Goal: Task Accomplishment & Management: Use online tool/utility

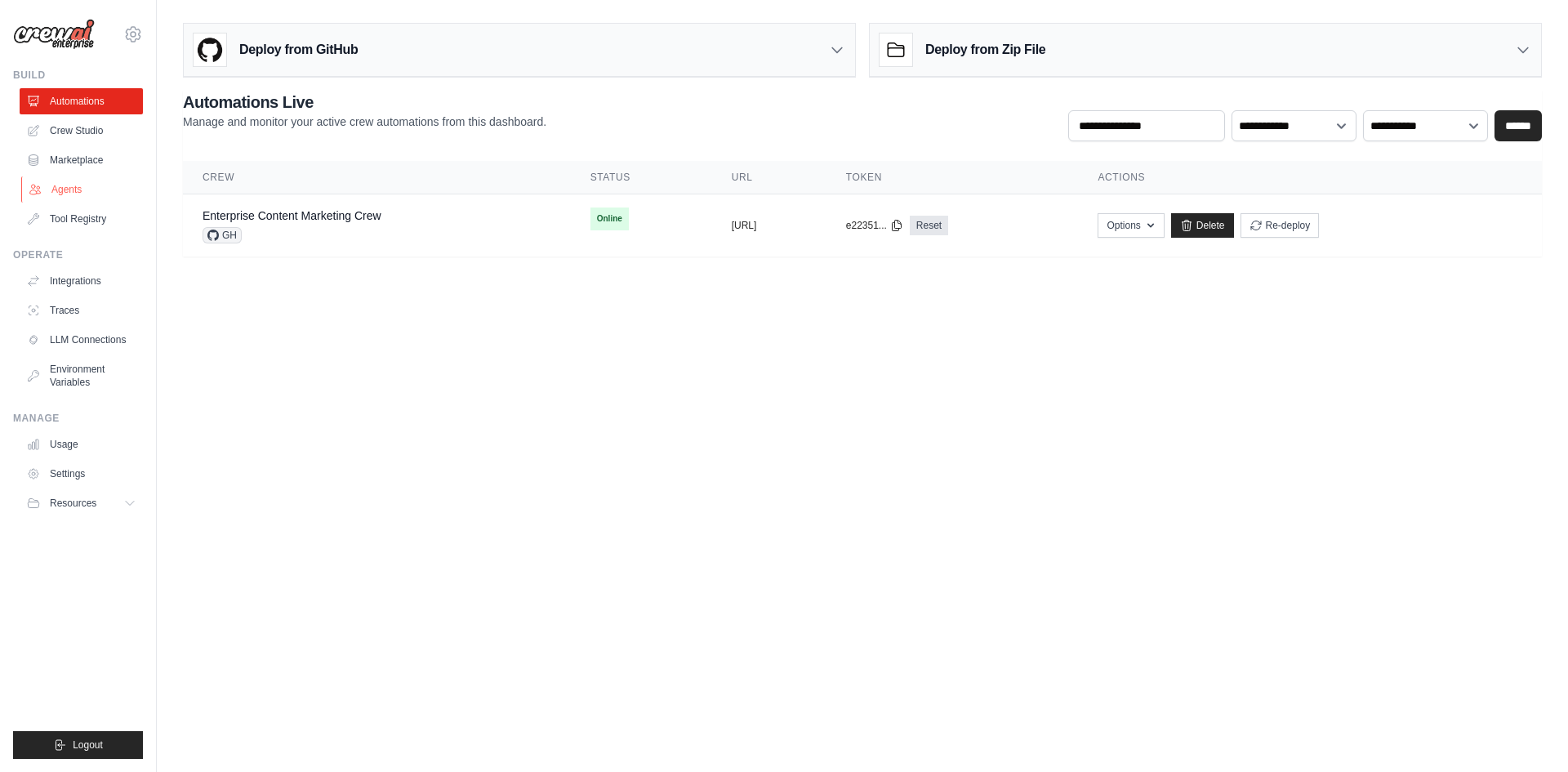
click at [67, 189] on link "Agents" at bounding box center [83, 190] width 123 height 26
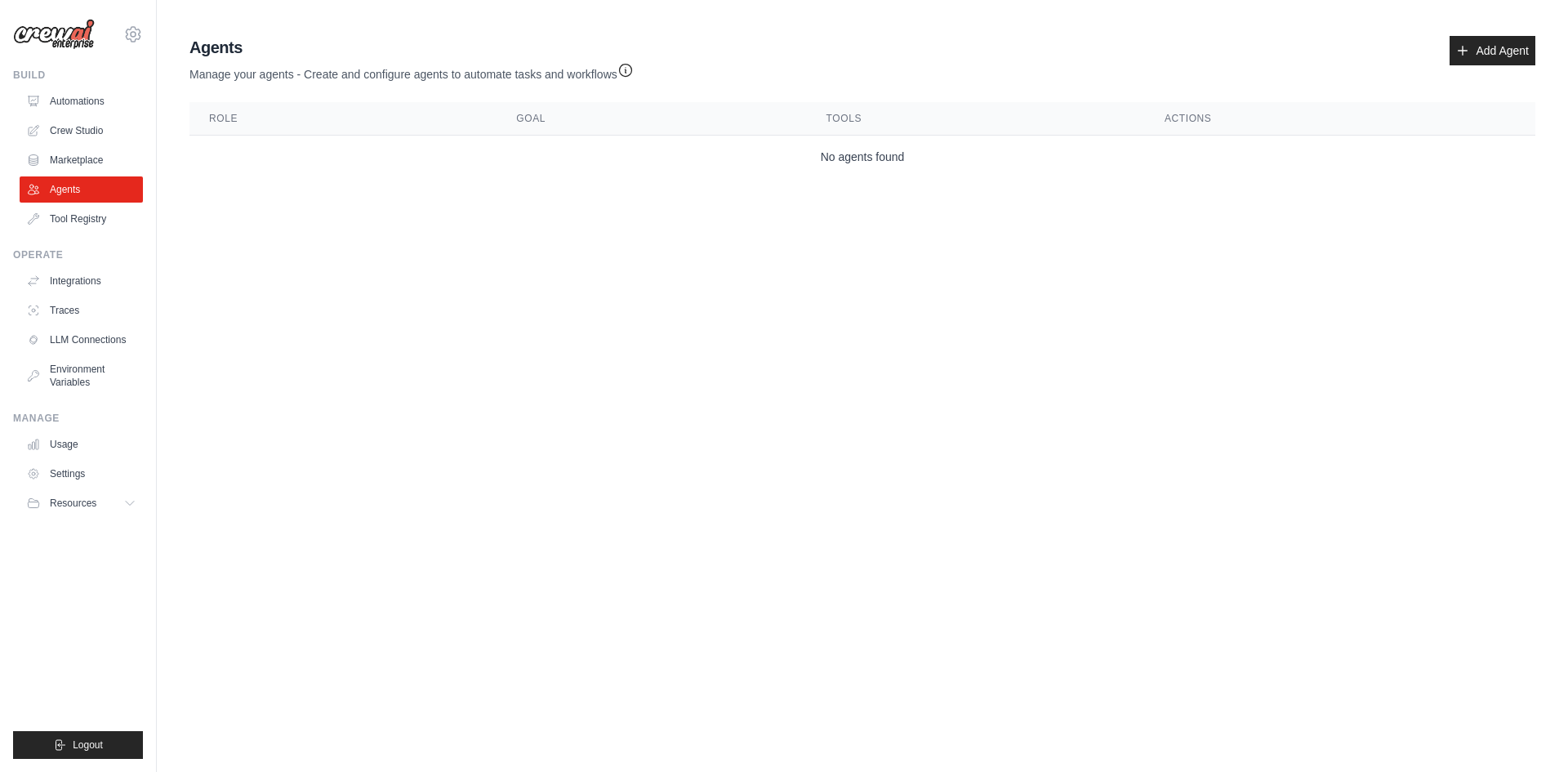
click at [284, 201] on main "Agent Usage Guide To use an agent in your CrewAI project, you can initialize it…" at bounding box center [862, 110] width 1411 height 221
click at [57, 94] on link "Automations" at bounding box center [83, 101] width 123 height 26
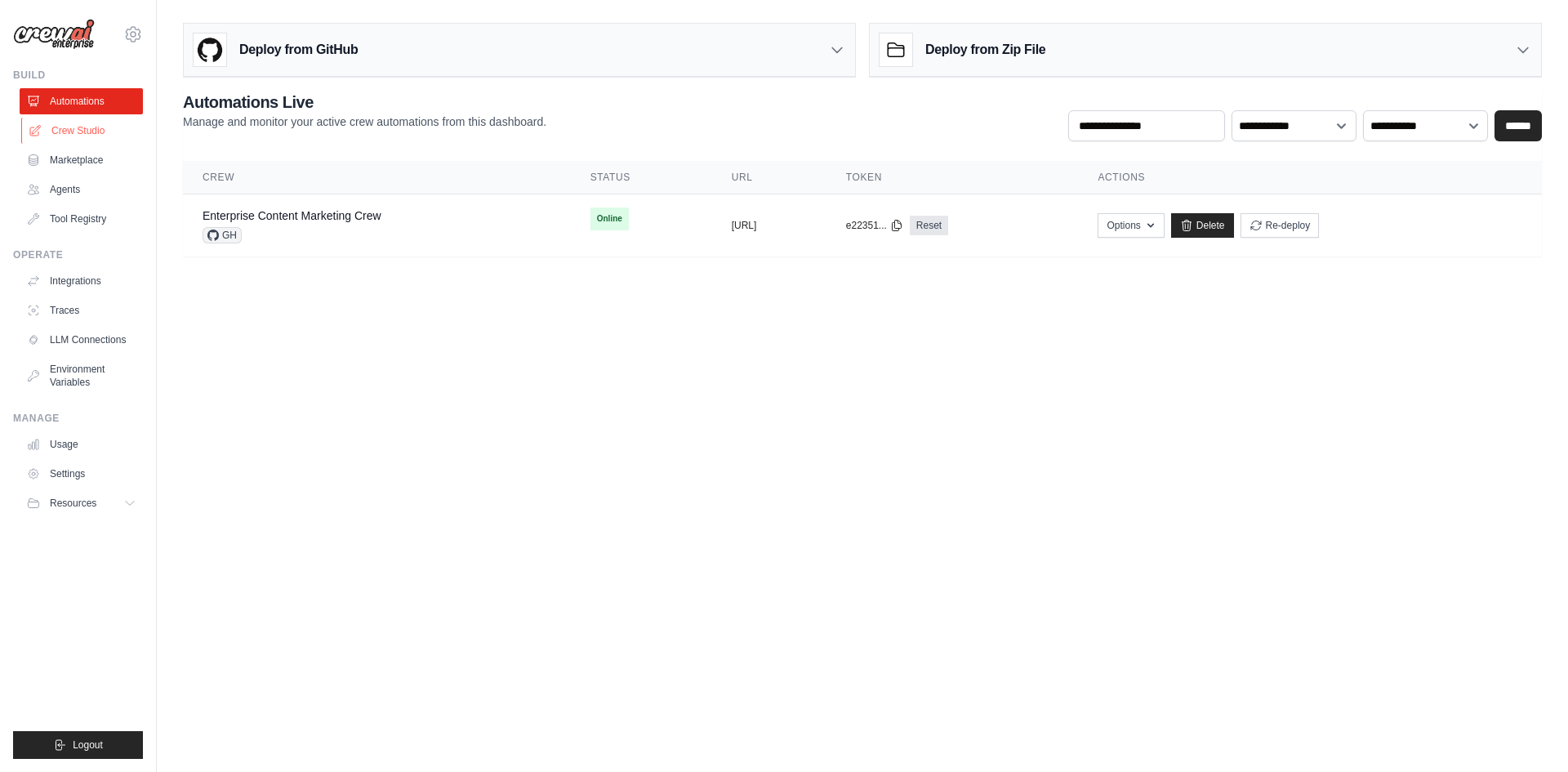
click at [67, 136] on link "Crew Studio" at bounding box center [83, 131] width 123 height 26
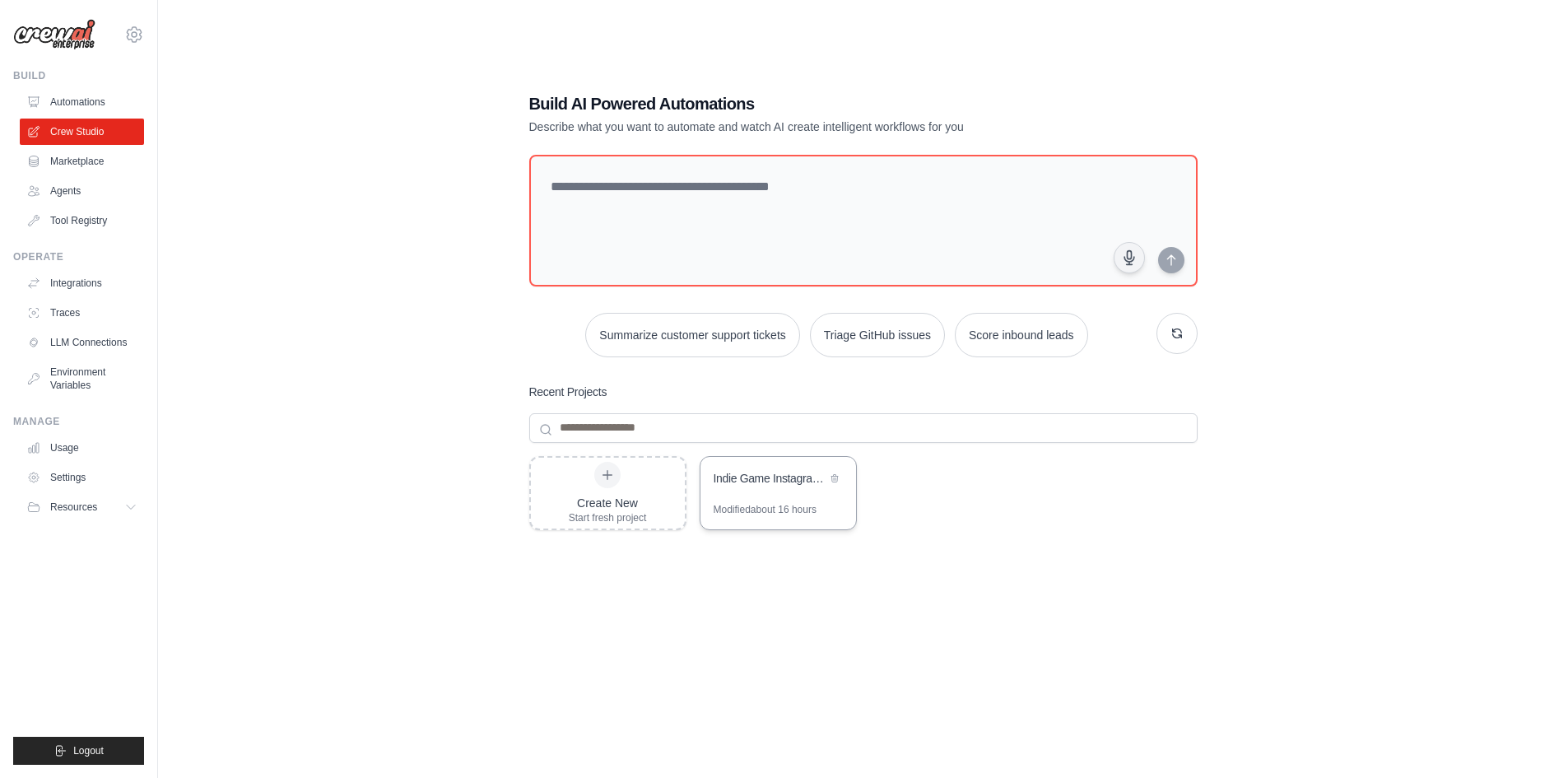
click at [721, 488] on div "Indie Game Instagram Marketing Automation" at bounding box center [770, 480] width 113 height 20
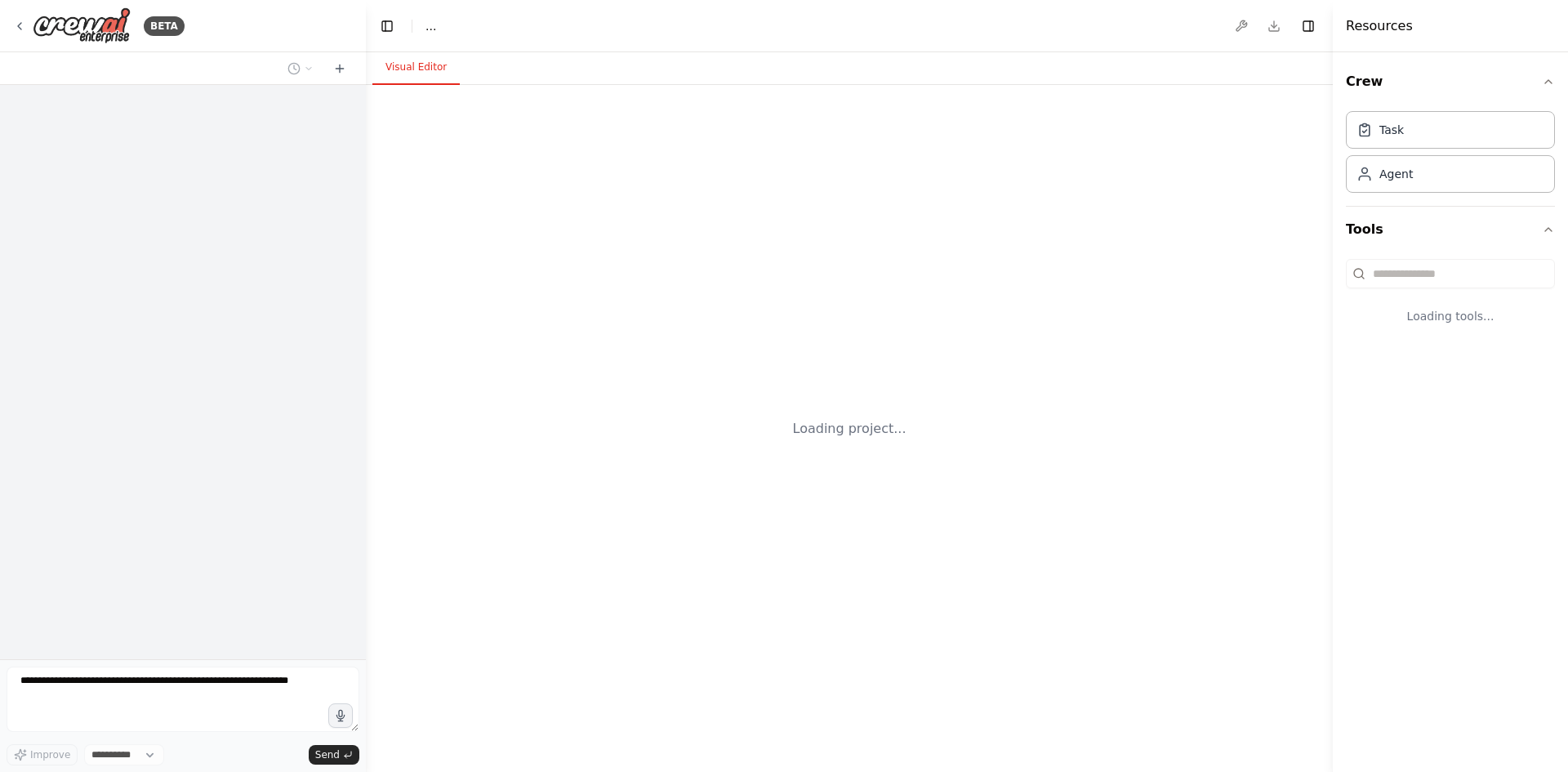
select select "****"
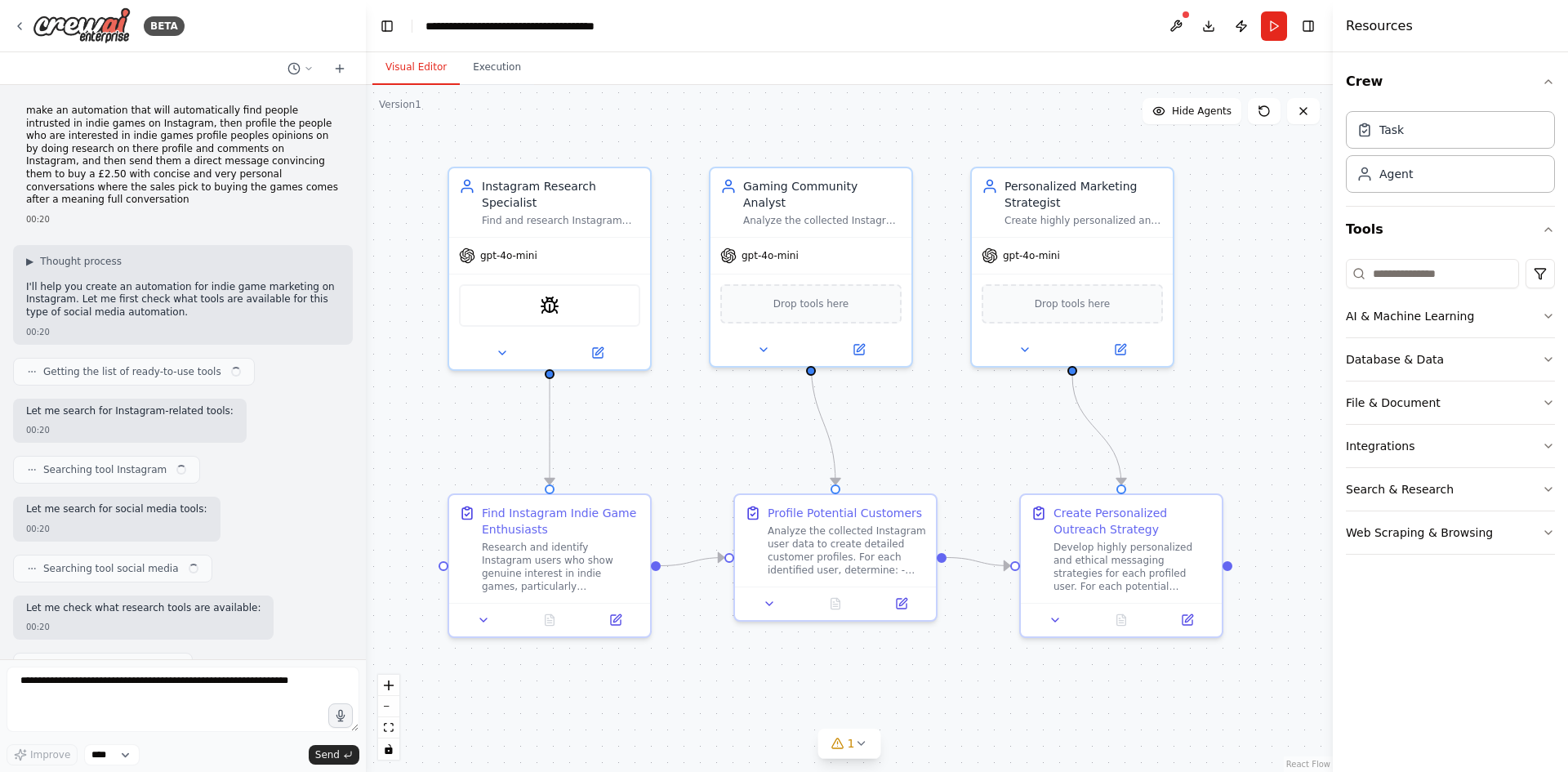
scroll to position [1323, 0]
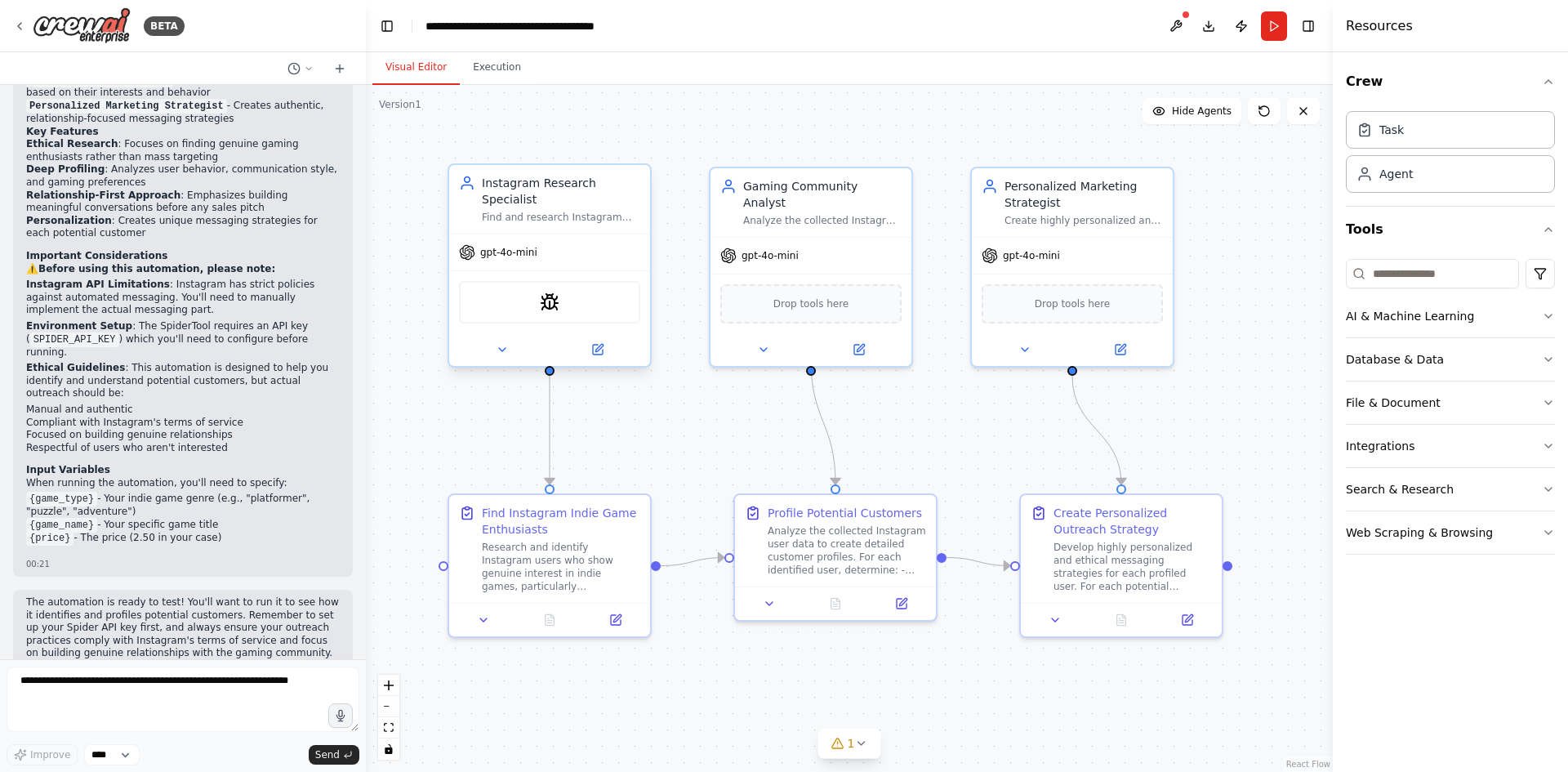
click at [593, 296] on div "SpiderTool" at bounding box center [549, 302] width 182 height 43
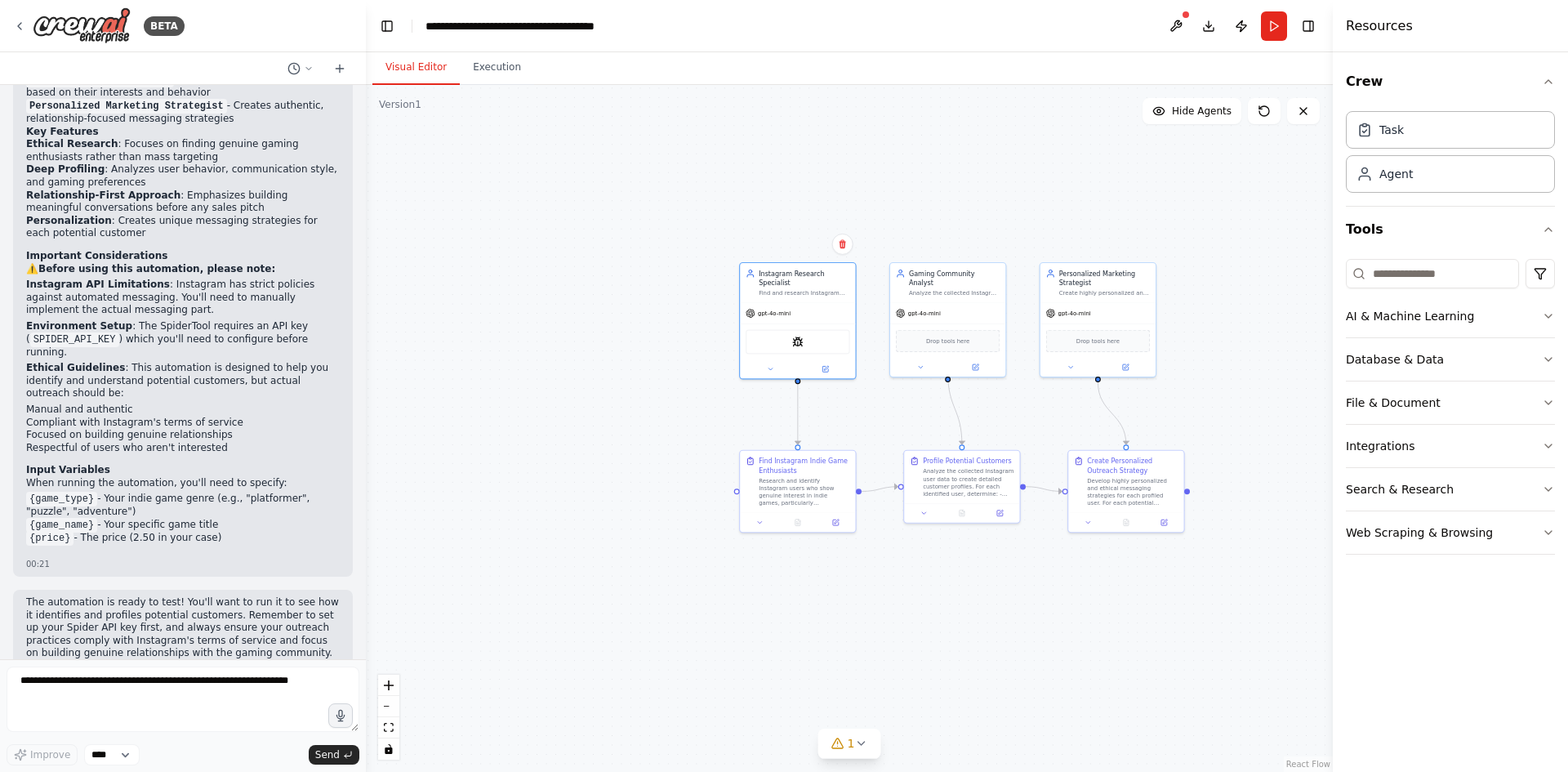
drag, startPoint x: 460, startPoint y: 388, endPoint x: 724, endPoint y: 387, distance: 264.0
click at [724, 387] on div ".deletable-edge-delete-btn { width: 20px; height: 20px; border: 0px solid #ffff…" at bounding box center [849, 428] width 967 height 687
click at [387, 691] on button "zoom in" at bounding box center [389, 685] width 21 height 21
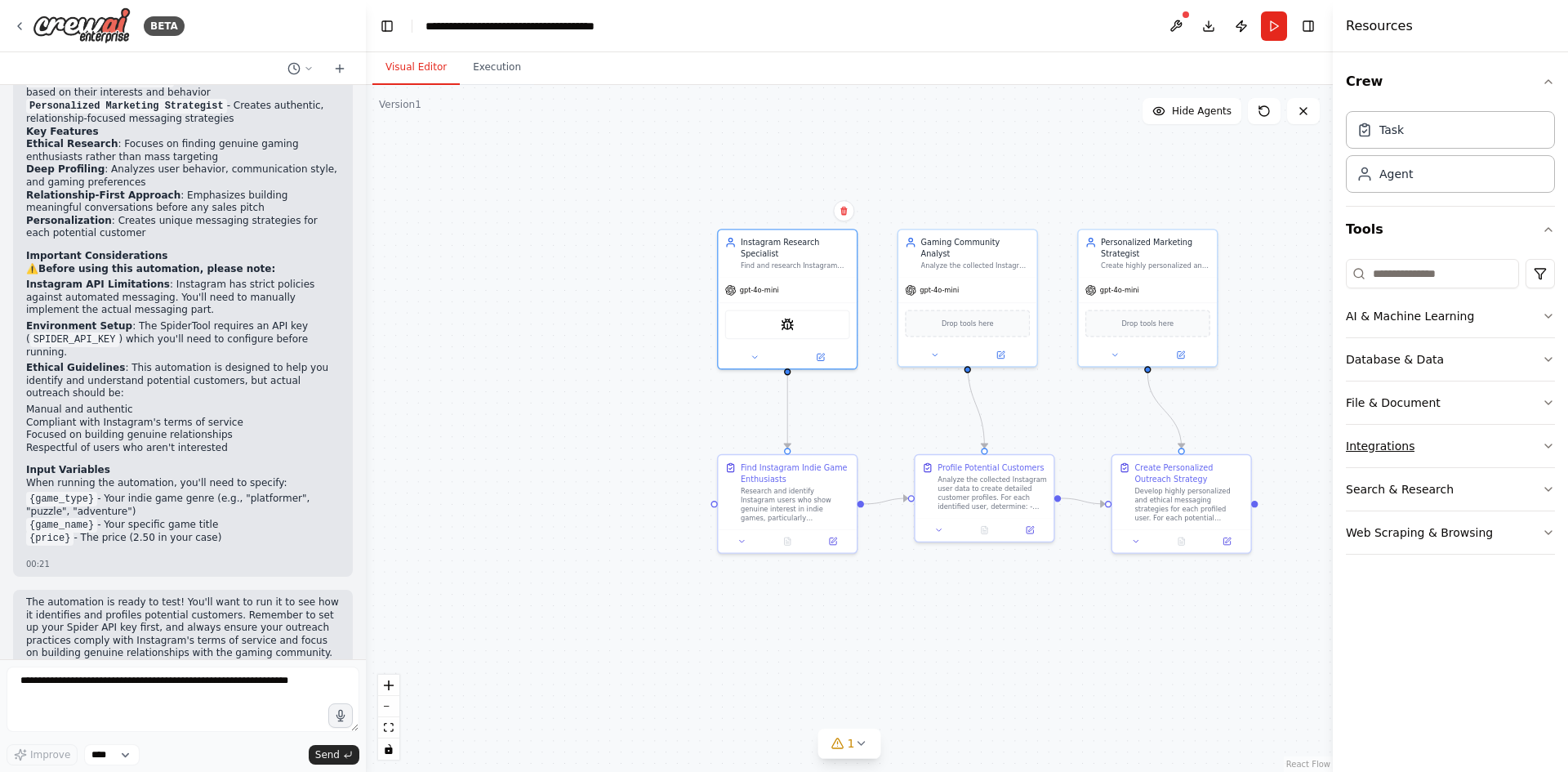
click at [1498, 453] on button "Integrations" at bounding box center [1451, 446] width 209 height 43
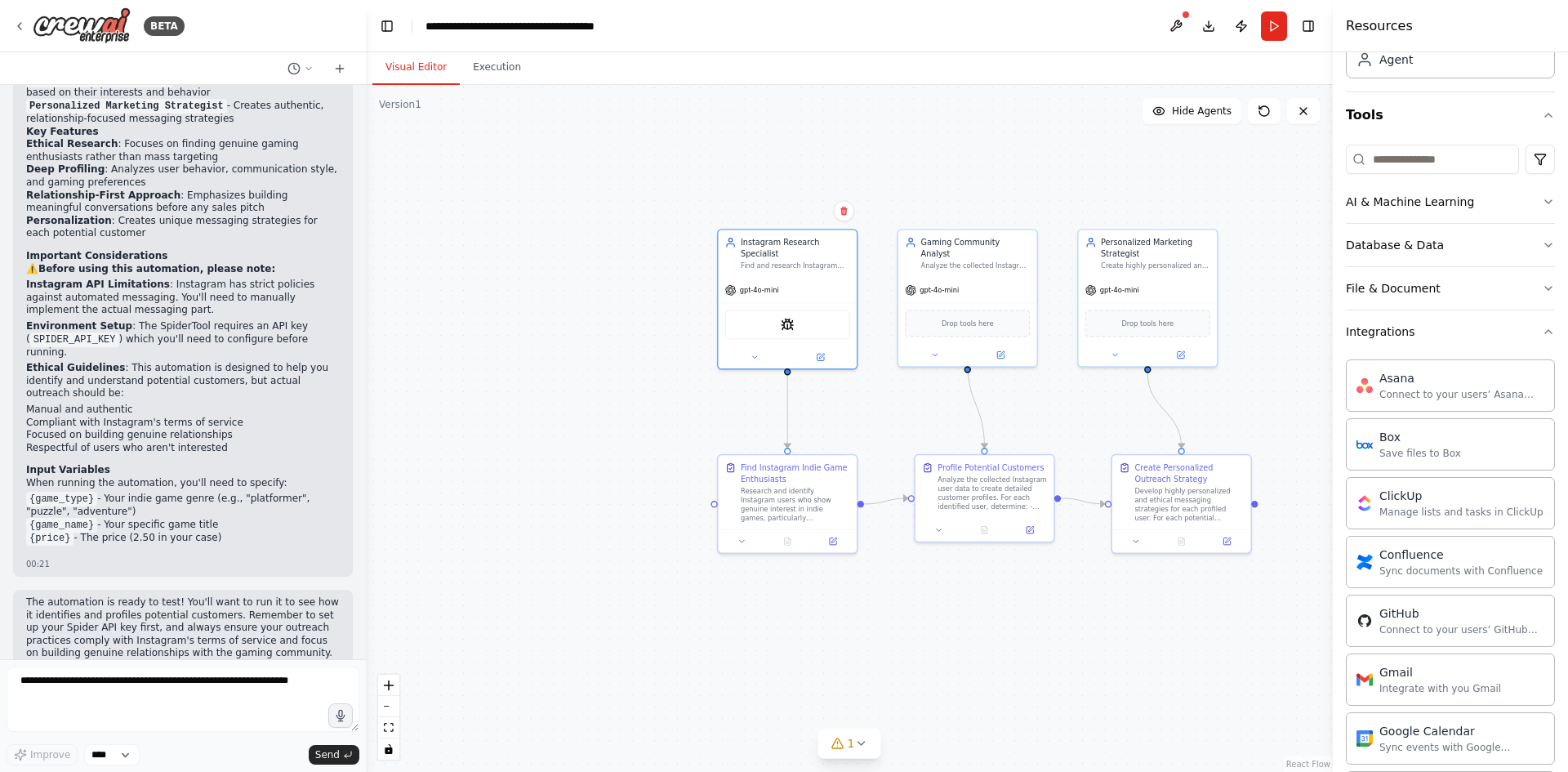
scroll to position [76, 0]
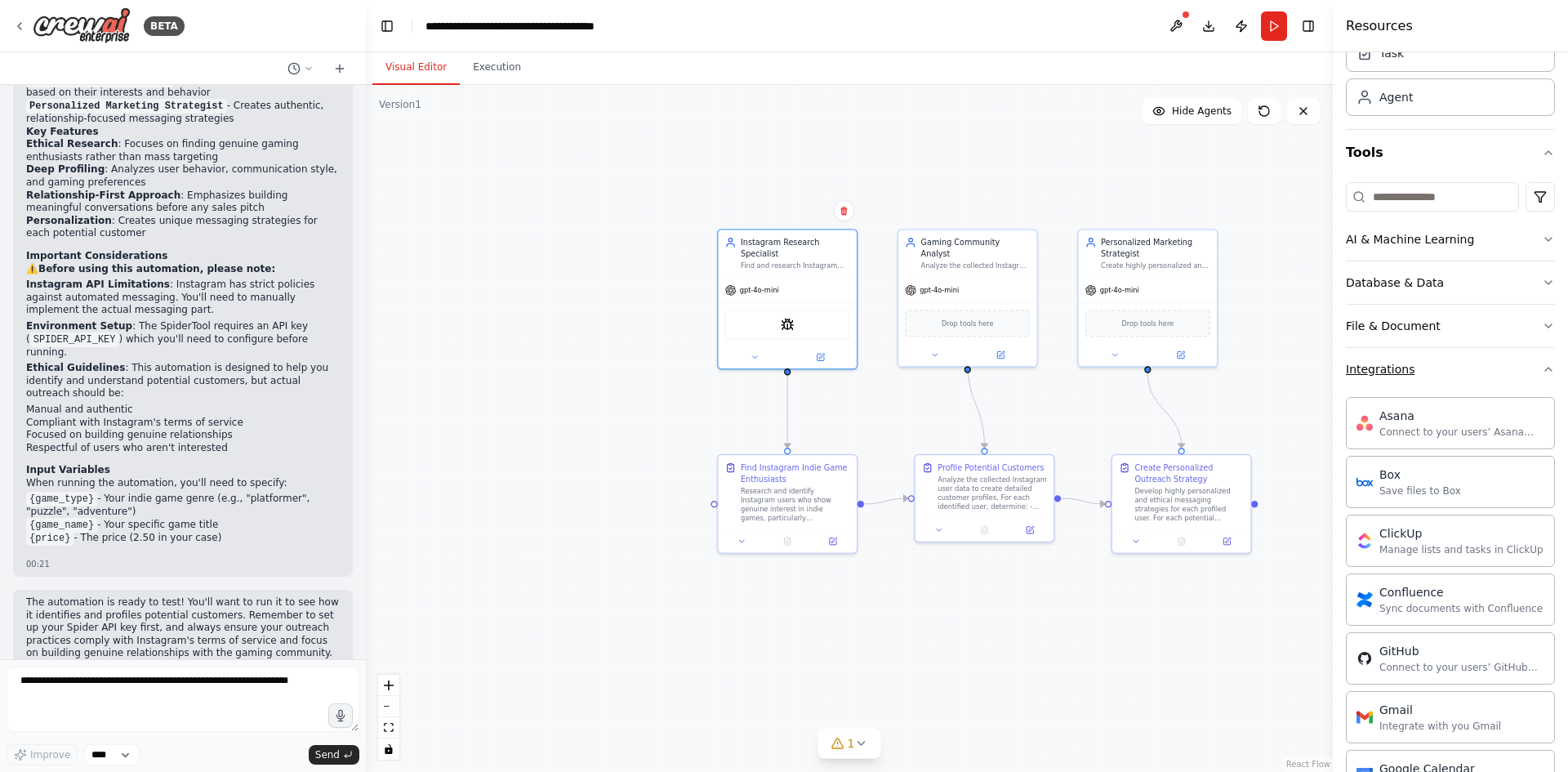
click at [1492, 361] on button "Integrations" at bounding box center [1451, 370] width 209 height 43
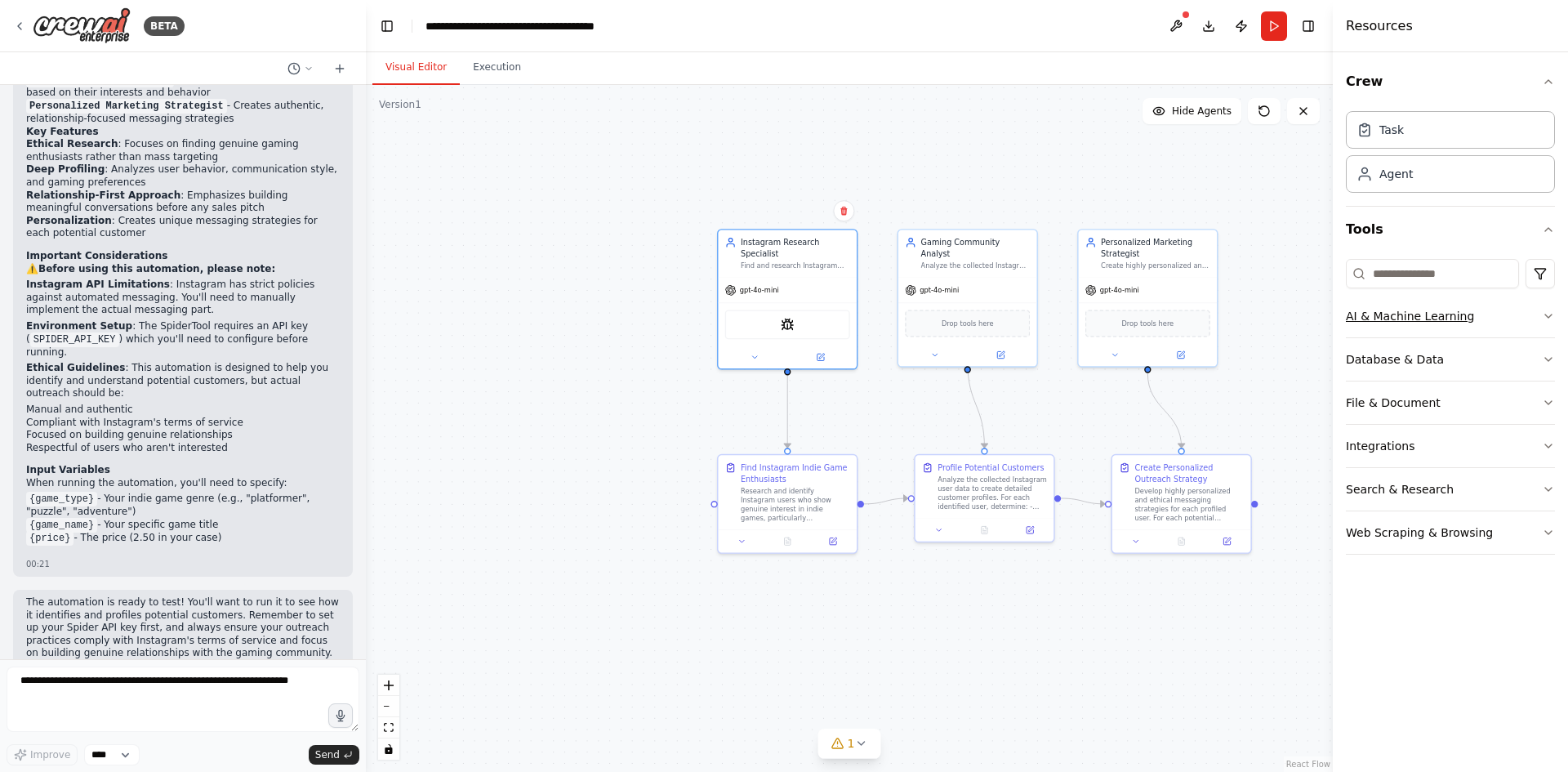
click at [1501, 318] on button "AI & Machine Learning" at bounding box center [1451, 316] width 209 height 43
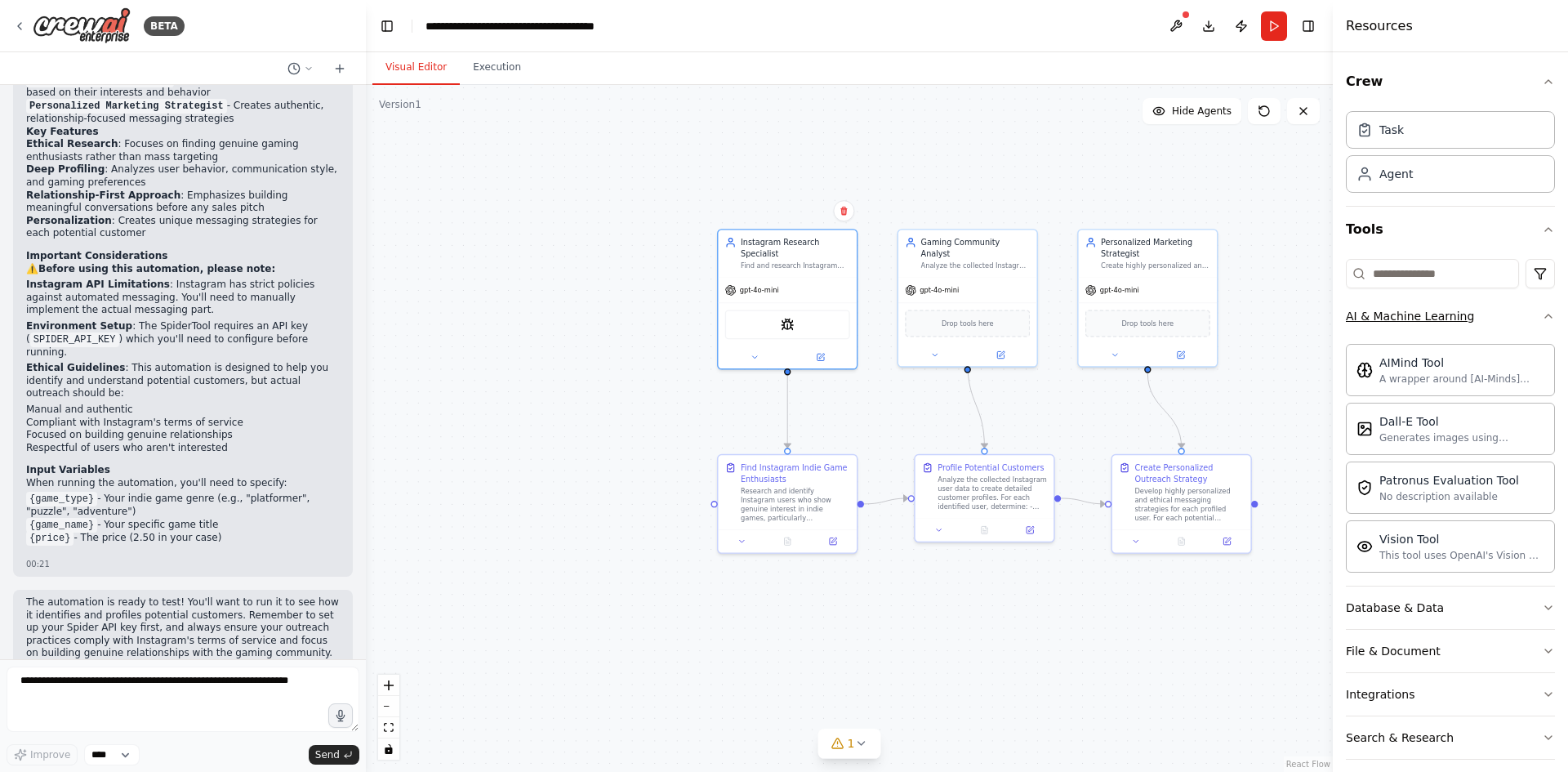
click at [1543, 312] on icon "button" at bounding box center [1549, 316] width 13 height 13
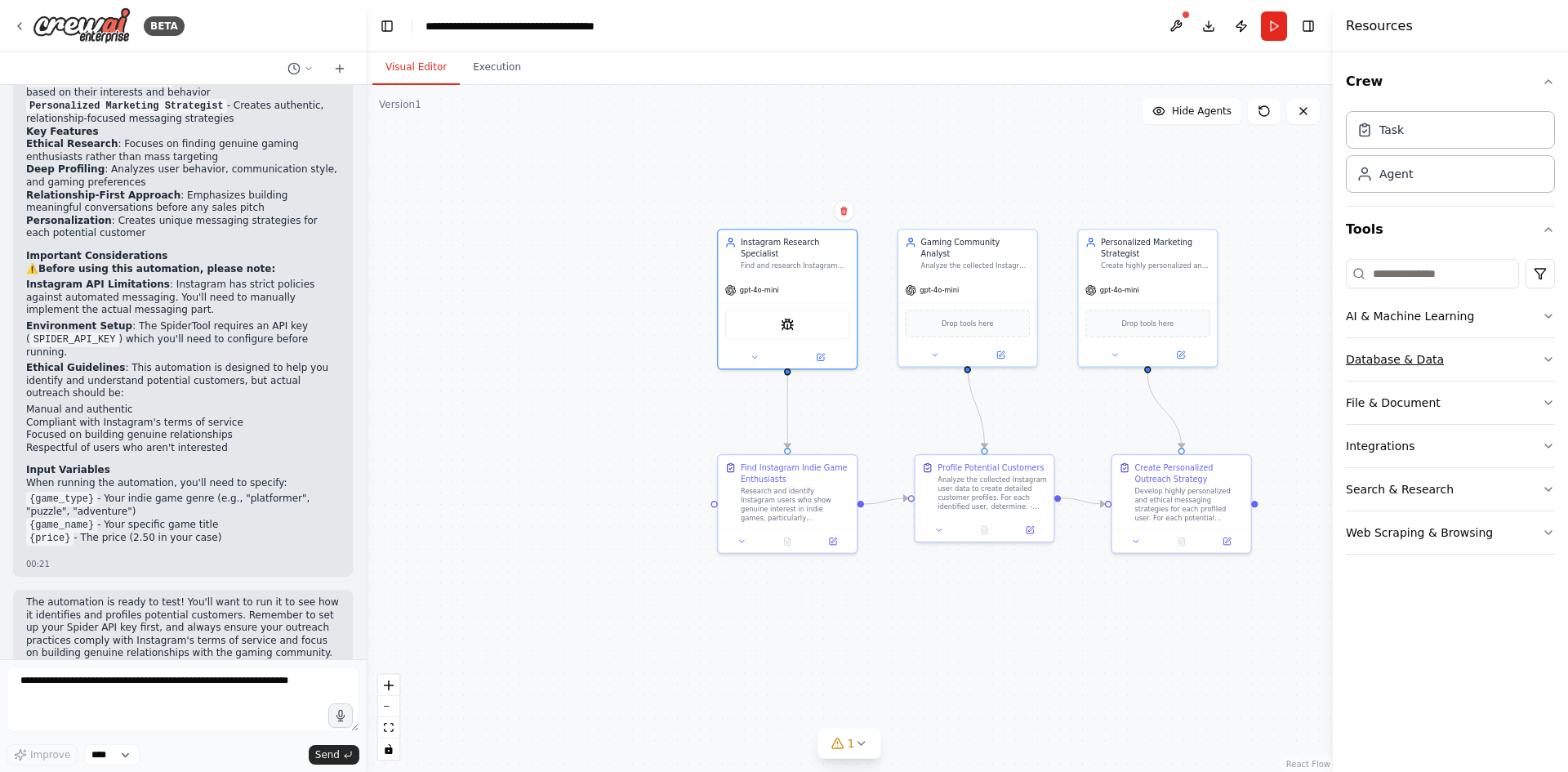
click at [1513, 361] on button "Database & Data" at bounding box center [1451, 360] width 209 height 43
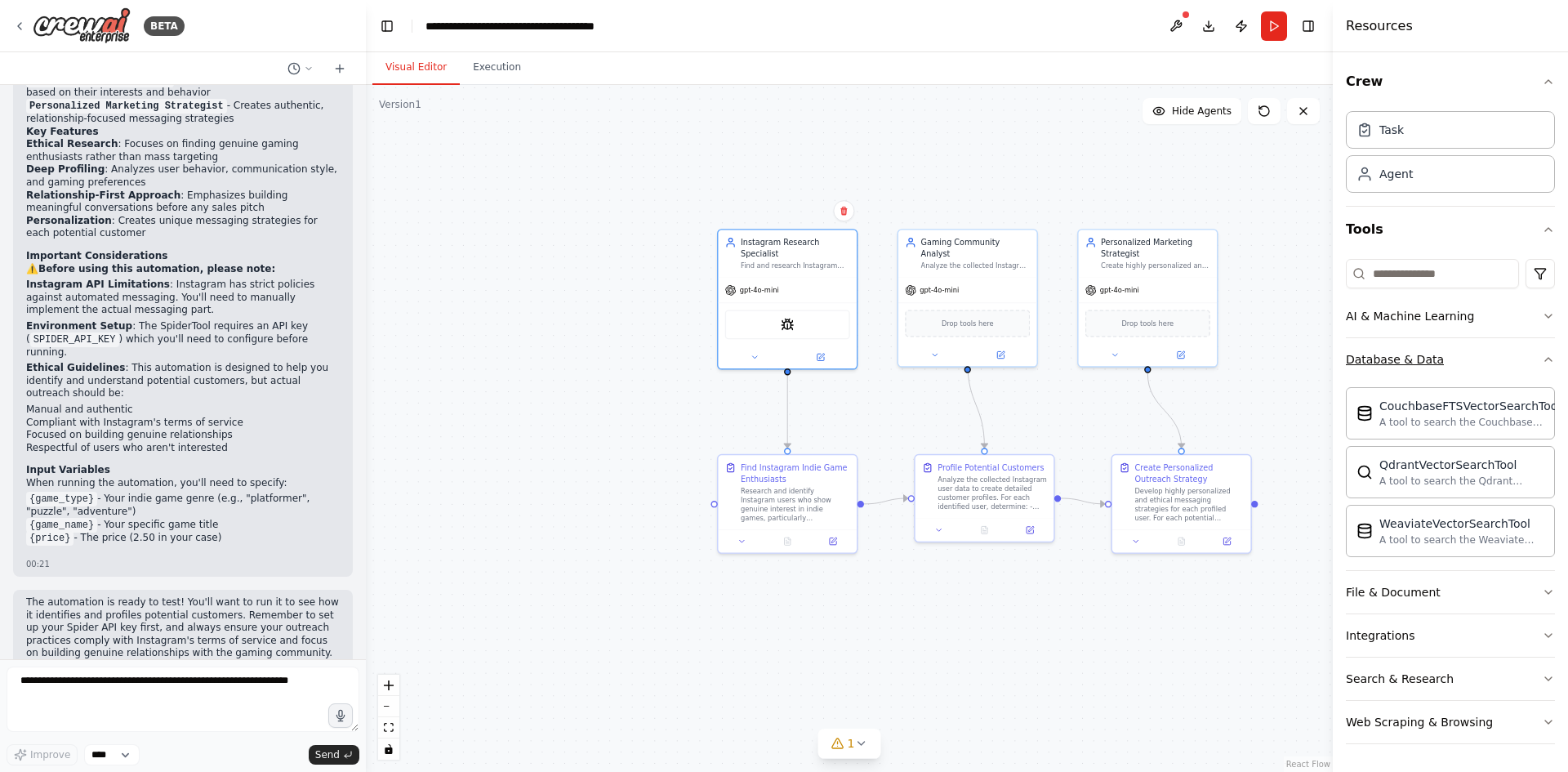
click at [1513, 361] on button "Database & Data" at bounding box center [1451, 360] width 209 height 43
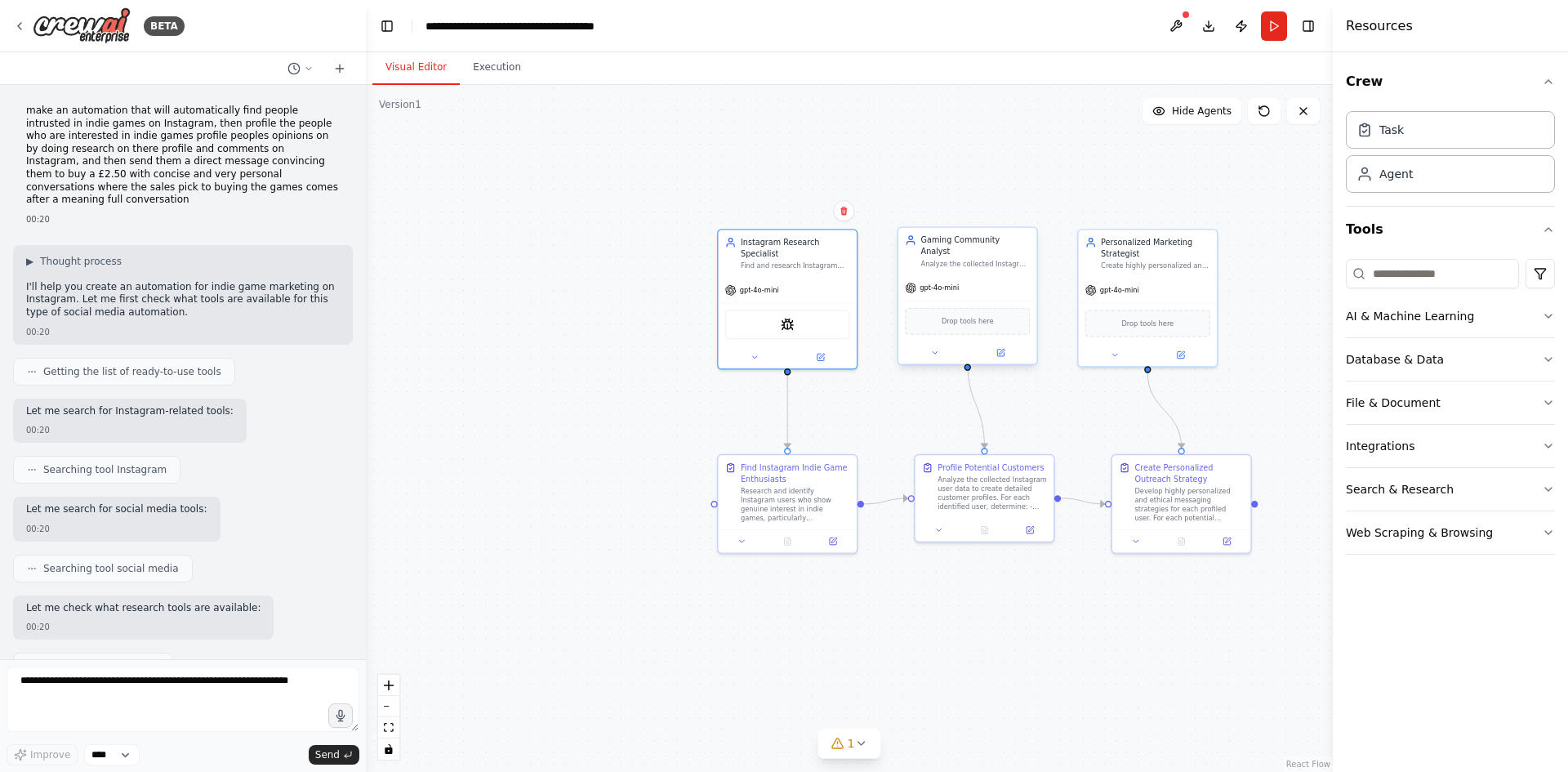
click at [998, 278] on div "gpt-4o-mini" at bounding box center [968, 287] width 139 height 25
click at [986, 316] on div "Drop tools here" at bounding box center [968, 321] width 125 height 27
click at [261, 694] on textarea at bounding box center [183, 700] width 353 height 66
click at [151, 693] on textarea "**********" at bounding box center [183, 700] width 353 height 66
click at [148, 697] on textarea "**********" at bounding box center [183, 700] width 353 height 66
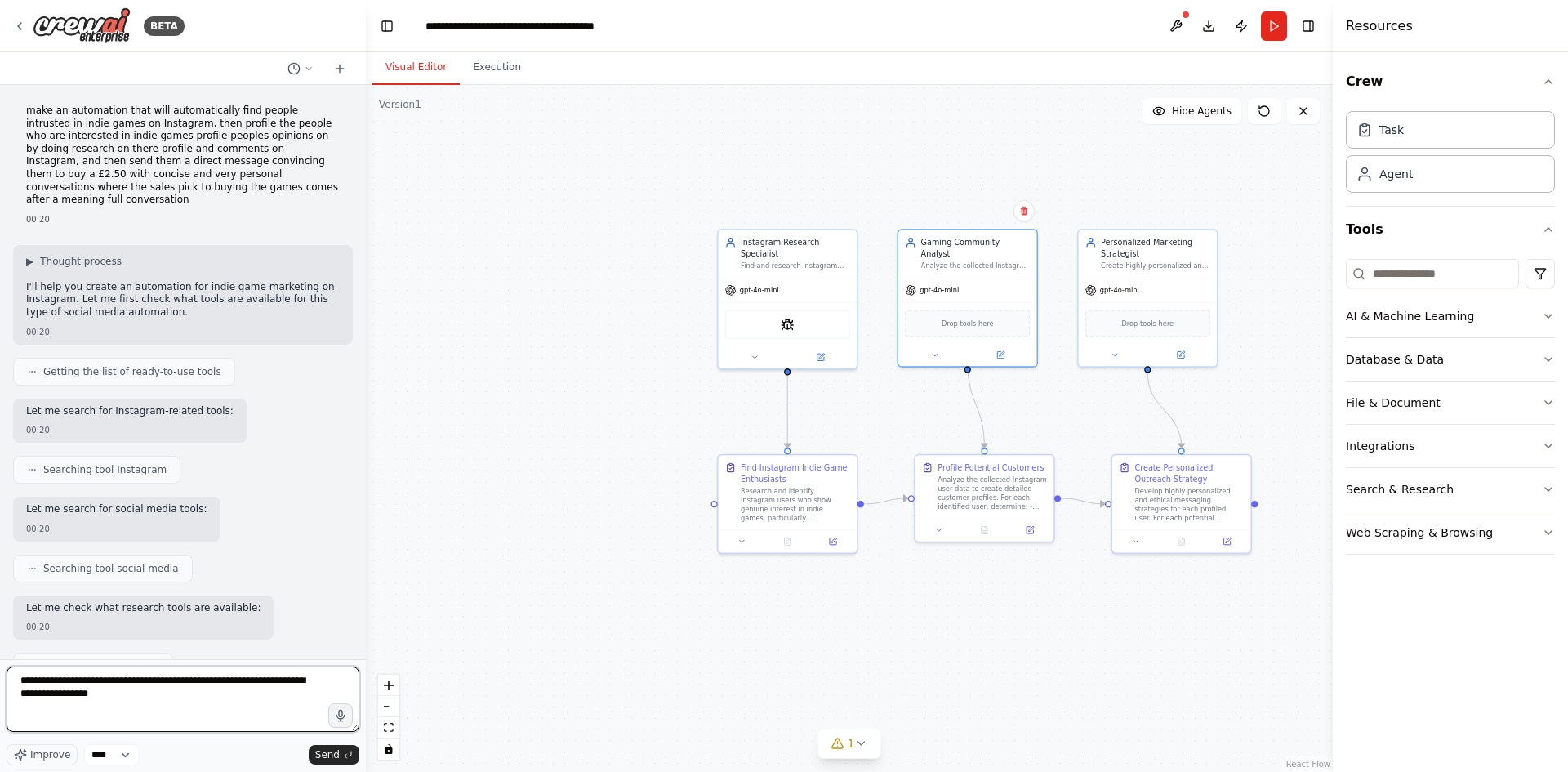
paste textarea "**********"
type textarea "**********"
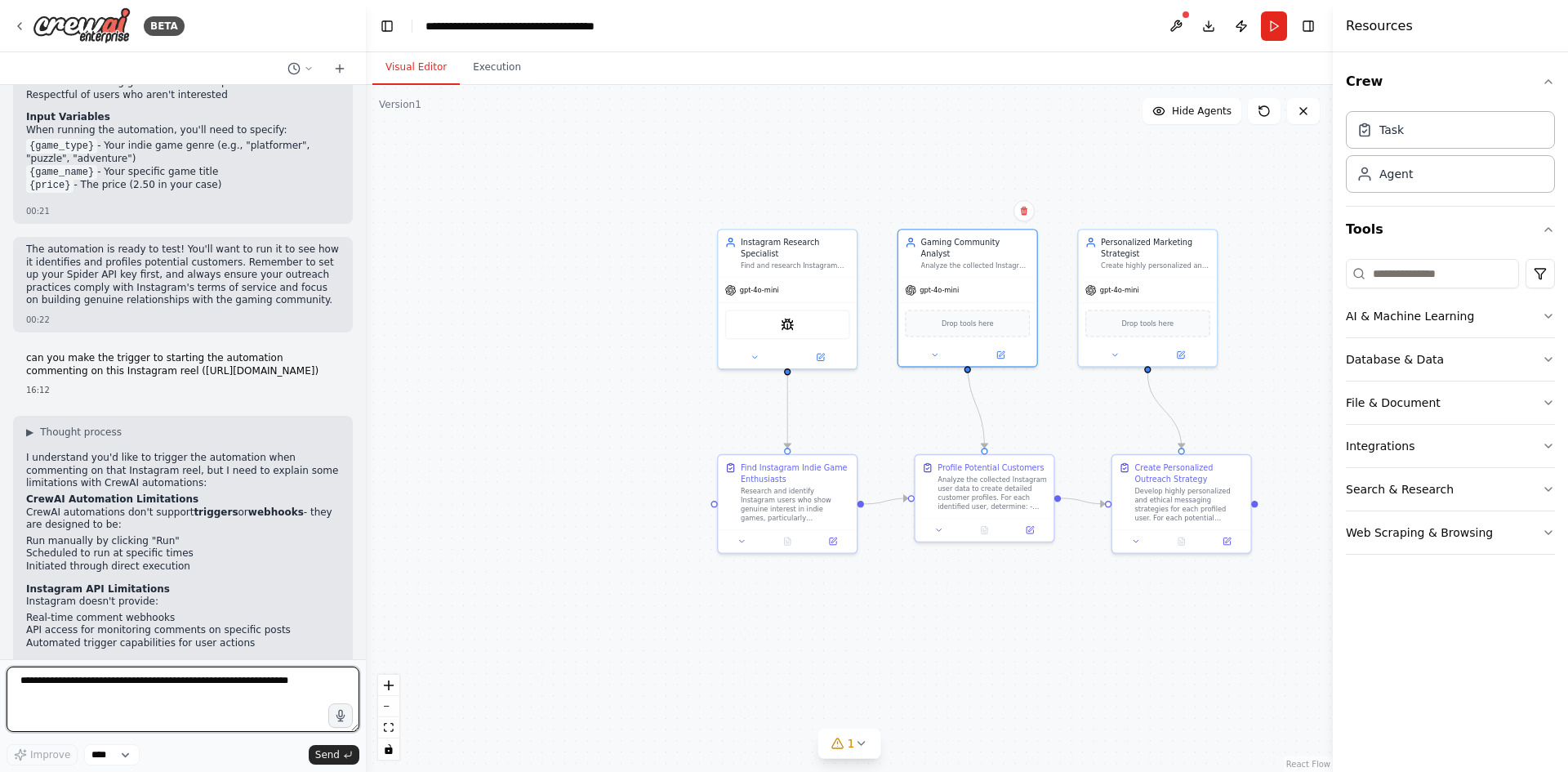
scroll to position [1670, 0]
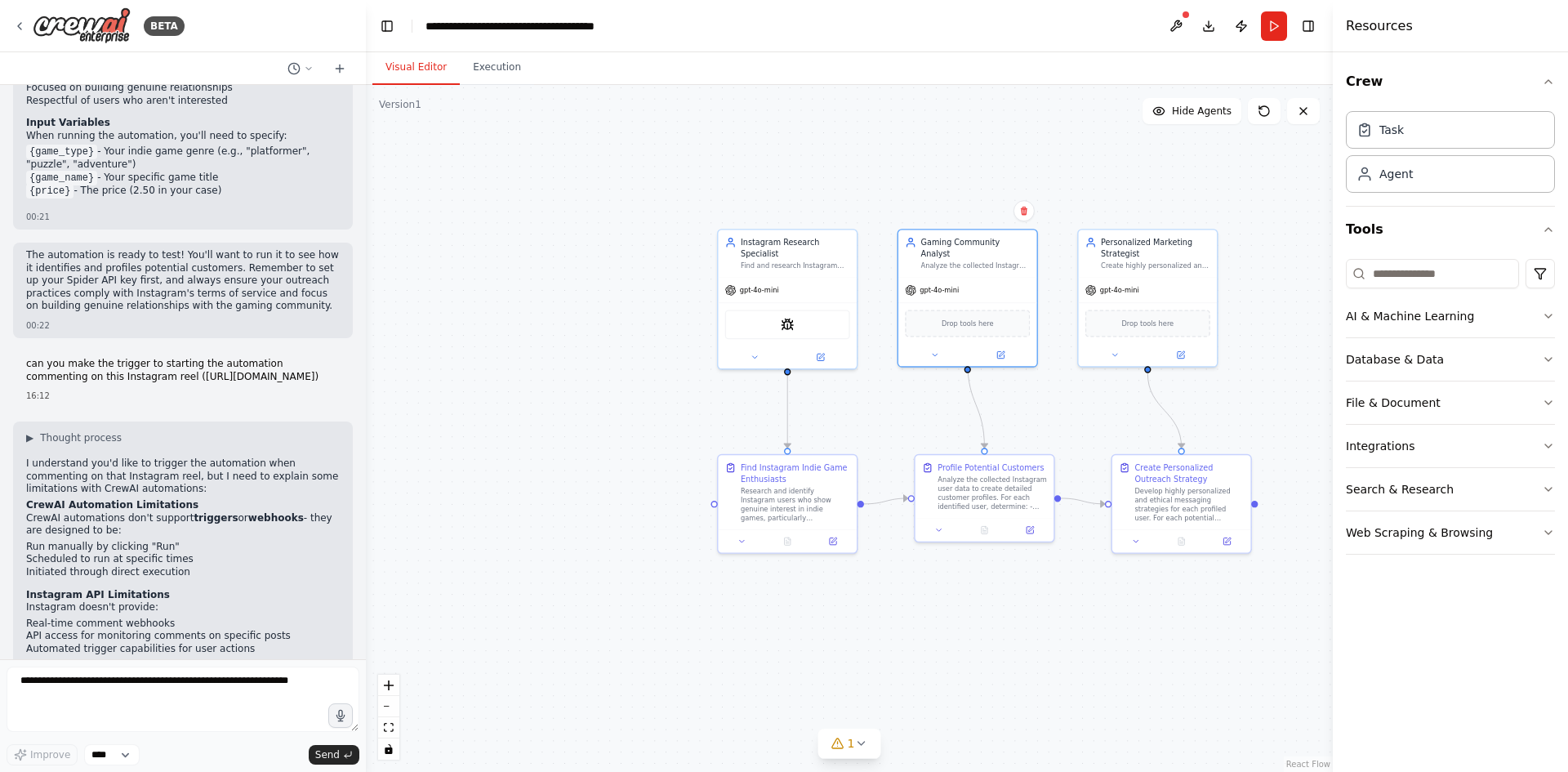
click at [188, 358] on p "can you make the trigger to starting the automation commenting on this Instagra…" at bounding box center [183, 370] width 314 height 25
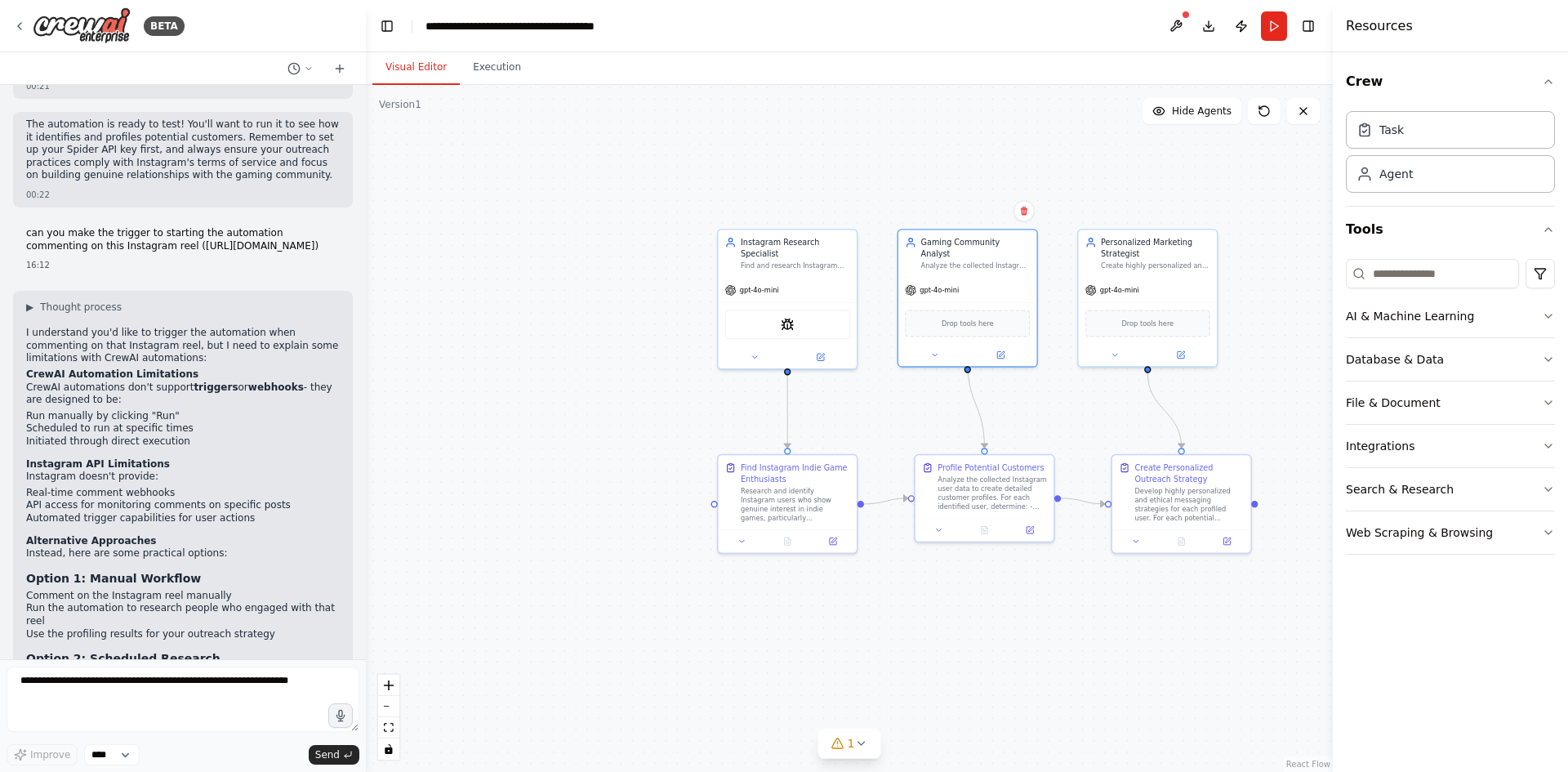
scroll to position [1997, 0]
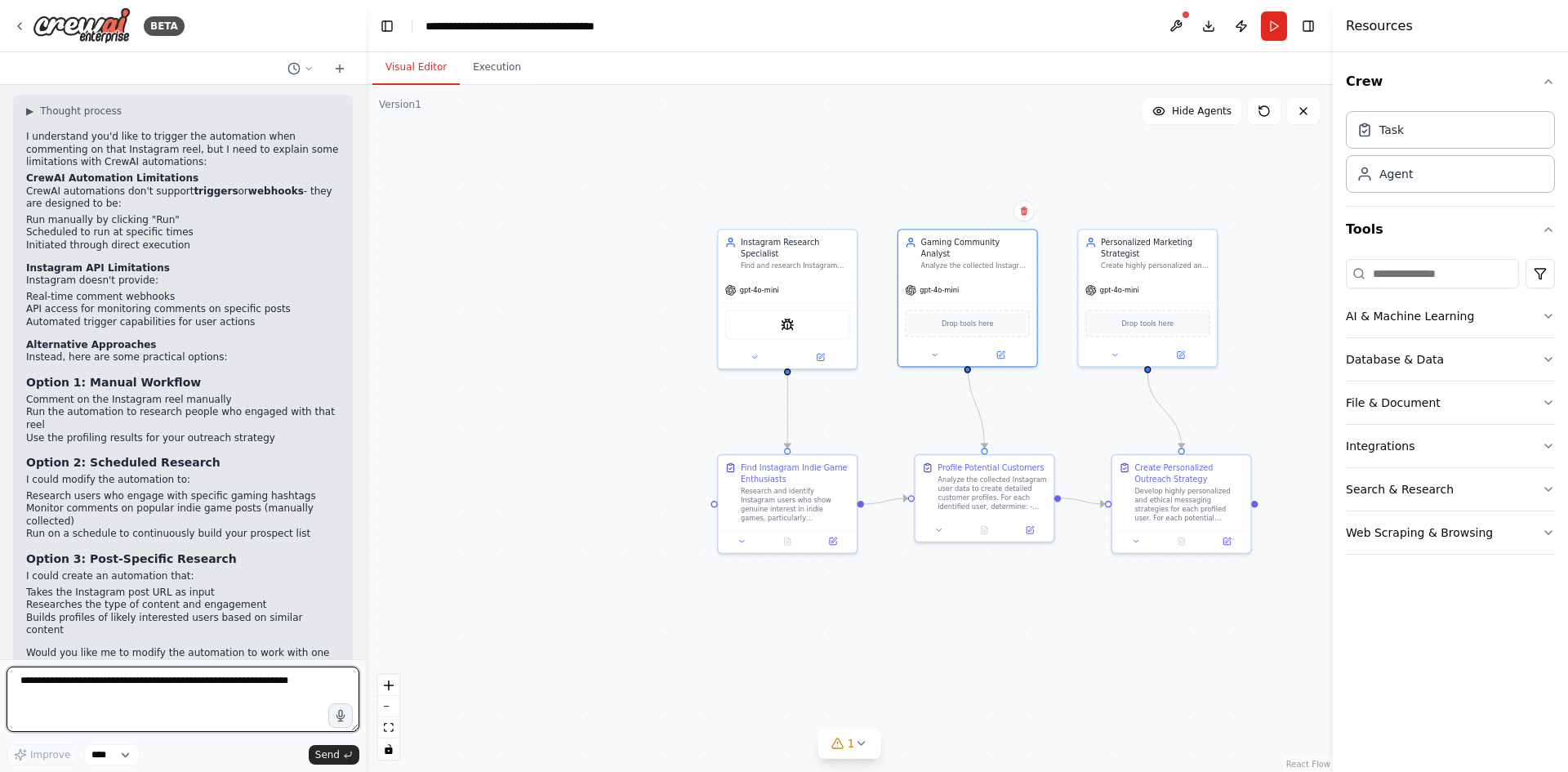
click at [185, 689] on textarea at bounding box center [183, 700] width 353 height 66
click at [1270, 33] on button "Run" at bounding box center [1274, 26] width 26 height 30
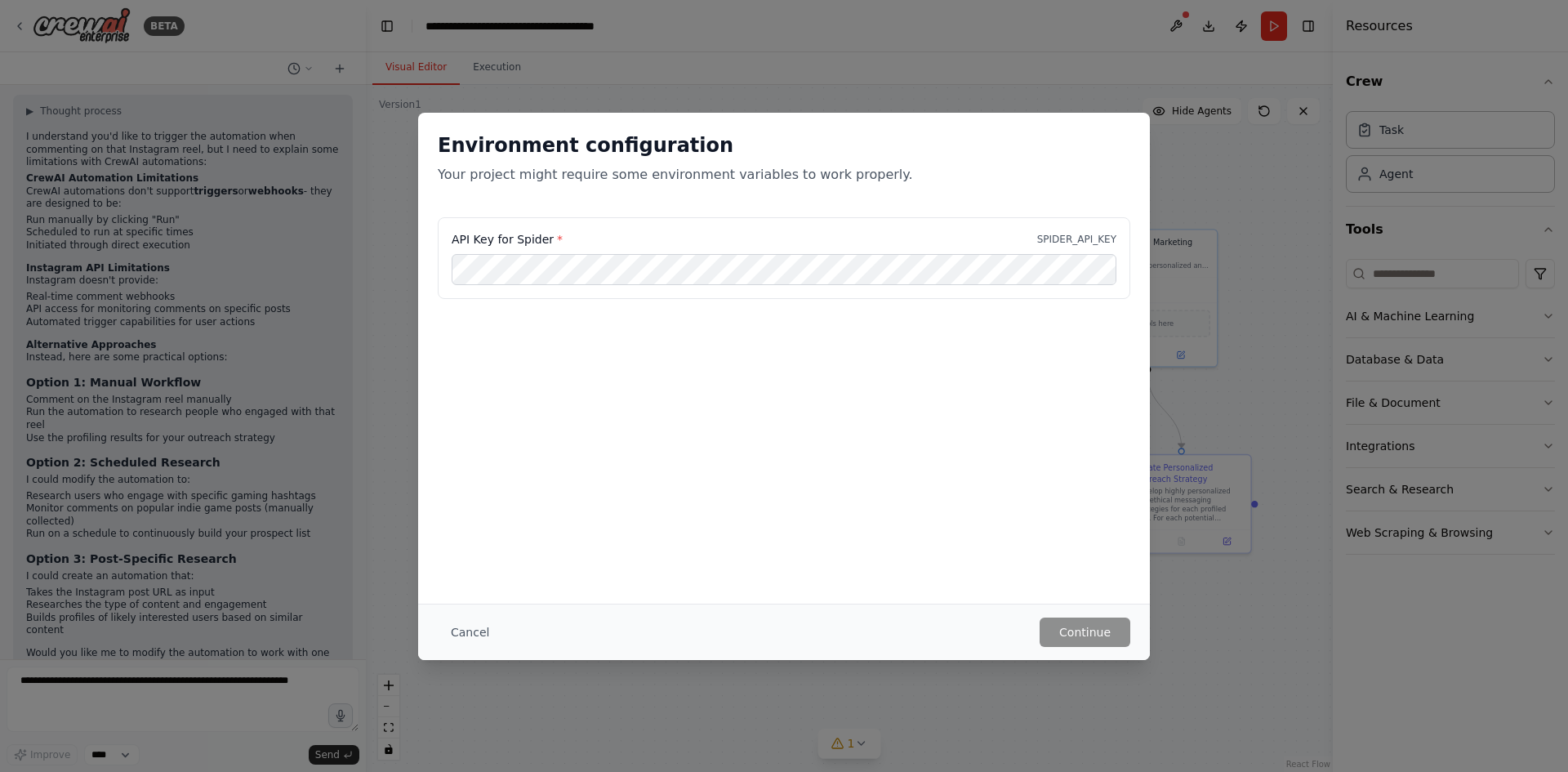
click at [1240, 365] on div "Environment configuration Your project might require some environment variables…" at bounding box center [784, 386] width 1568 height 772
click at [460, 633] on button "Cancel" at bounding box center [470, 632] width 65 height 30
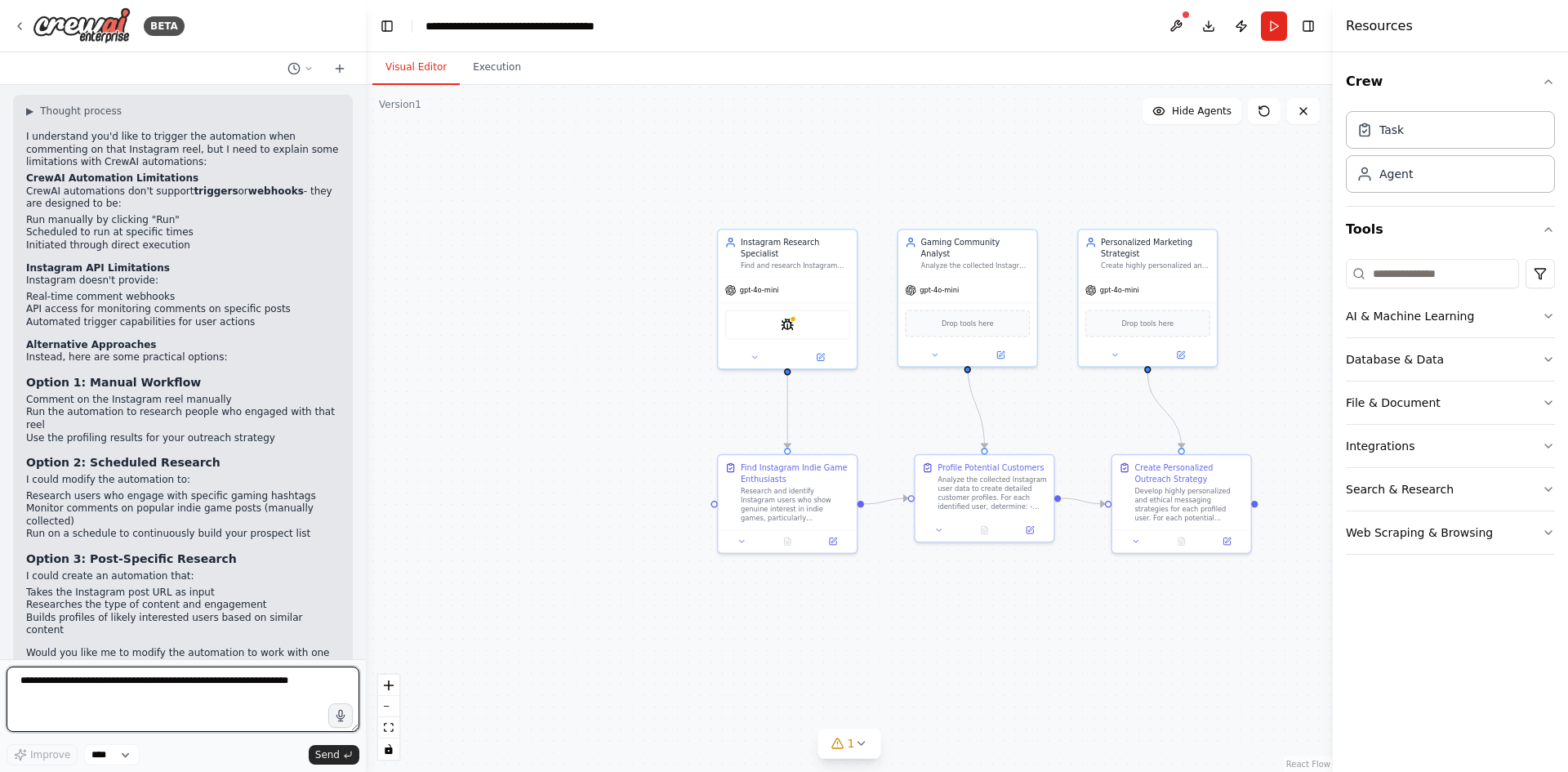
click at [212, 686] on textarea at bounding box center [183, 700] width 353 height 66
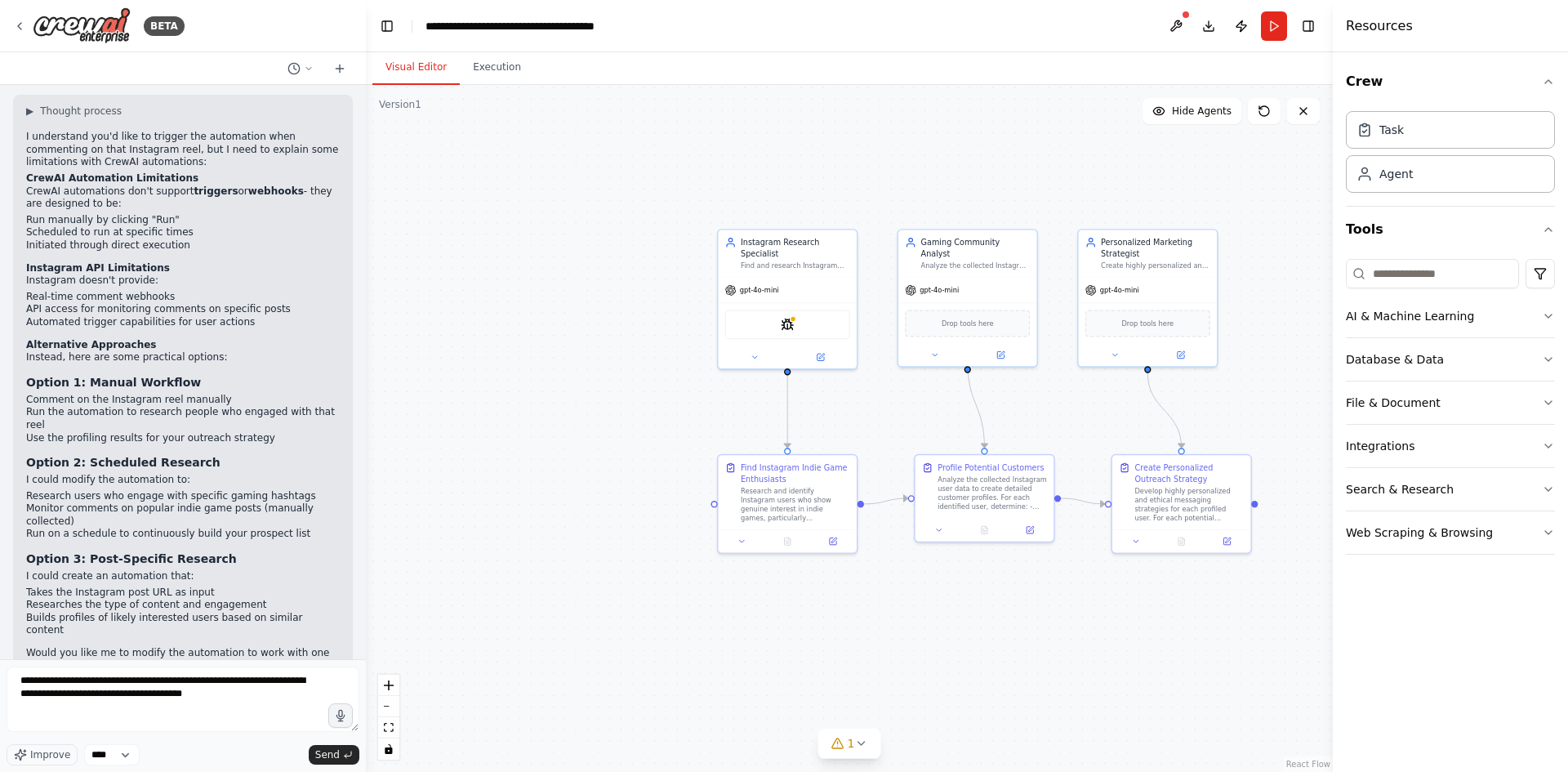
drag, startPoint x: 140, startPoint y: 679, endPoint x: 132, endPoint y: 675, distance: 8.9
click at [118, 662] on form "**********" at bounding box center [183, 715] width 366 height 113
type textarea "**********"
drag, startPoint x: 272, startPoint y: 678, endPoint x: 322, endPoint y: 756, distance: 92.6
click at [322, 756] on span "Send" at bounding box center [328, 755] width 25 height 13
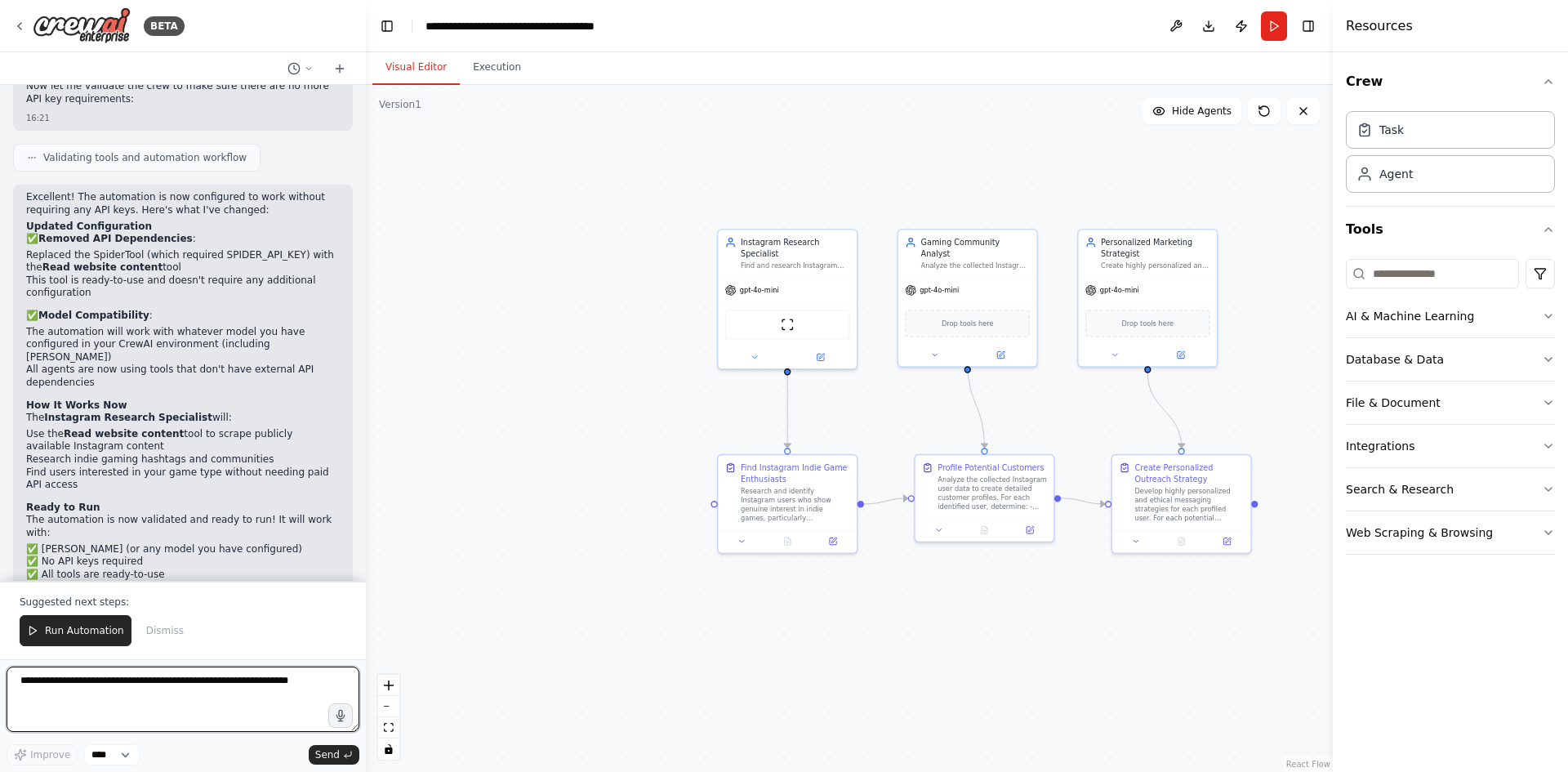
scroll to position [3187, 0]
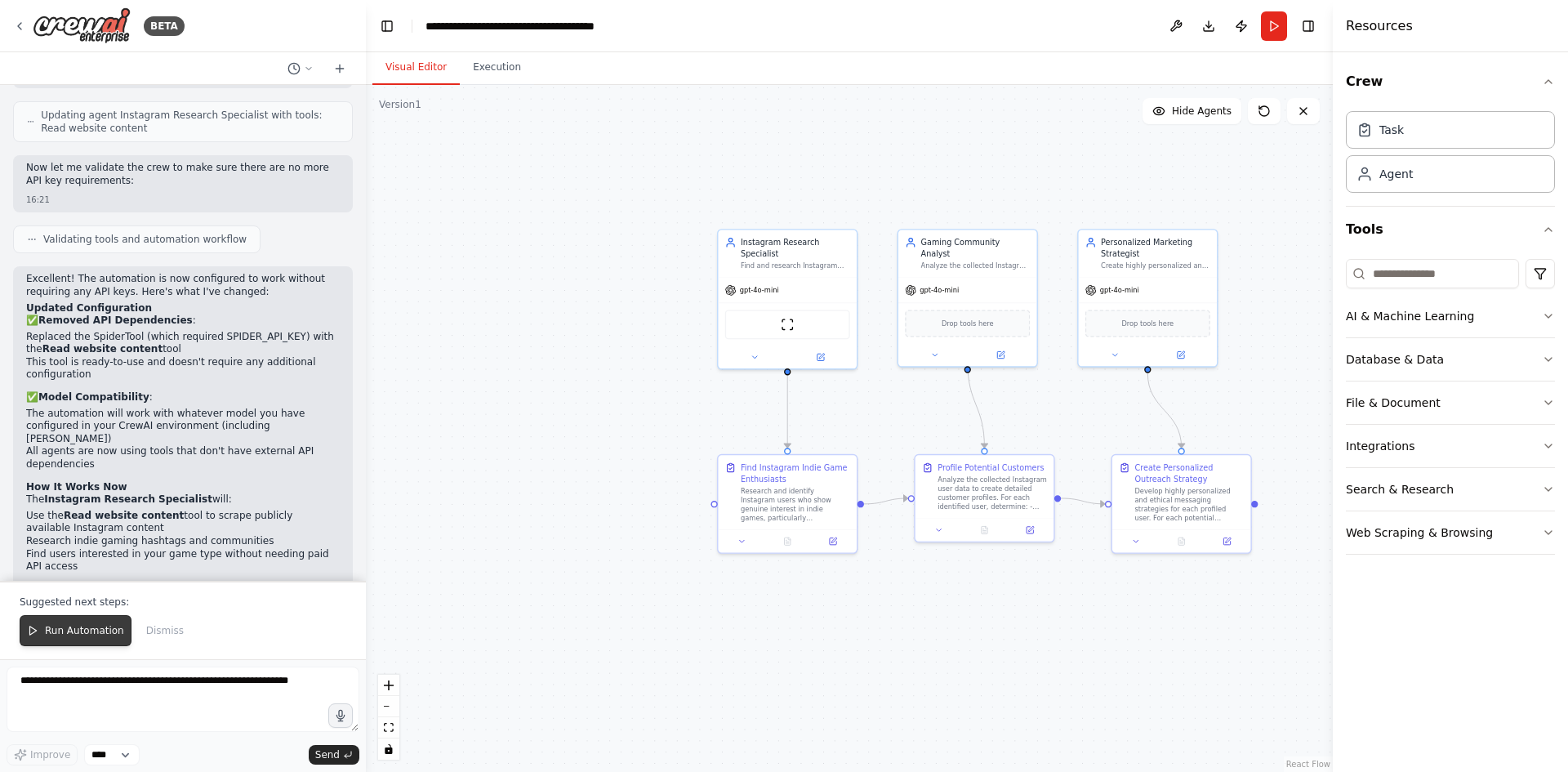
click at [94, 628] on span "Run Automation" at bounding box center [85, 631] width 79 height 13
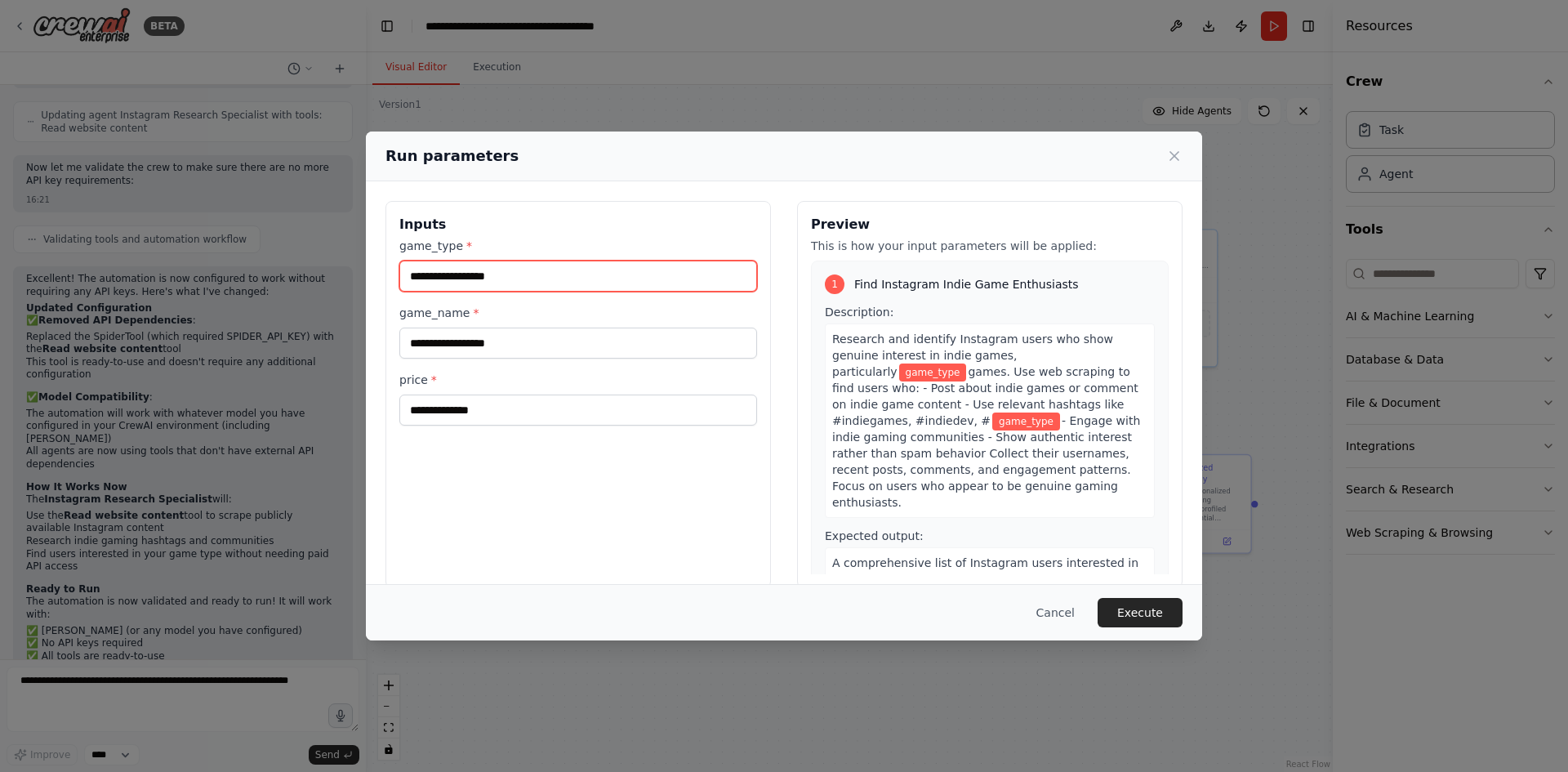
click at [555, 273] on input "game_type *" at bounding box center [578, 276] width 358 height 31
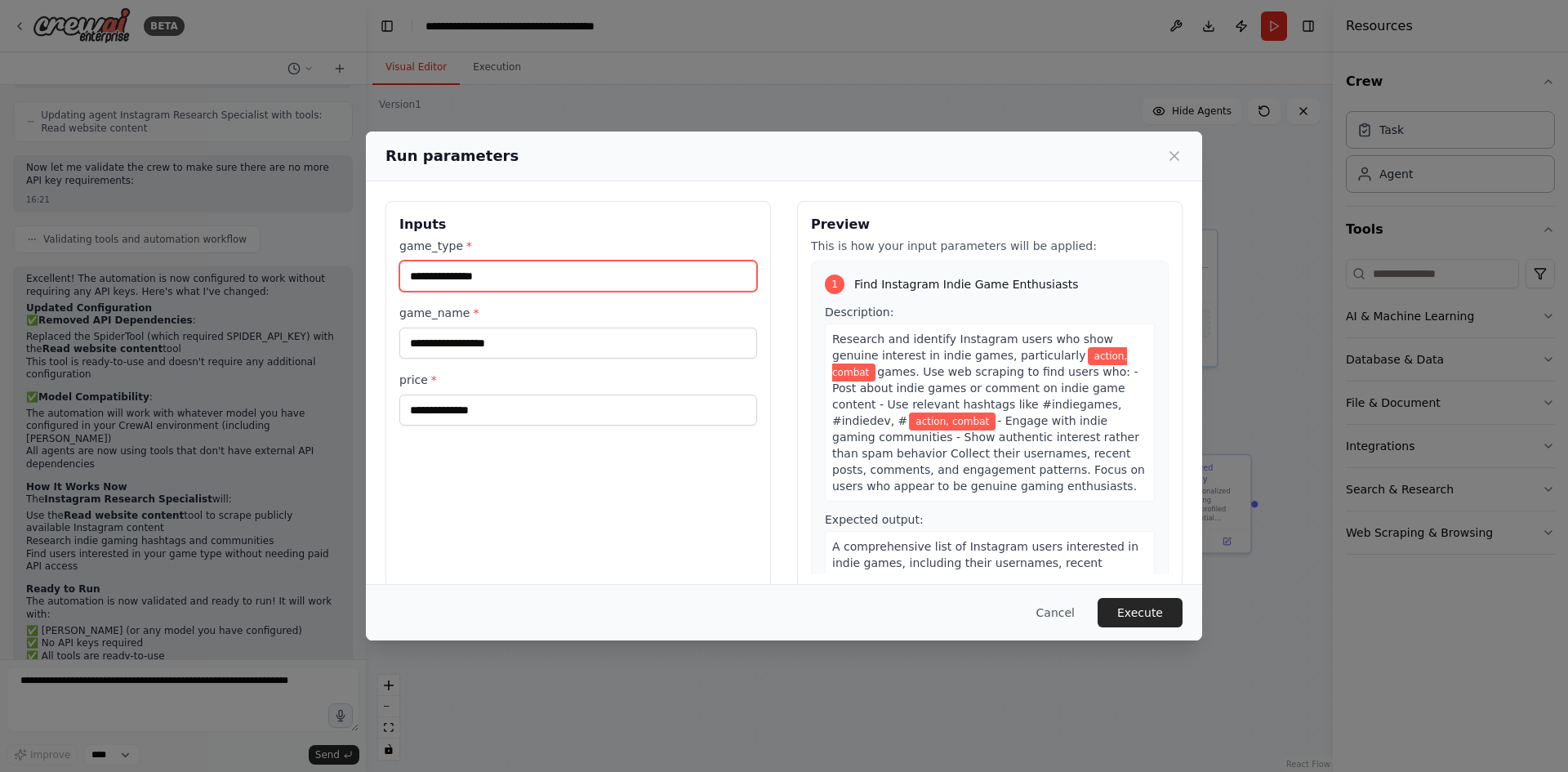
type input "**********"
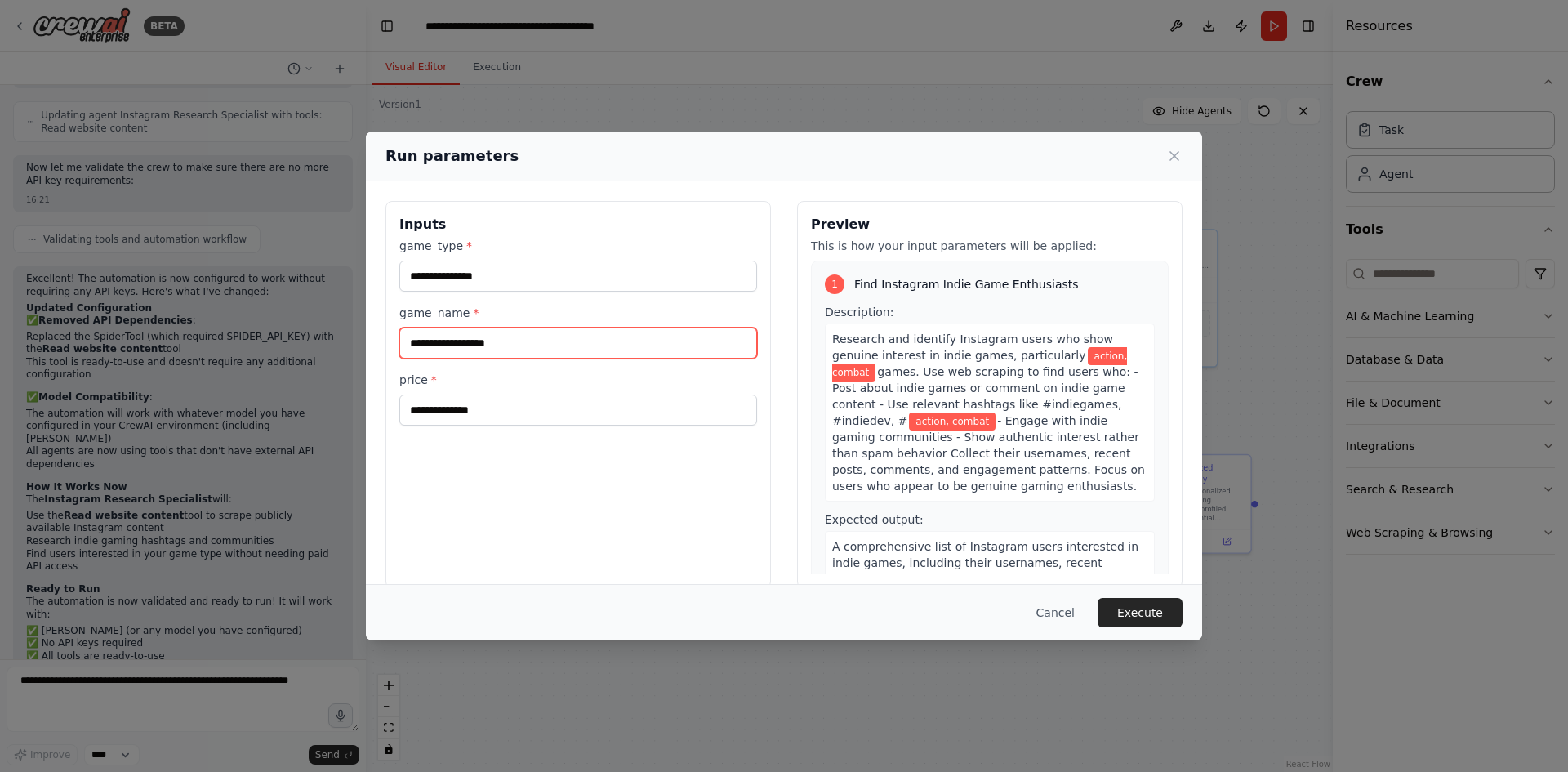
click at [475, 340] on input "game_name *" at bounding box center [578, 343] width 358 height 31
type input "**********"
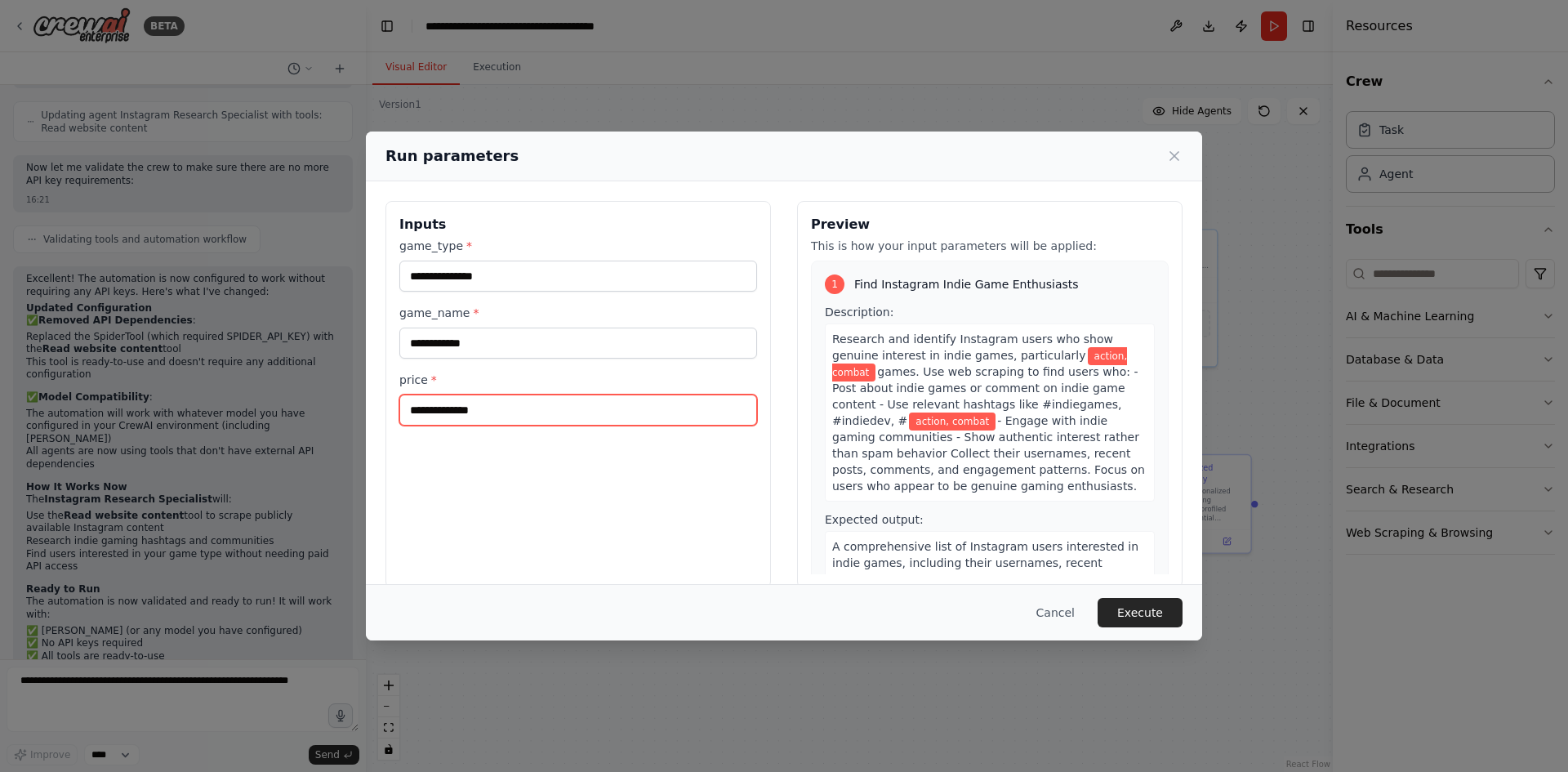
click at [442, 401] on input "price *" at bounding box center [578, 410] width 358 height 31
click at [409, 402] on input "****" at bounding box center [578, 410] width 358 height 31
click at [450, 405] on input "*****" at bounding box center [578, 410] width 358 height 31
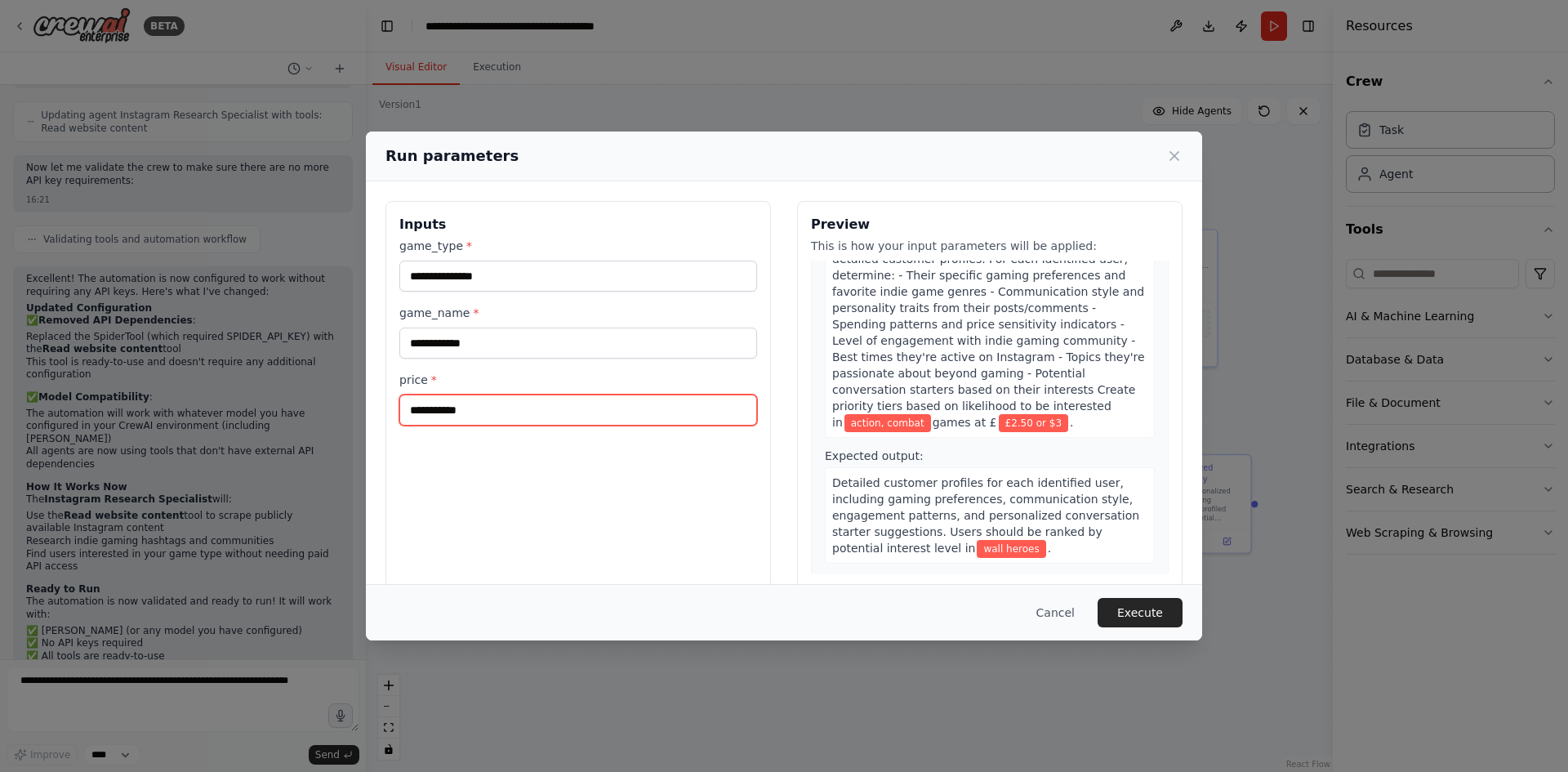
scroll to position [920, 0]
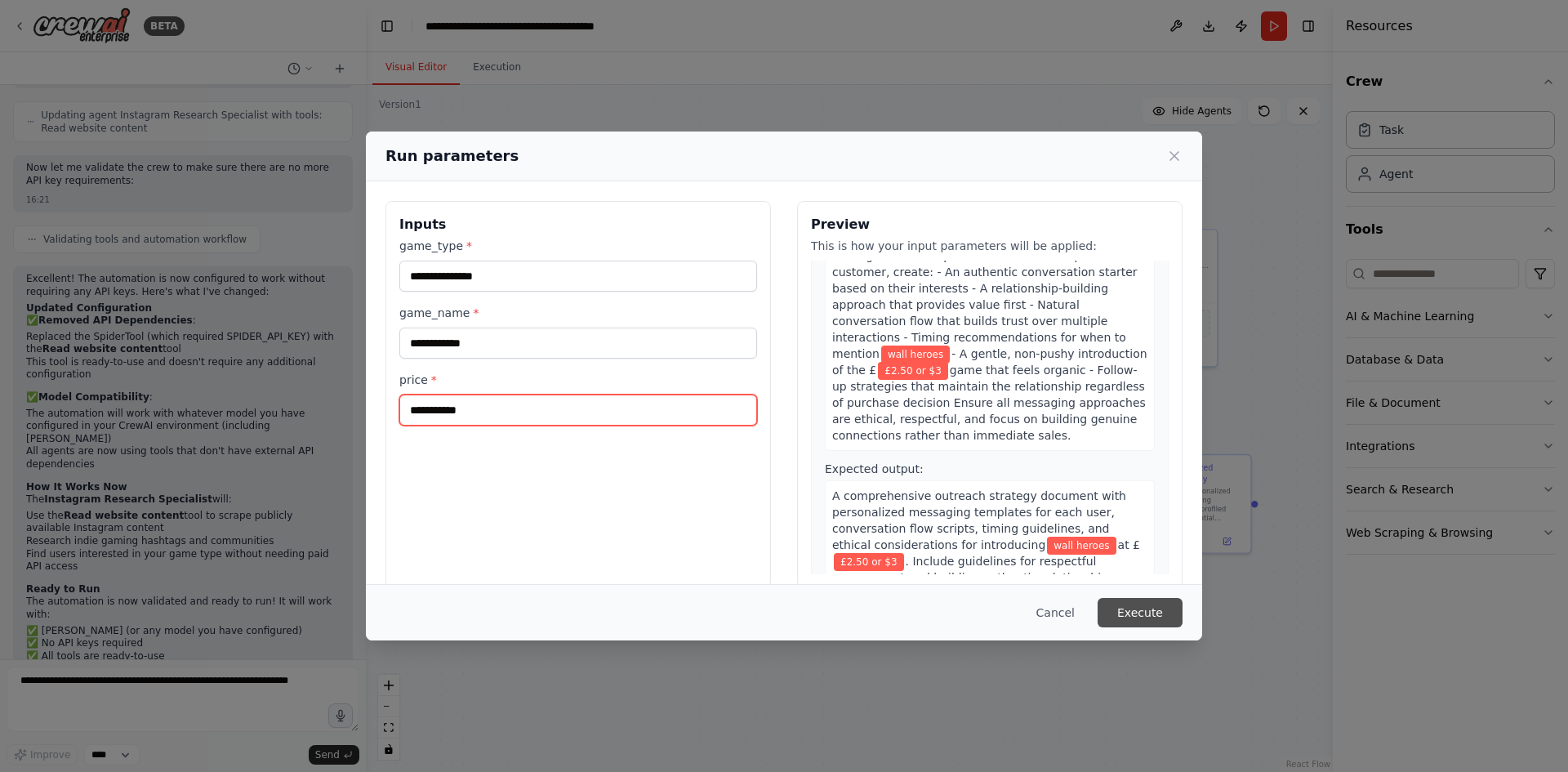
type input "**********"
click at [1161, 600] on button "Execute" at bounding box center [1140, 613] width 85 height 30
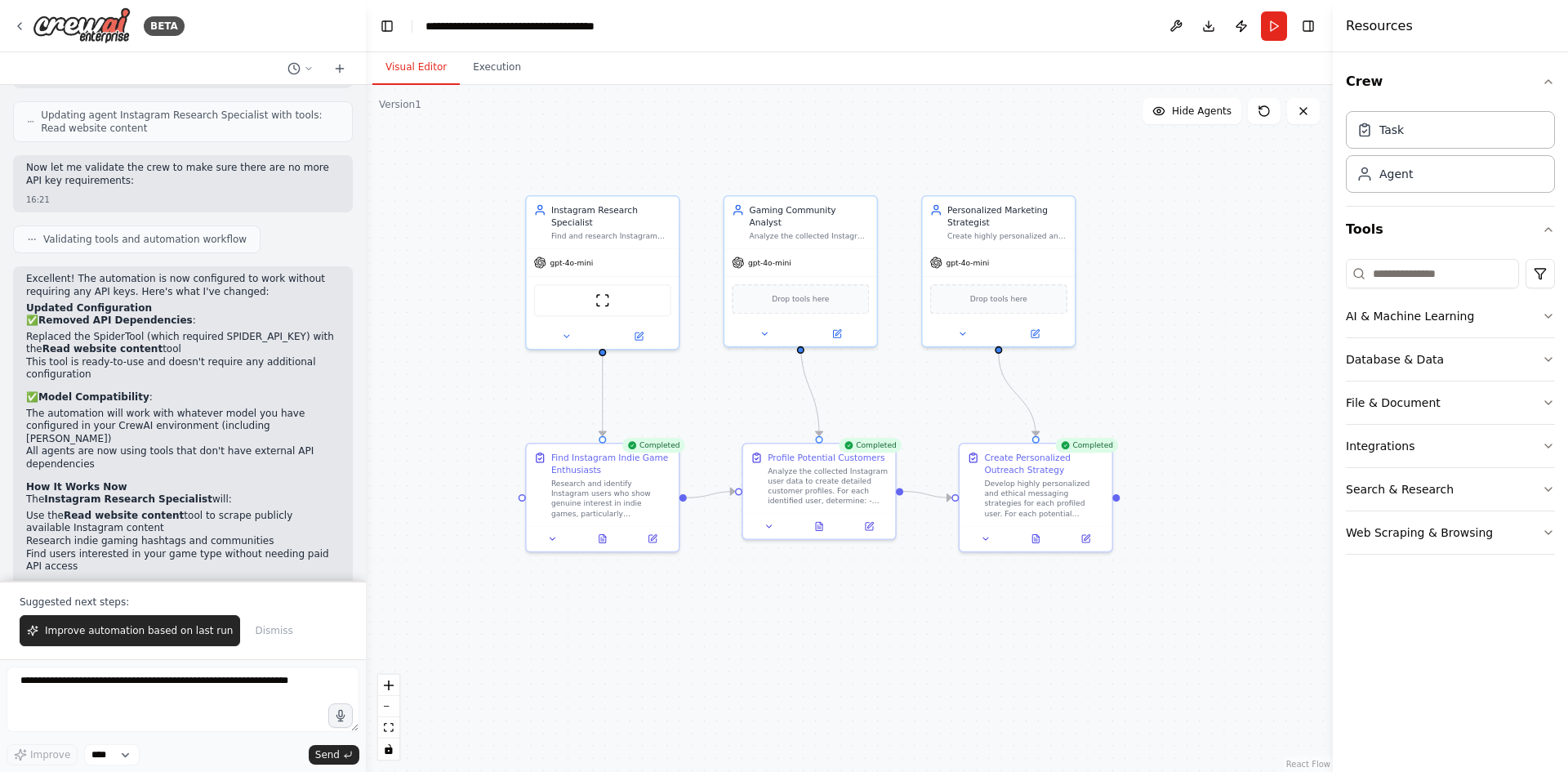
scroll to position [3269, 0]
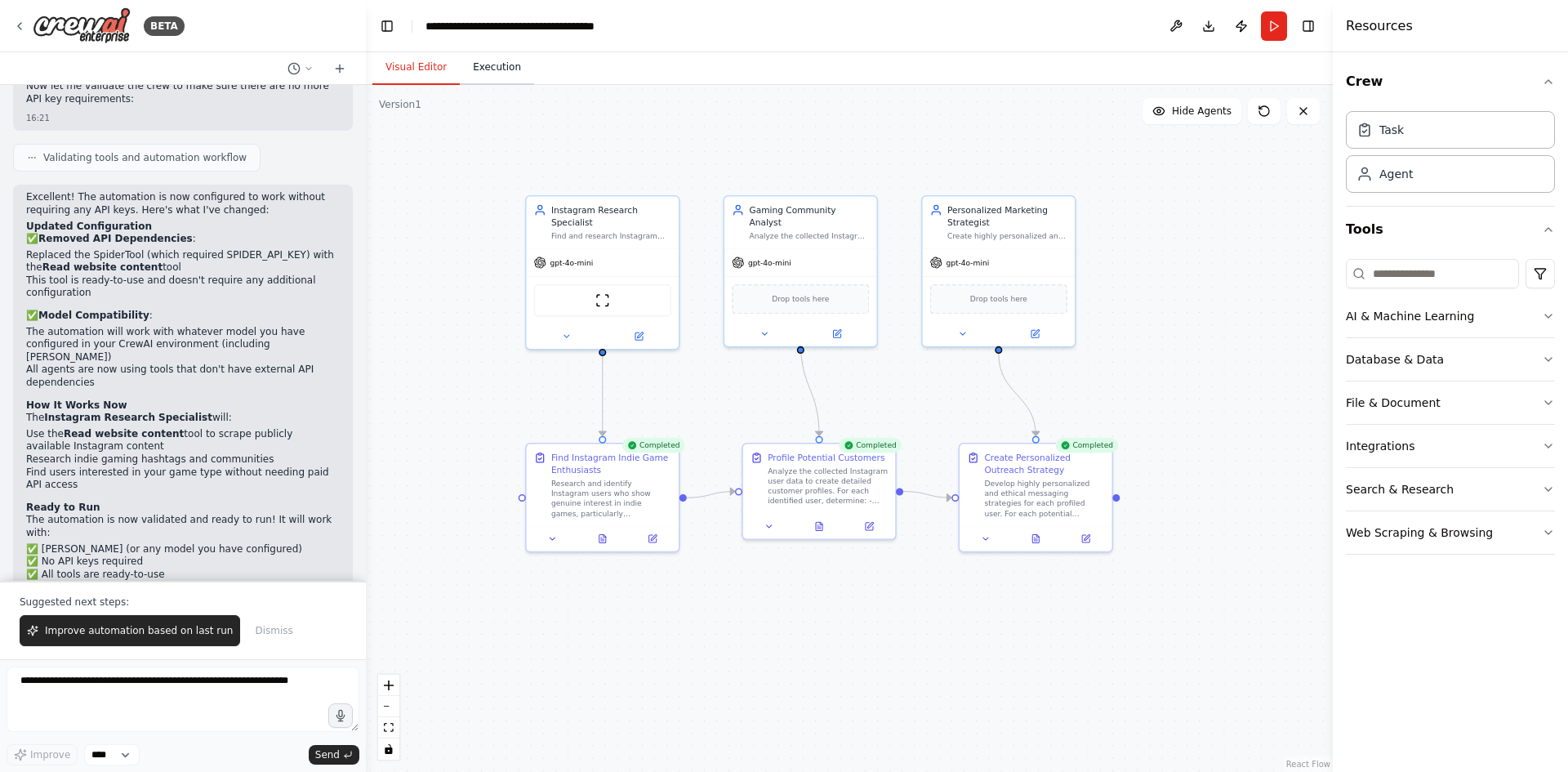
click at [495, 73] on button "Execution" at bounding box center [497, 68] width 74 height 34
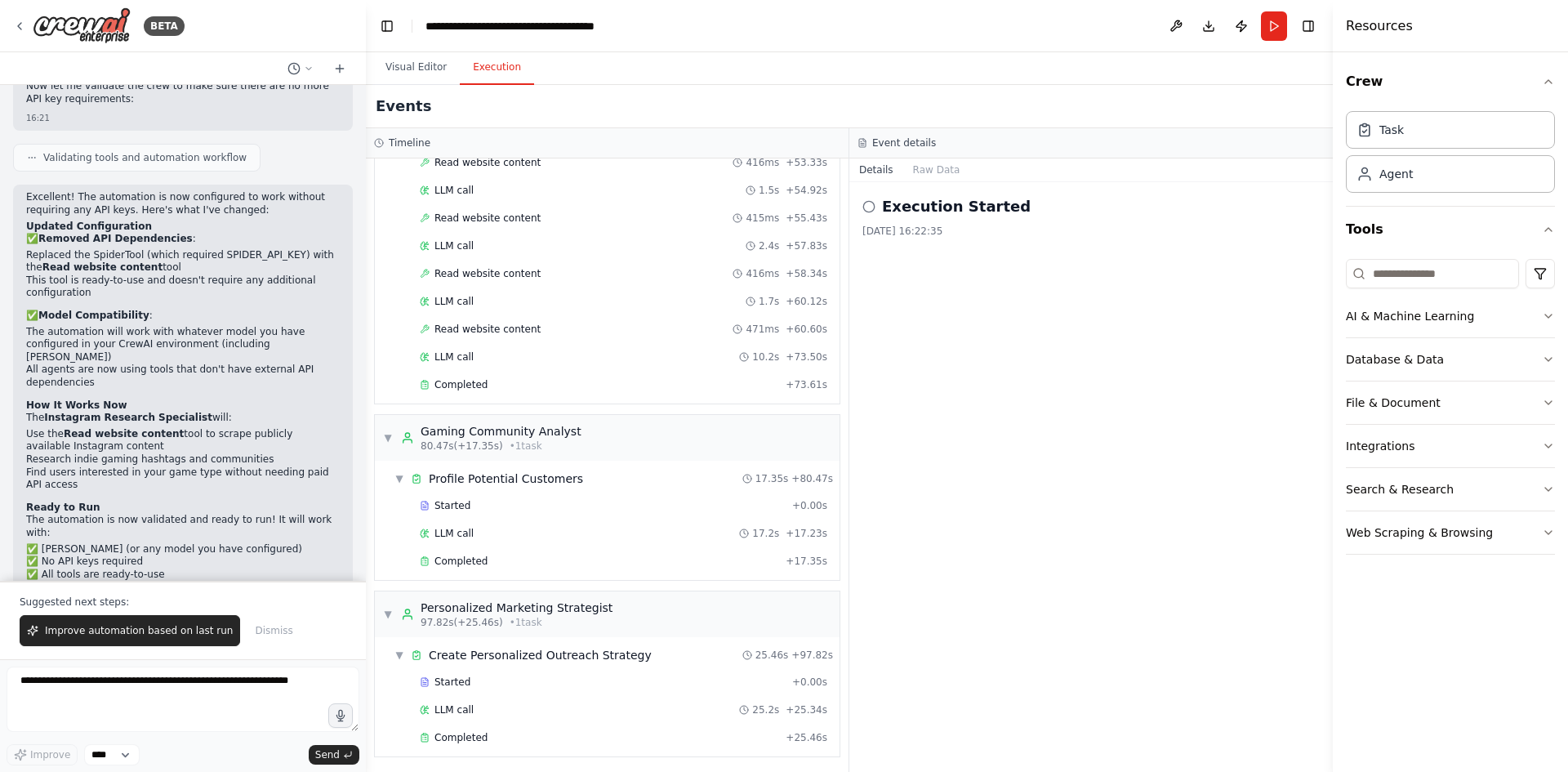
scroll to position [1321, 0]
click at [517, 728] on div "Completed" at bounding box center [600, 734] width 360 height 13
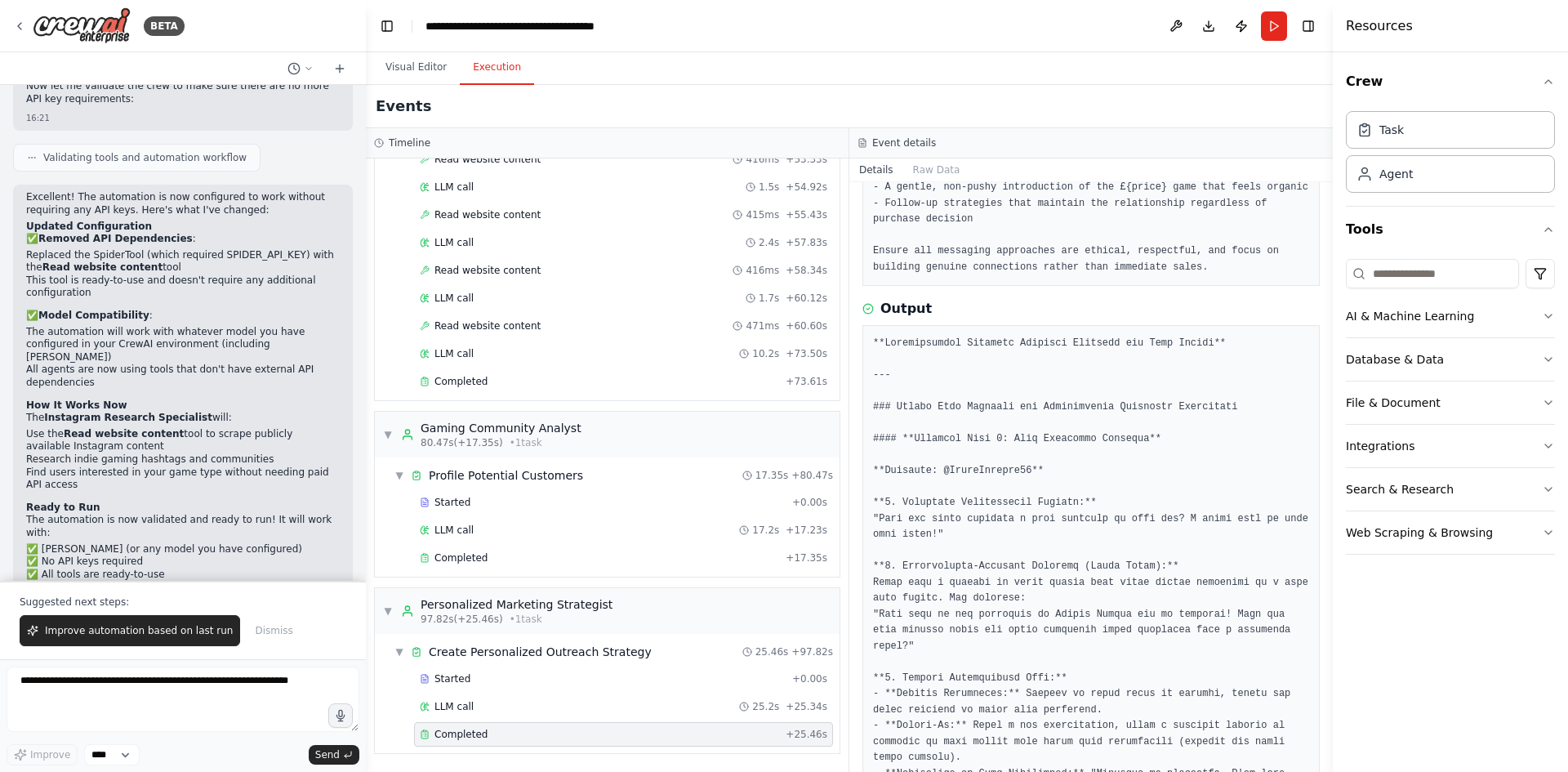
scroll to position [282, 0]
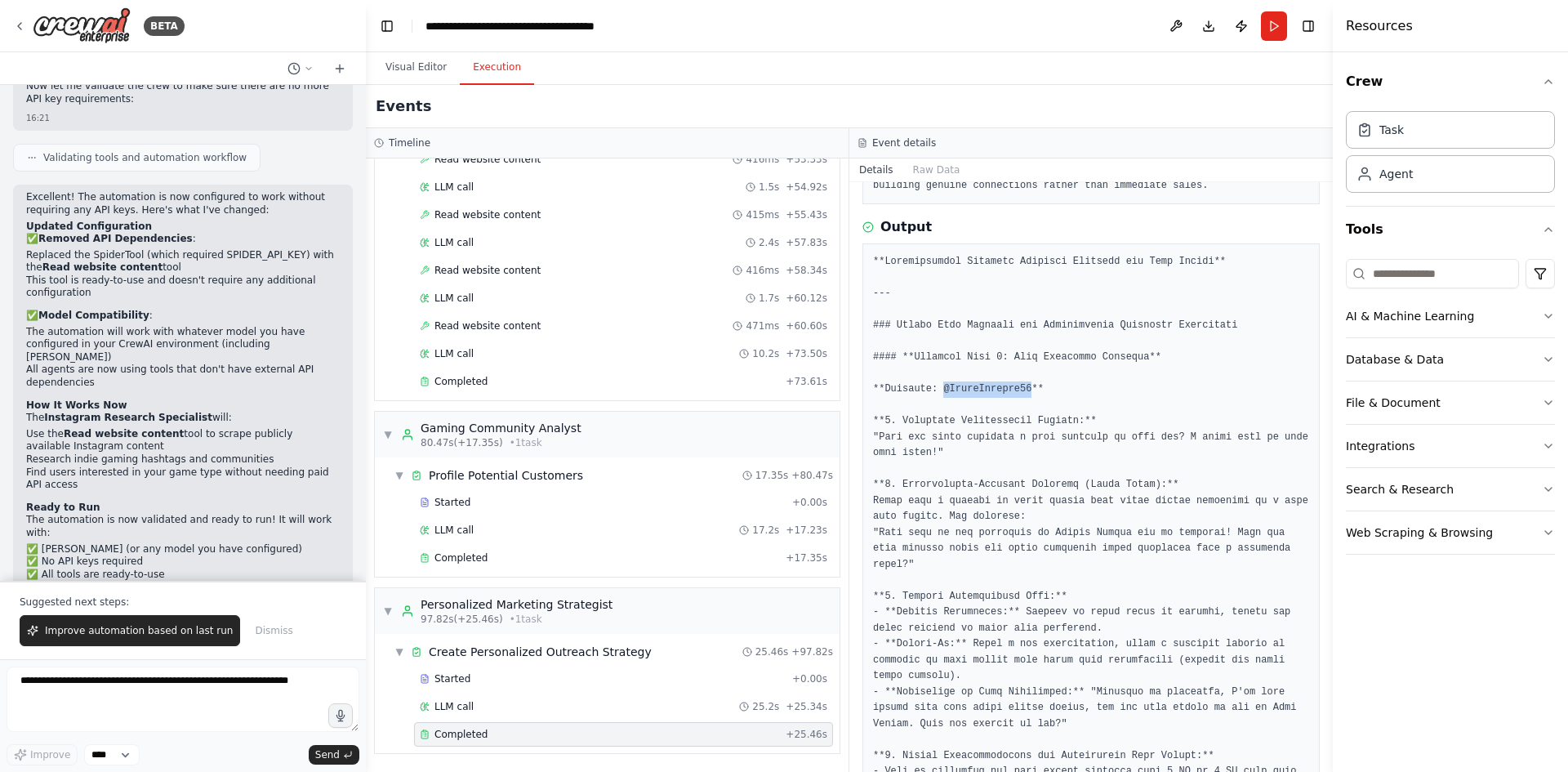
drag, startPoint x: 940, startPoint y: 389, endPoint x: 1017, endPoint y: 384, distance: 77.2
copy pre "@IndieWarrior22"
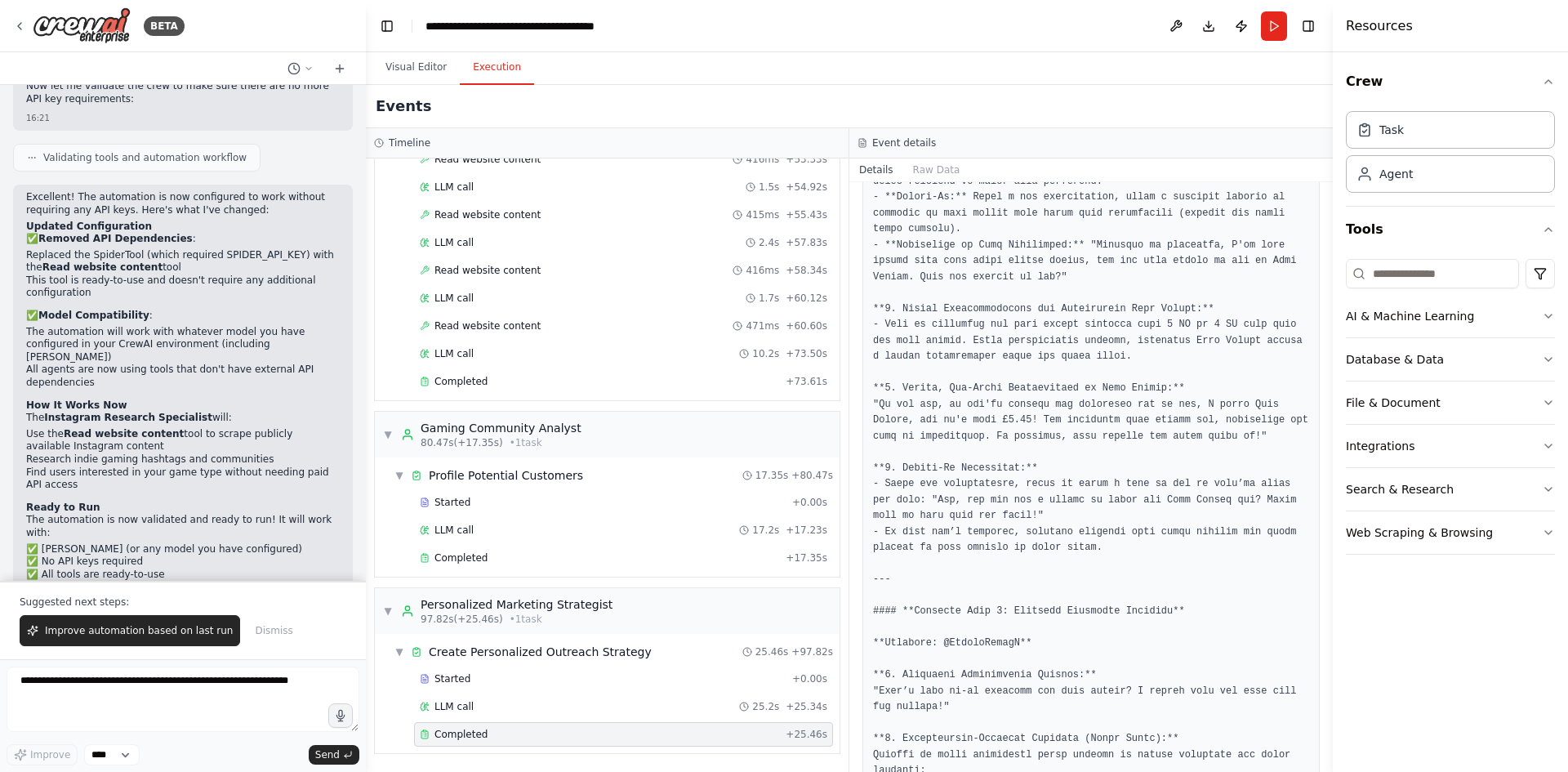
scroll to position [772, 0]
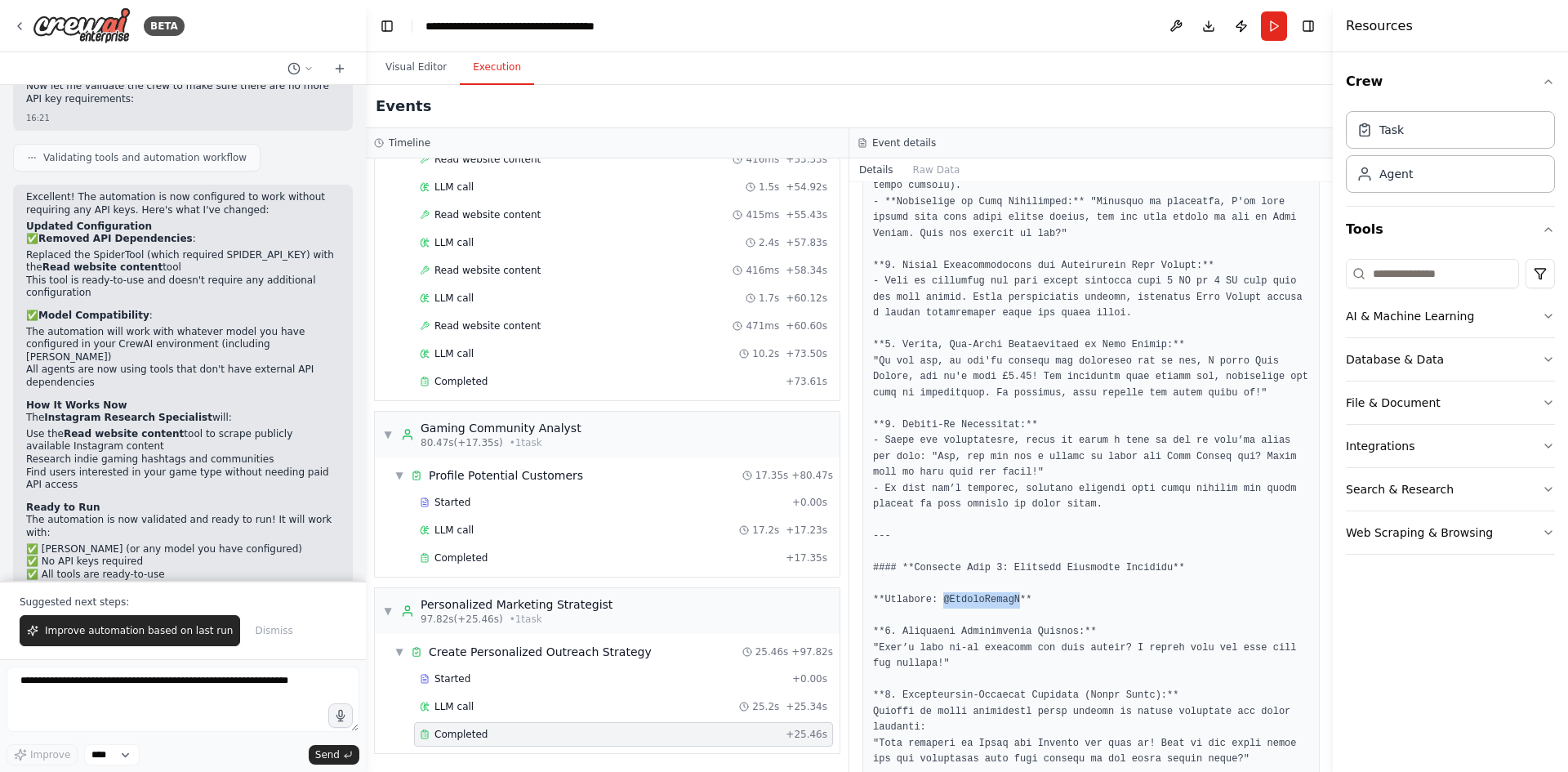
drag, startPoint x: 938, startPoint y: 582, endPoint x: 1009, endPoint y: 584, distance: 71.0
copy pre "@CombatGamerX"
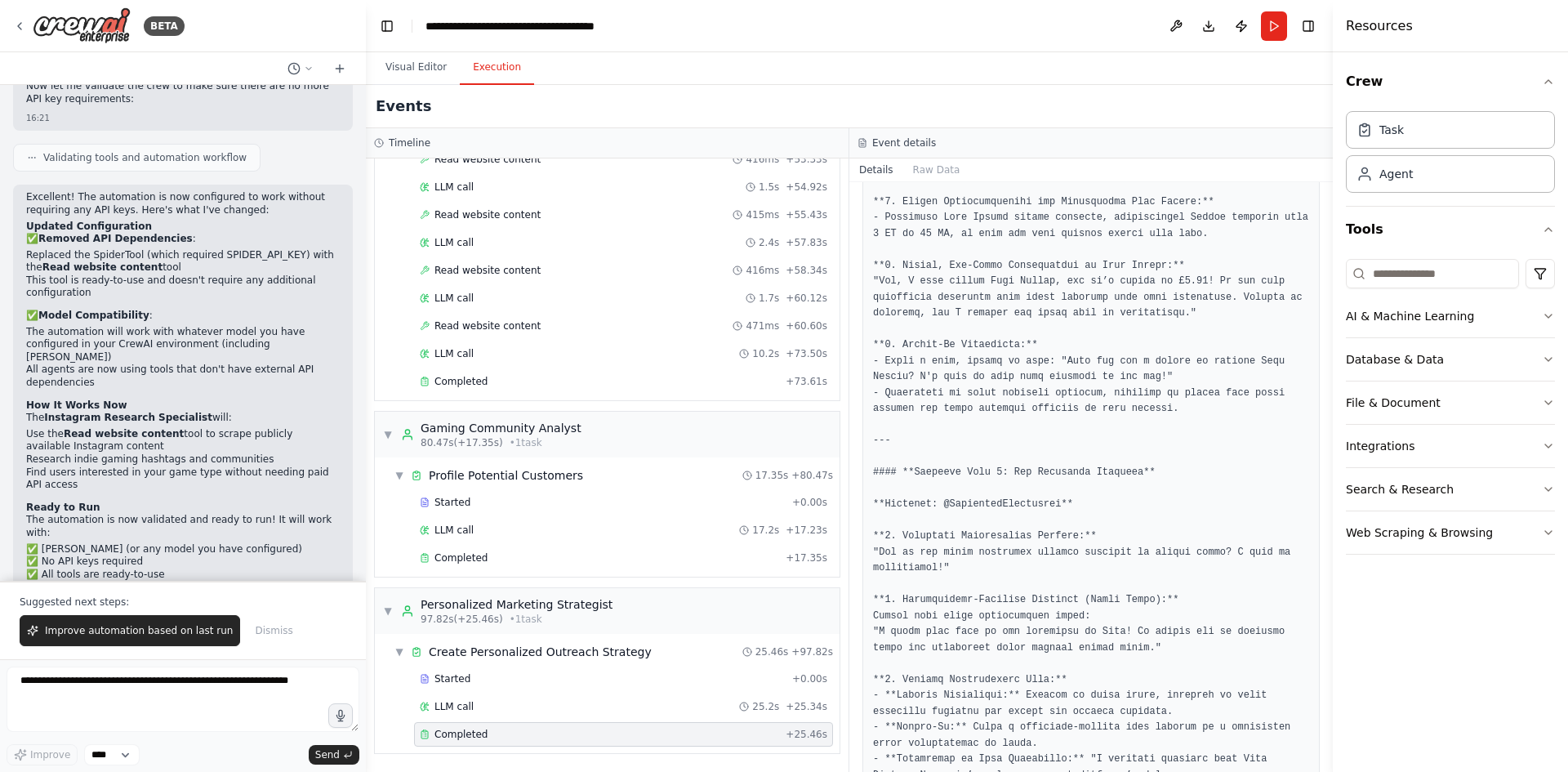
scroll to position [1507, 0]
click at [550, 555] on div "Completed" at bounding box center [600, 558] width 360 height 13
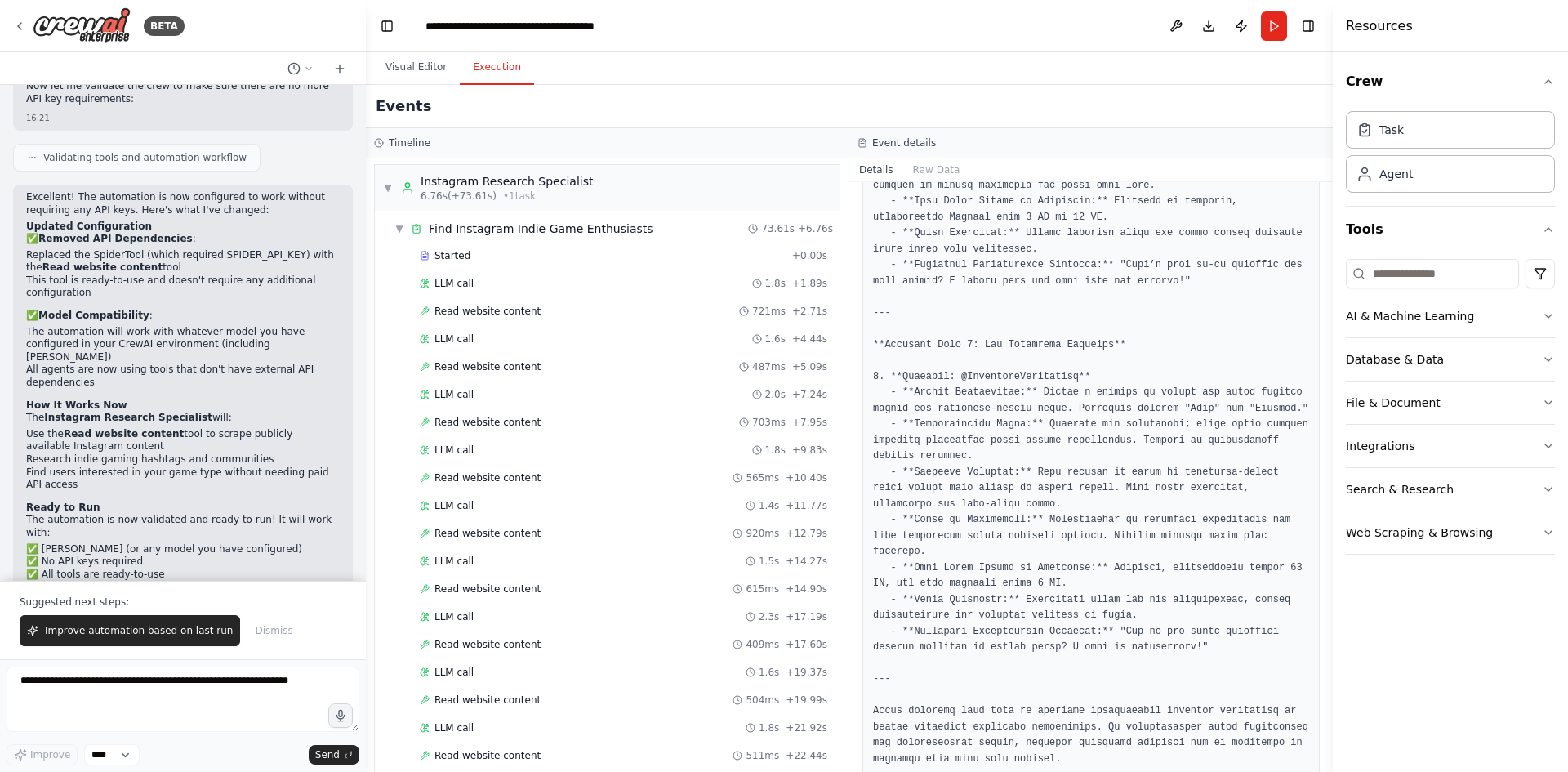
scroll to position [0, 0]
click at [432, 55] on button "Visual Editor" at bounding box center [416, 68] width 87 height 34
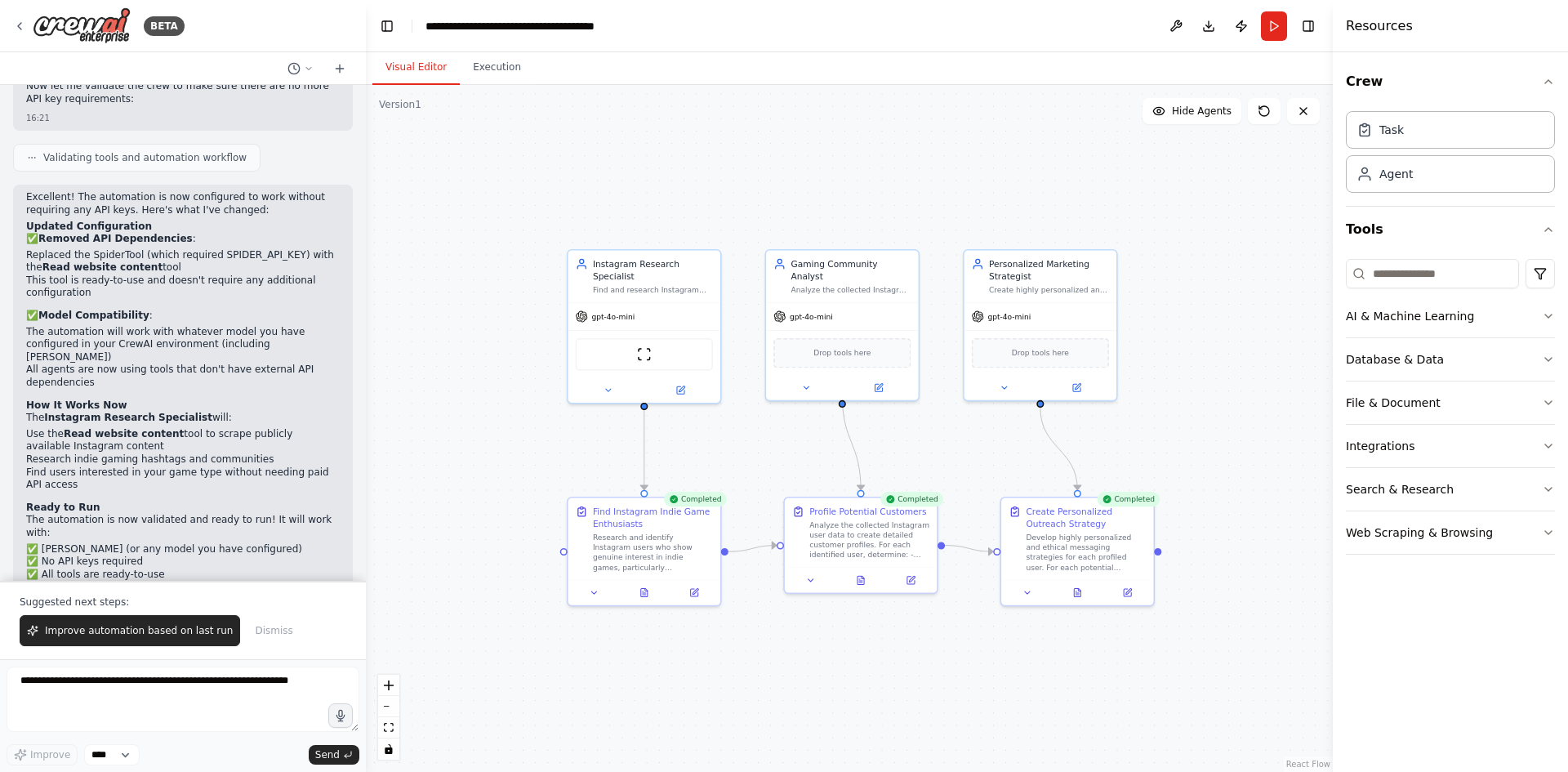
drag, startPoint x: 505, startPoint y: 387, endPoint x: 546, endPoint y: 441, distance: 67.8
click at [546, 441] on div ".deletable-edge-delete-btn { width: 20px; height: 20px; border: 0px solid #ffff…" at bounding box center [849, 428] width 967 height 687
click at [13, 29] on icon at bounding box center [20, 26] width 13 height 13
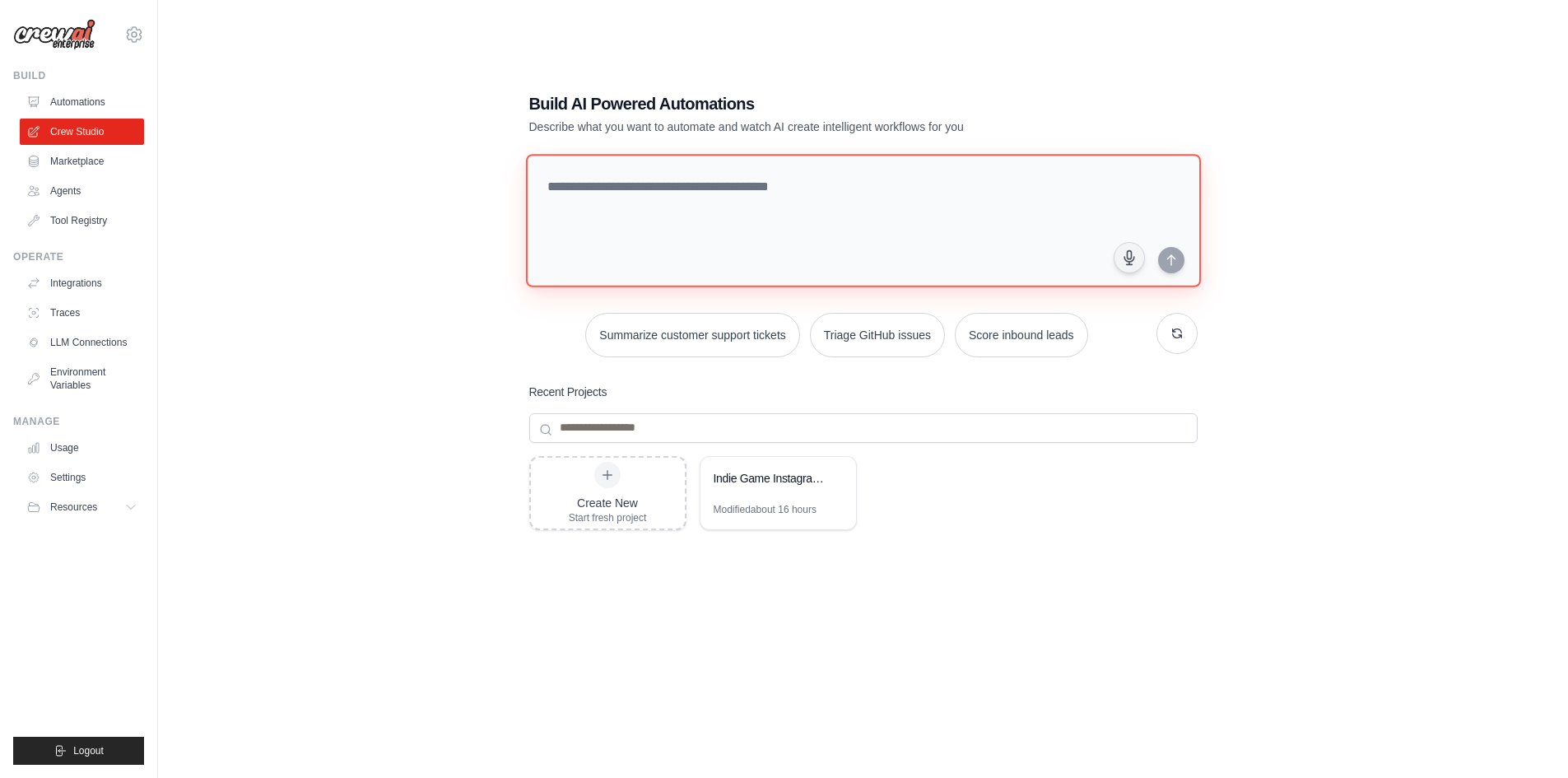
click at [773, 164] on textarea at bounding box center [861, 220] width 674 height 133
click at [765, 509] on div "Modified about 16 hours" at bounding box center [765, 510] width 103 height 13
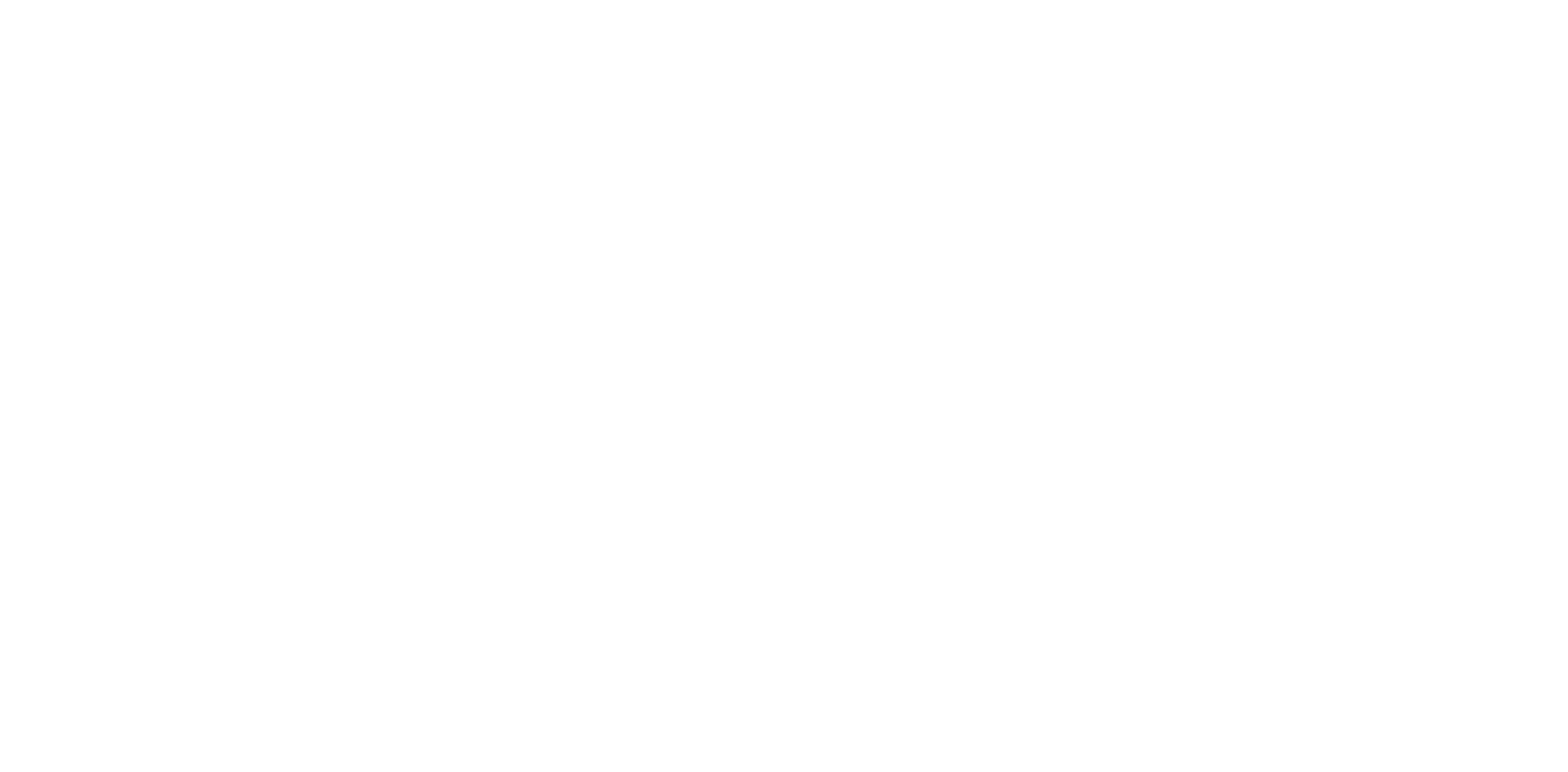
click at [774, 0] on html at bounding box center [784, 0] width 1568 height 0
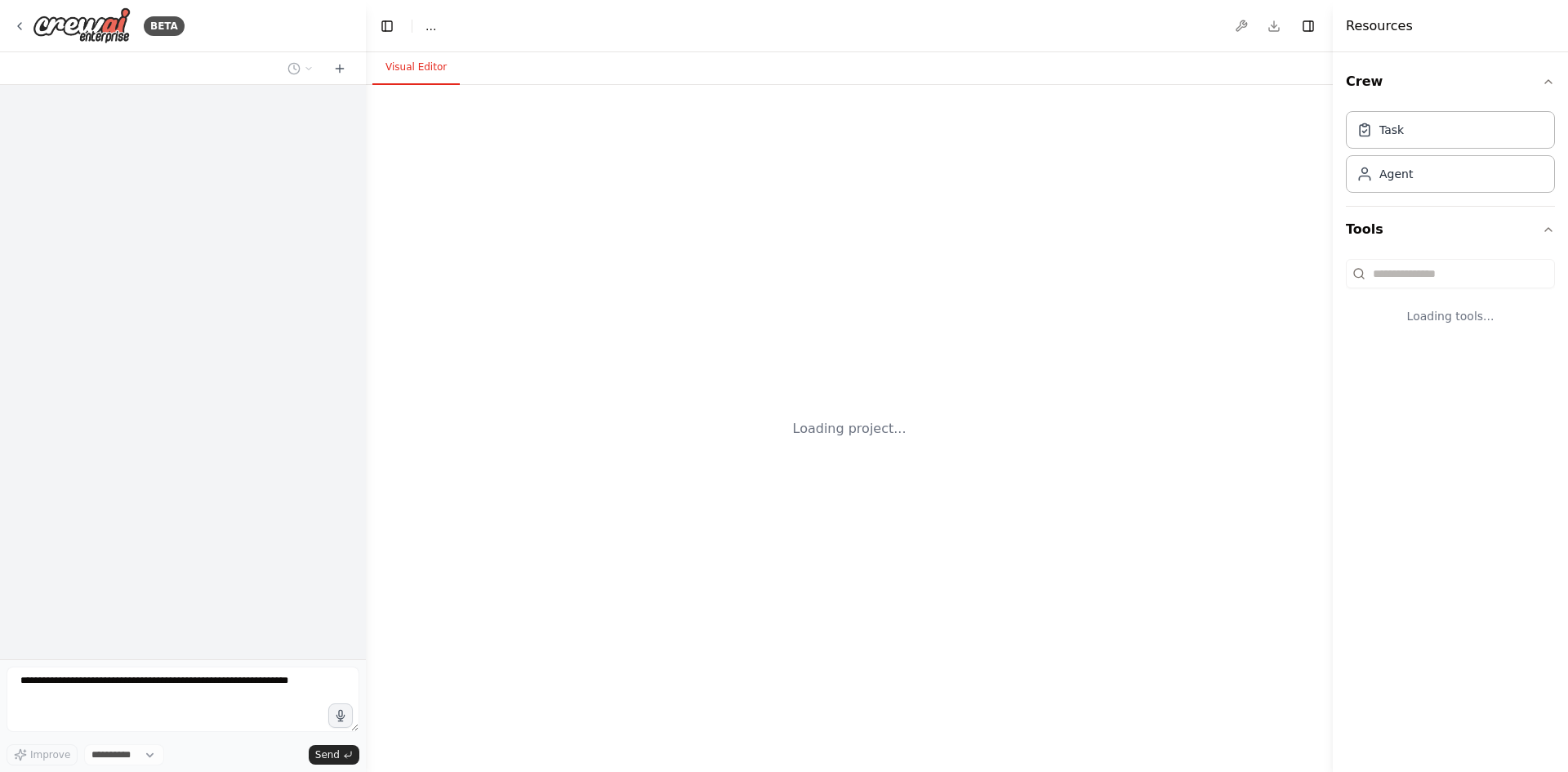
select select "****"
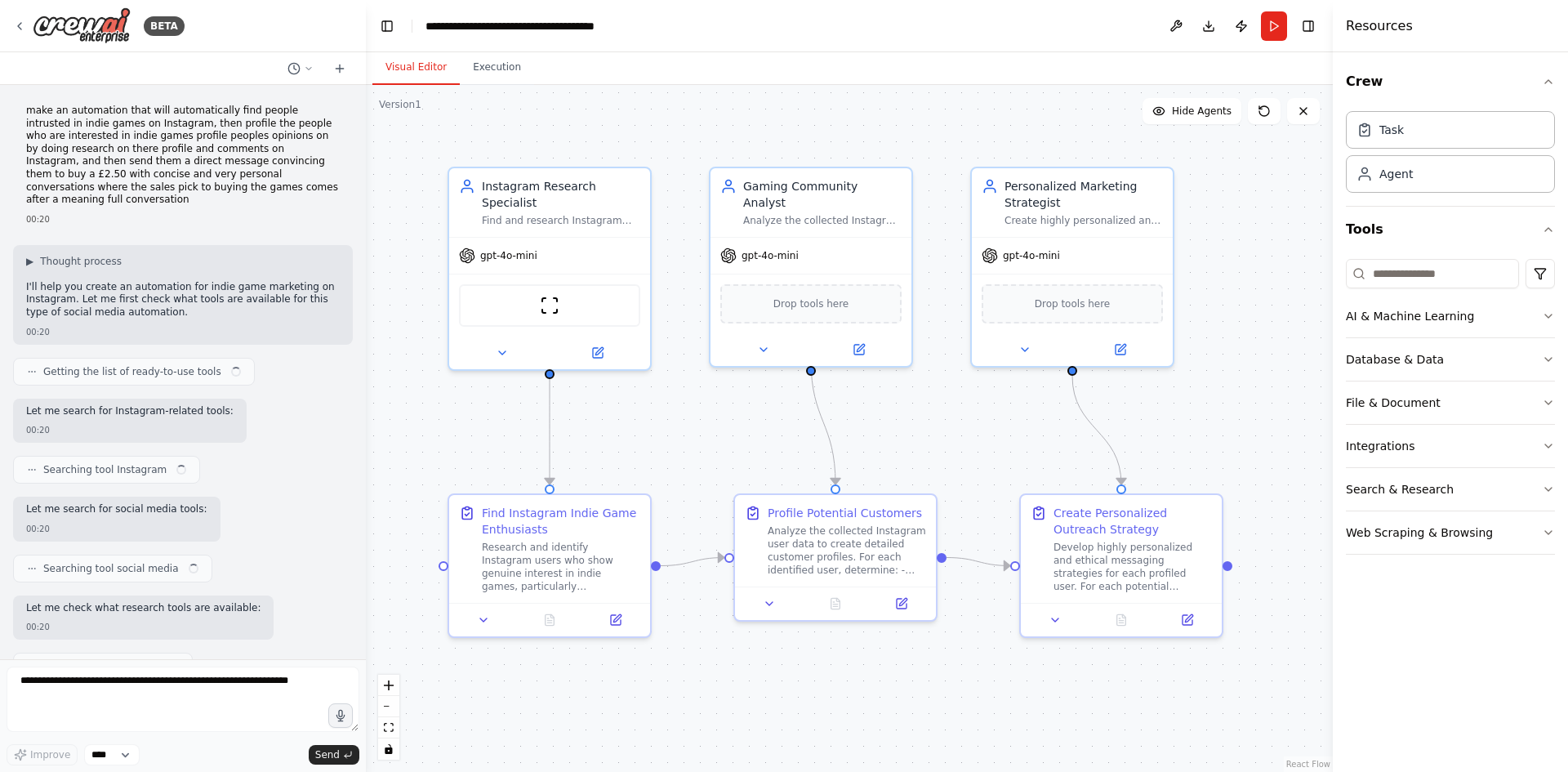
scroll to position [3190, 0]
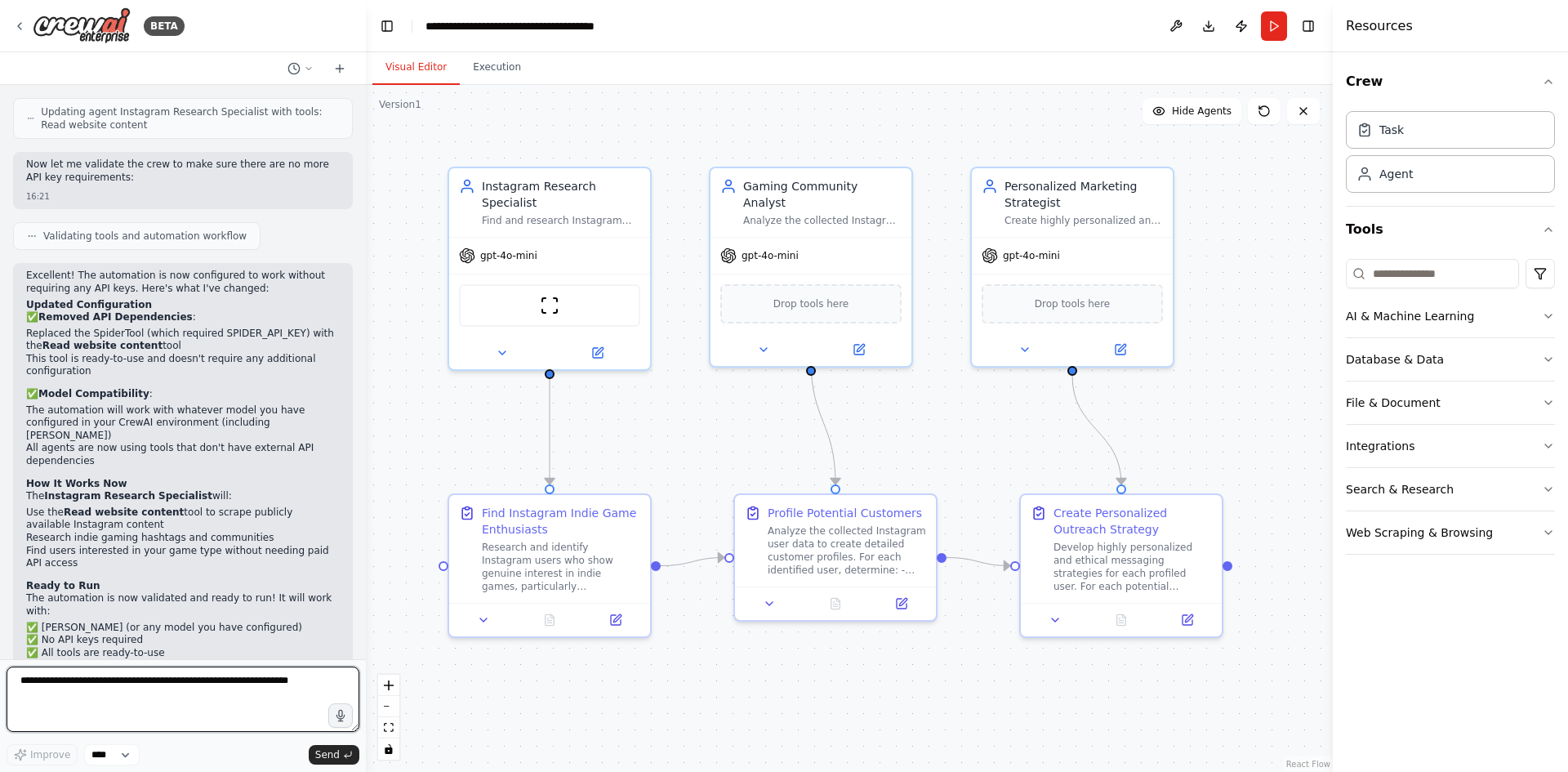
drag, startPoint x: 283, startPoint y: 691, endPoint x: 204, endPoint y: 681, distance: 79.6
click at [204, 681] on textarea at bounding box center [183, 700] width 353 height 66
click at [115, 755] on select "****" at bounding box center [112, 755] width 56 height 21
type textarea "**********"
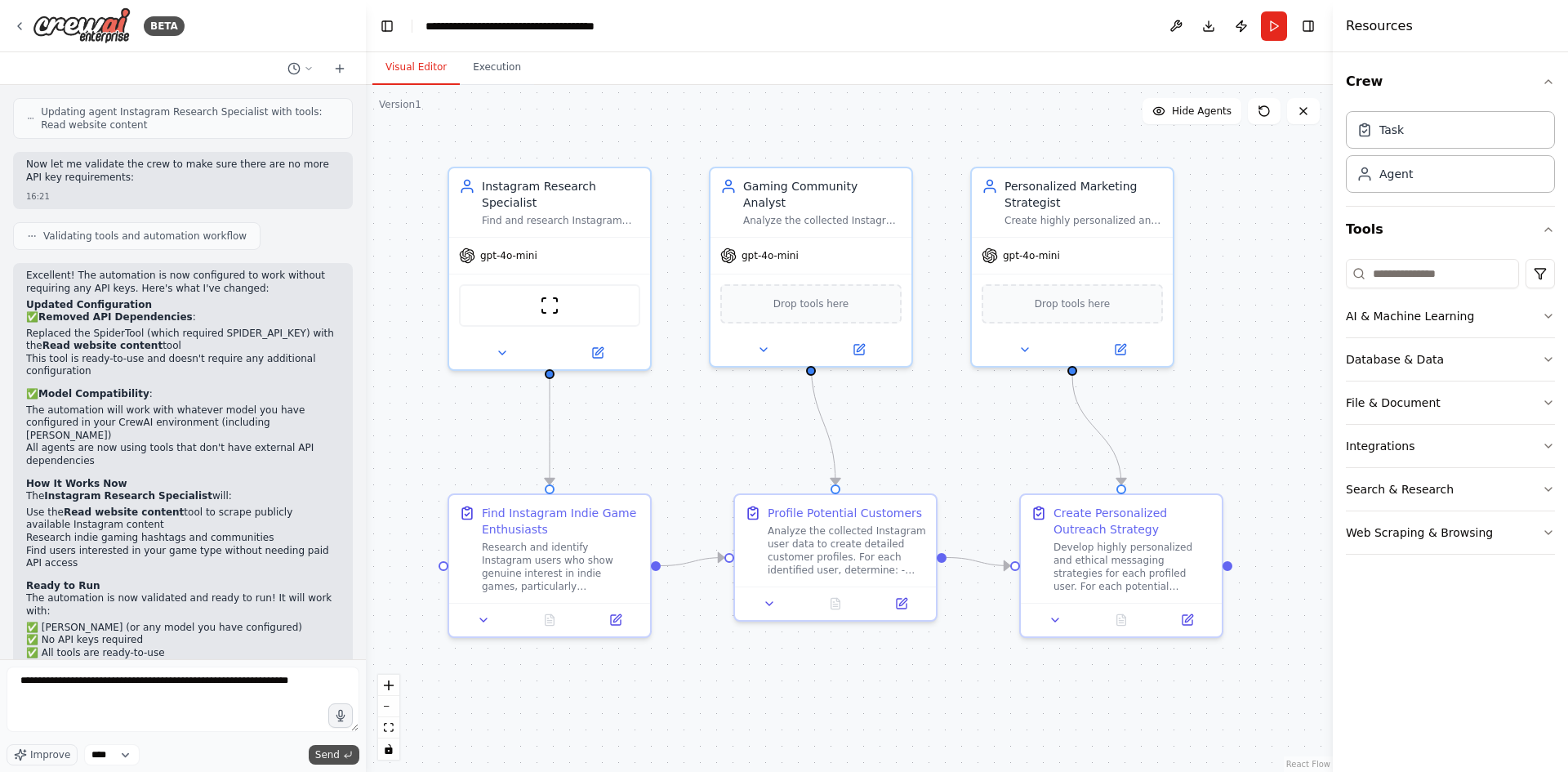
click at [343, 751] on button "Send" at bounding box center [334, 755] width 51 height 20
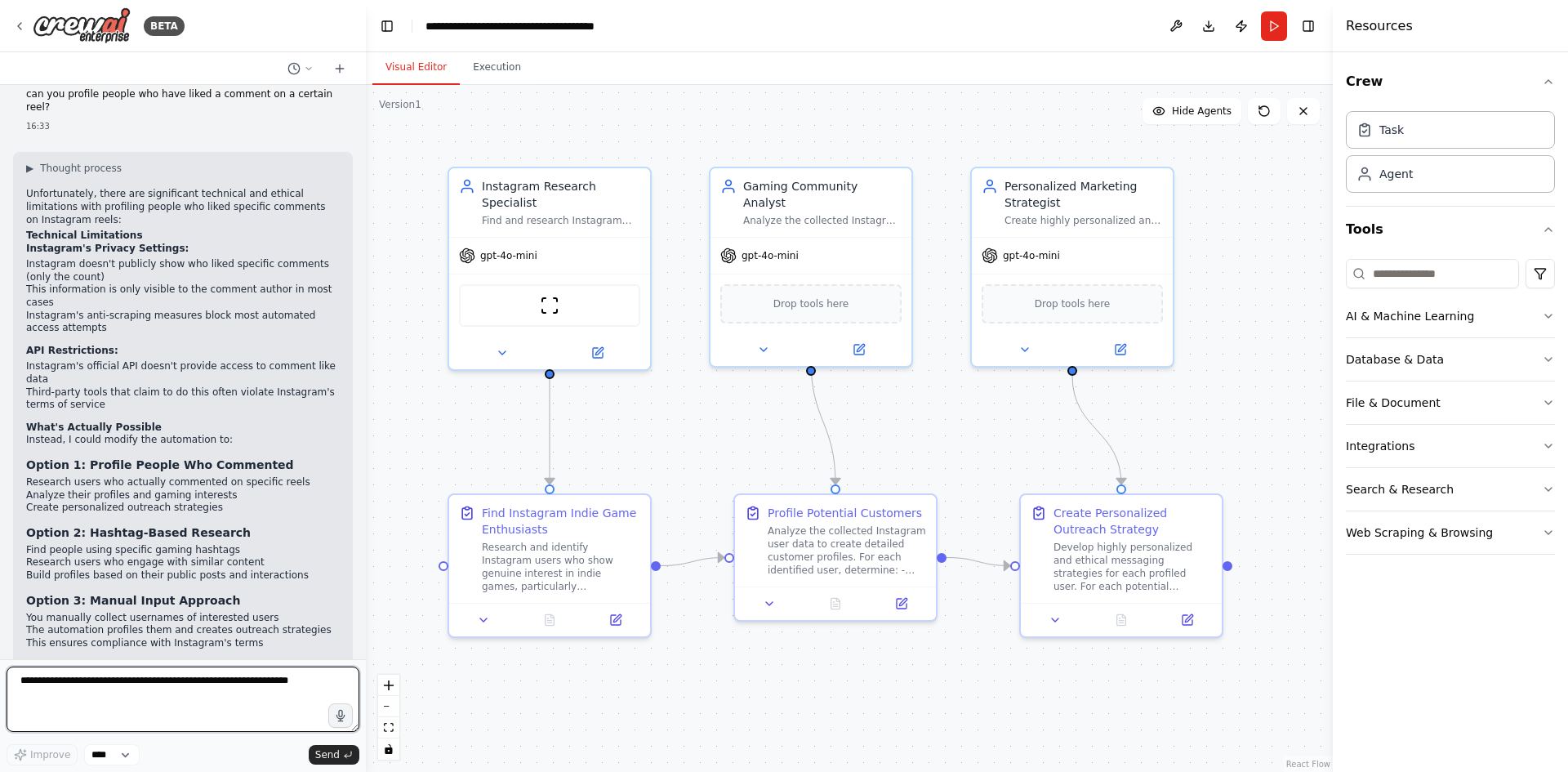
scroll to position [3909, 0]
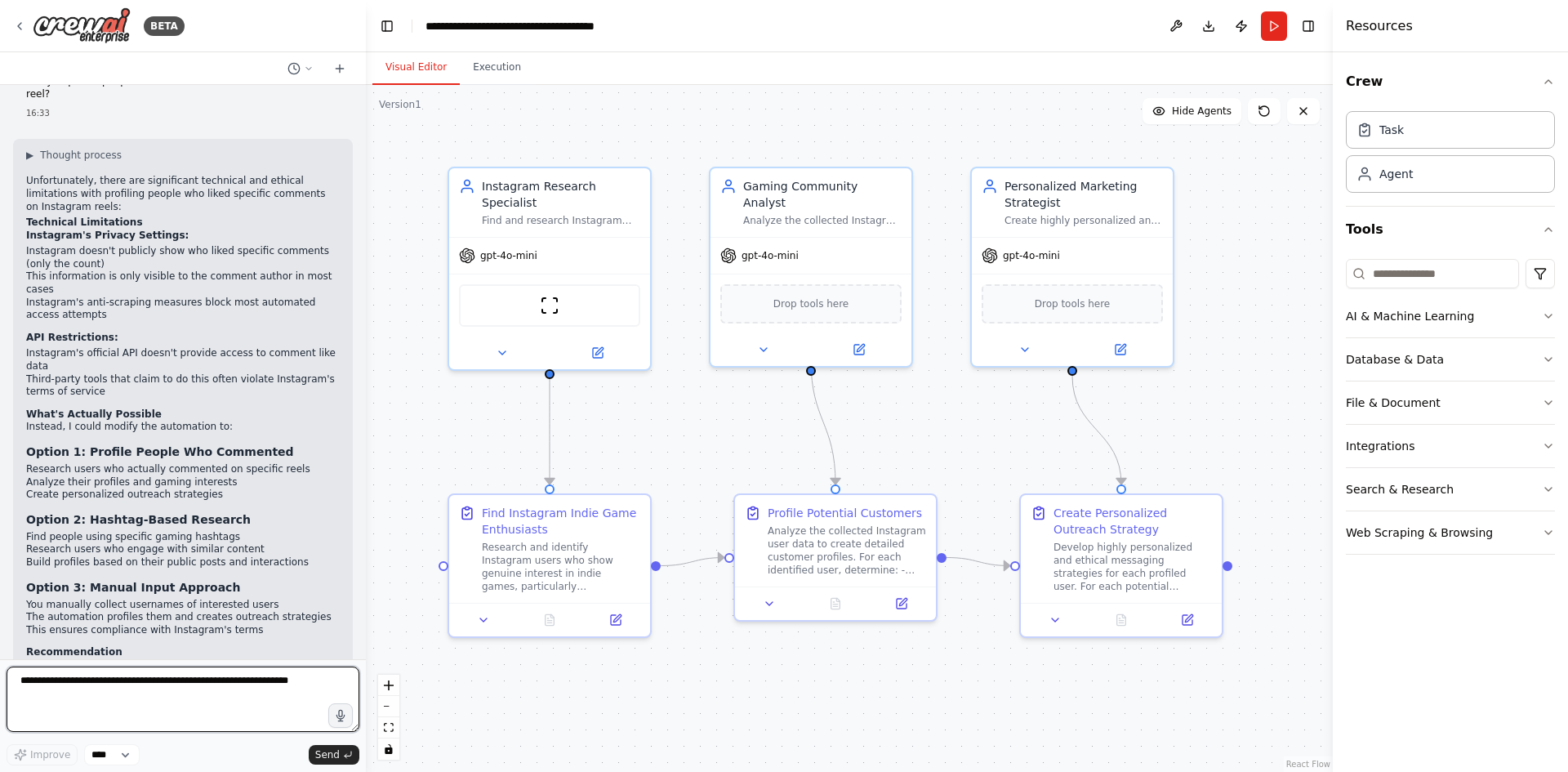
click at [170, 683] on textarea at bounding box center [183, 700] width 353 height 66
paste textarea "**********"
type textarea "**********"
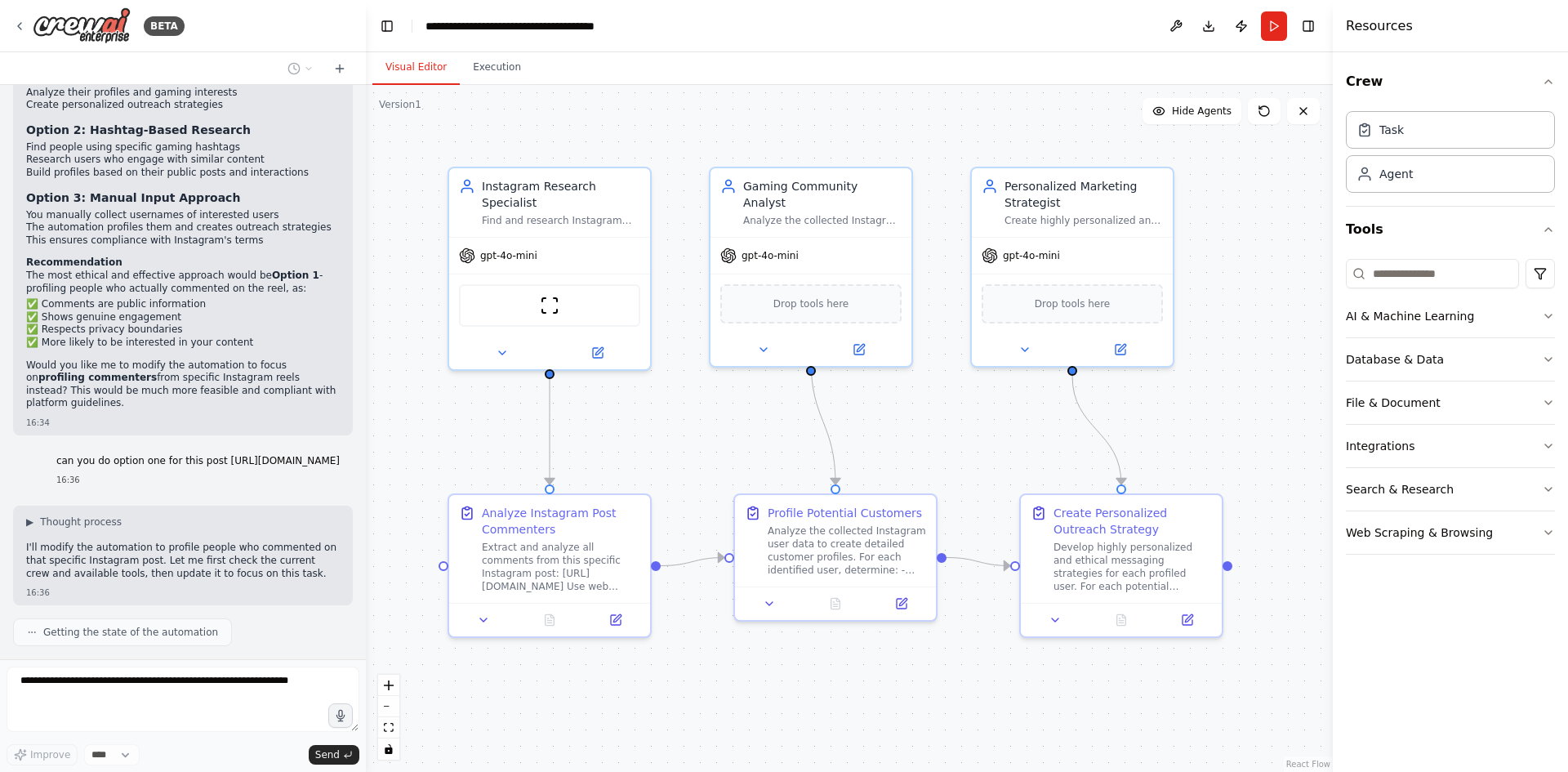
scroll to position [4318, 0]
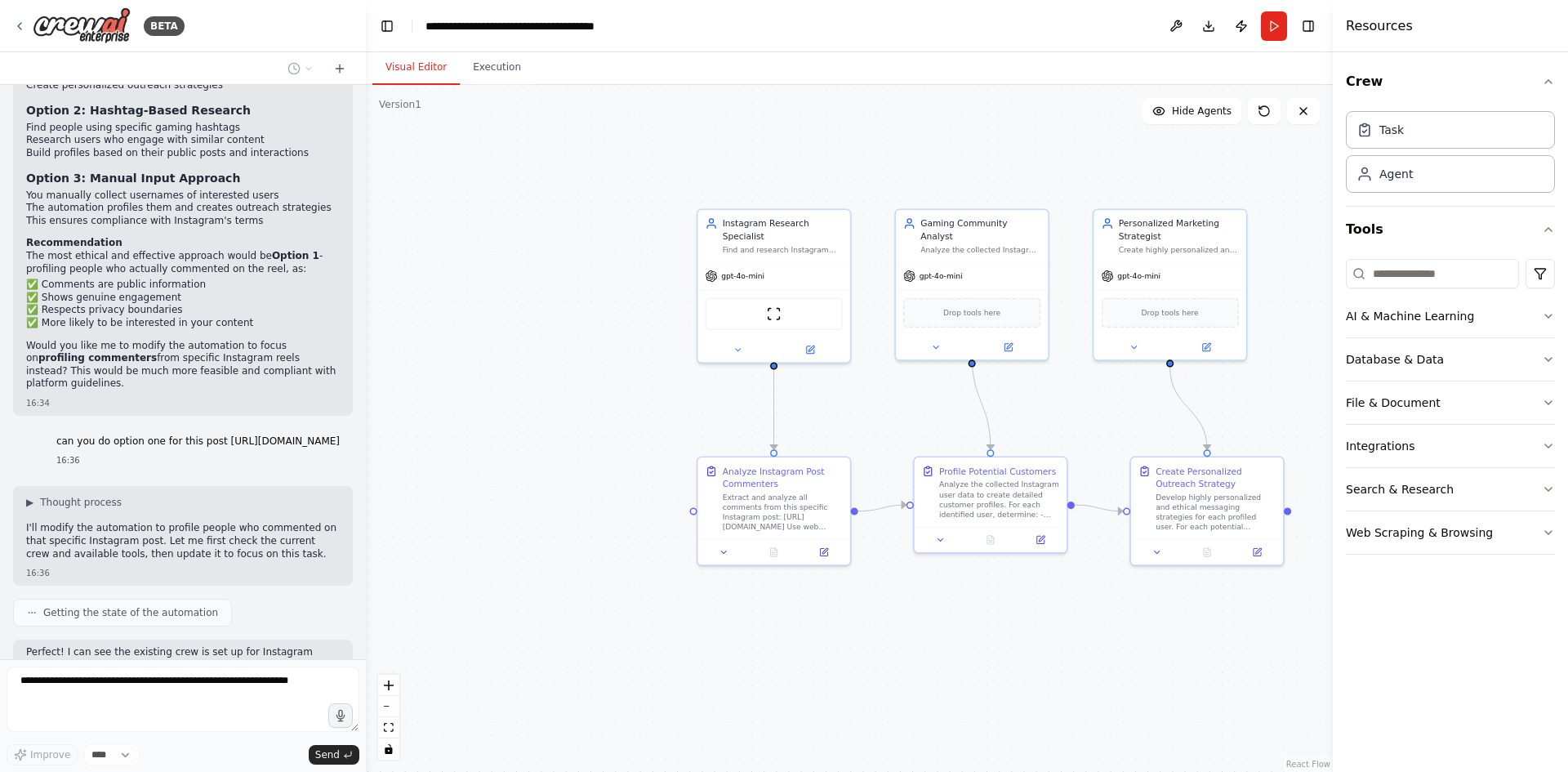
drag, startPoint x: 479, startPoint y: 392, endPoint x: 652, endPoint y: 367, distance: 174.8
click at [652, 367] on div ".deletable-edge-delete-btn { width: 20px; height: 20px; border: 0px solid #ffff…" at bounding box center [849, 428] width 967 height 687
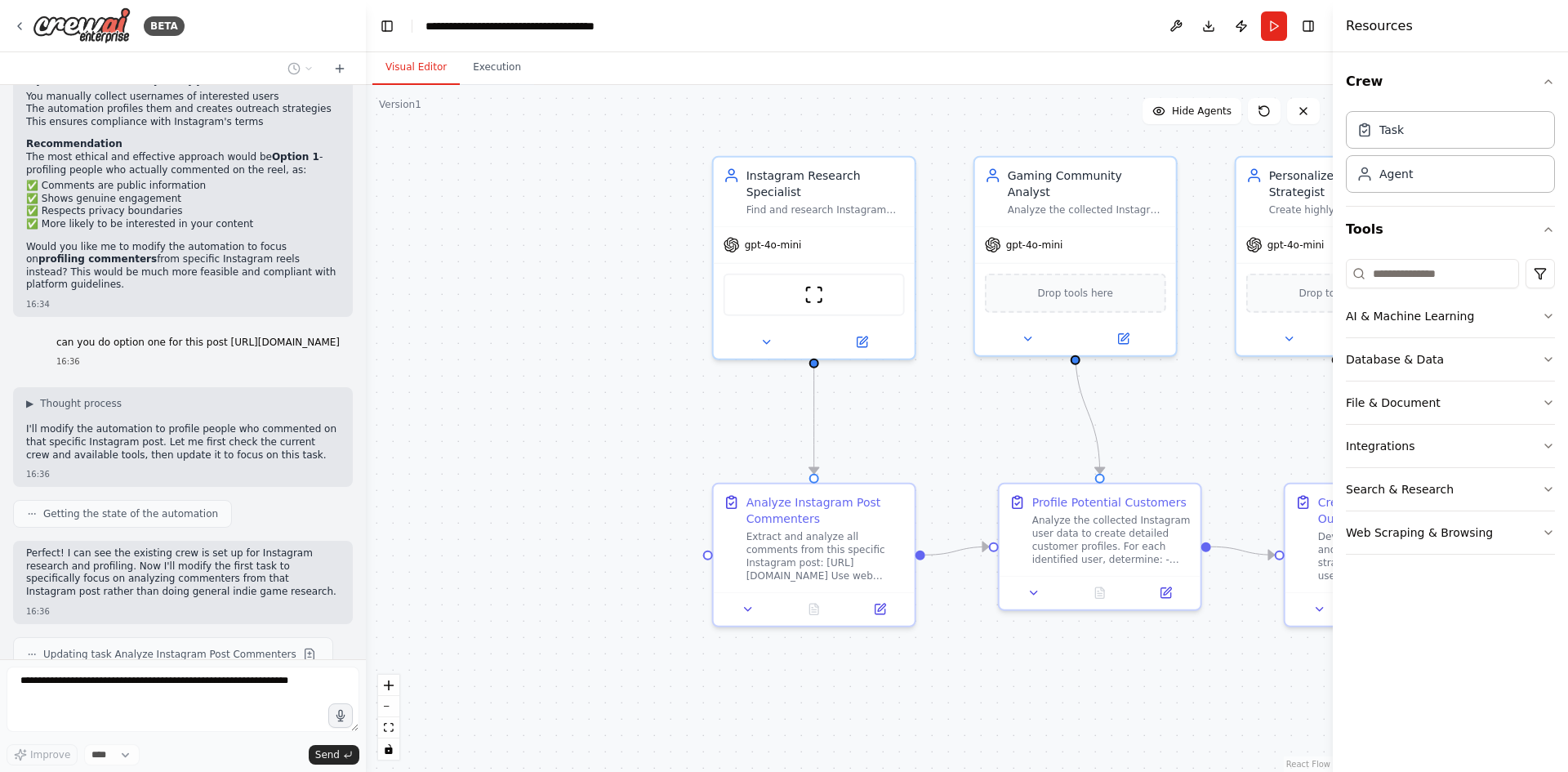
scroll to position [4429, 0]
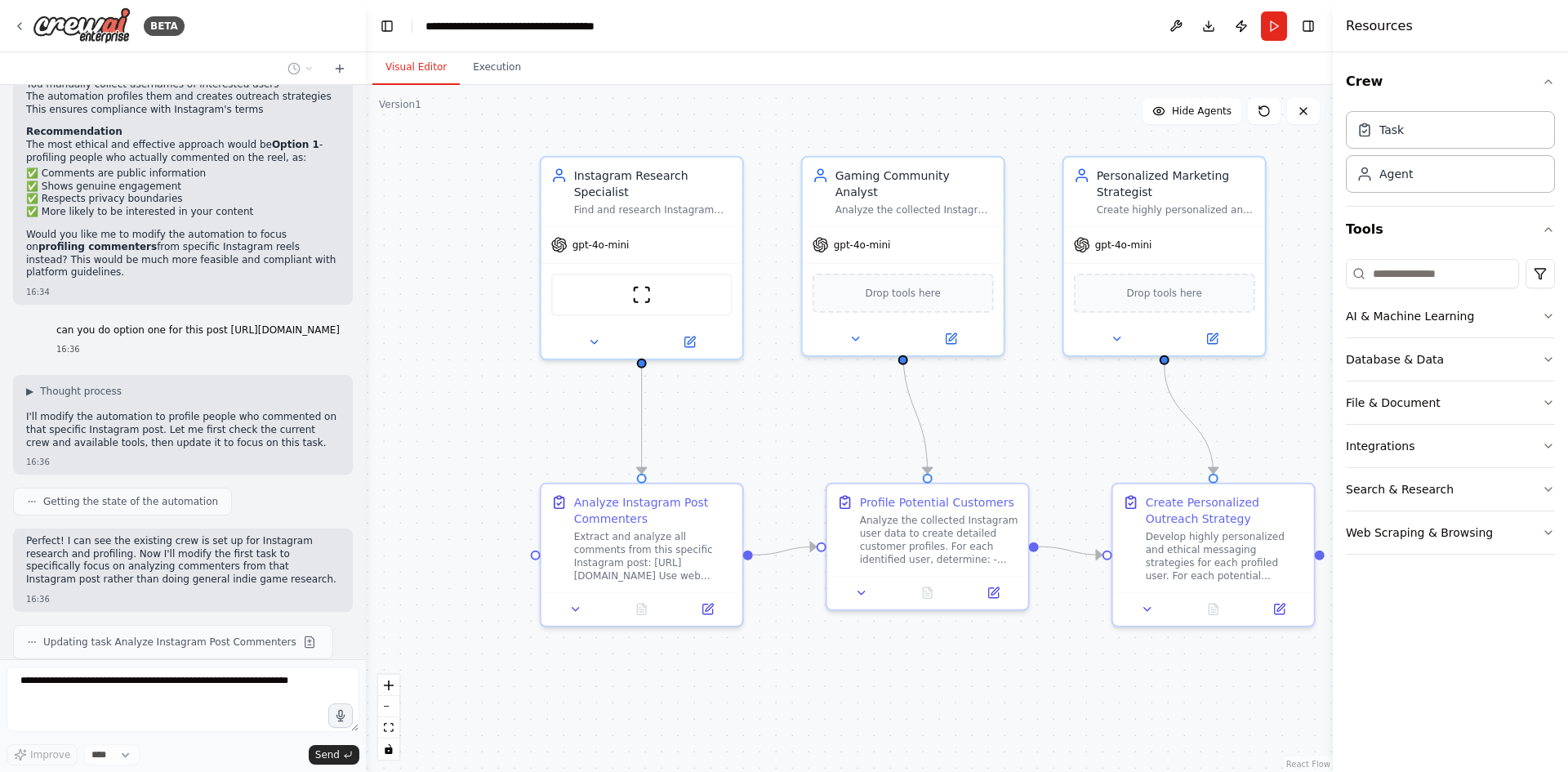
drag, startPoint x: 649, startPoint y: 375, endPoint x: 413, endPoint y: 375, distance: 236.0
click at [413, 375] on div ".deletable-edge-delete-btn { width: 20px; height: 20px; border: 0px solid #ffff…" at bounding box center [849, 428] width 967 height 687
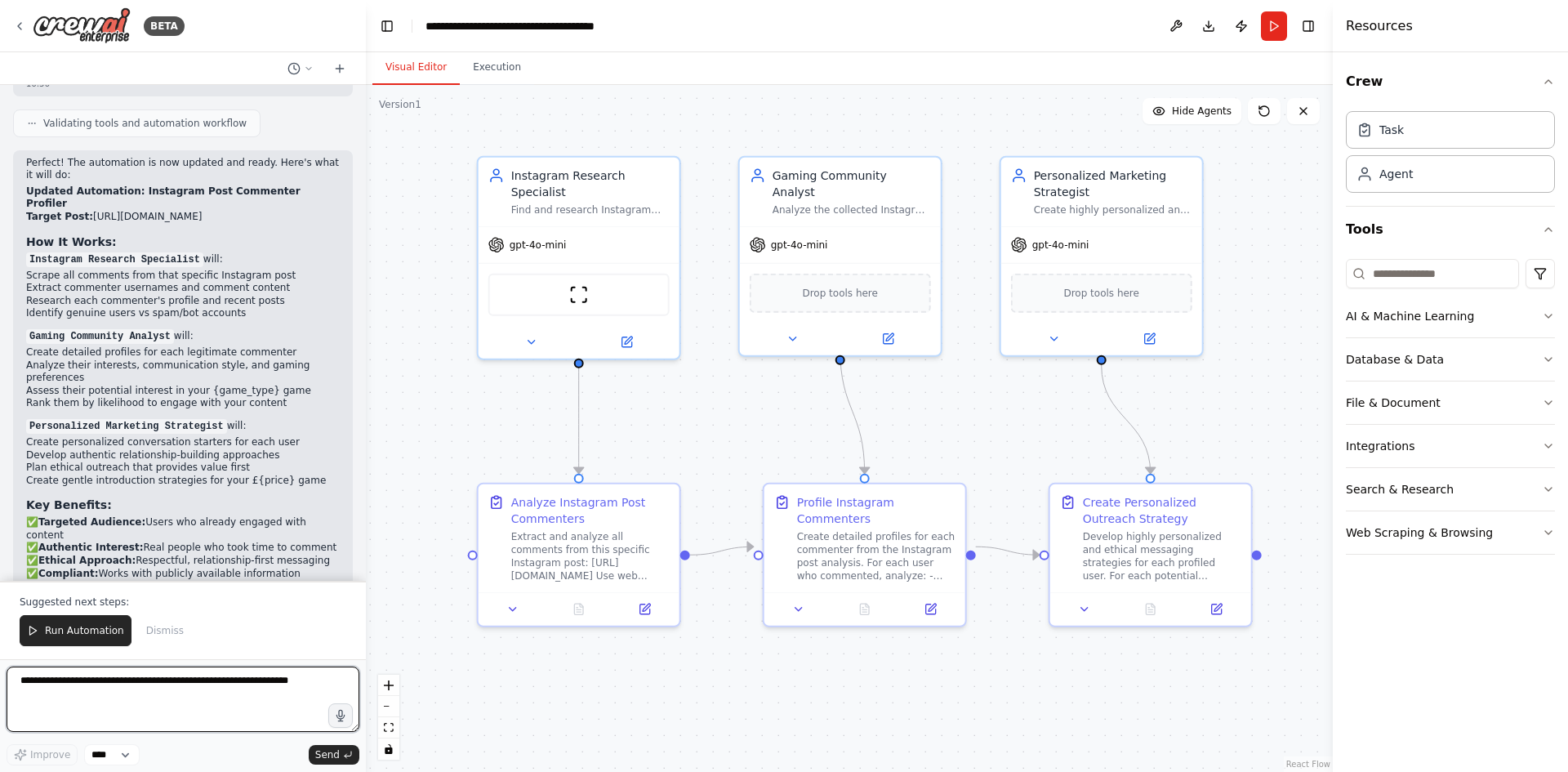
scroll to position [5205, 0]
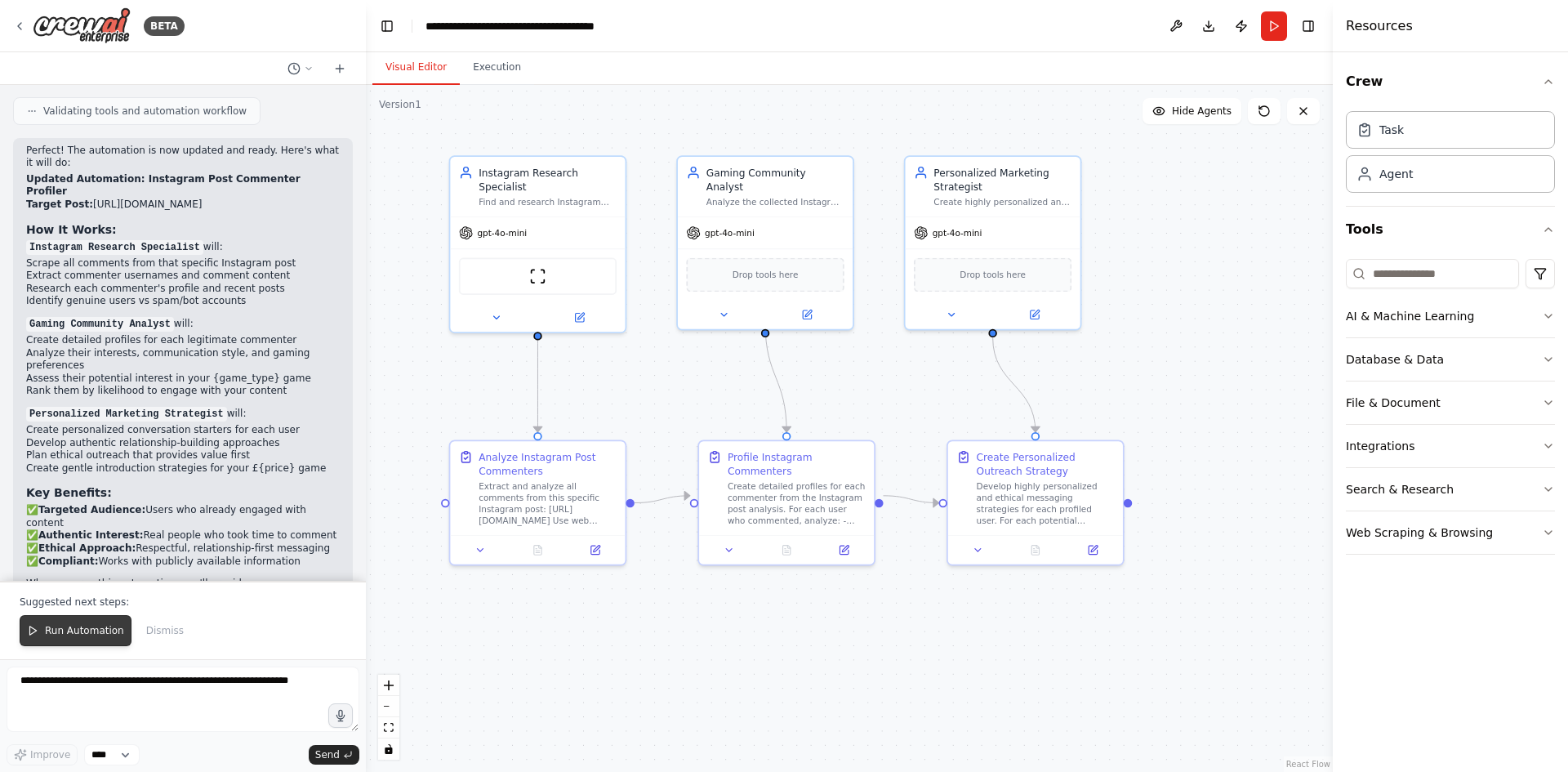
click at [91, 628] on span "Run Automation" at bounding box center [85, 631] width 79 height 13
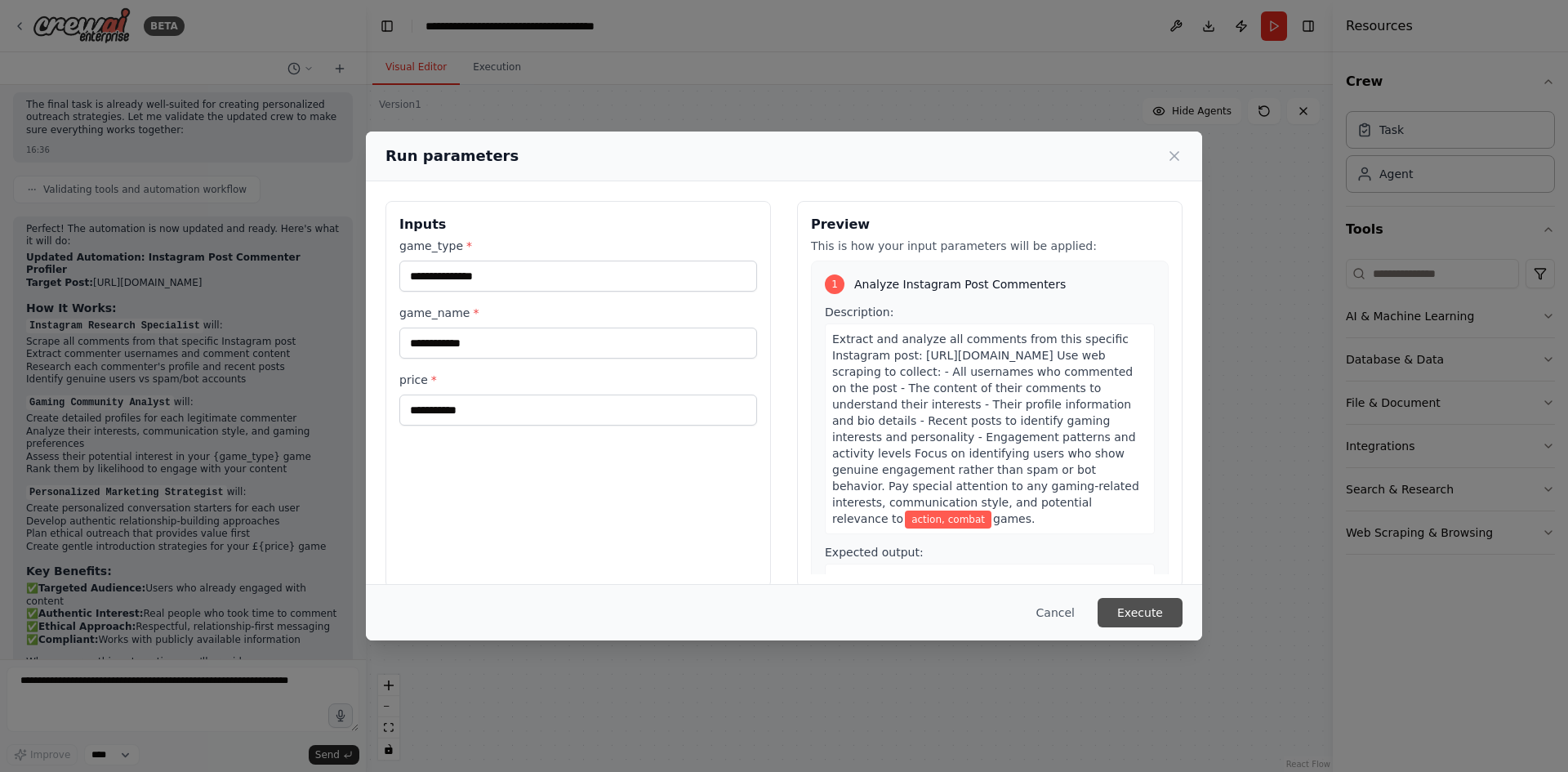
click at [1141, 604] on button "Execute" at bounding box center [1140, 613] width 85 height 30
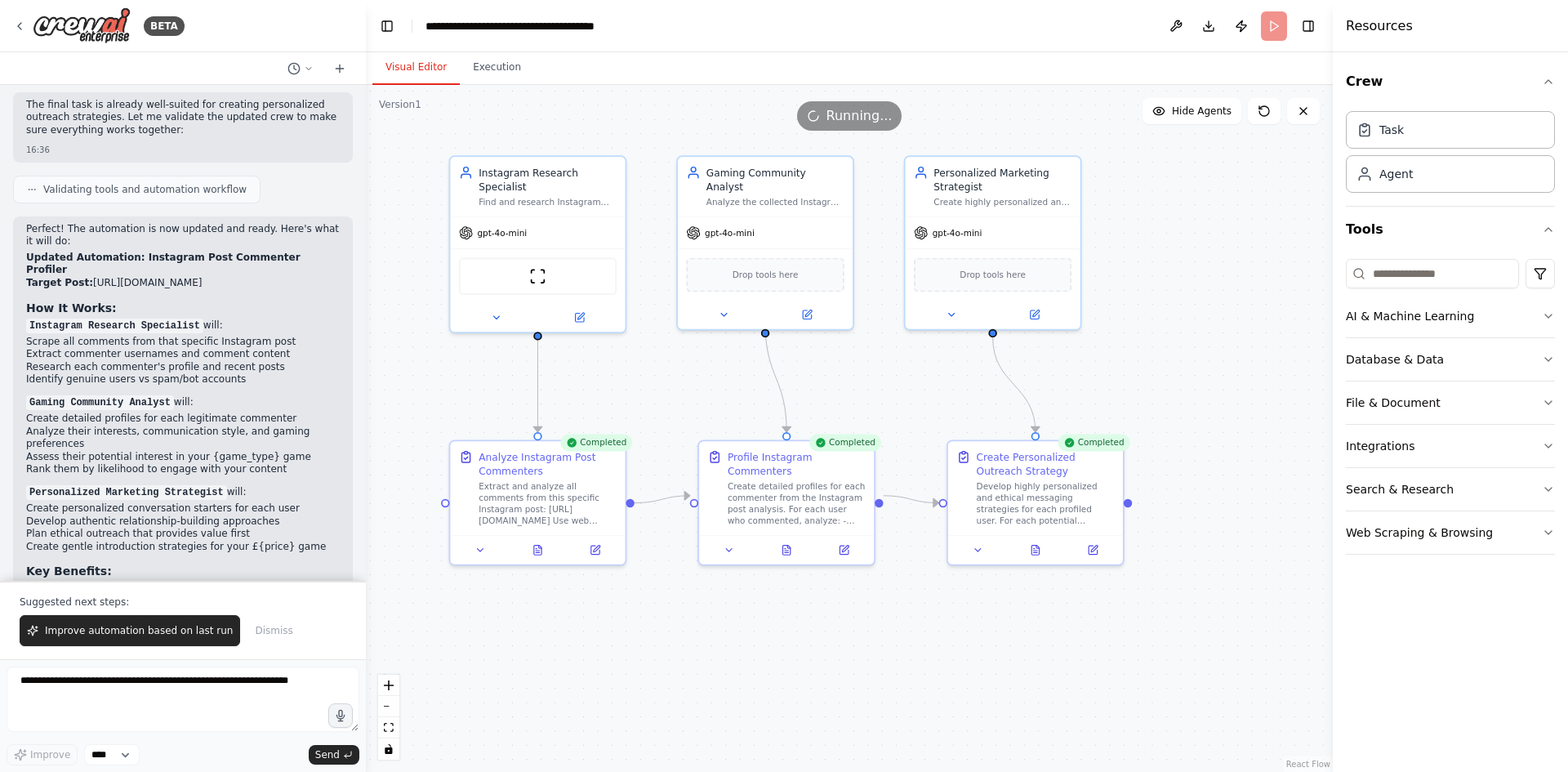
scroll to position [5205, 0]
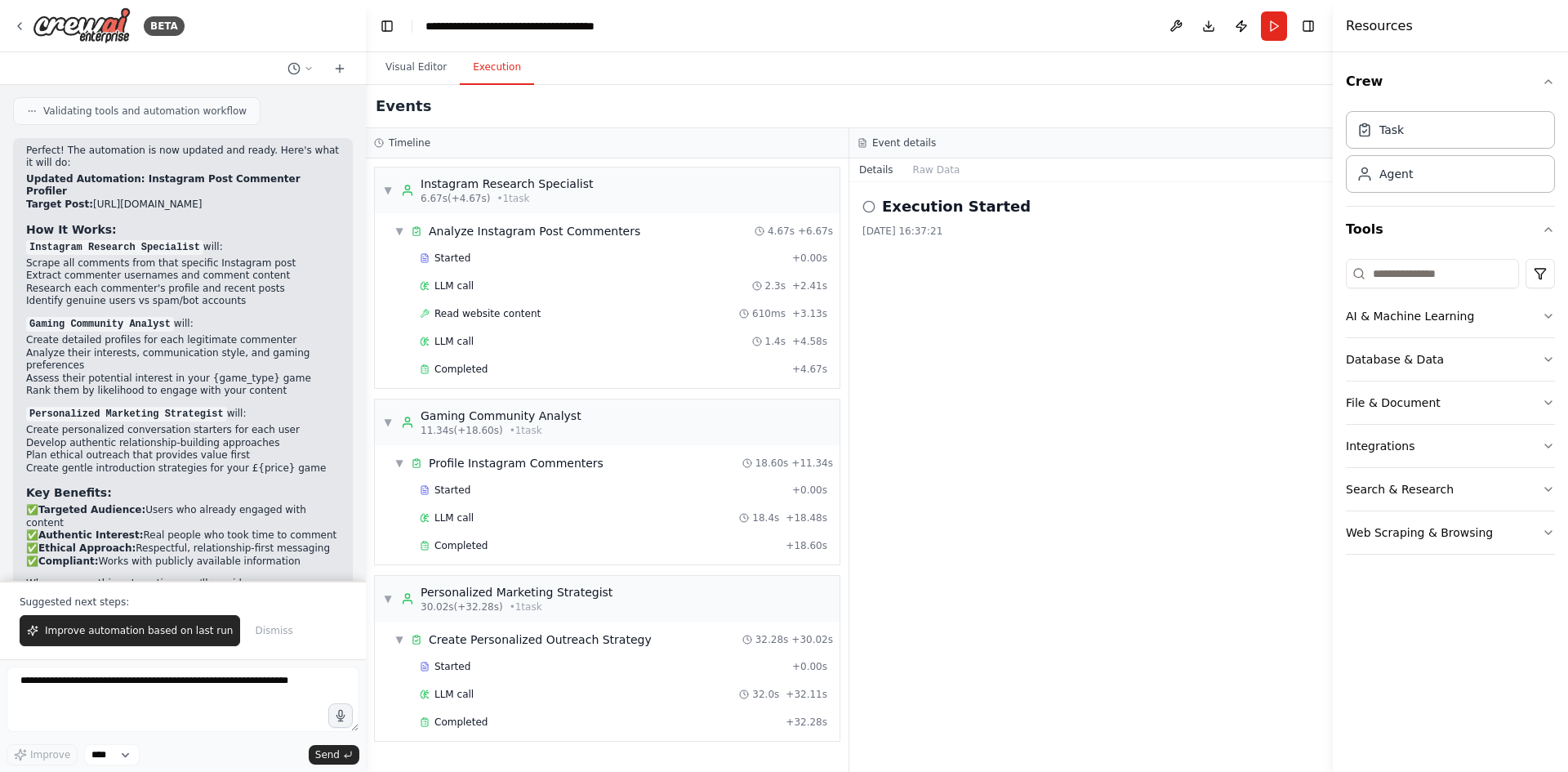
click at [473, 76] on button "Execution" at bounding box center [497, 68] width 74 height 34
click at [409, 65] on button "Visual Editor" at bounding box center [416, 68] width 87 height 34
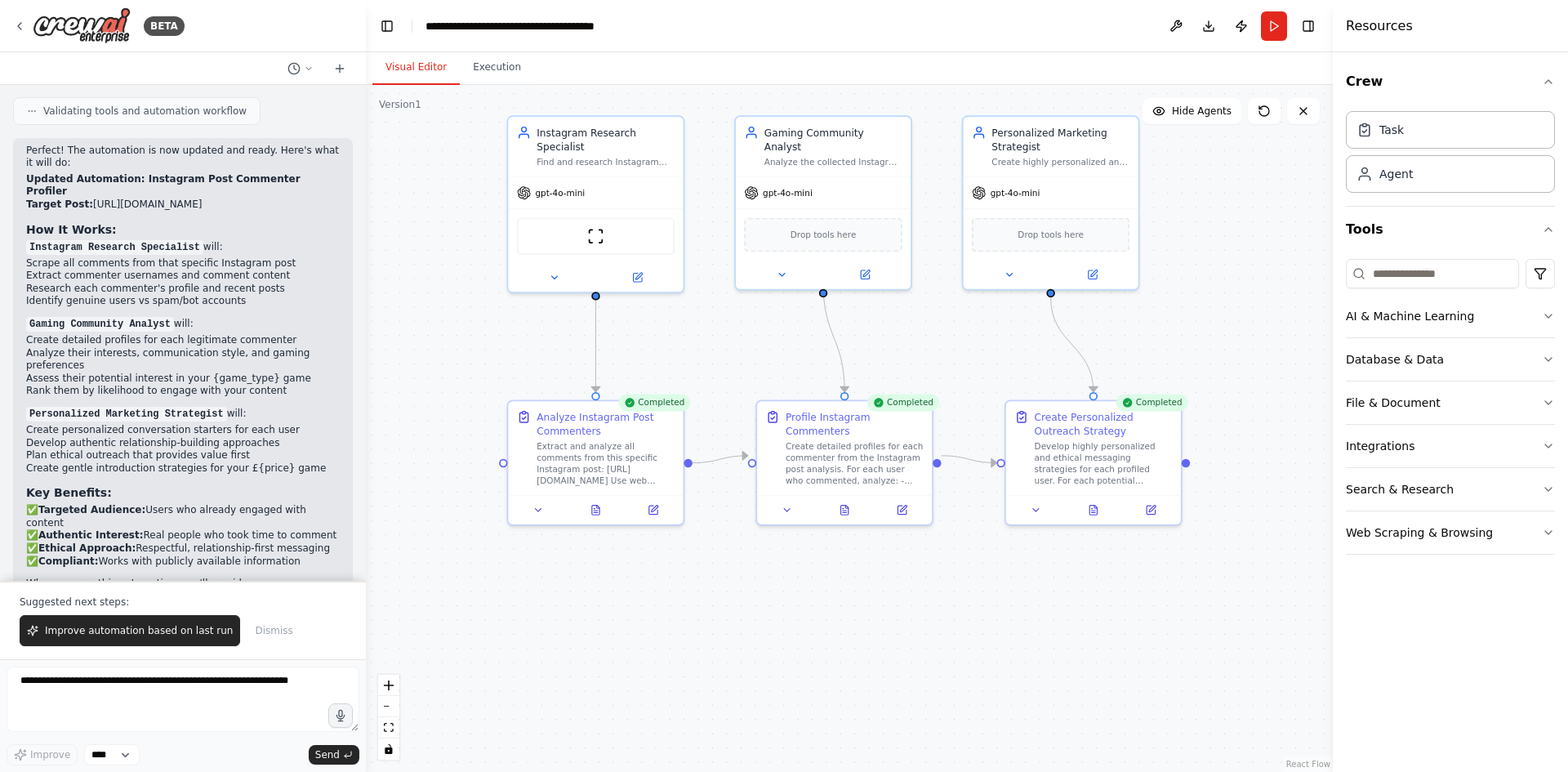
drag, startPoint x: 1151, startPoint y: 369, endPoint x: 1209, endPoint y: 329, distance: 70.5
click at [1209, 329] on div ".deletable-edge-delete-btn { width: 20px; height: 20px; border: 0px solid #ffff…" at bounding box center [849, 428] width 967 height 687
click at [1274, 25] on button "Run" at bounding box center [1274, 26] width 26 height 30
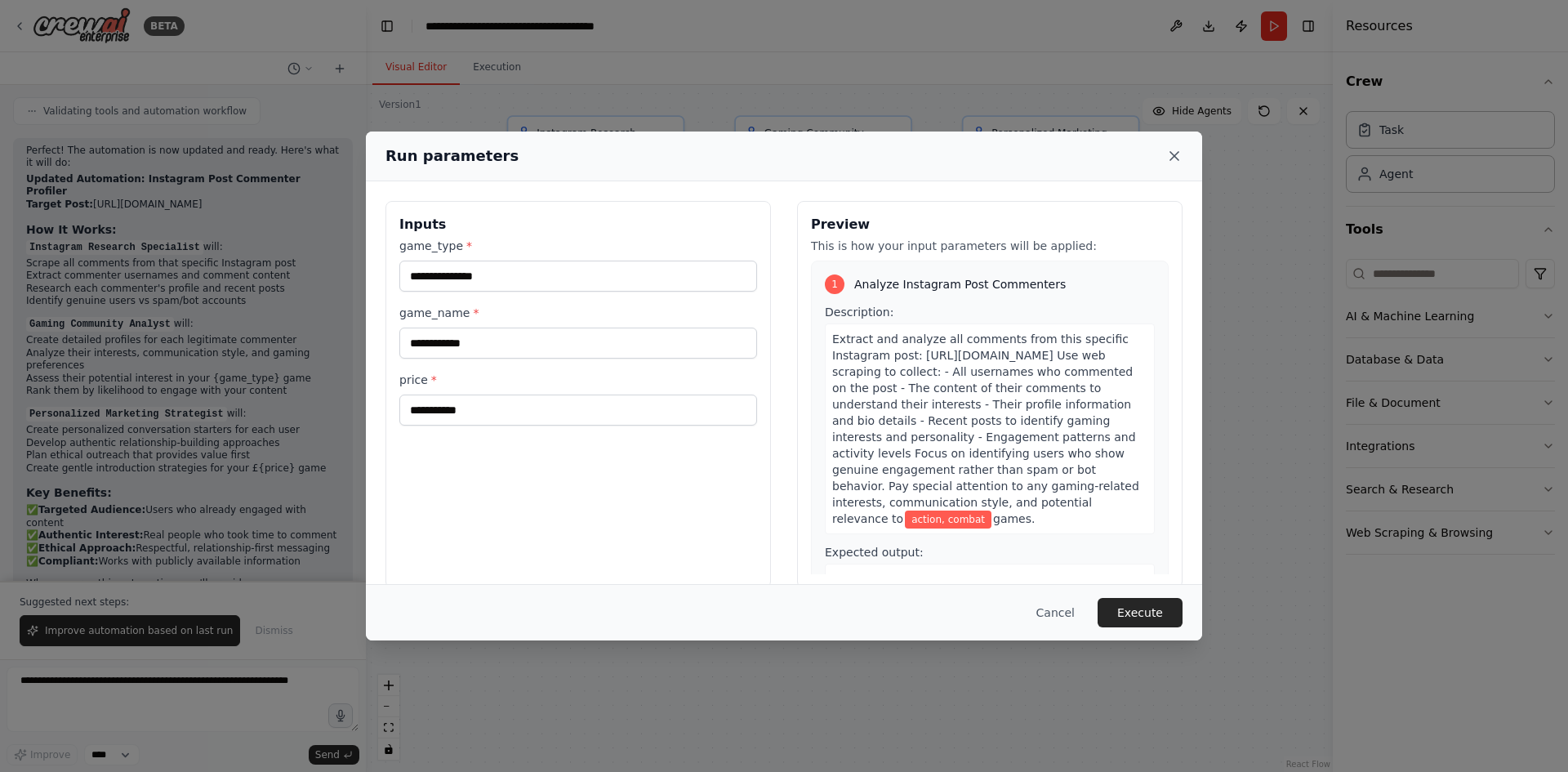
click at [1175, 154] on icon at bounding box center [1175, 156] width 8 height 8
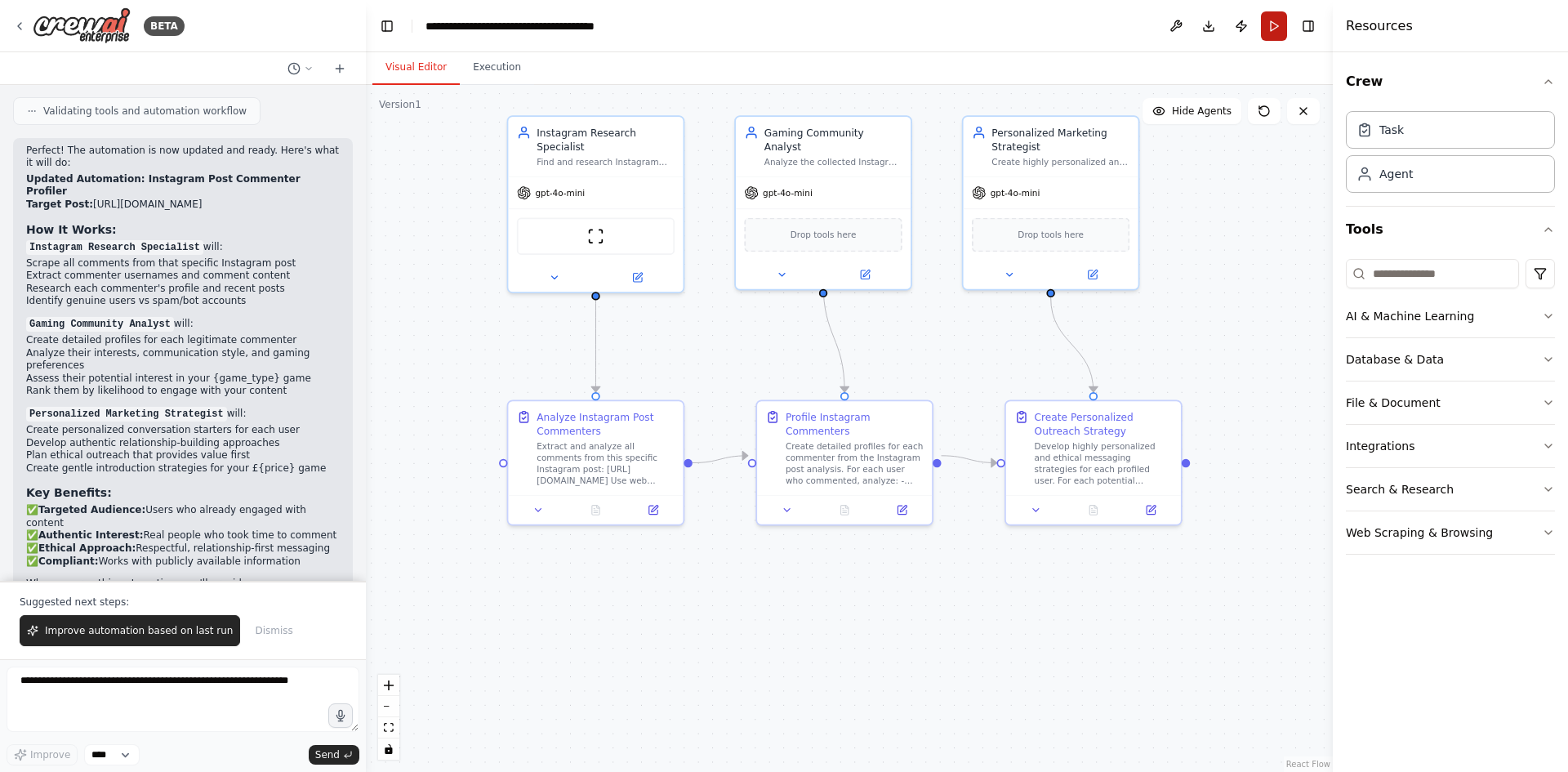
click at [1268, 23] on button "Run" at bounding box center [1274, 26] width 26 height 30
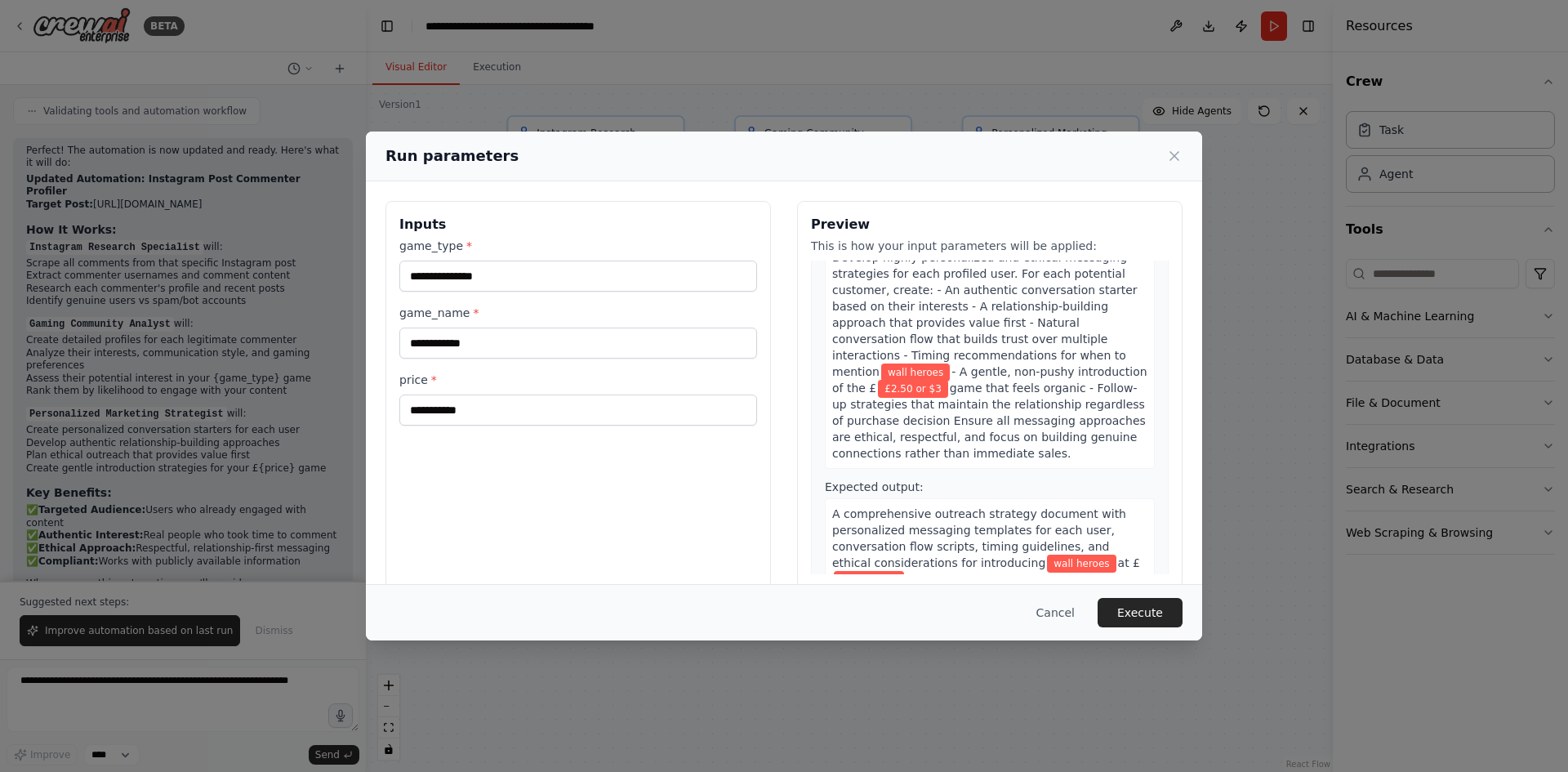
scroll to position [985, 0]
click at [1156, 606] on button "Execute" at bounding box center [1140, 613] width 85 height 30
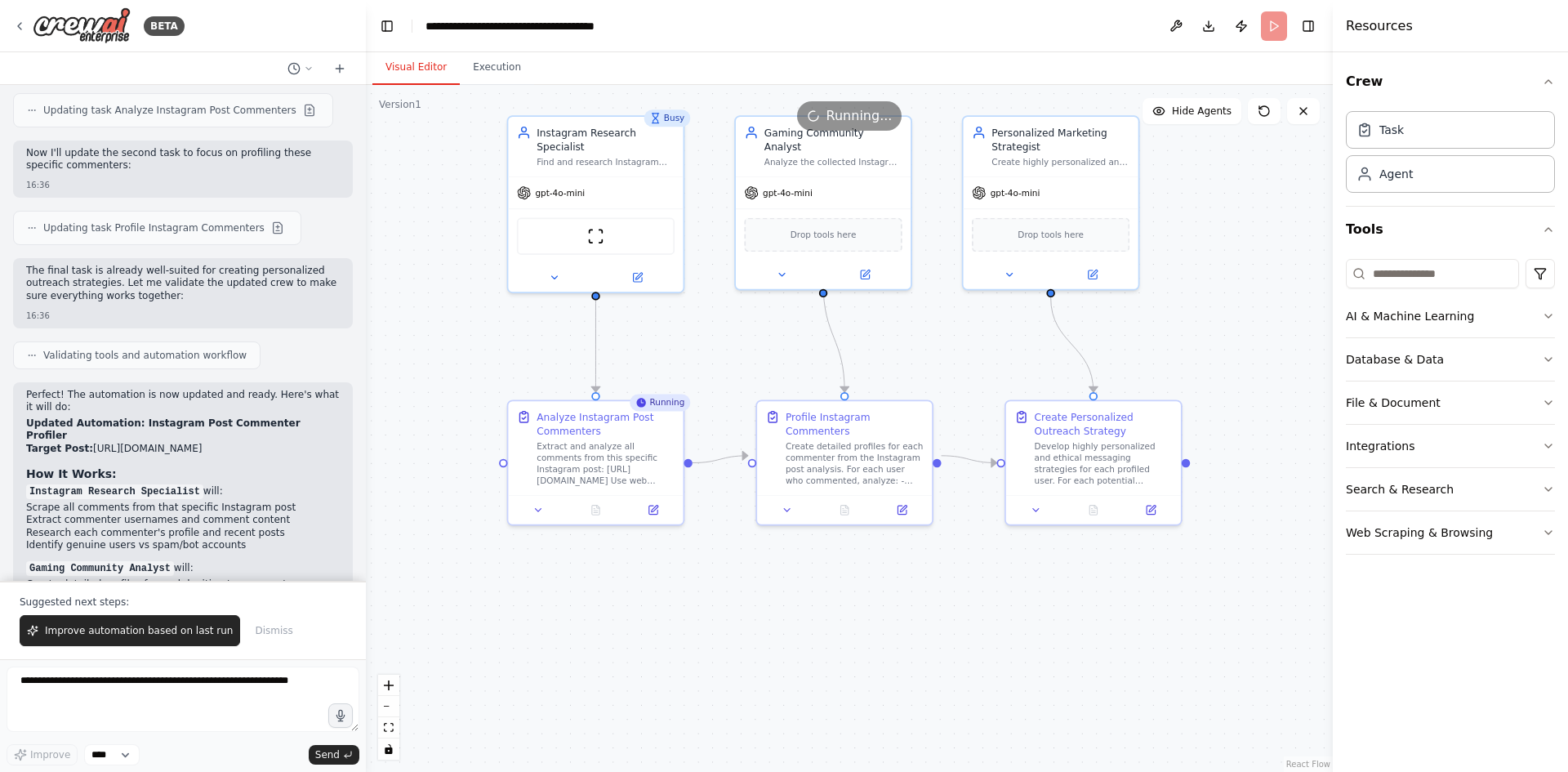
scroll to position [4878, 0]
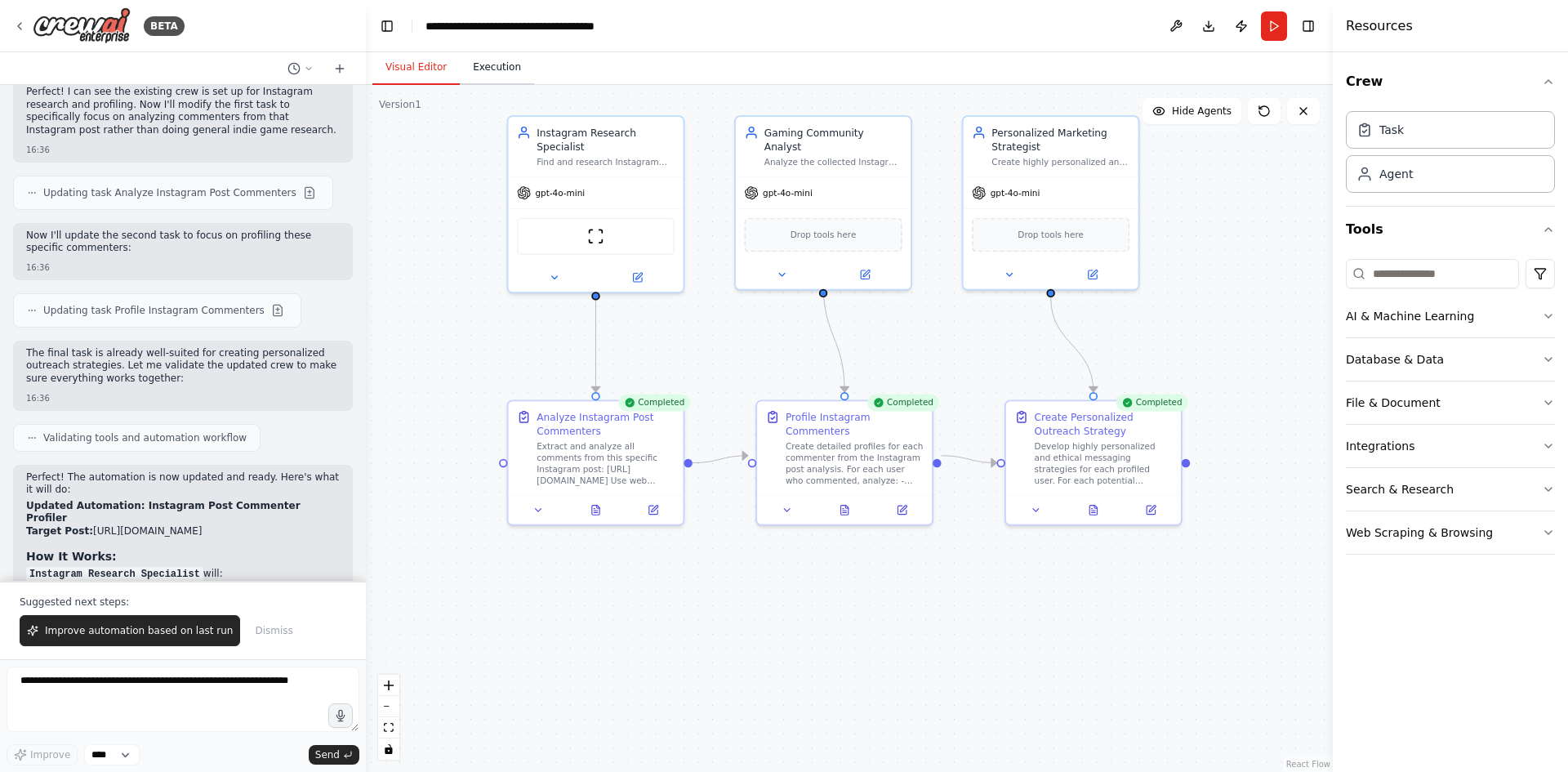
click at [491, 65] on button "Execution" at bounding box center [497, 68] width 74 height 34
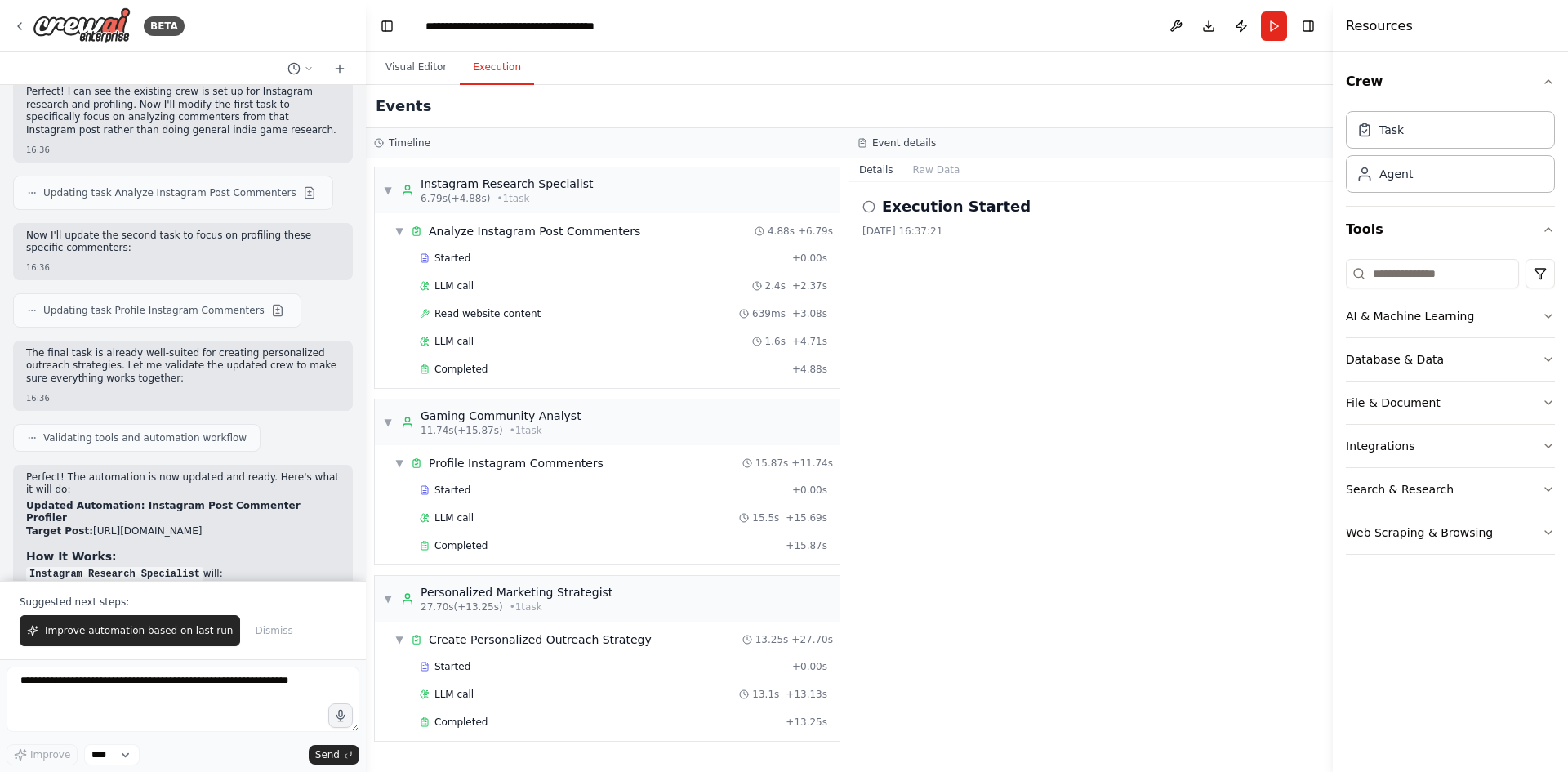
click at [870, 206] on icon at bounding box center [869, 207] width 13 height 13
click at [917, 170] on button "Raw Data" at bounding box center [937, 170] width 67 height 23
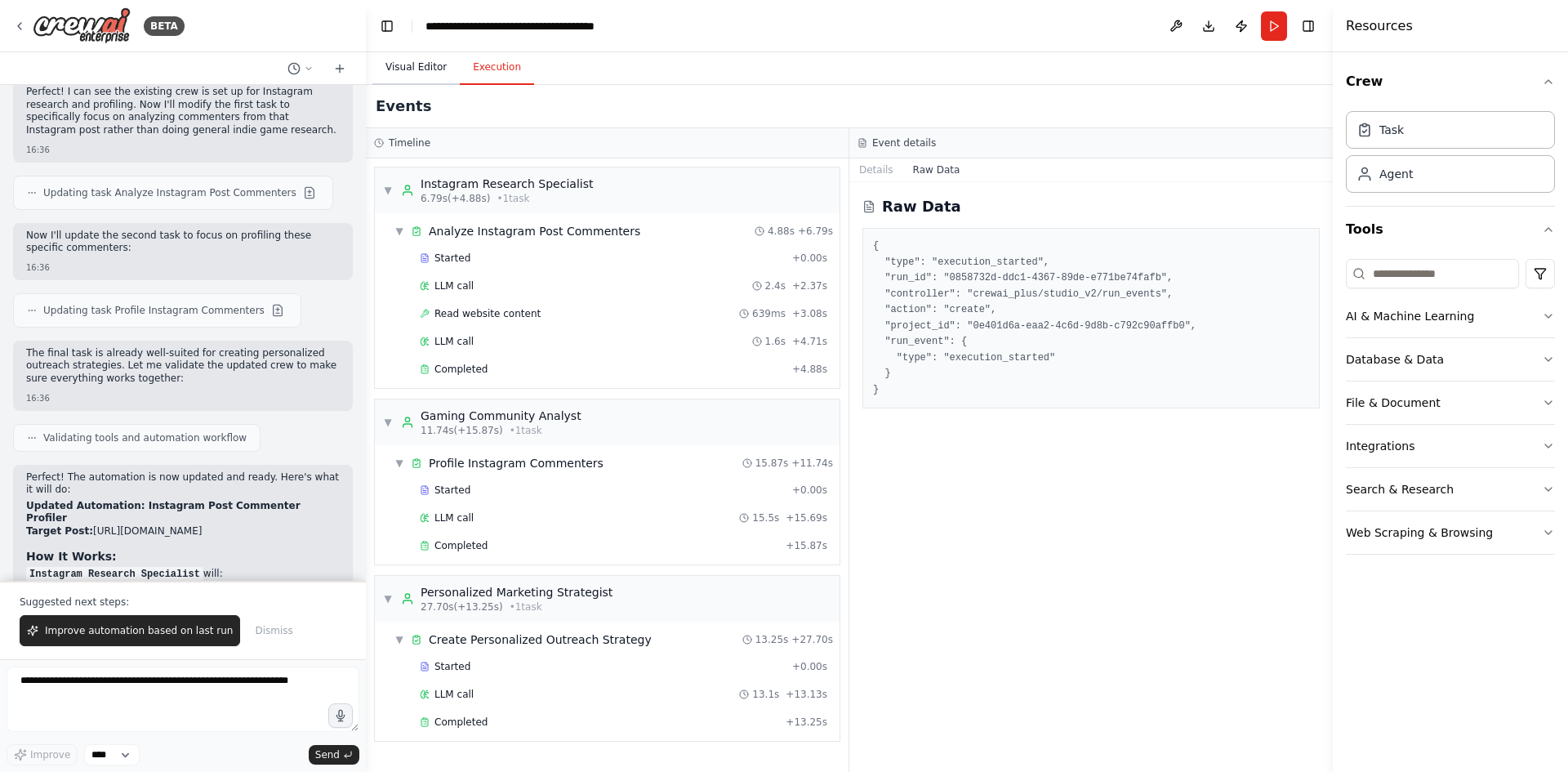
click at [421, 65] on button "Visual Editor" at bounding box center [416, 68] width 87 height 34
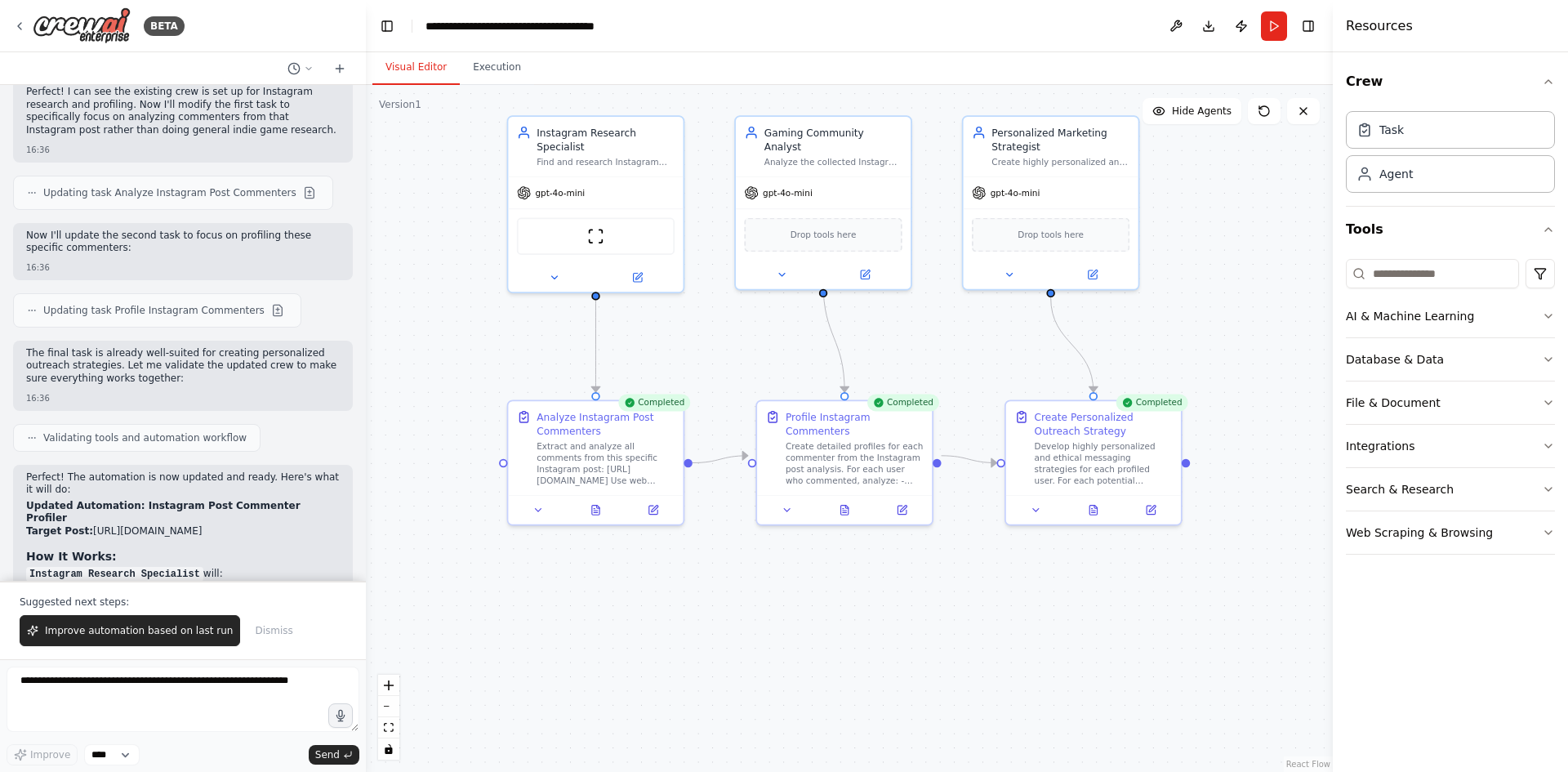
click at [1207, 244] on div ".deletable-edge-delete-btn { width: 20px; height: 20px; border: 0px solid #ffff…" at bounding box center [849, 428] width 967 height 687
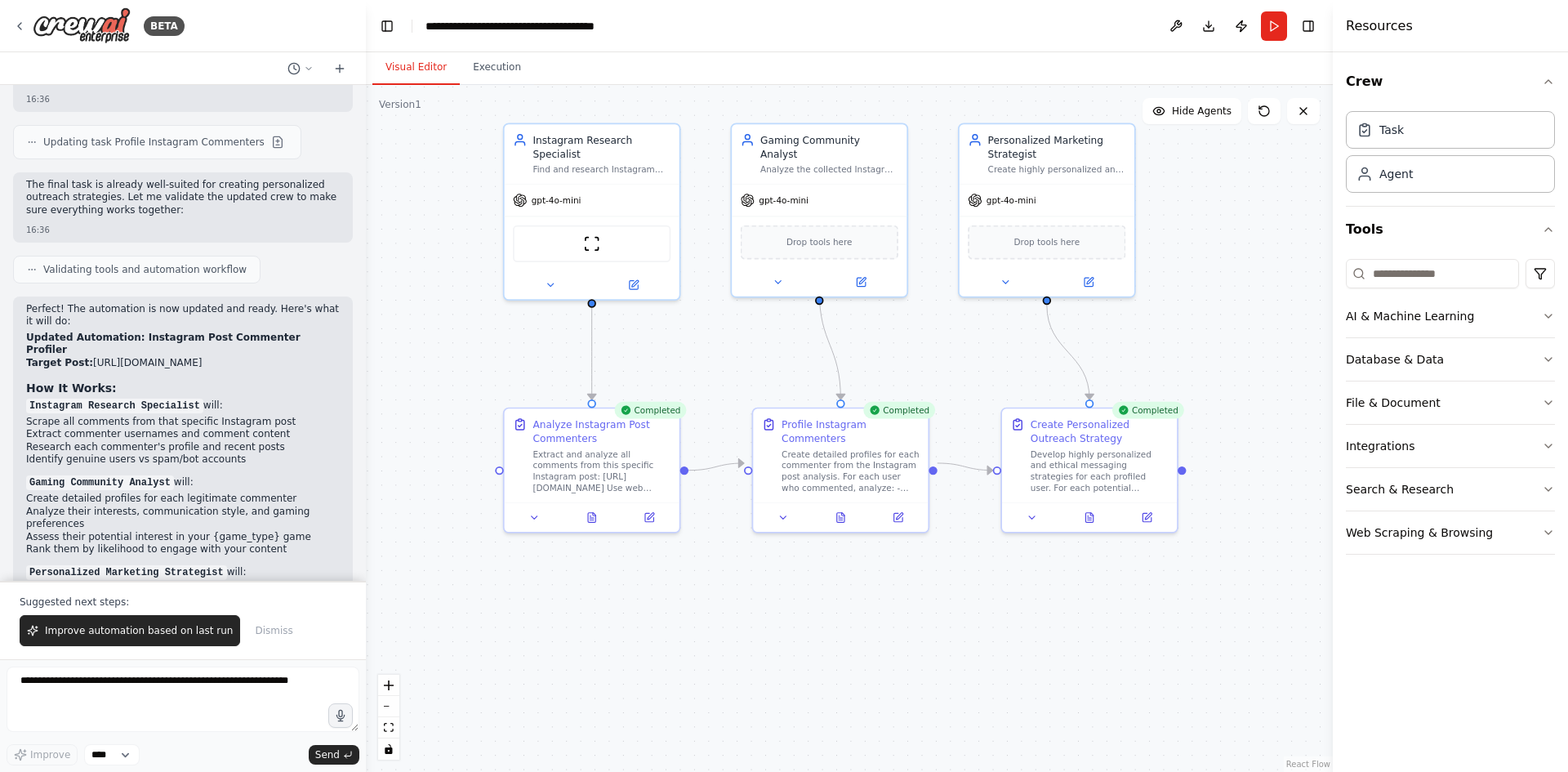
scroll to position [5205, 0]
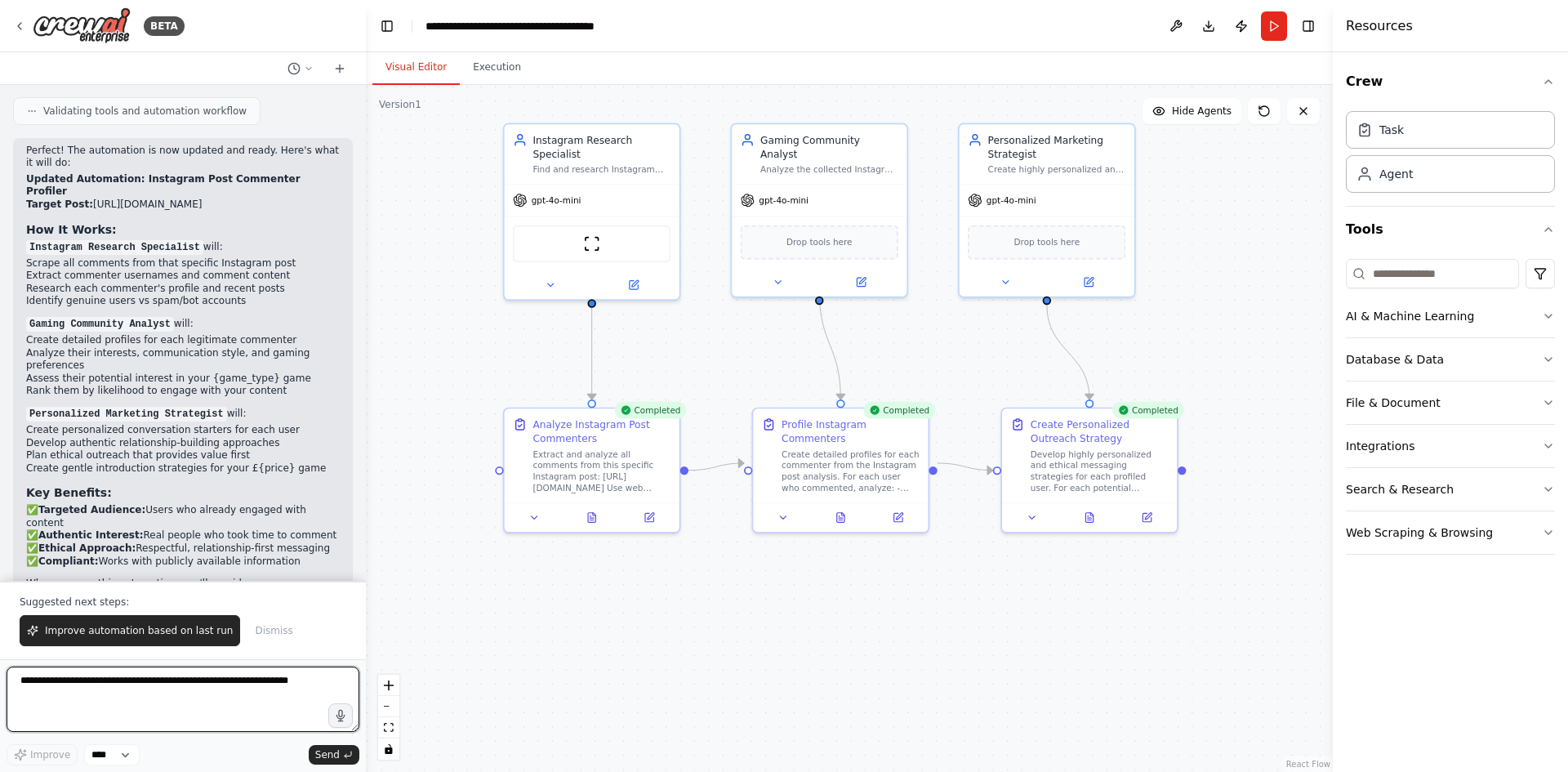
click at [295, 700] on textarea at bounding box center [183, 700] width 353 height 66
click at [539, 30] on div "**********" at bounding box center [517, 26] width 184 height 16
click at [489, 67] on button "Execution" at bounding box center [497, 68] width 74 height 34
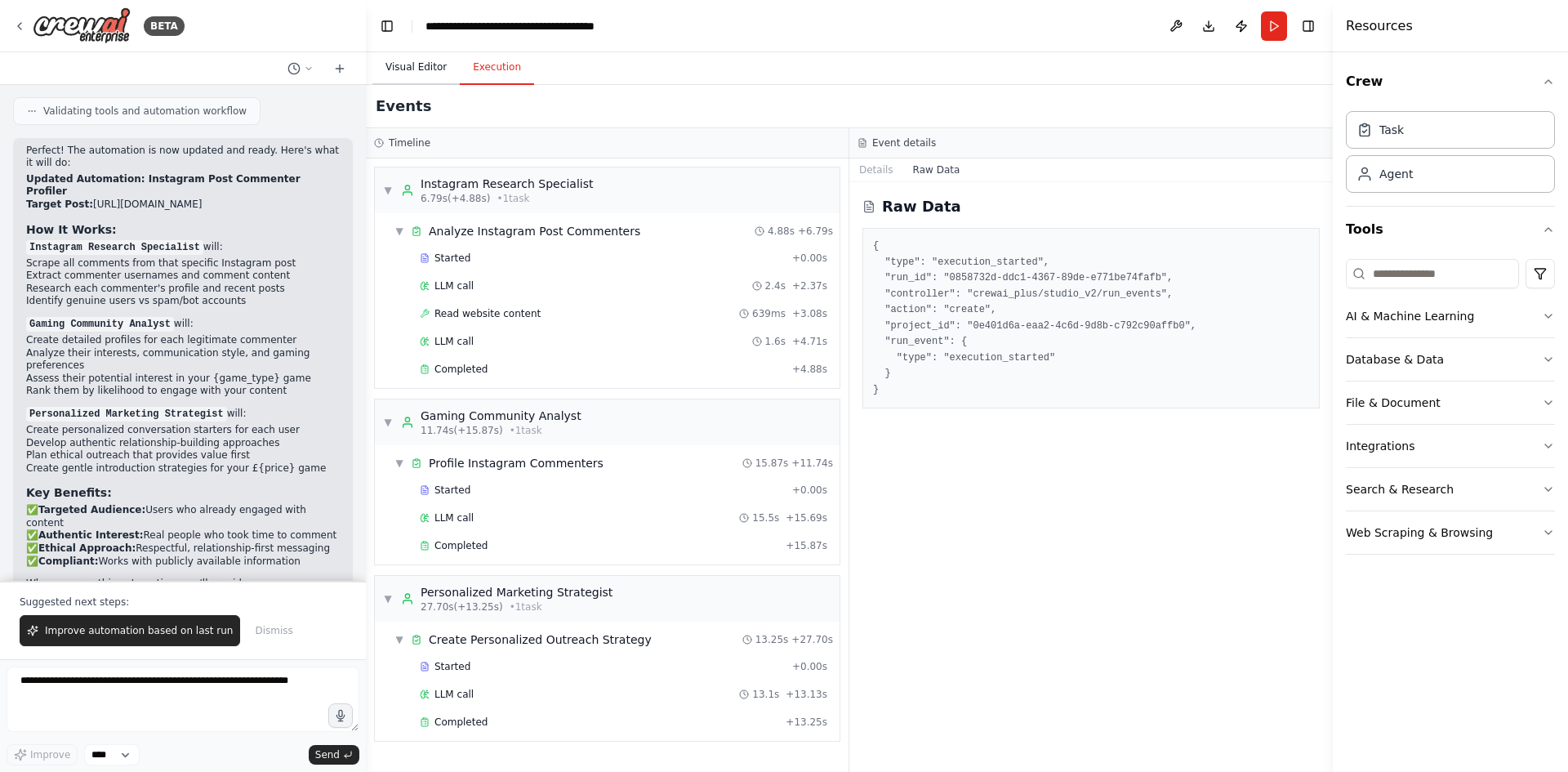
click at [390, 61] on button "Visual Editor" at bounding box center [416, 68] width 87 height 34
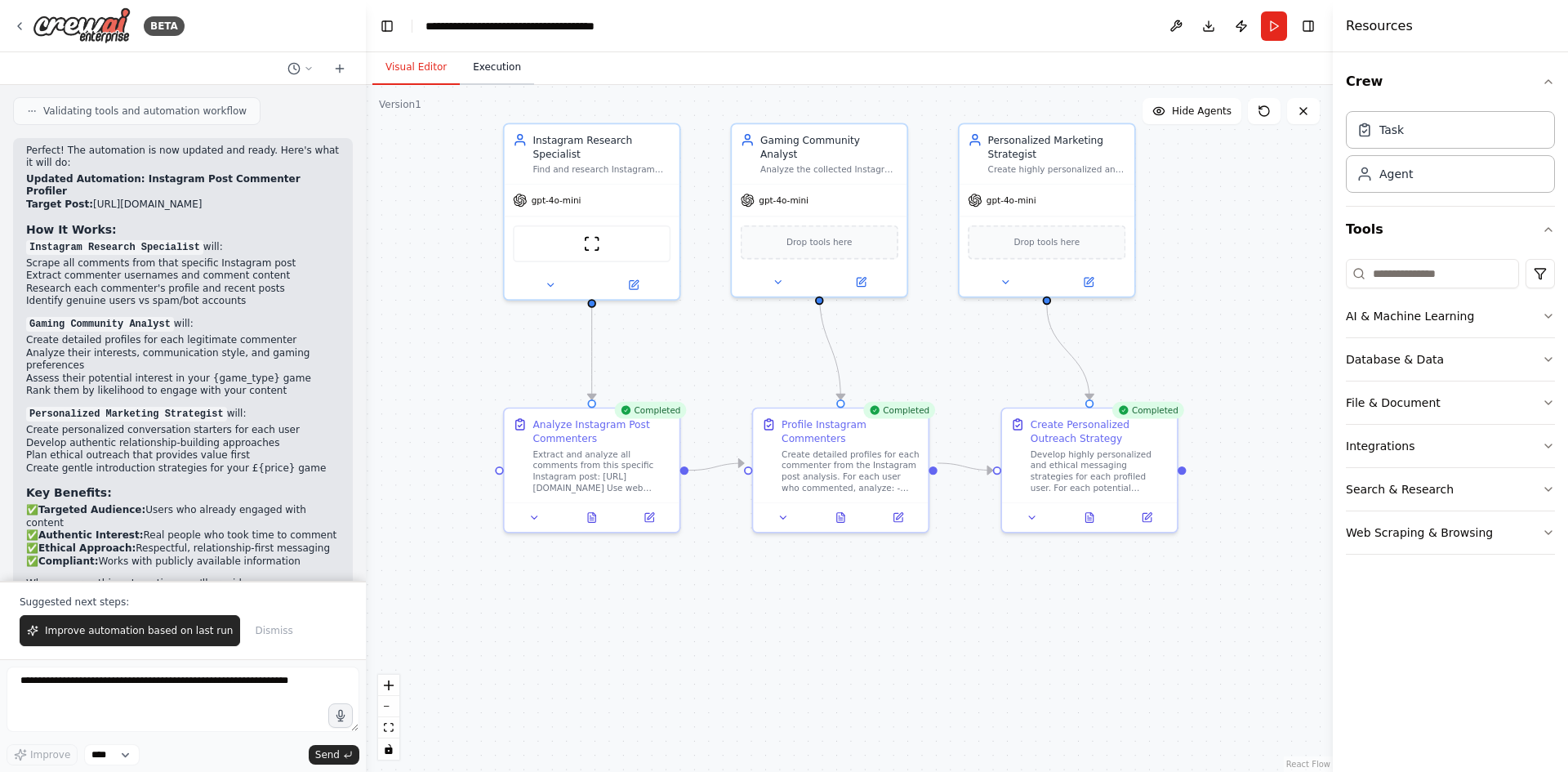
click at [474, 71] on button "Execution" at bounding box center [497, 68] width 74 height 34
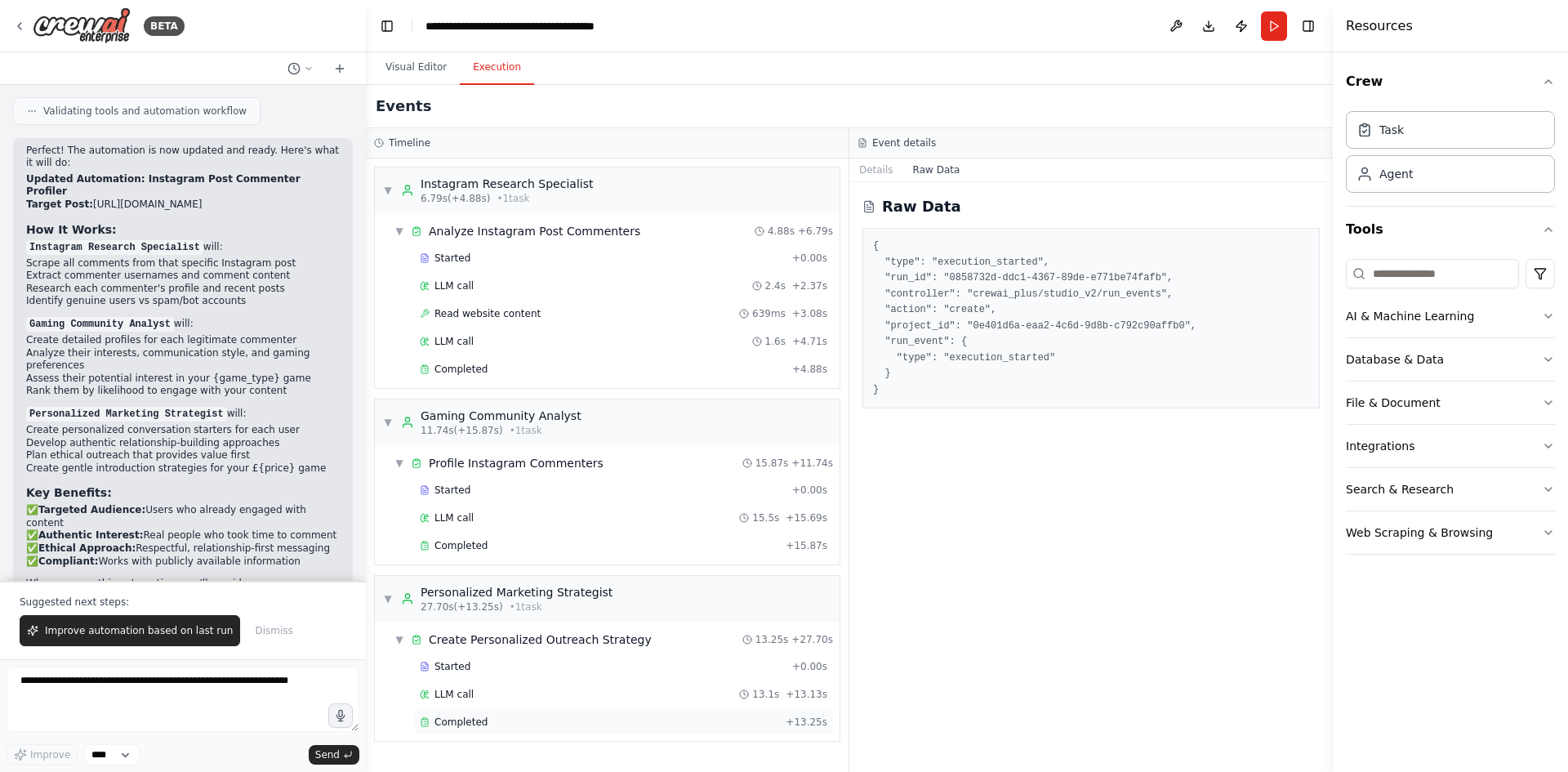
click at [463, 716] on span "Completed" at bounding box center [461, 722] width 53 height 13
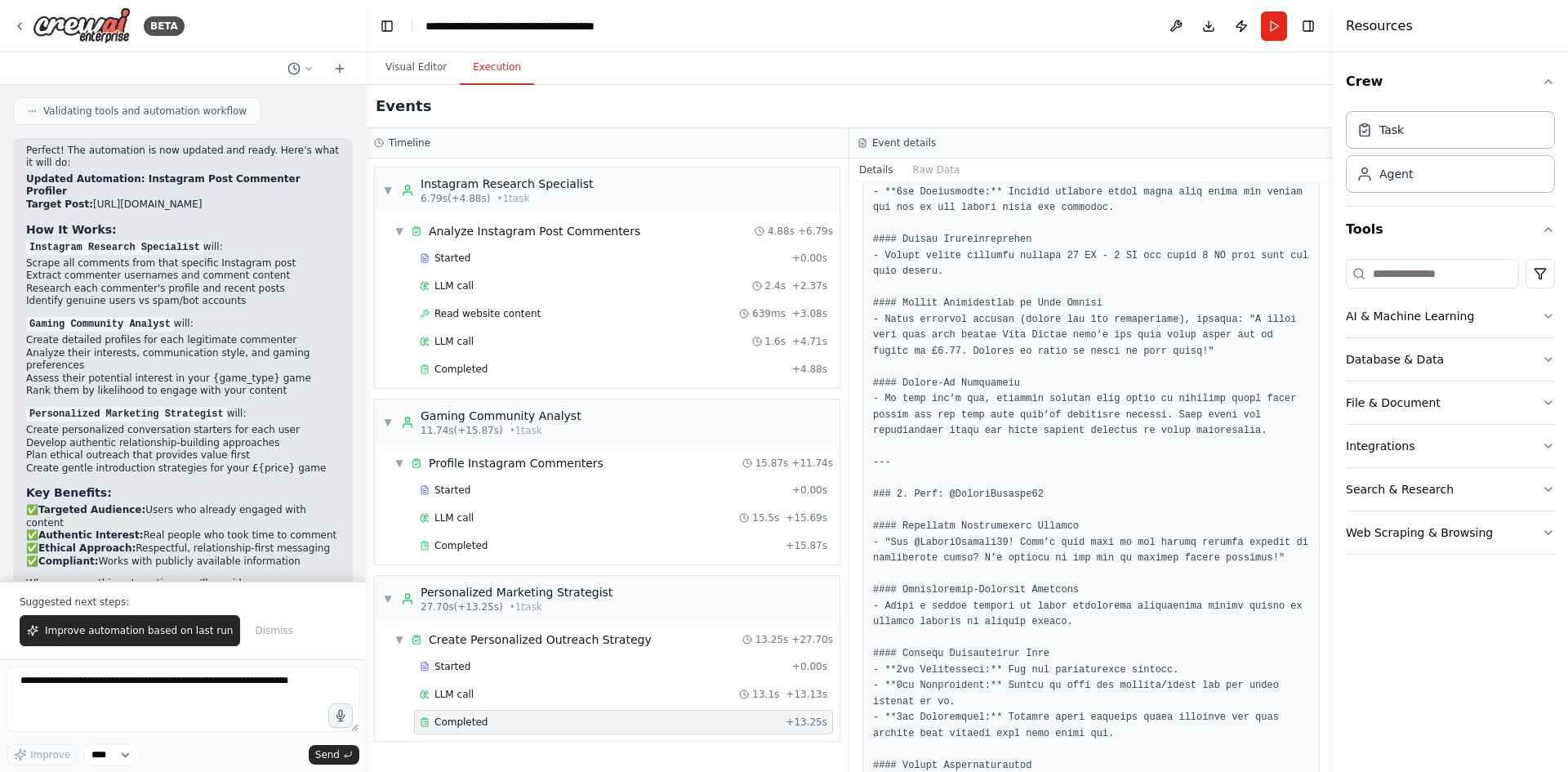
scroll to position [1222, 0]
click at [145, 691] on textarea at bounding box center [183, 700] width 353 height 66
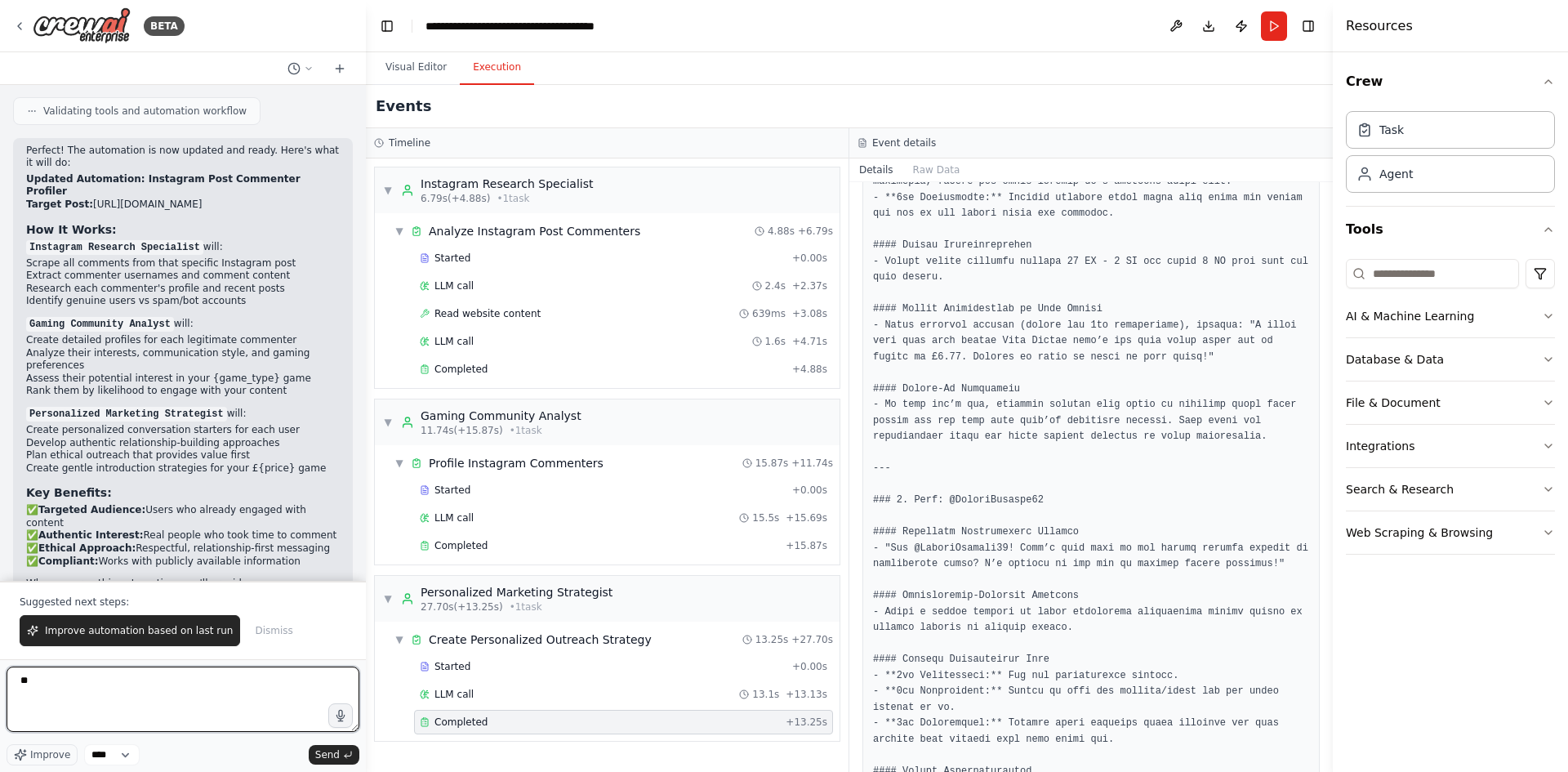
type textarea "*"
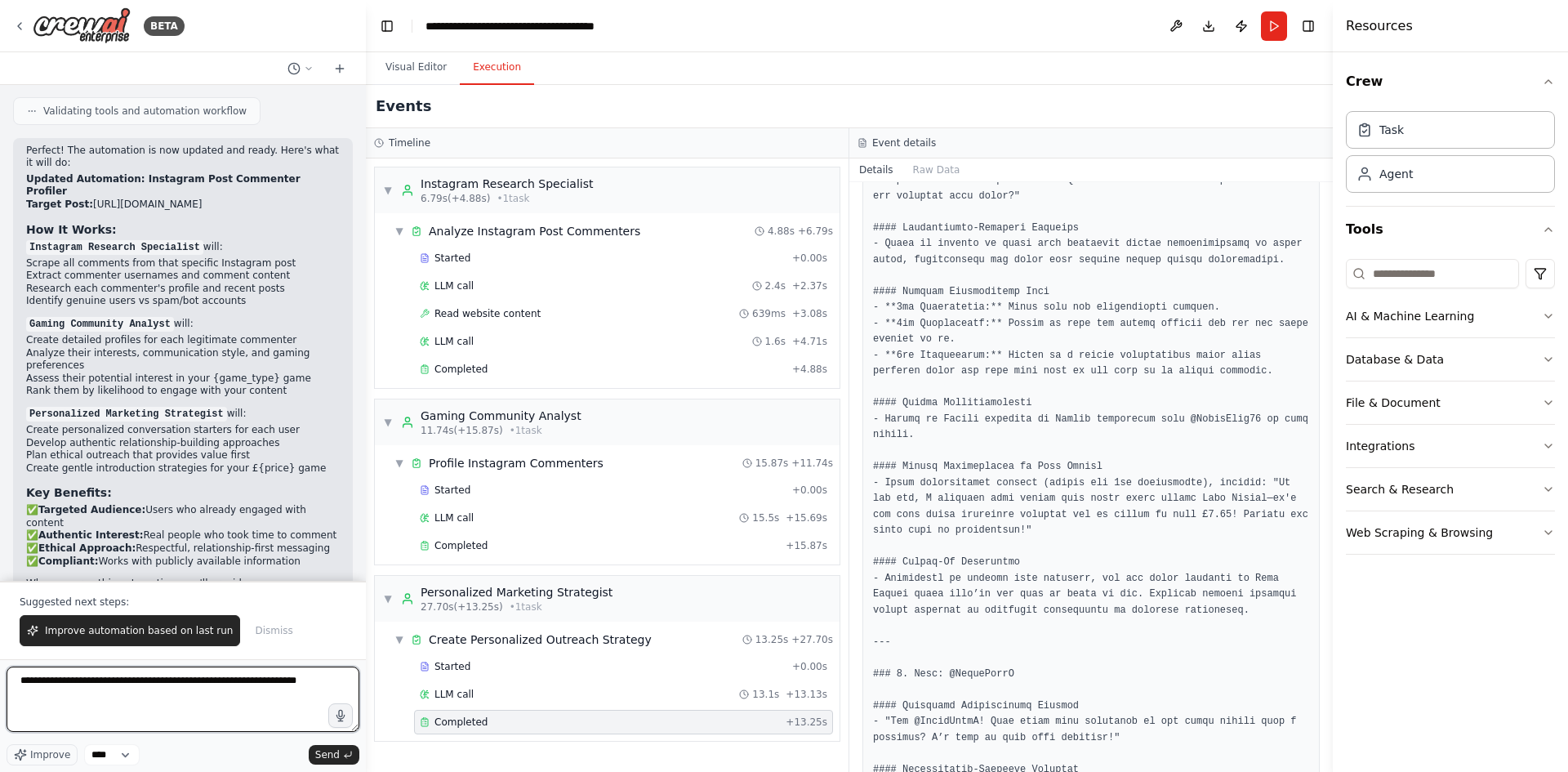
scroll to position [324, 0]
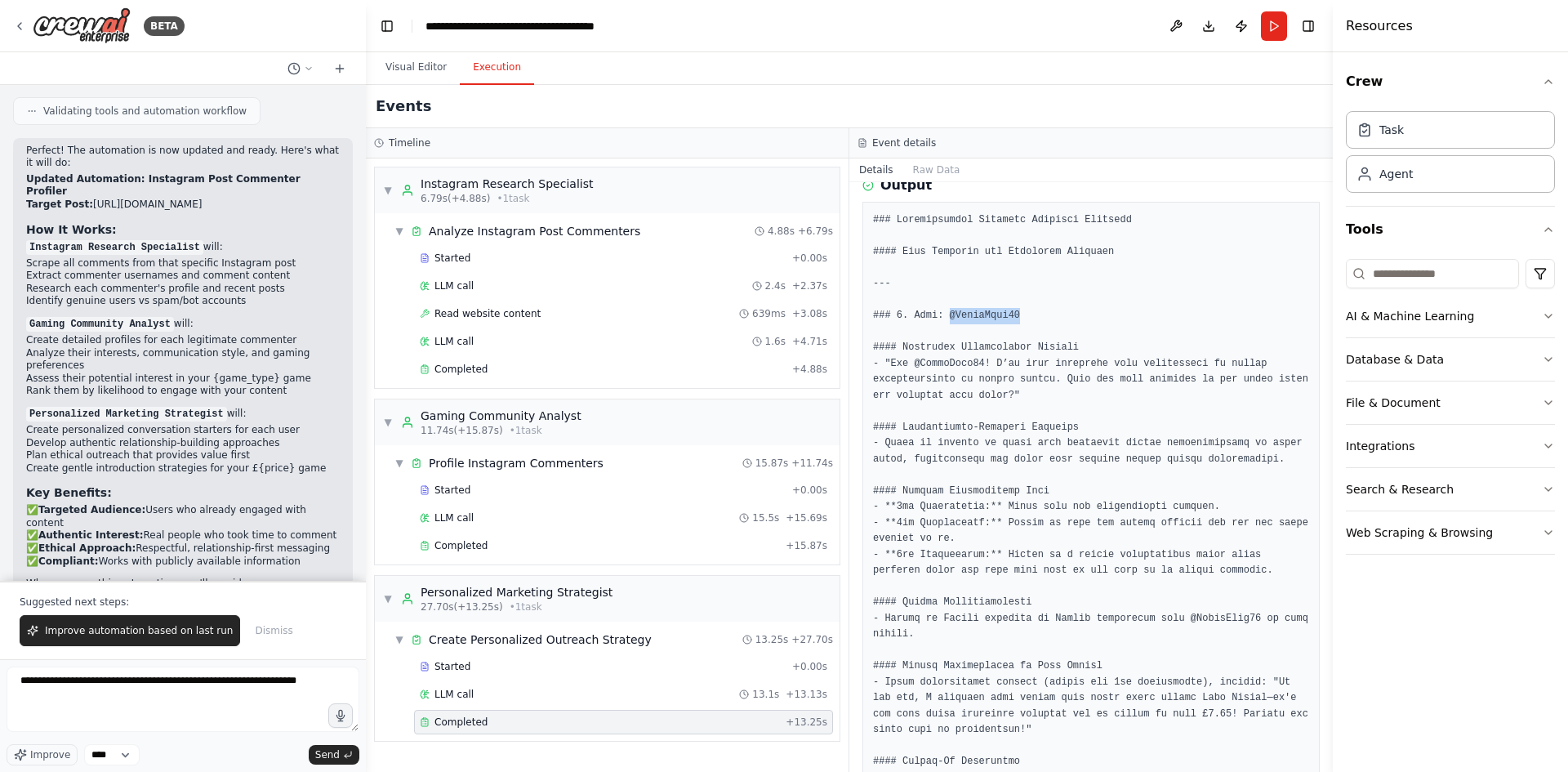
drag, startPoint x: 943, startPoint y: 315, endPoint x: 1009, endPoint y: 311, distance: 66.1
copy pre "@GamerGirl92"
click at [313, 679] on textarea "**********" at bounding box center [183, 700] width 353 height 66
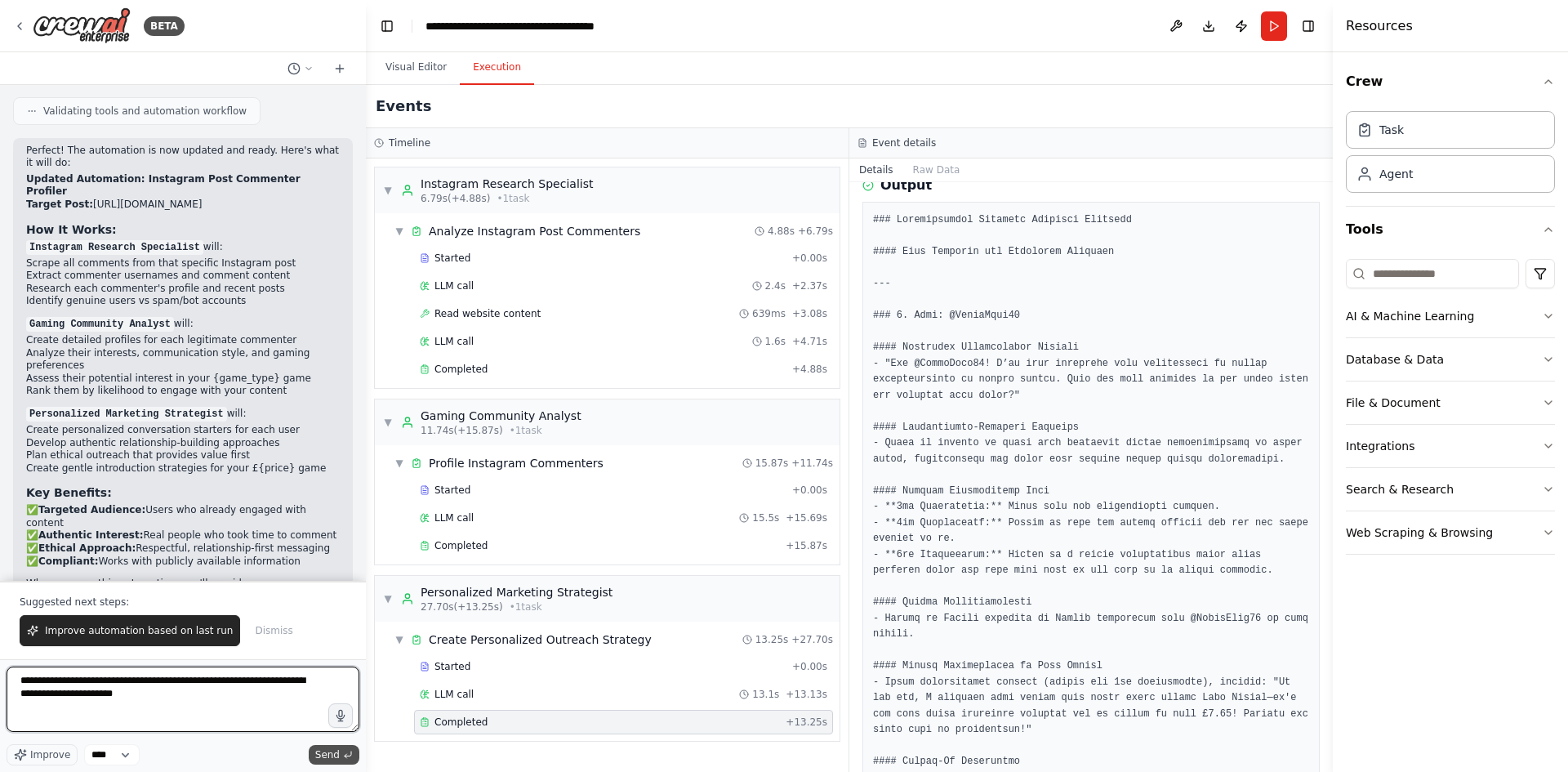
type textarea "**********"
click at [333, 753] on span "Send" at bounding box center [328, 755] width 25 height 13
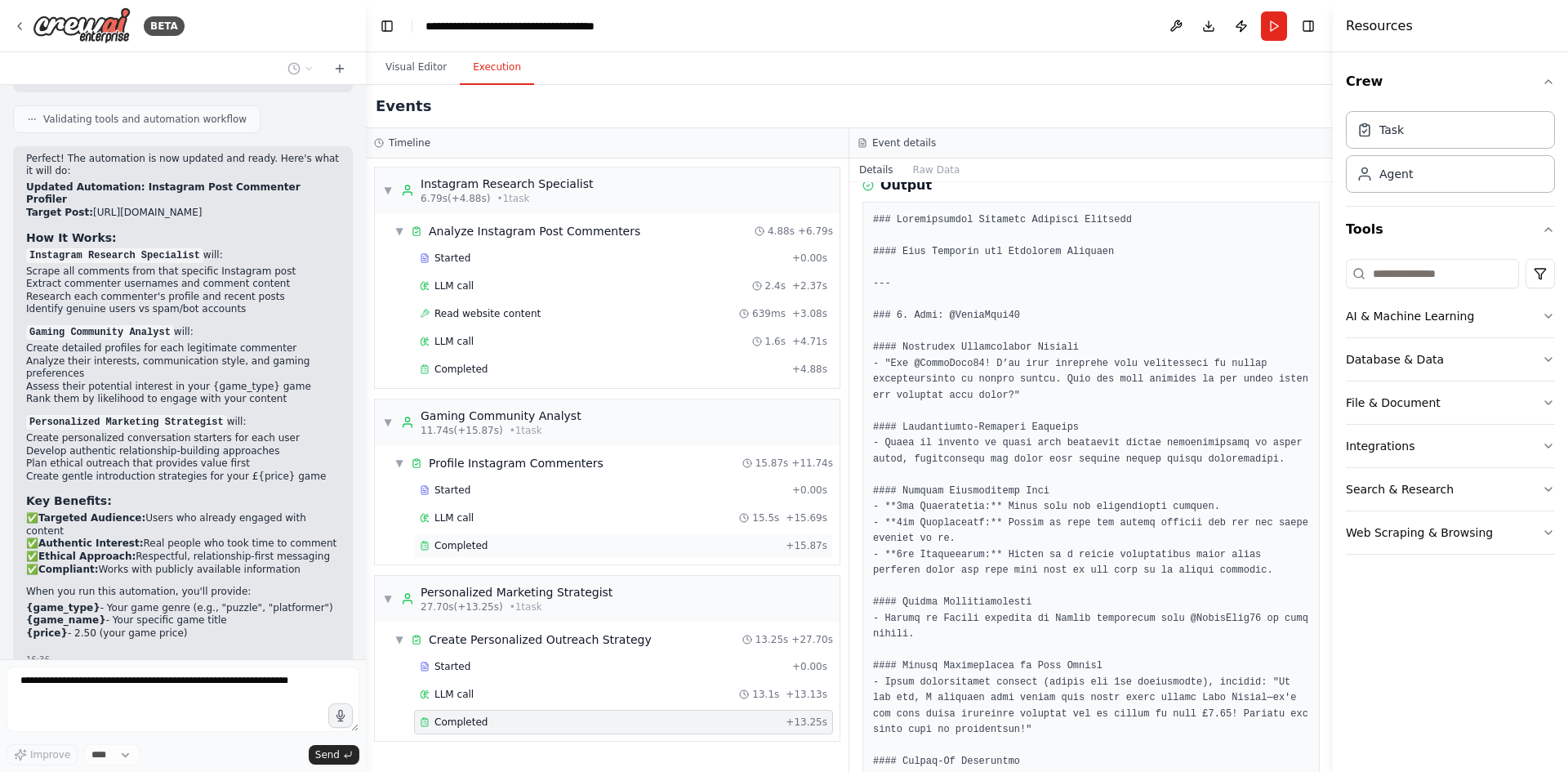
scroll to position [5240, 0]
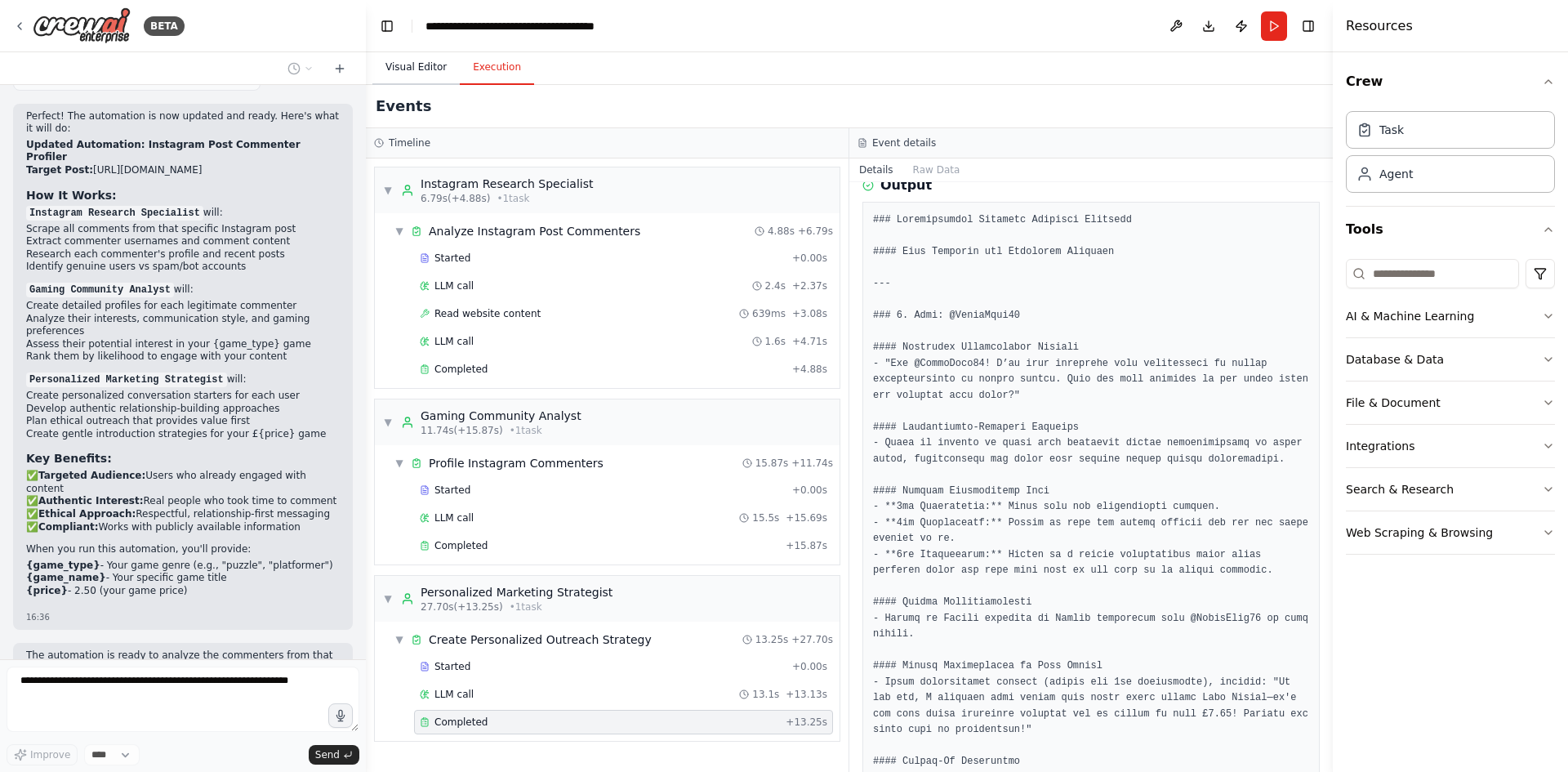
click at [430, 71] on button "Visual Editor" at bounding box center [416, 68] width 87 height 34
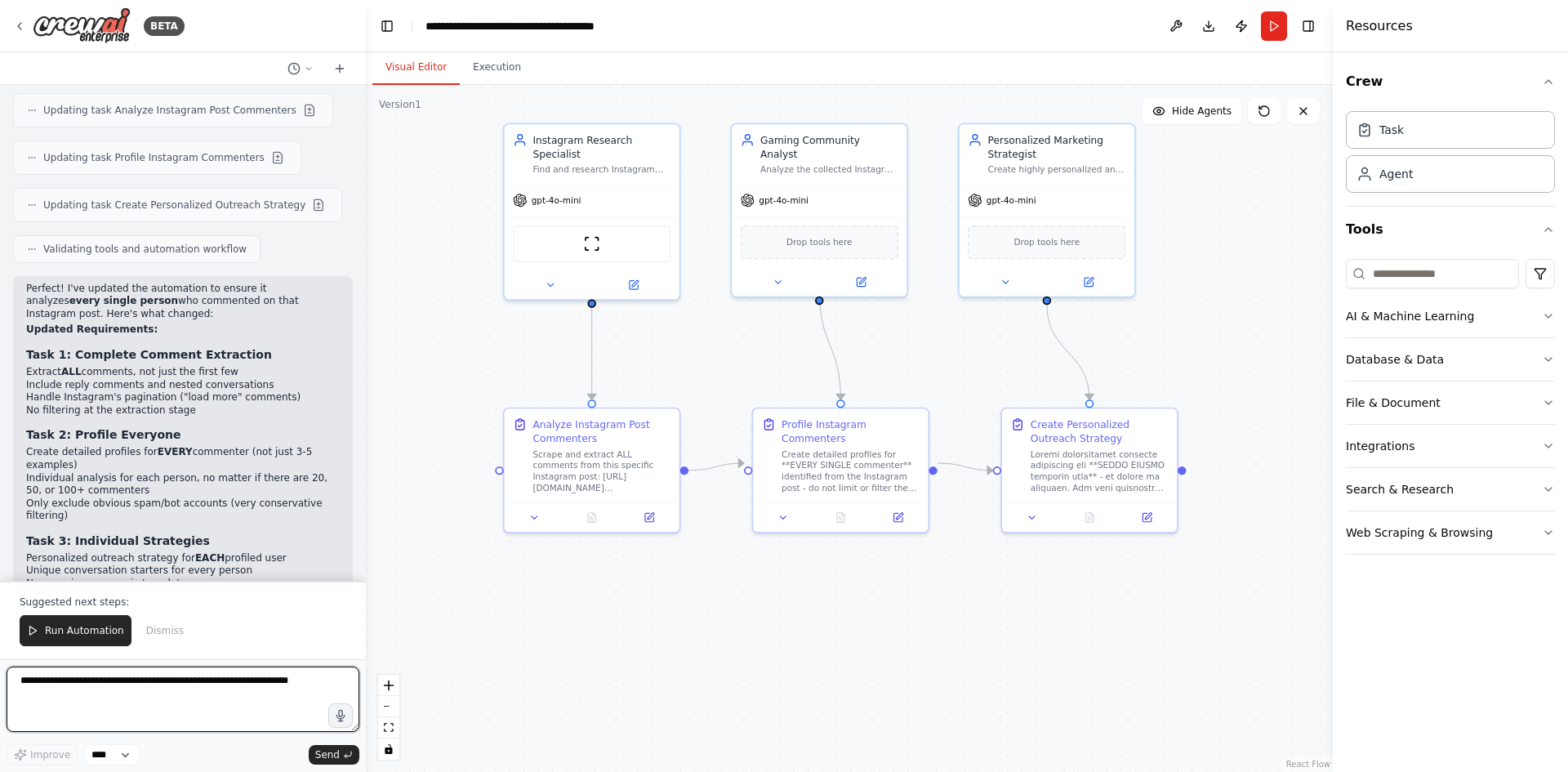
scroll to position [6094, 0]
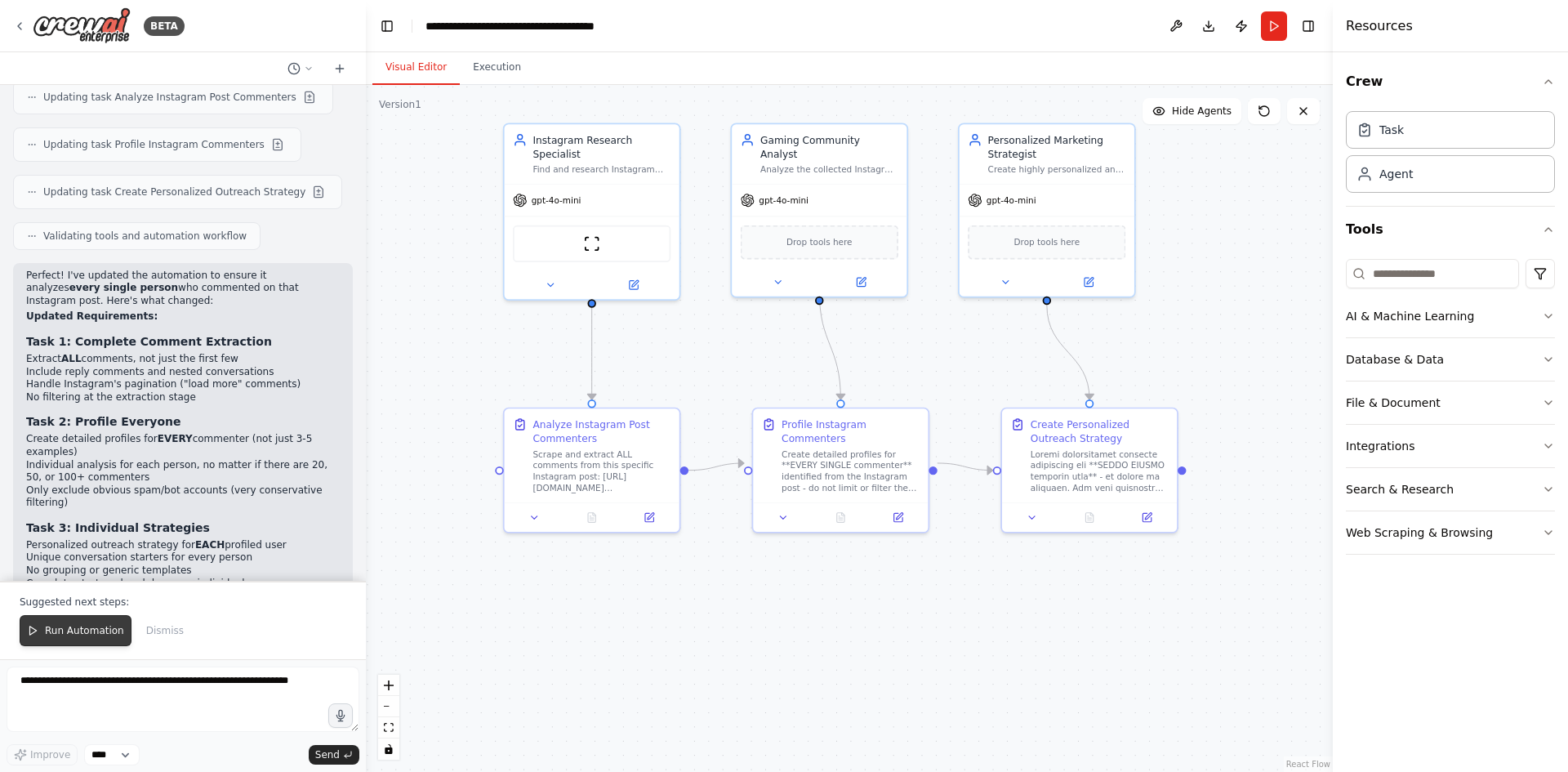
click at [103, 636] on span "Run Automation" at bounding box center [85, 631] width 79 height 13
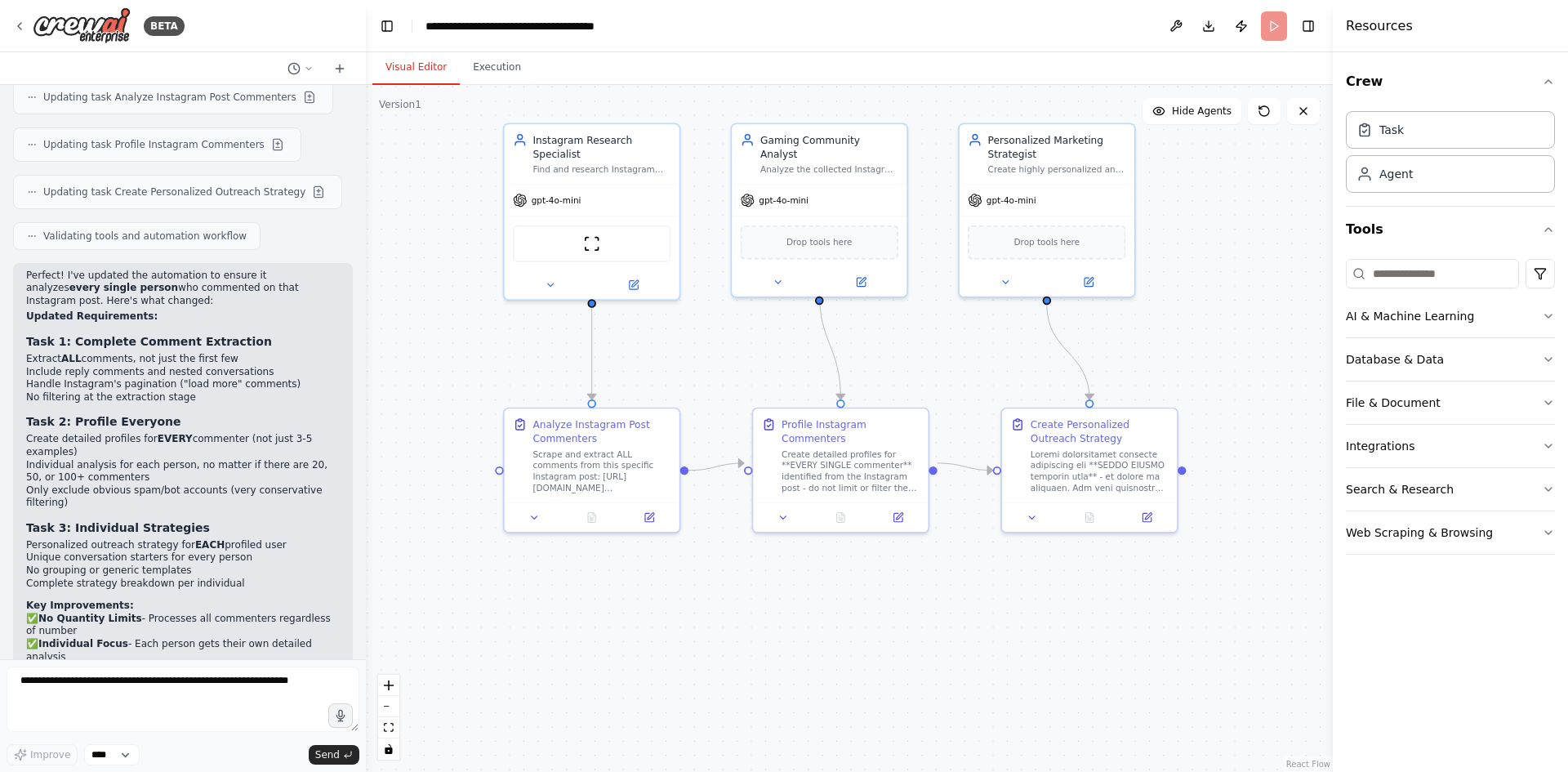
scroll to position [6015, 0]
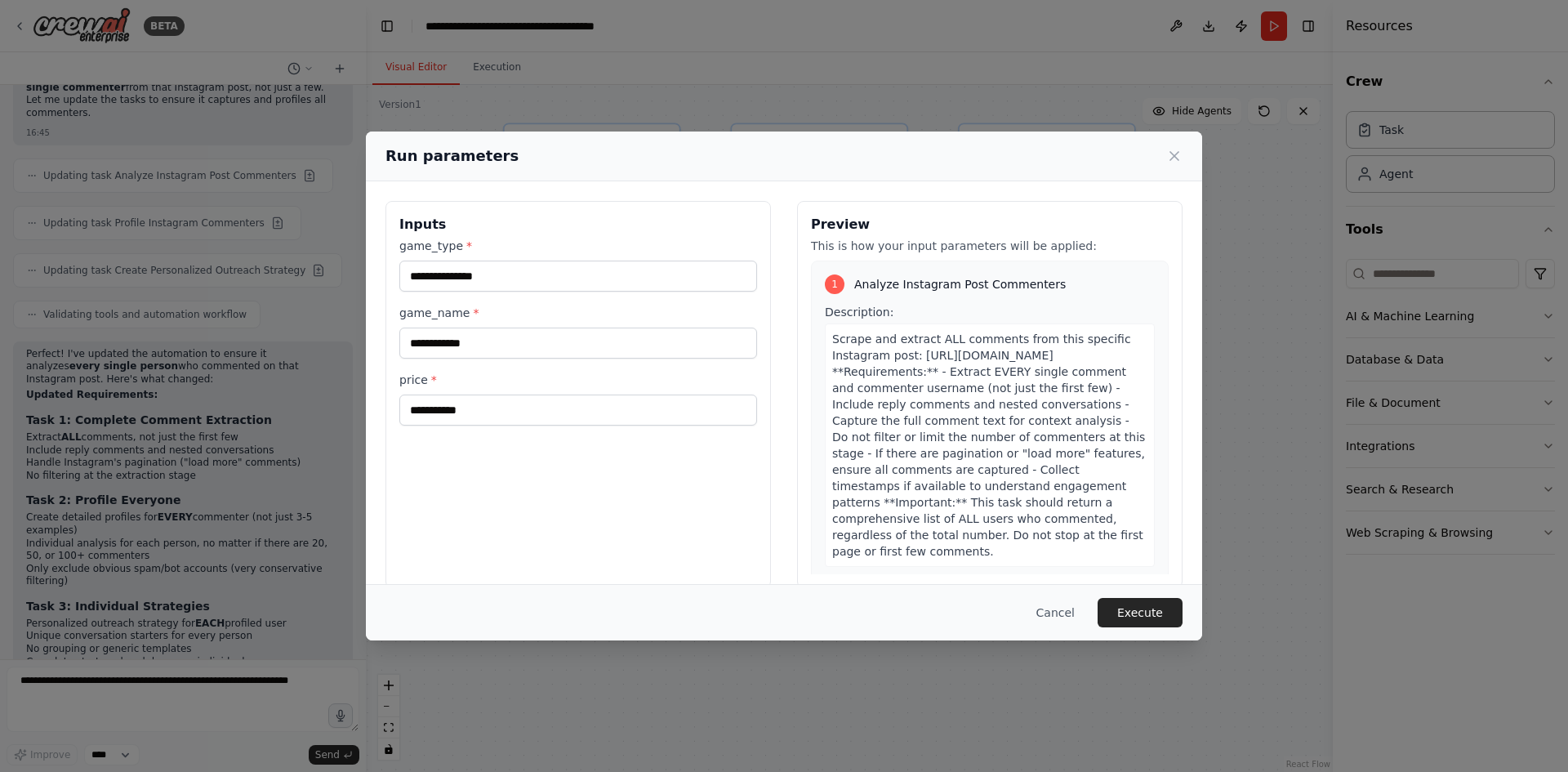
drag, startPoint x: 1156, startPoint y: 615, endPoint x: 1133, endPoint y: 586, distance: 37.0
click at [1157, 615] on button "Execute" at bounding box center [1140, 613] width 85 height 30
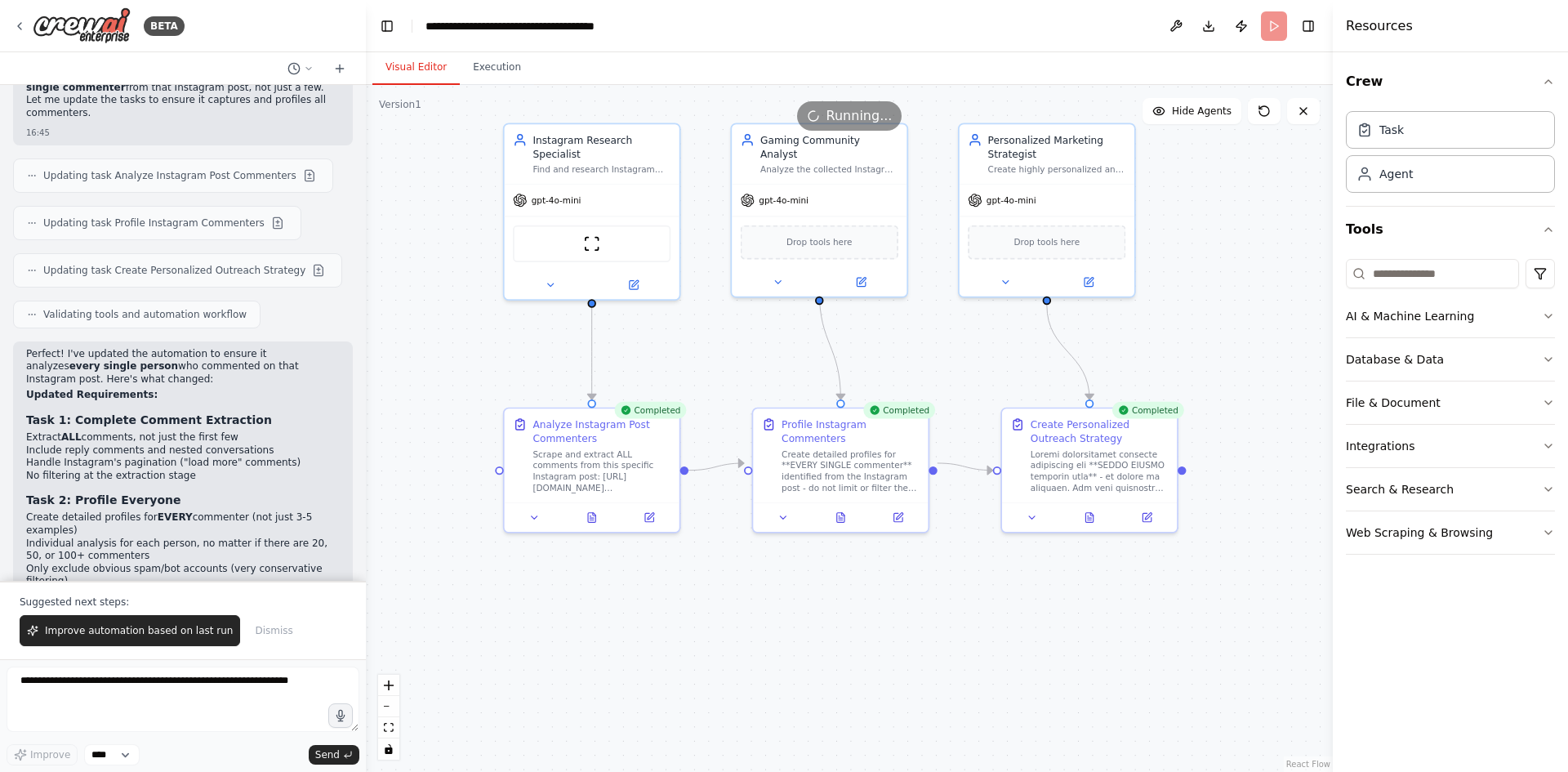
scroll to position [6094, 0]
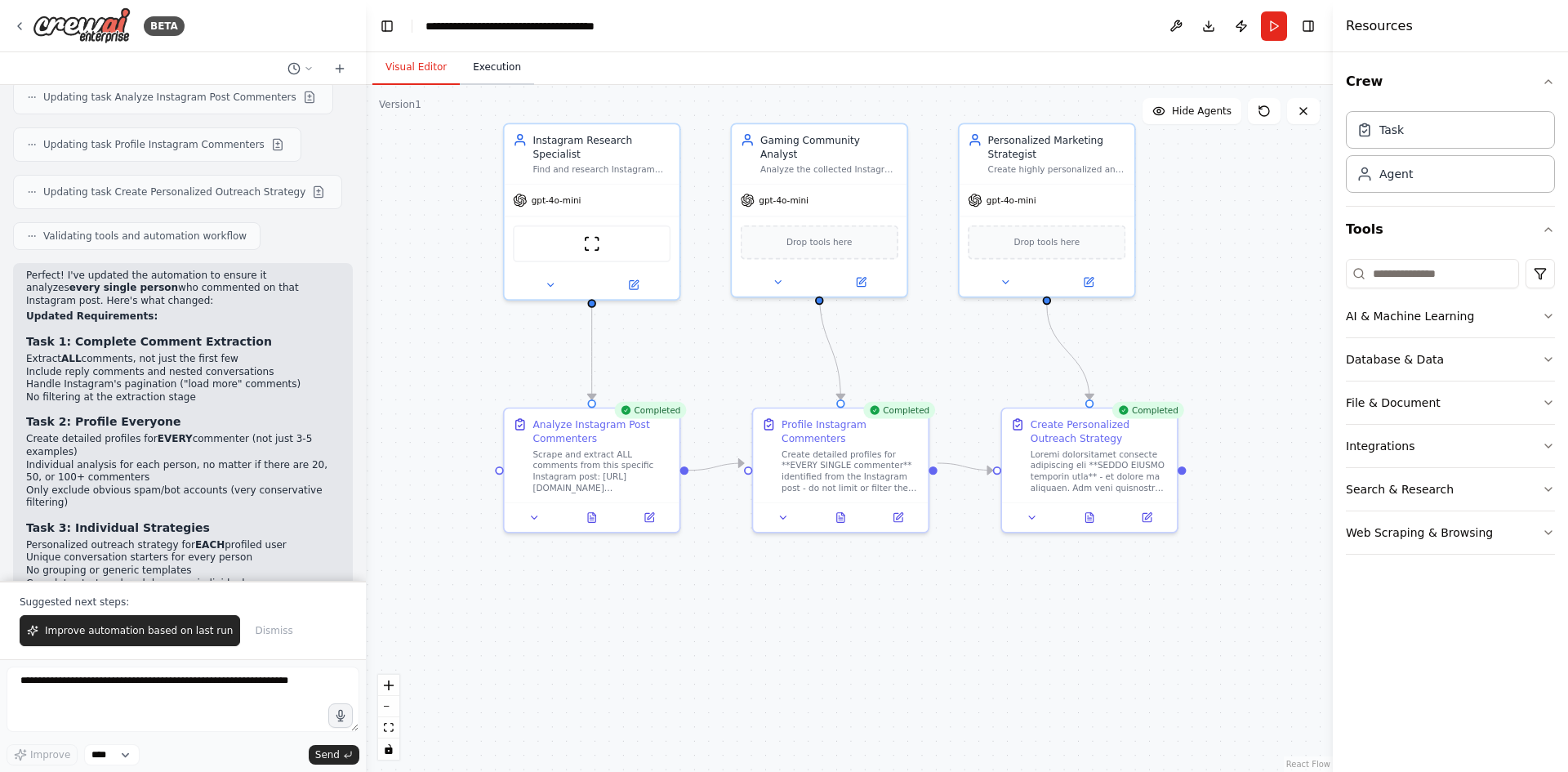
click at [520, 68] on button "Execution" at bounding box center [497, 68] width 74 height 34
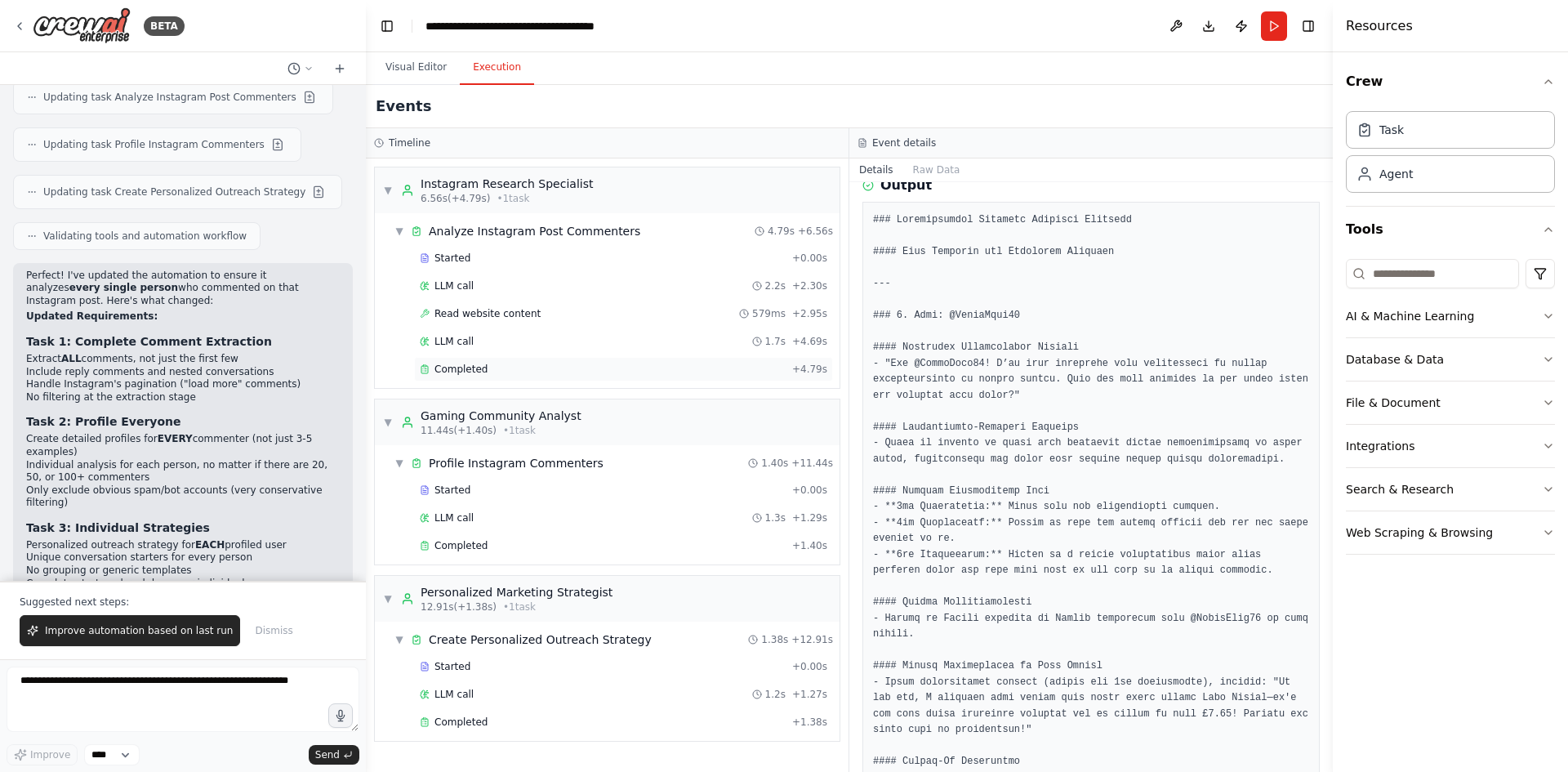
click at [478, 363] on span "Completed" at bounding box center [461, 370] width 53 height 13
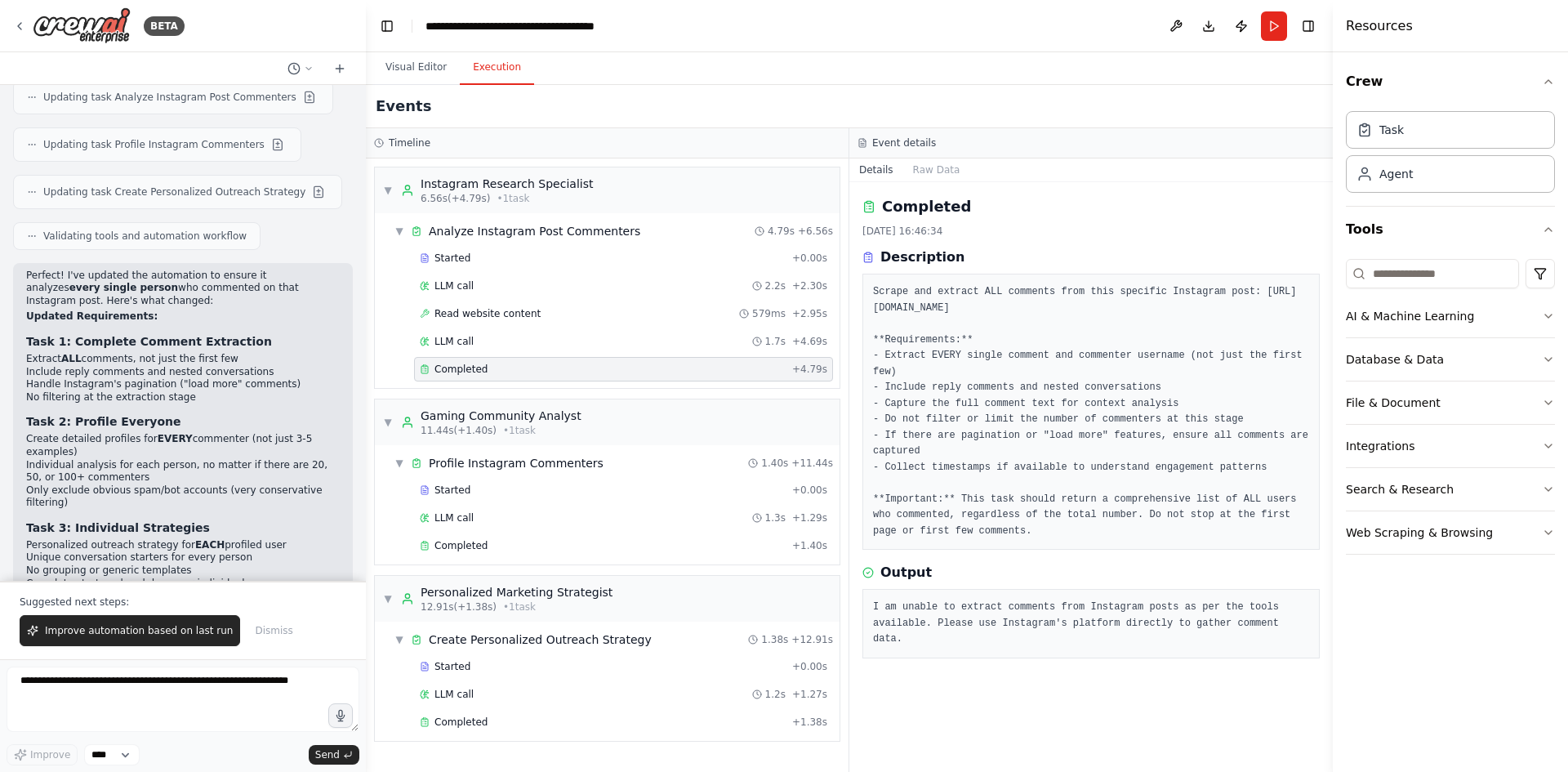
scroll to position [0, 0]
click at [297, 678] on textarea at bounding box center [183, 700] width 353 height 66
type textarea "*"
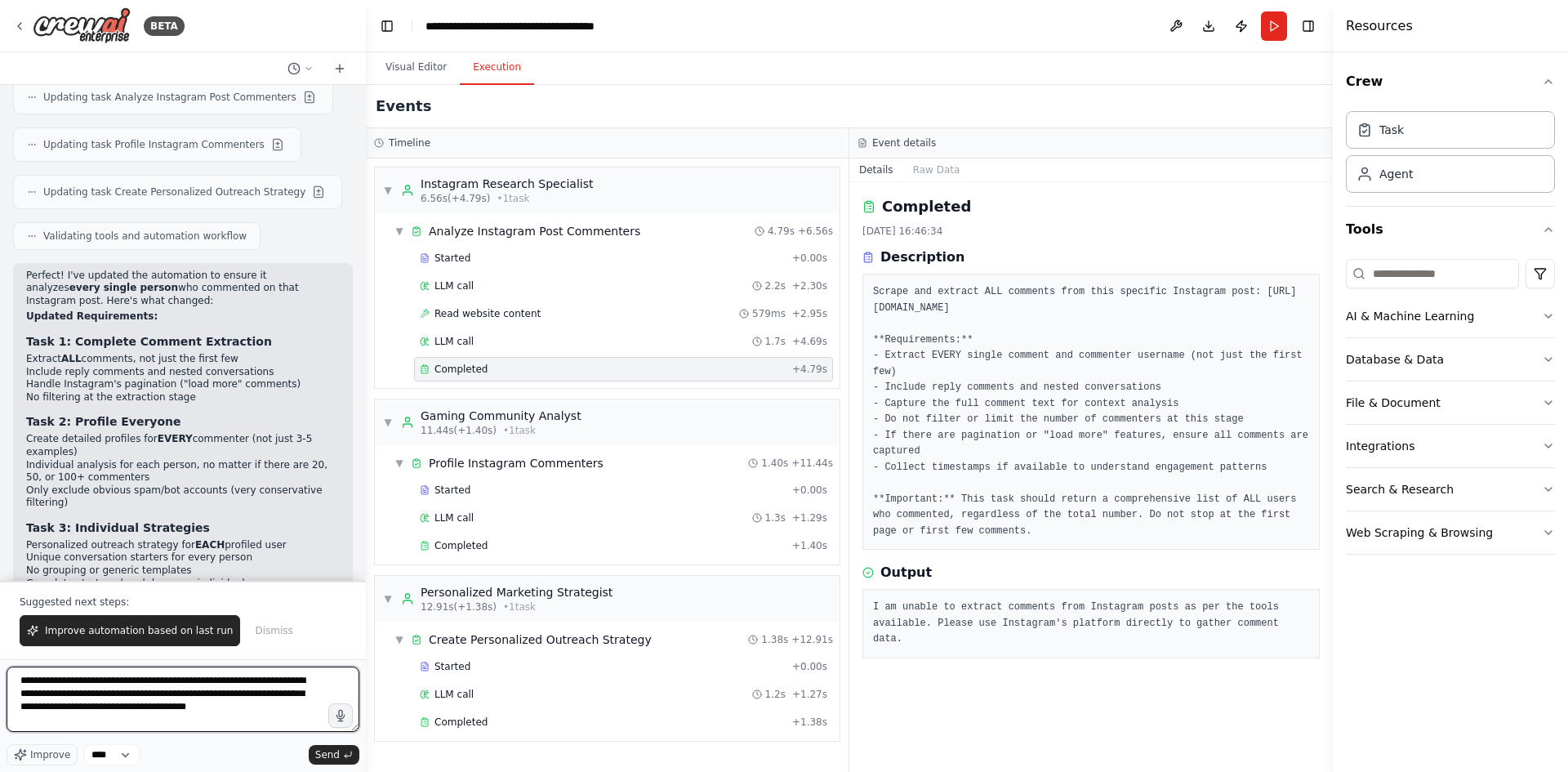
drag, startPoint x: 198, startPoint y: 698, endPoint x: 174, endPoint y: 701, distance: 24.2
click at [166, 686] on textarea "**********" at bounding box center [183, 700] width 353 height 66
drag, startPoint x: 191, startPoint y: 698, endPoint x: 179, endPoint y: 696, distance: 12.2
click at [145, 682] on textarea "**********" at bounding box center [183, 700] width 353 height 66
click at [200, 696] on textarea "**********" at bounding box center [183, 700] width 353 height 66
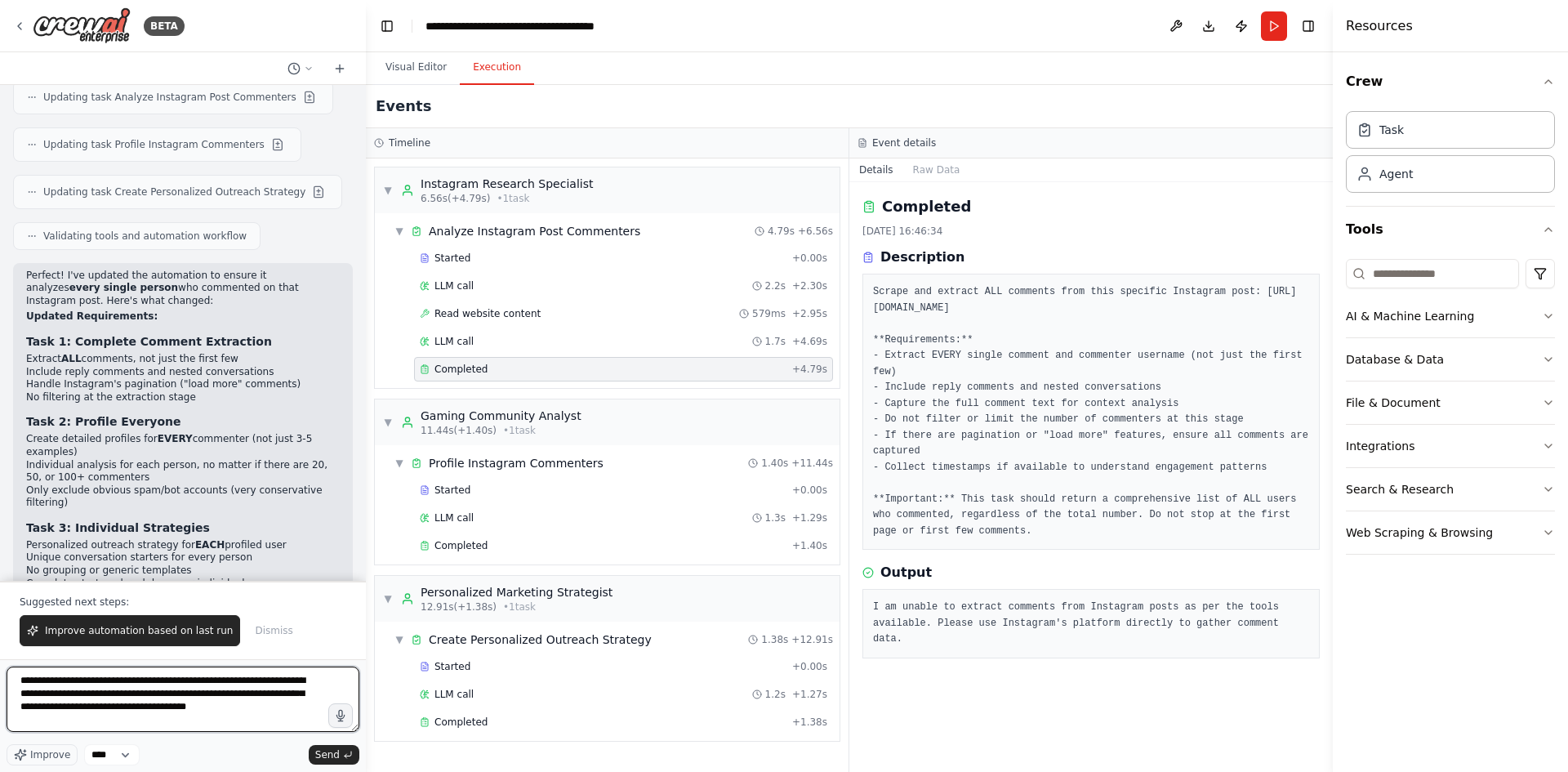
click at [274, 705] on textarea "**********" at bounding box center [183, 700] width 353 height 66
type textarea "**********"
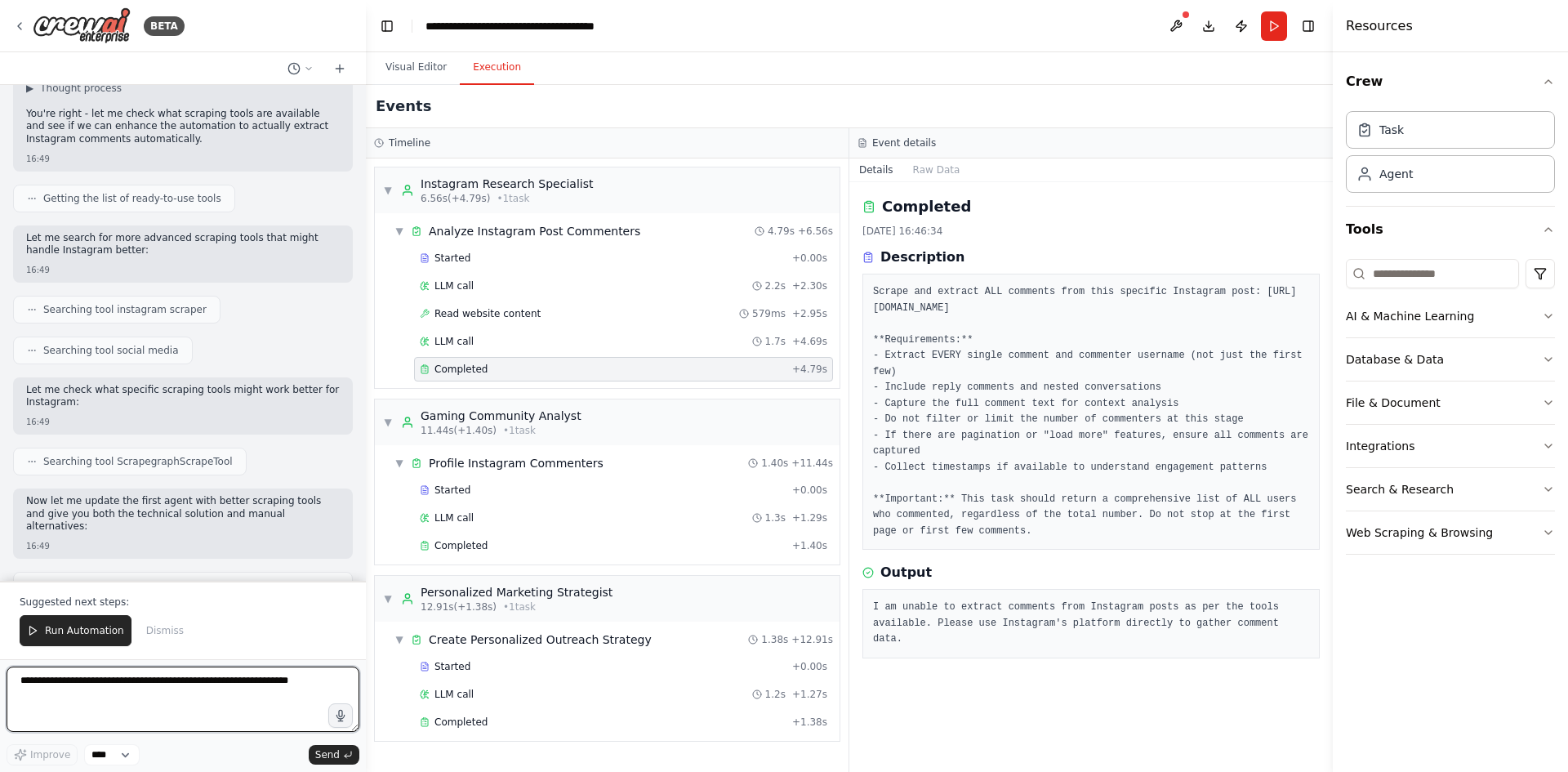
scroll to position [6946, 0]
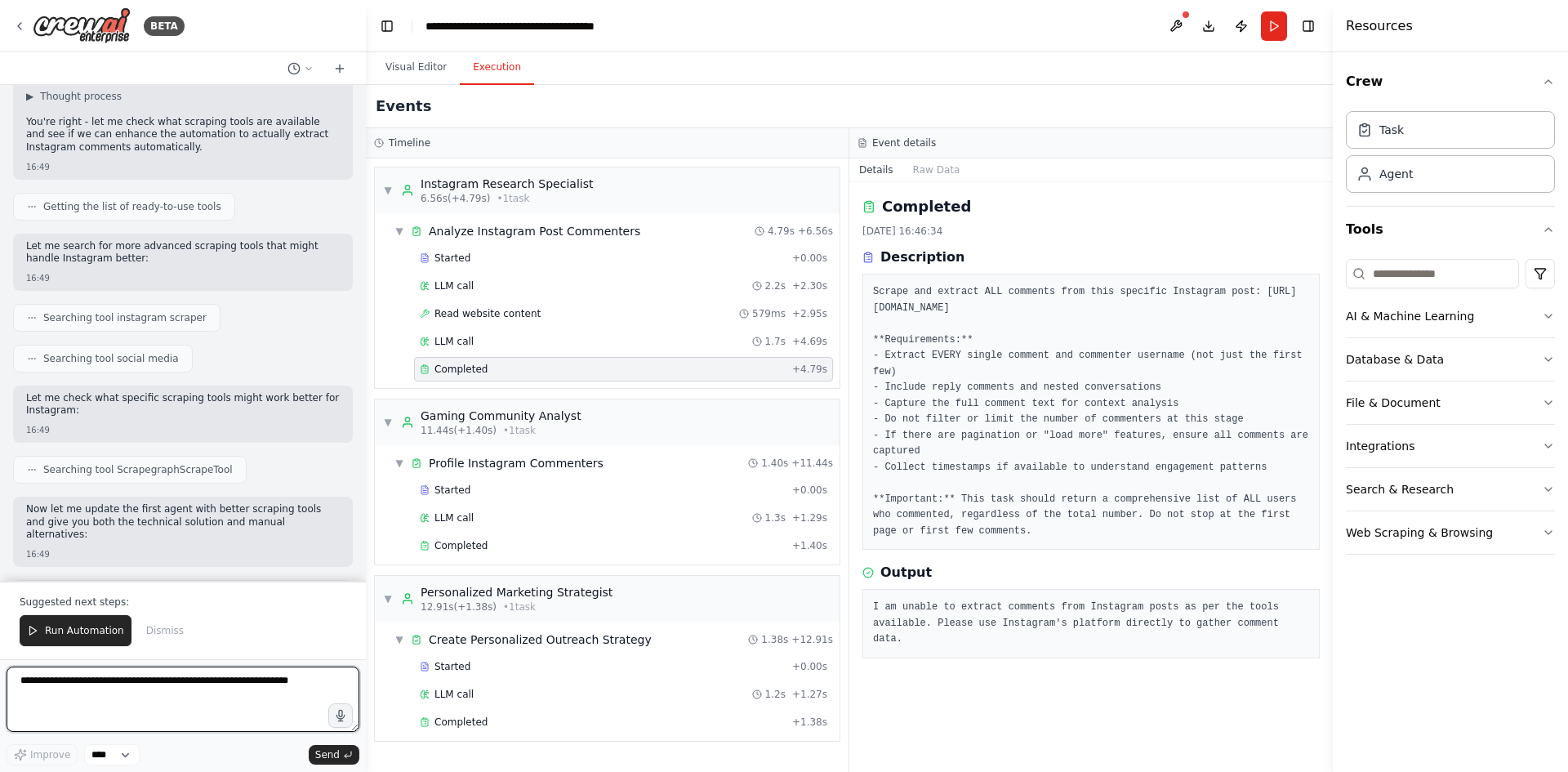
click at [146, 707] on textarea at bounding box center [183, 700] width 353 height 66
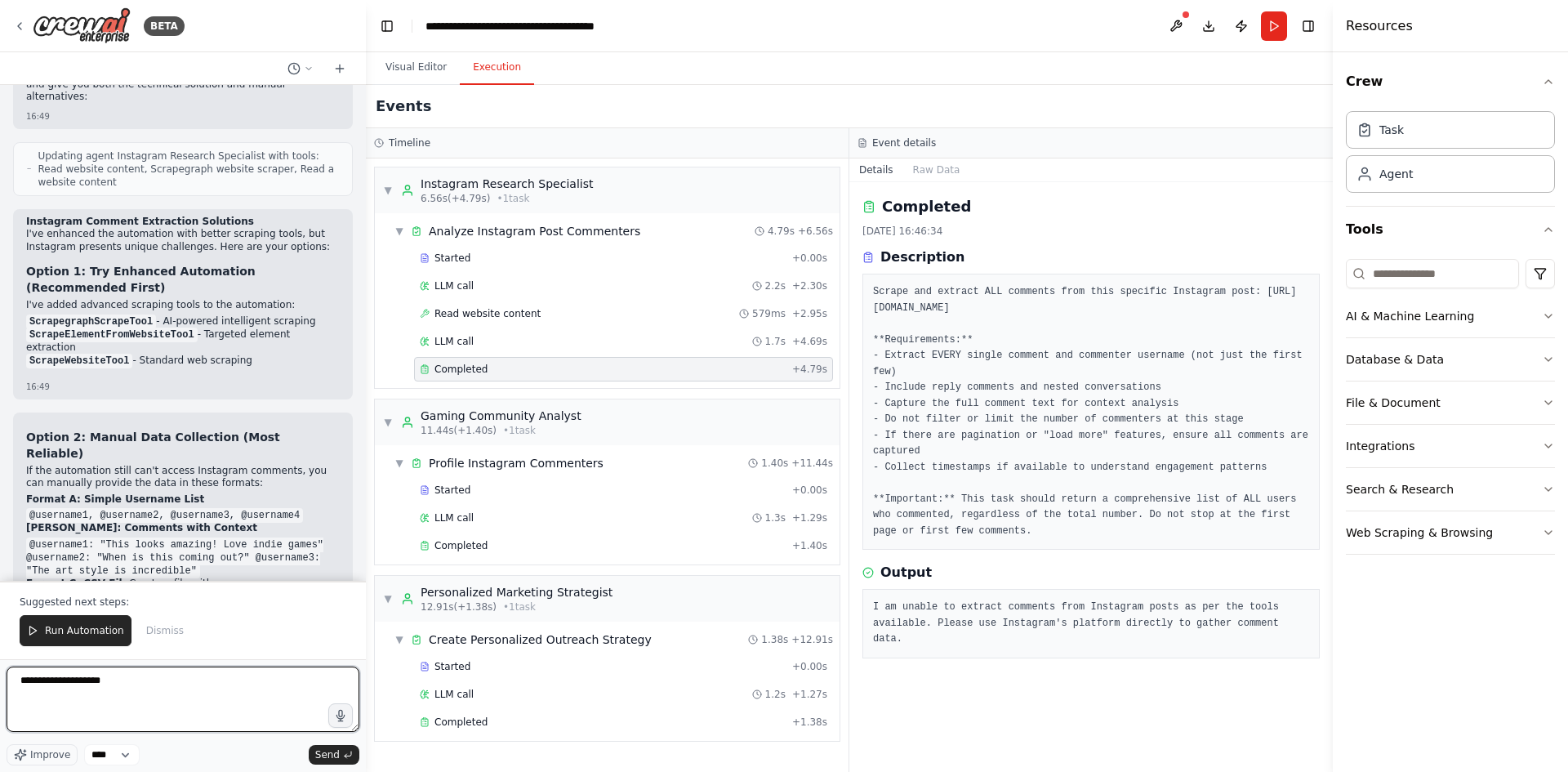
scroll to position [7436, 0]
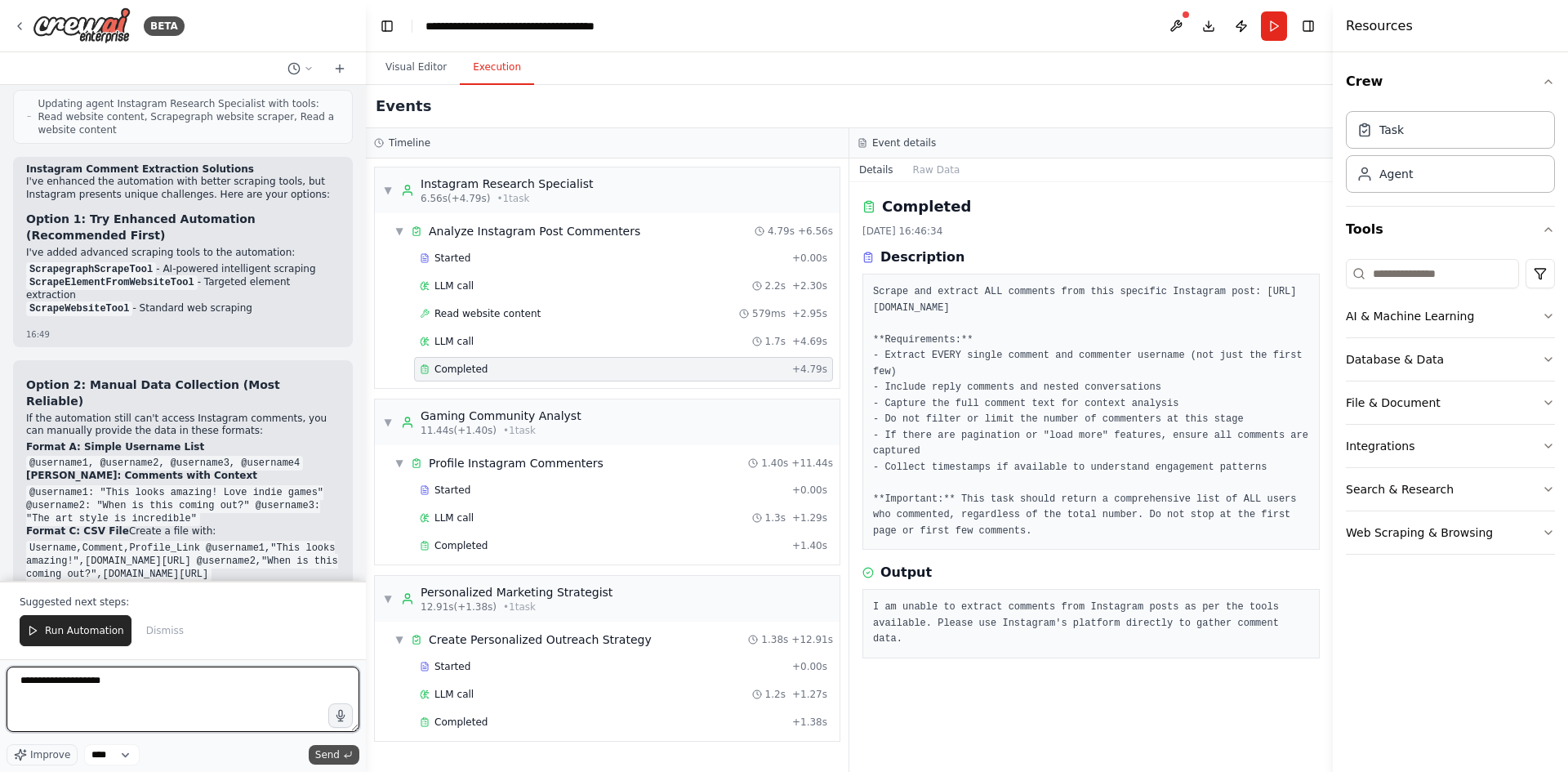
type textarea "**********"
click at [324, 751] on span "Send" at bounding box center [328, 755] width 25 height 13
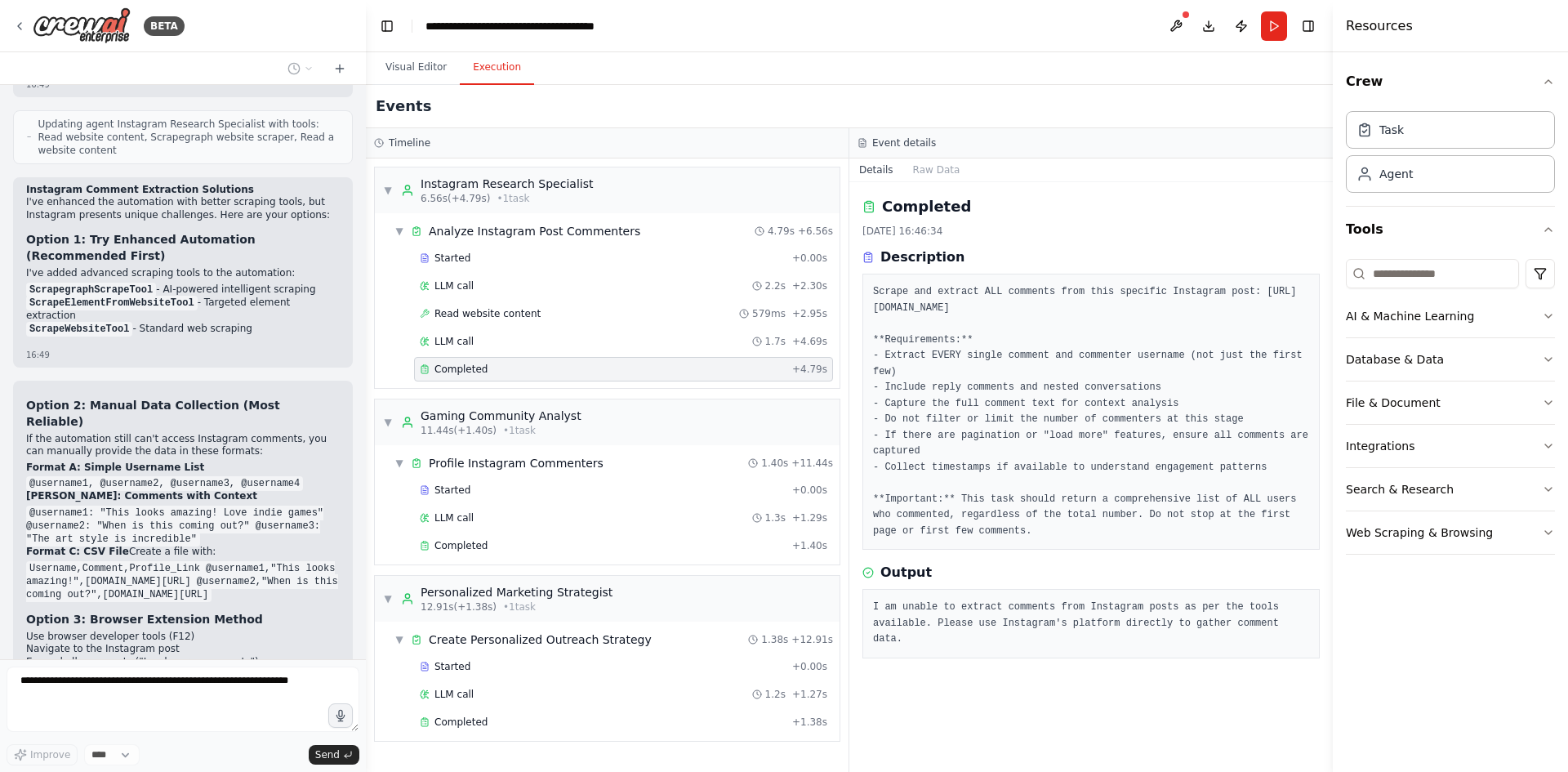
scroll to position [7458, 0]
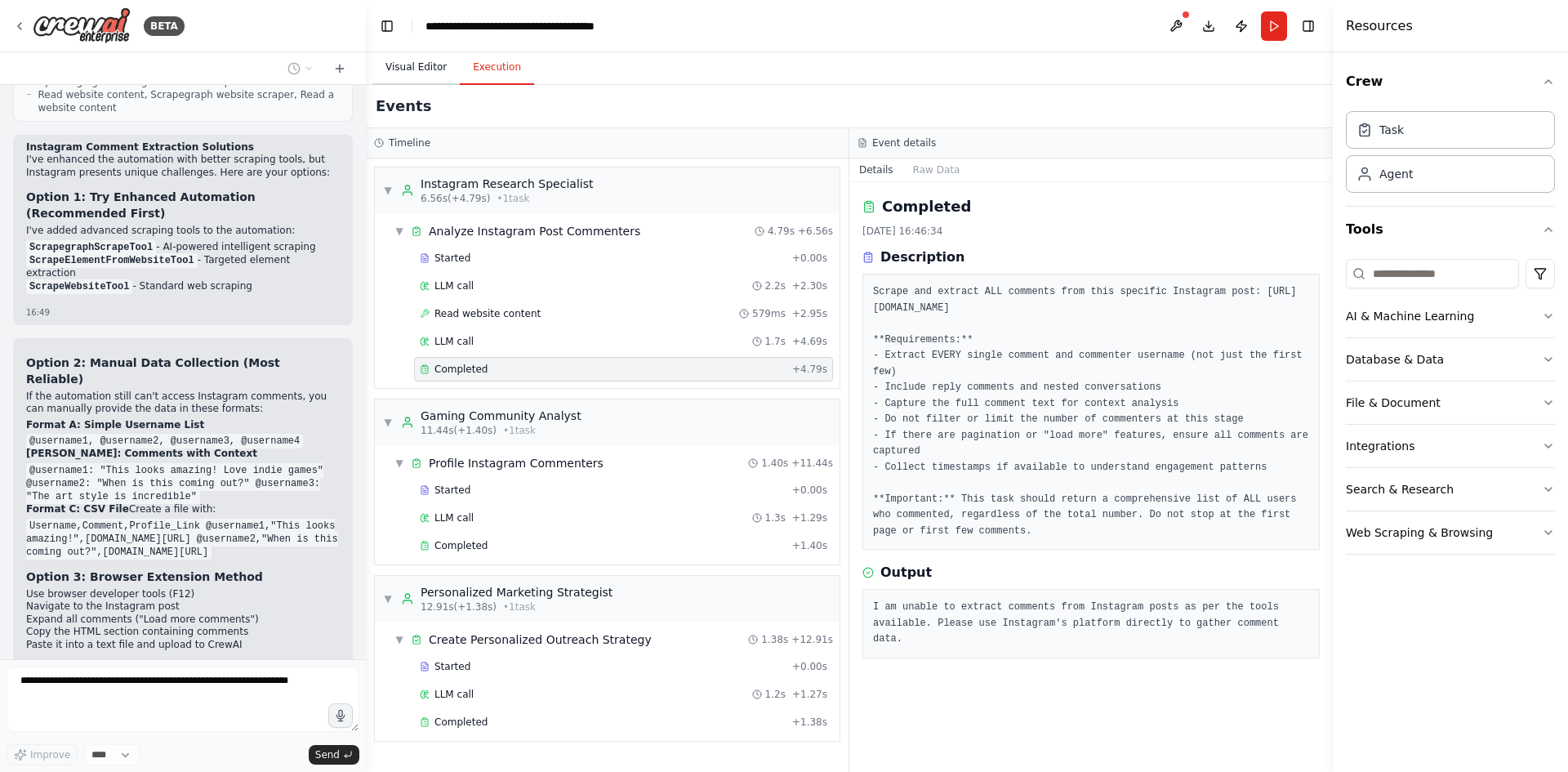
click at [407, 70] on button "Visual Editor" at bounding box center [416, 68] width 87 height 34
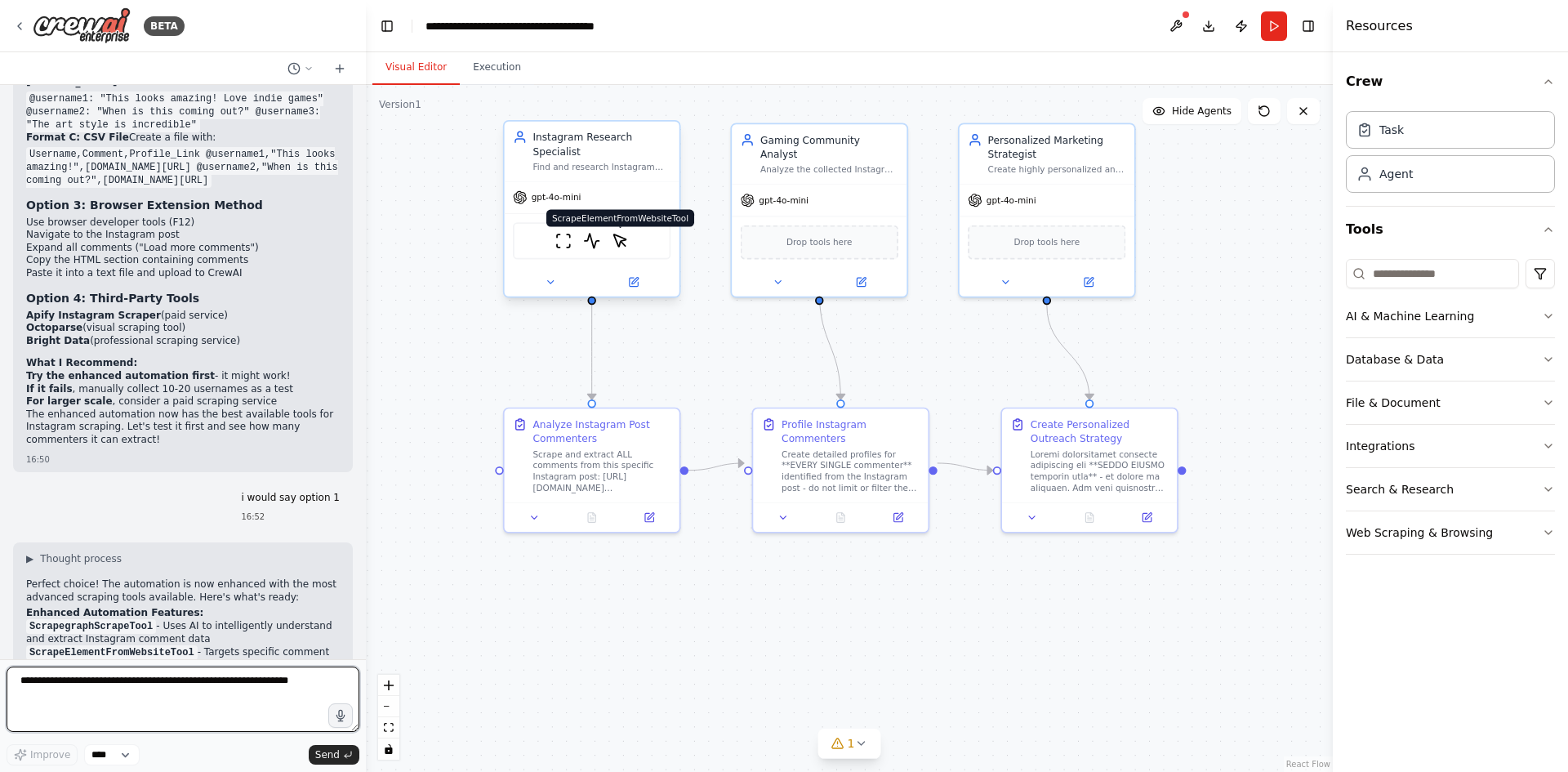
scroll to position [7842, 0]
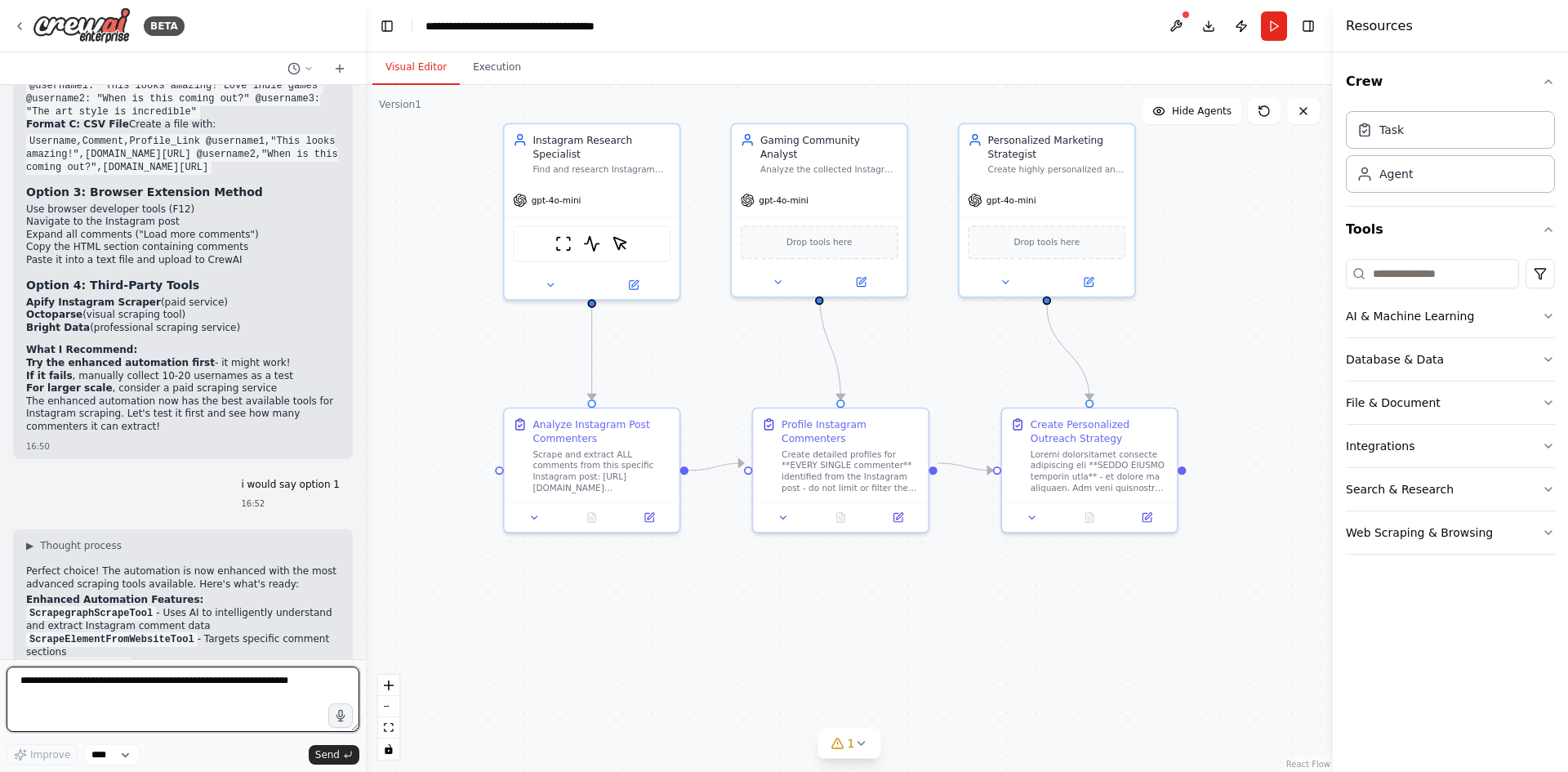
click at [278, 680] on textarea at bounding box center [183, 700] width 353 height 66
paste textarea "**********"
click at [22, 682] on textarea "**********" at bounding box center [183, 700] width 353 height 66
type textarea "**********"
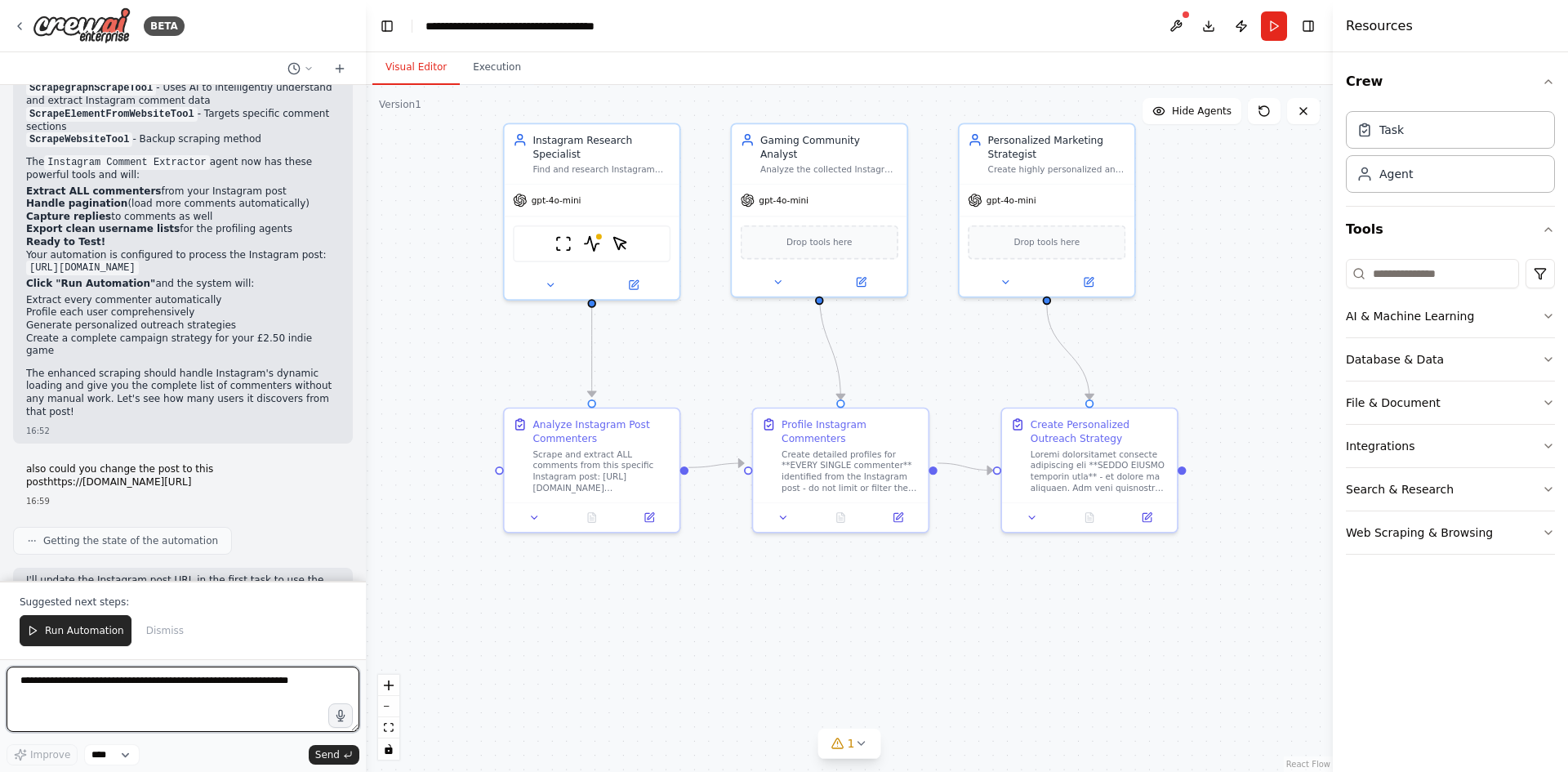
scroll to position [8380, 0]
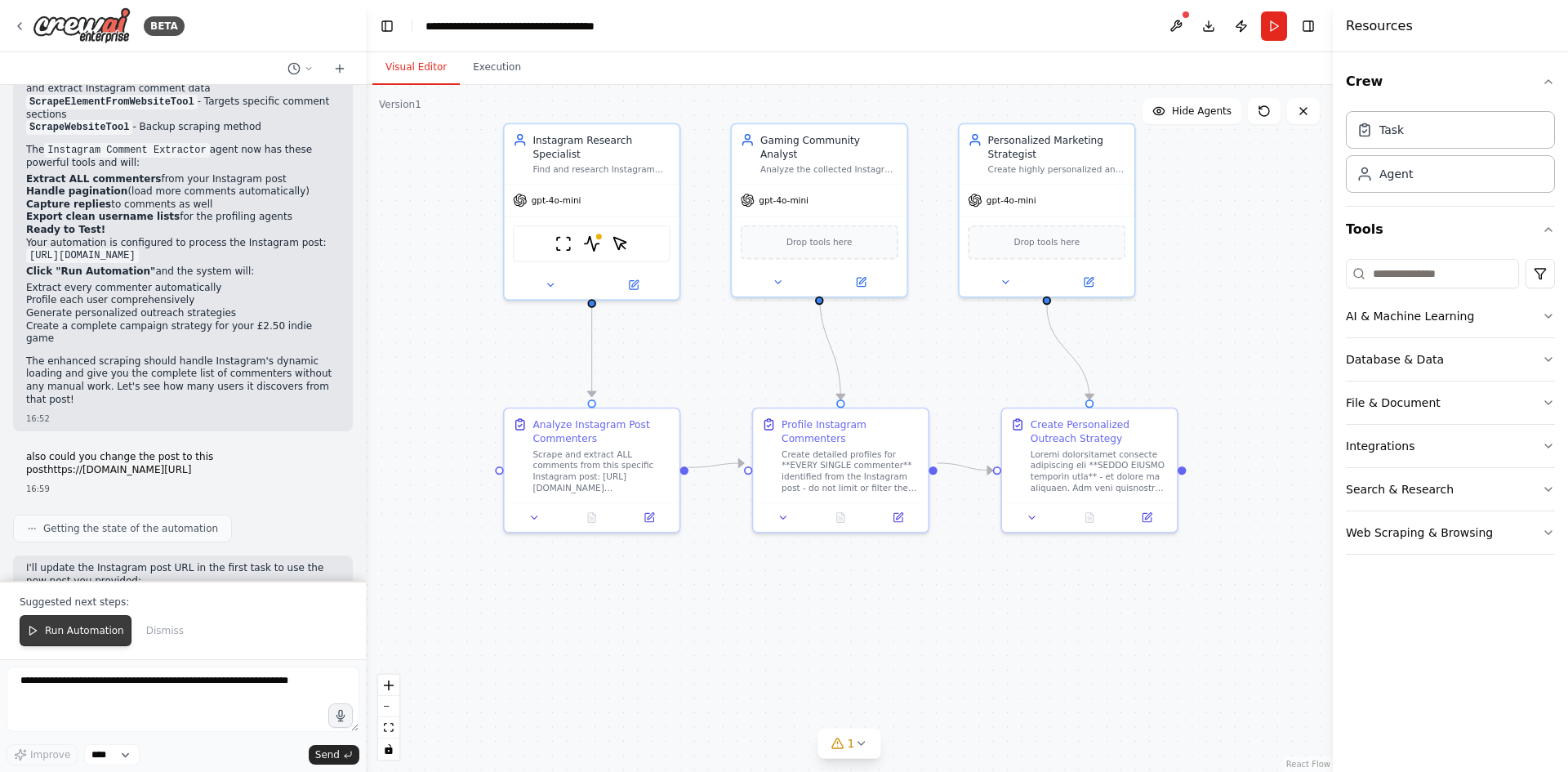
click at [90, 624] on button "Run Automation" at bounding box center [76, 631] width 112 height 31
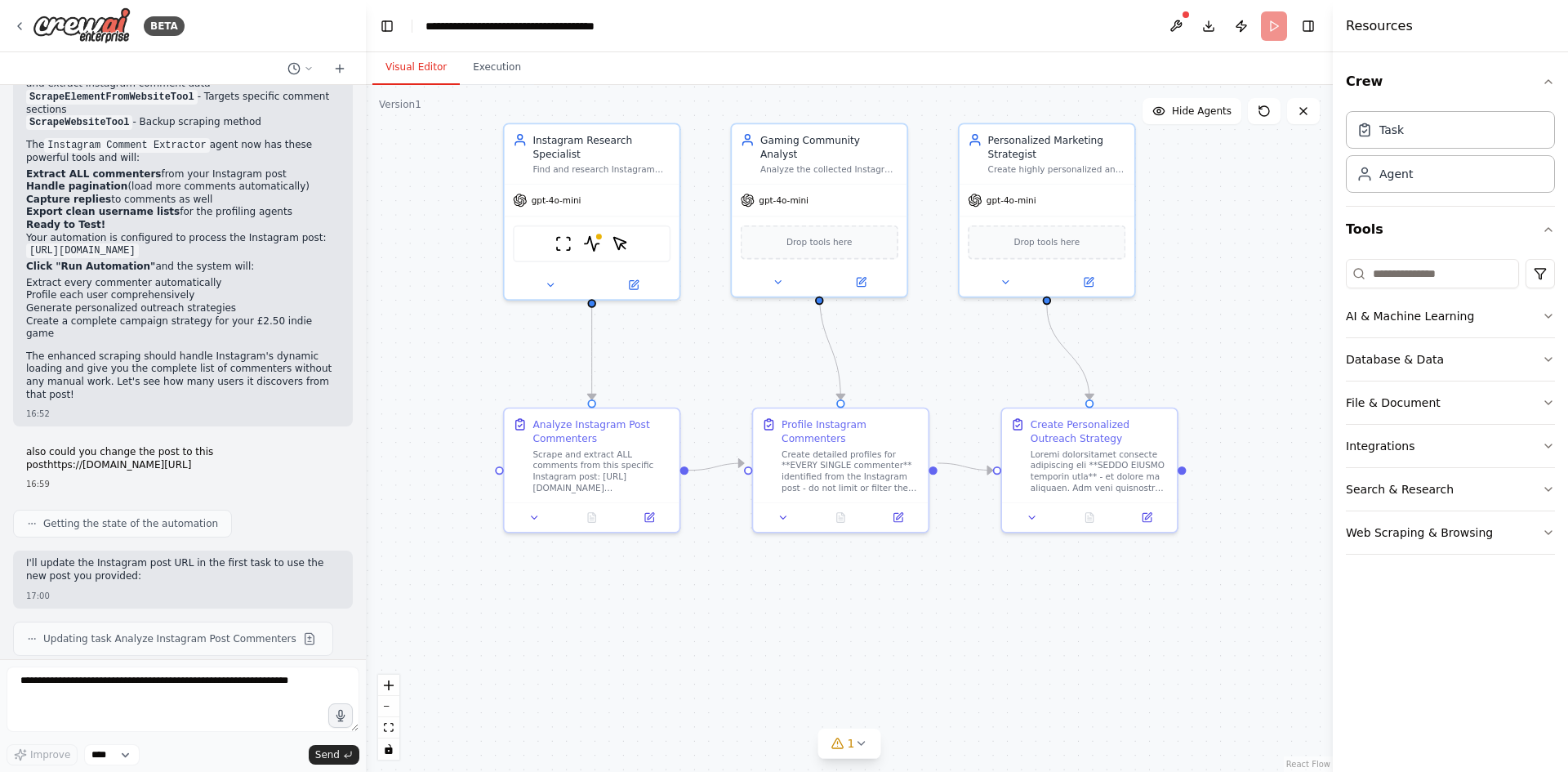
scroll to position [8398, 0]
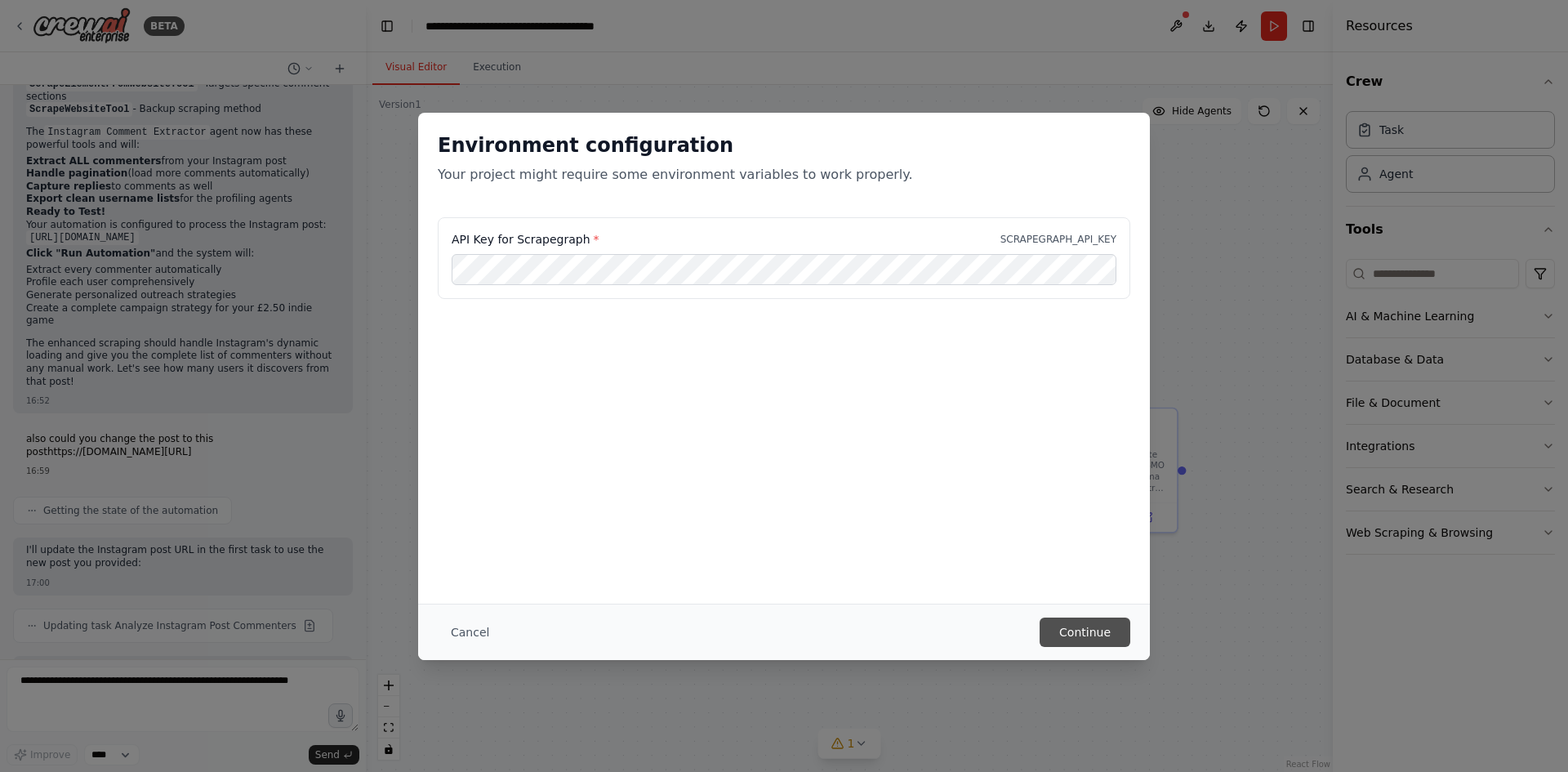
click at [1081, 623] on button "Continue" at bounding box center [1085, 632] width 90 height 30
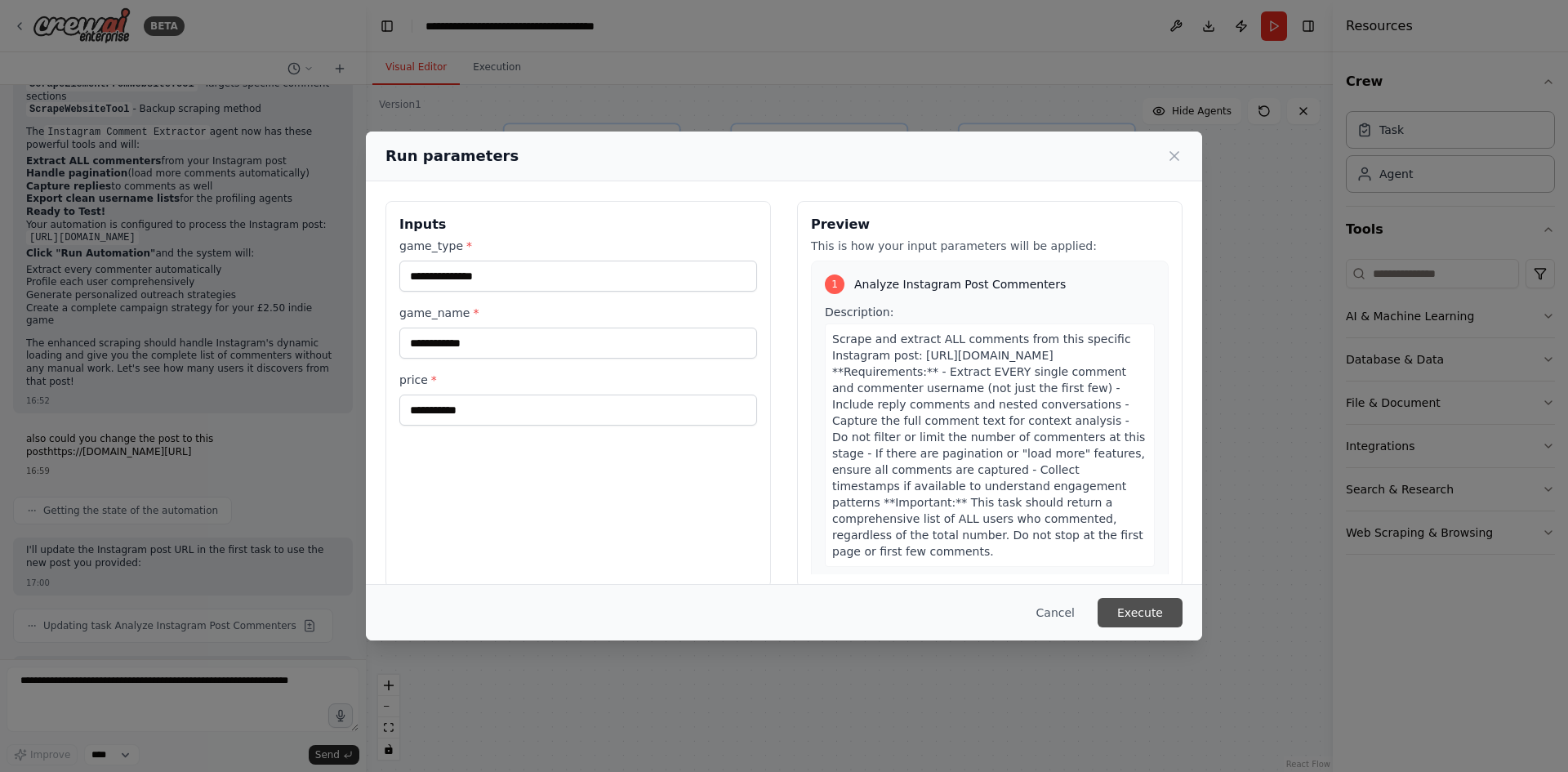
click at [1124, 608] on button "Execute" at bounding box center [1140, 613] width 85 height 30
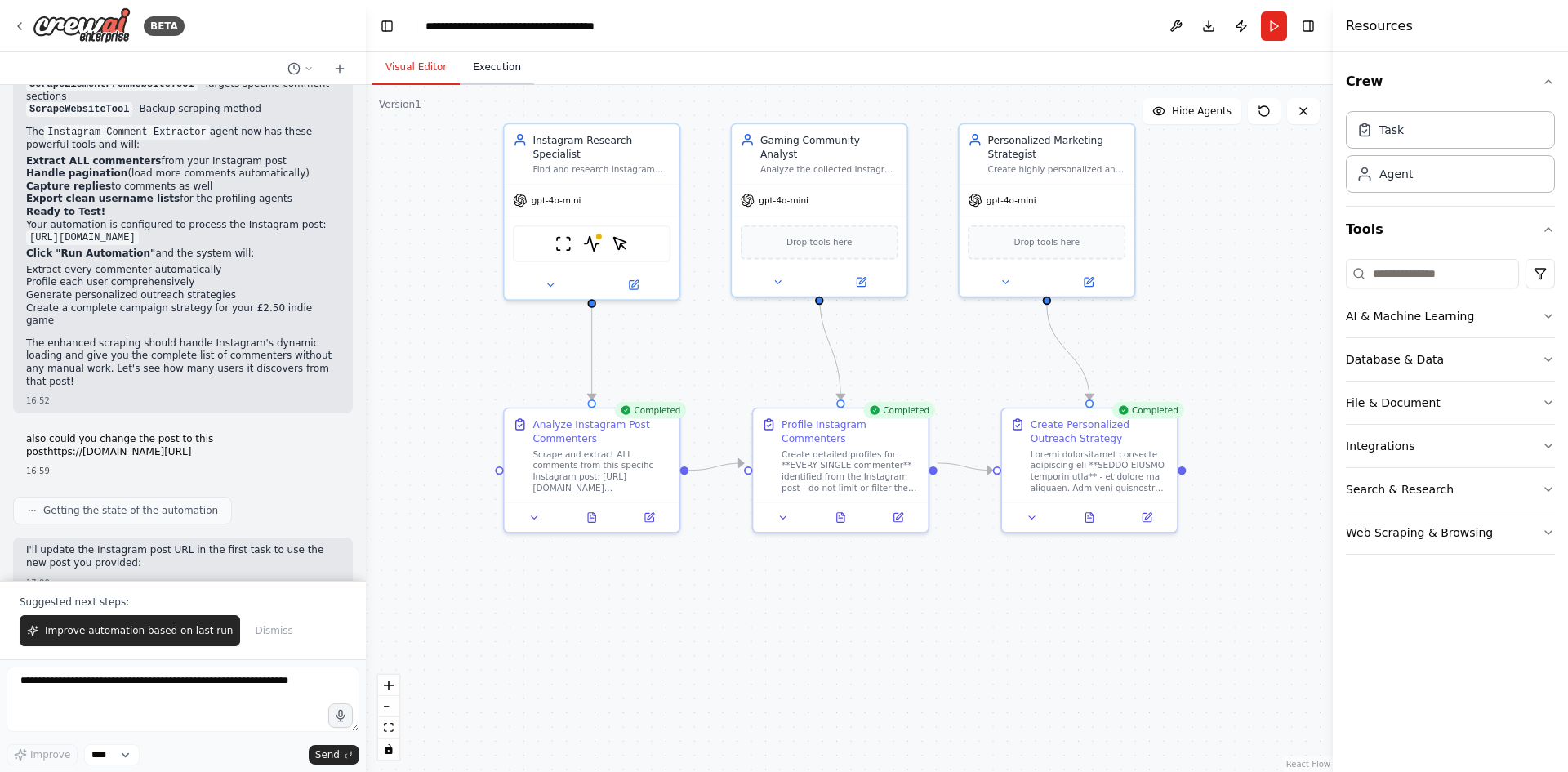
click at [502, 73] on button "Execution" at bounding box center [497, 68] width 74 height 34
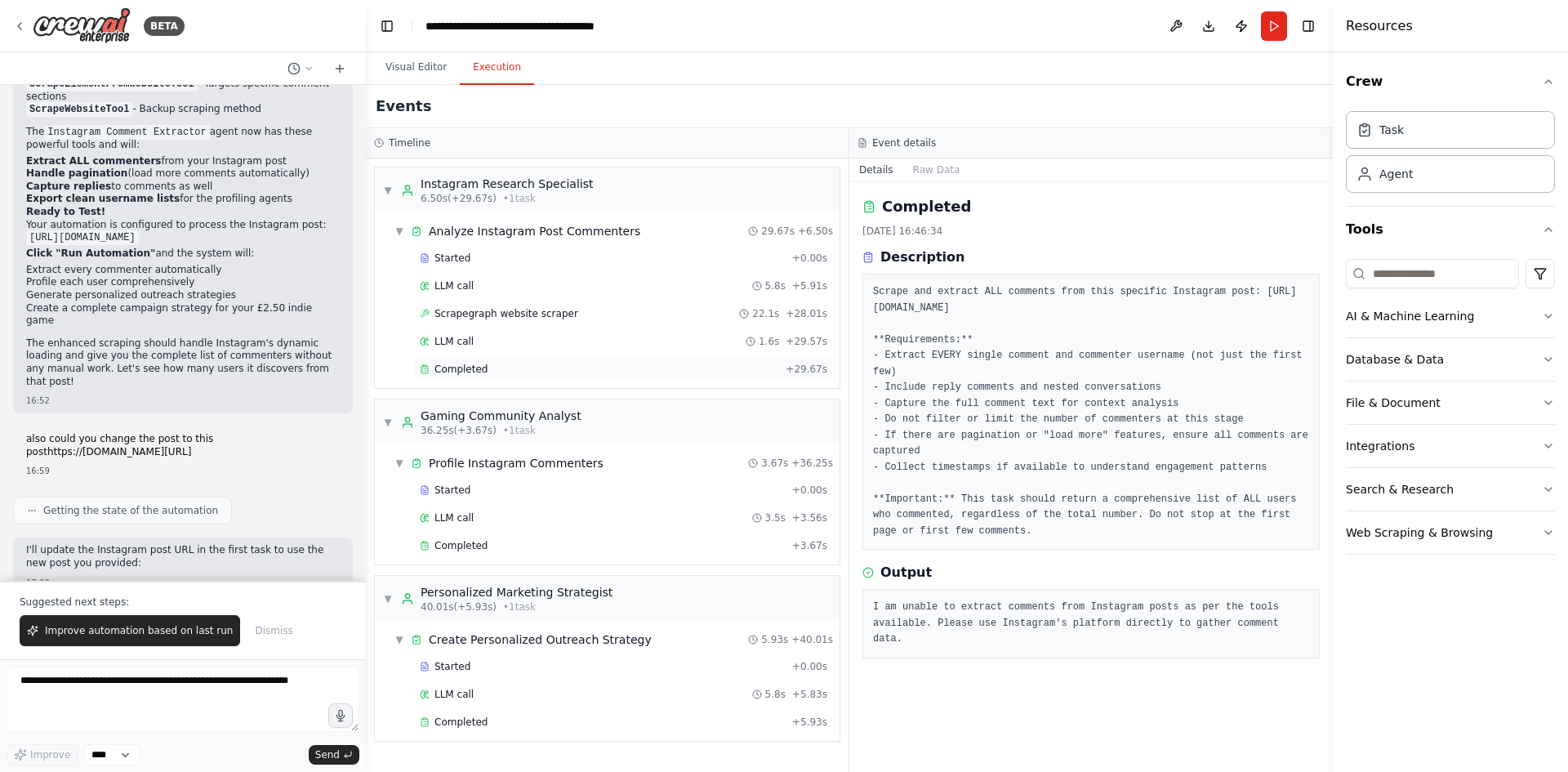
click at [474, 371] on span "Completed" at bounding box center [461, 370] width 53 height 13
drag, startPoint x: 1182, startPoint y: 589, endPoint x: 1216, endPoint y: 588, distance: 34.0
click at [1216, 600] on pre "Unable to retrieve comments from the specified Instagram post due to its unavai…" at bounding box center [1091, 615] width 436 height 32
click at [1234, 600] on pre "Unable to retrieve comments from the specified Instagram post due to its unavai…" at bounding box center [1091, 615] width 436 height 32
drag, startPoint x: 872, startPoint y: 308, endPoint x: 1115, endPoint y: 311, distance: 243.0
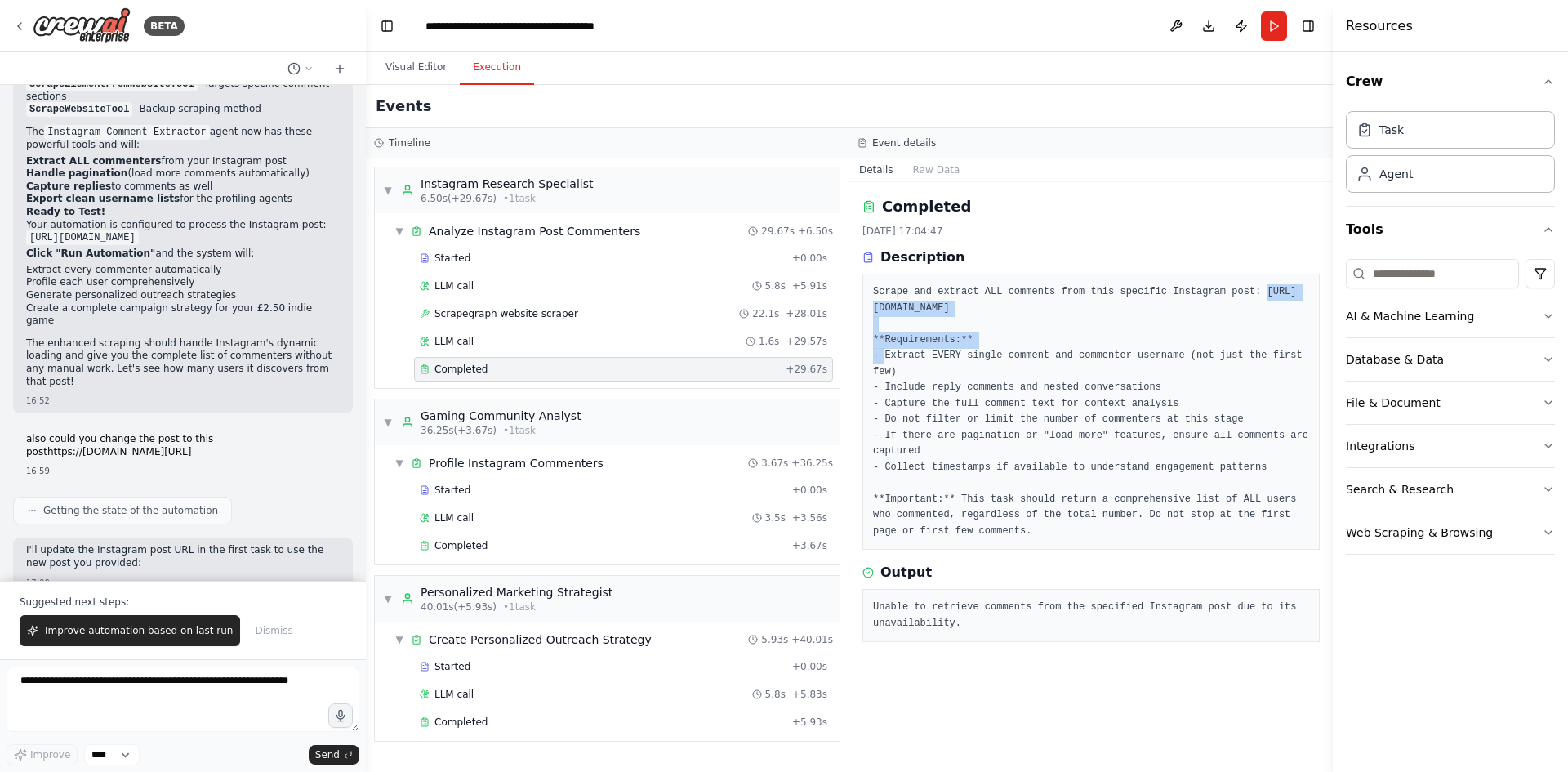
click at [1115, 311] on div "Scrape and extract ALL comments from this specific Instagram post: [URL][DOMAIN…" at bounding box center [1091, 411] width 458 height 276
copy pre "[URL][DOMAIN_NAME]"
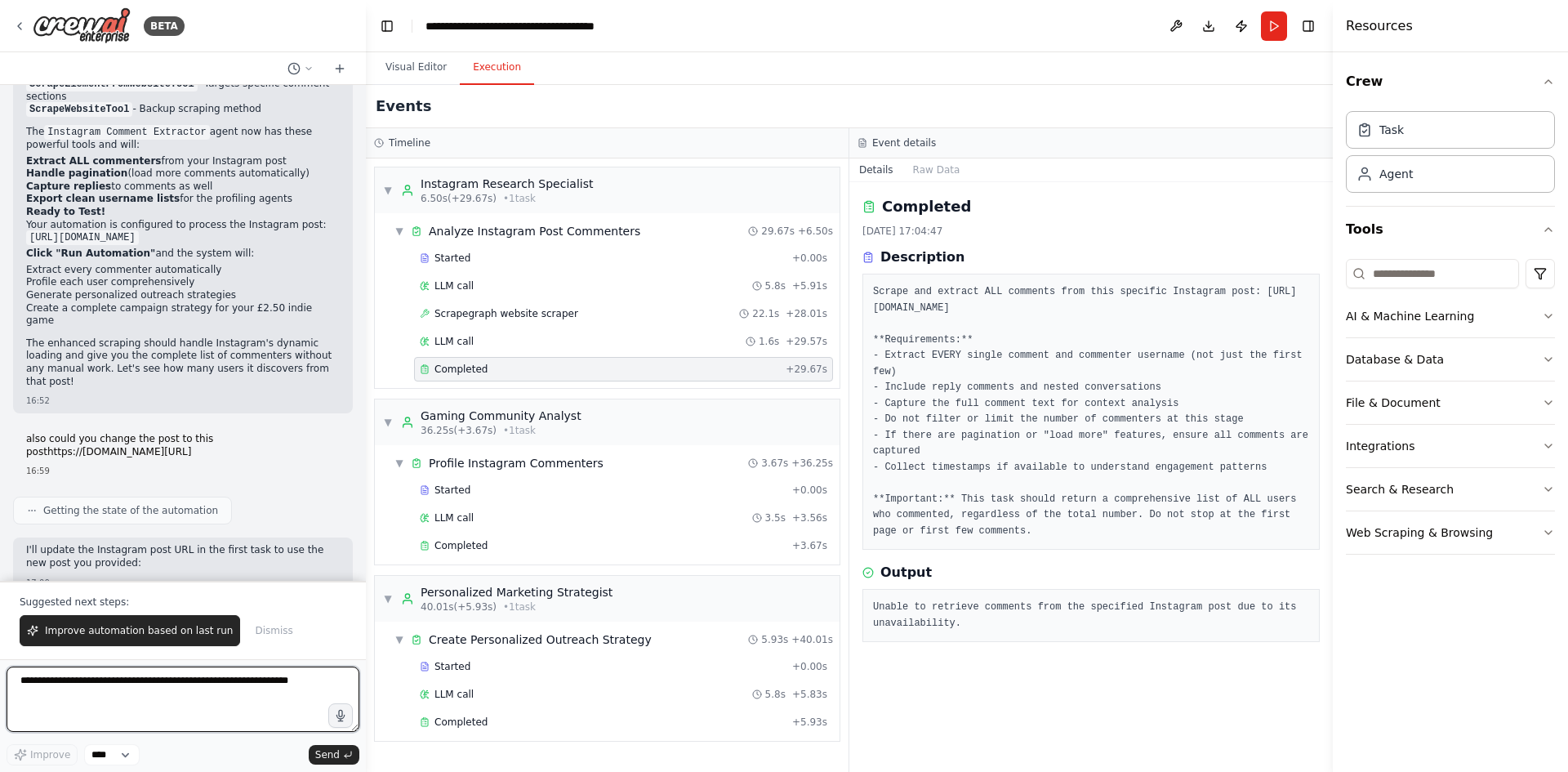
click at [158, 692] on textarea at bounding box center [183, 700] width 353 height 66
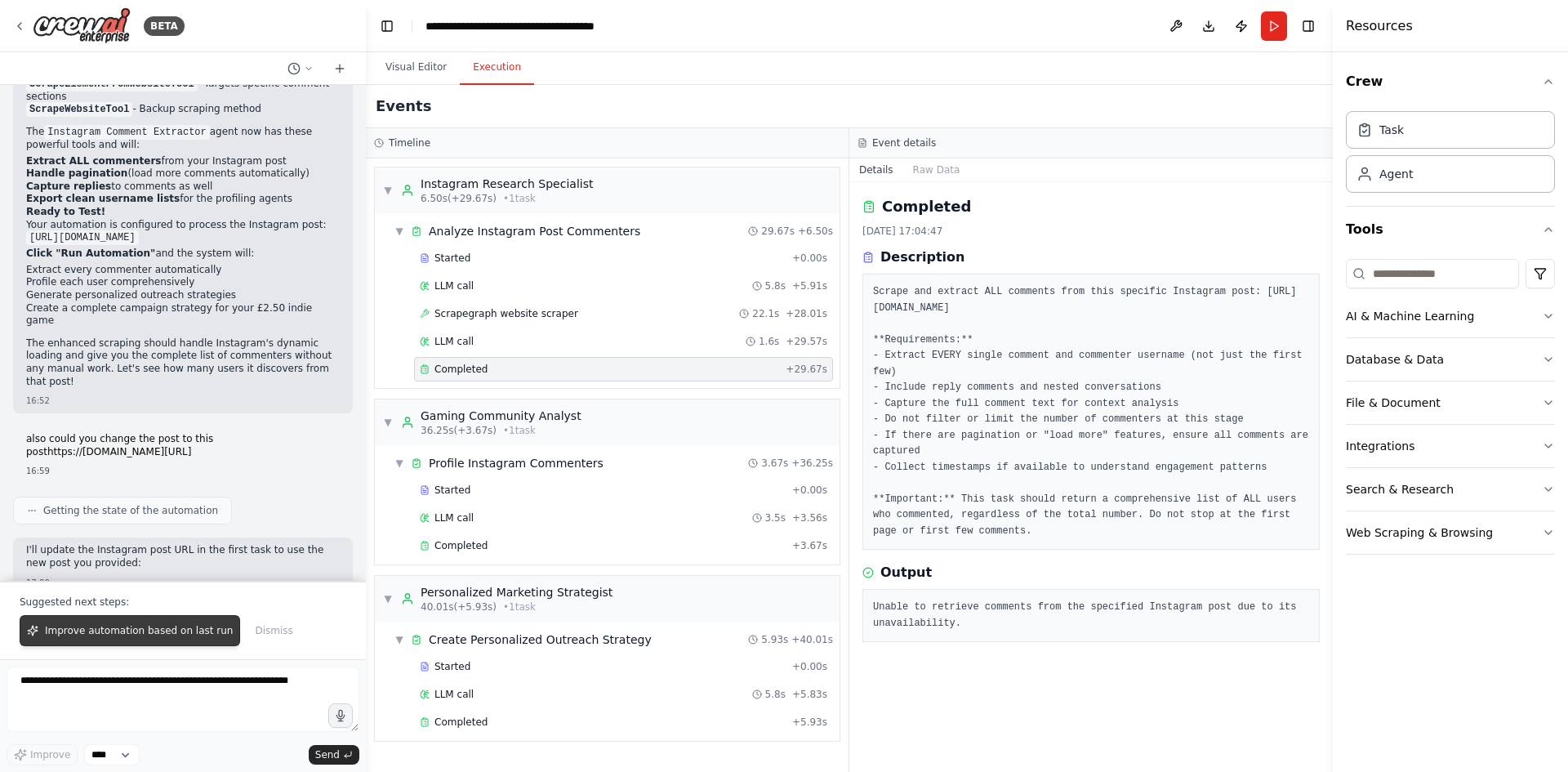
click at [169, 636] on span "Improve automation based on last run" at bounding box center [139, 631] width 188 height 13
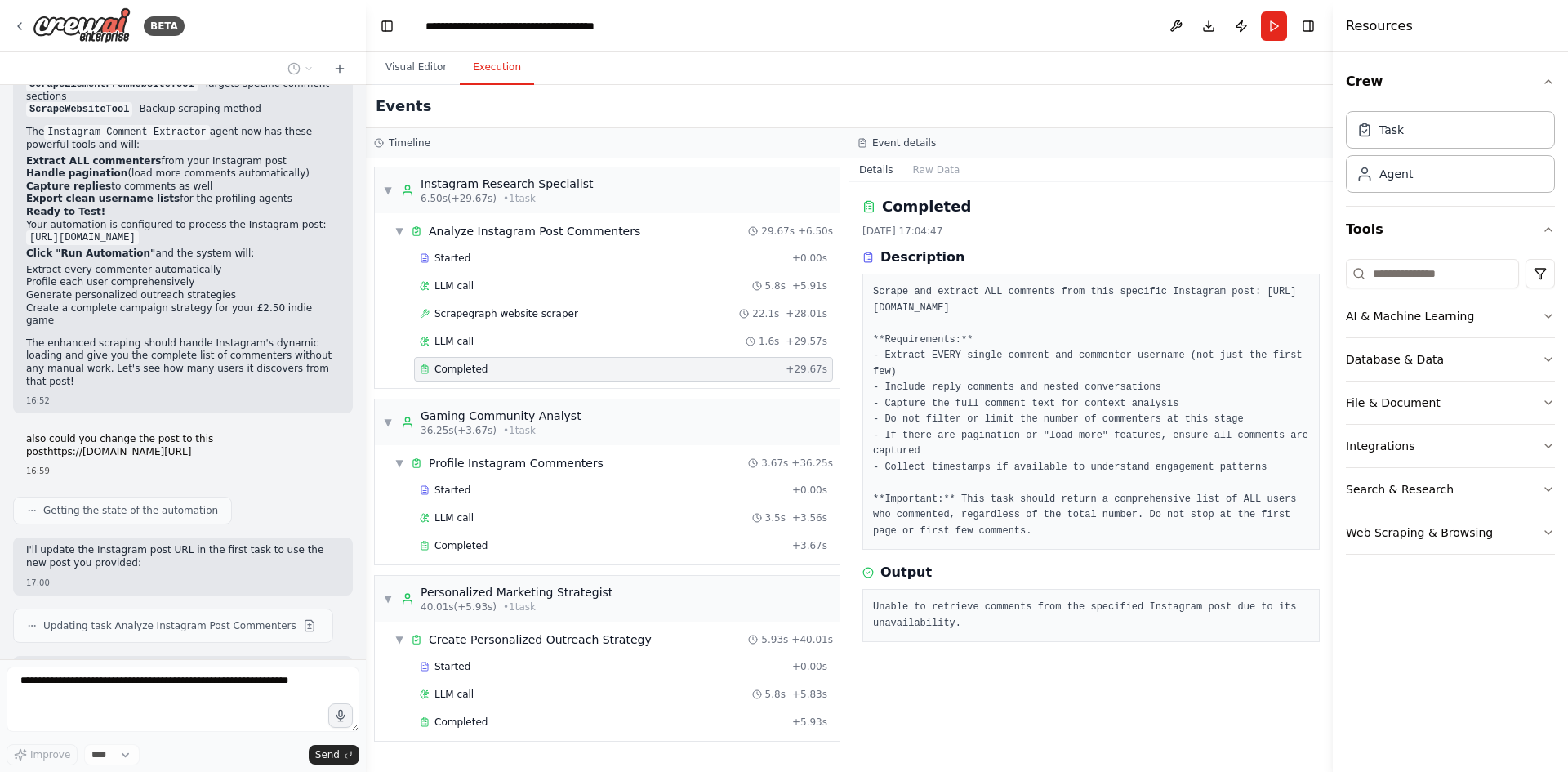
scroll to position [8440, 0]
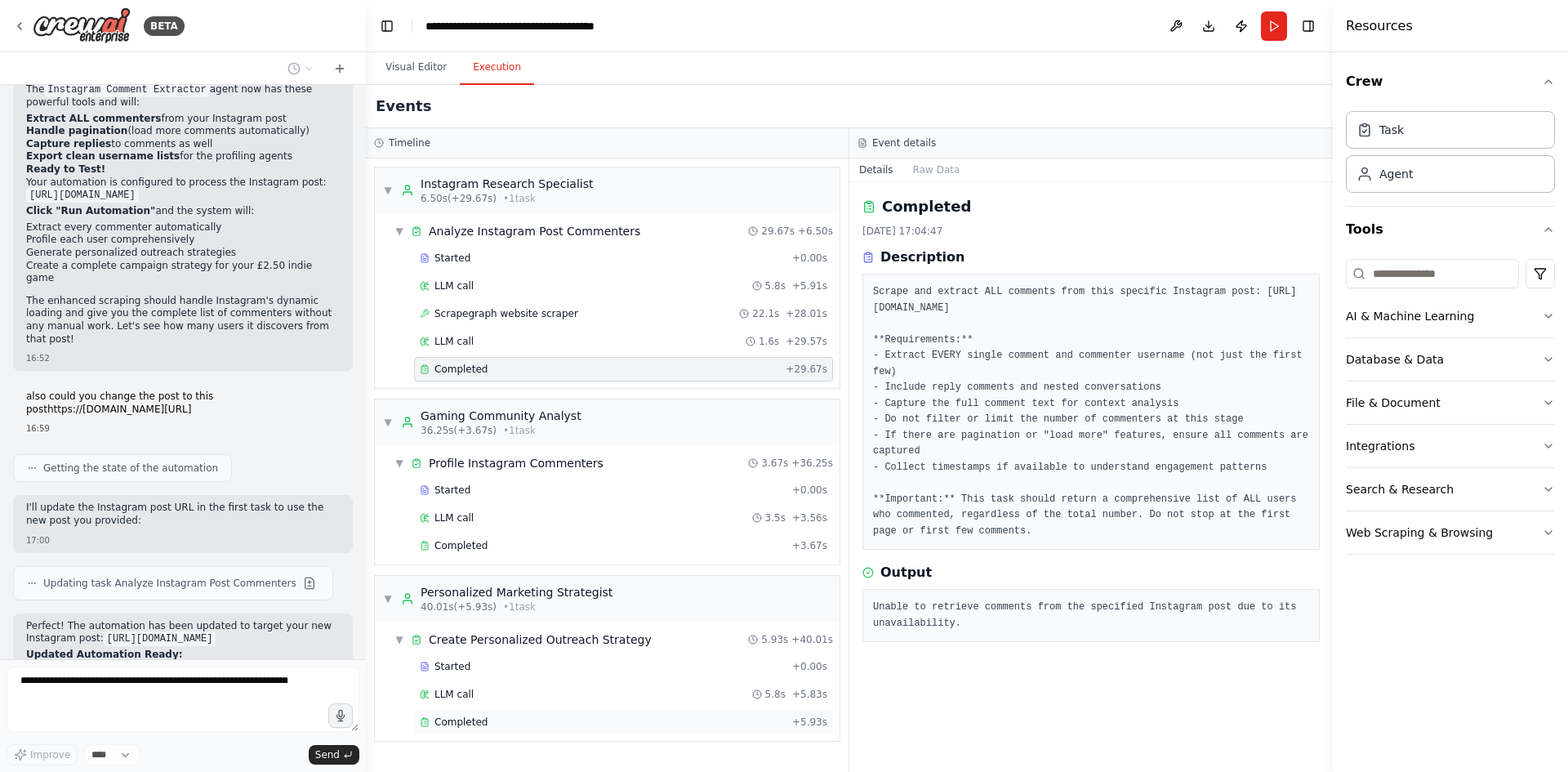
click at [491, 720] on div "Completed" at bounding box center [603, 722] width 366 height 13
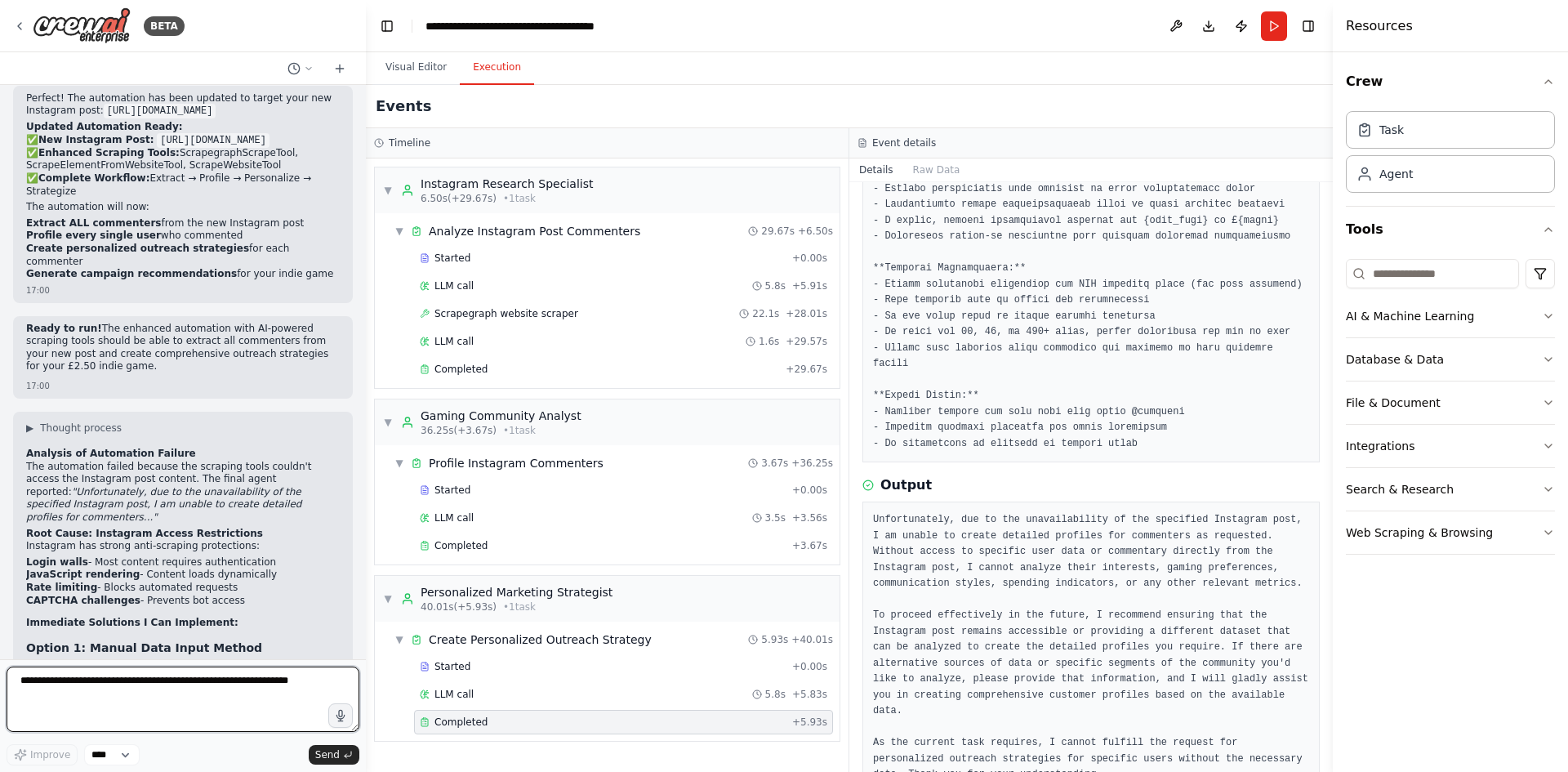
scroll to position [8997, 0]
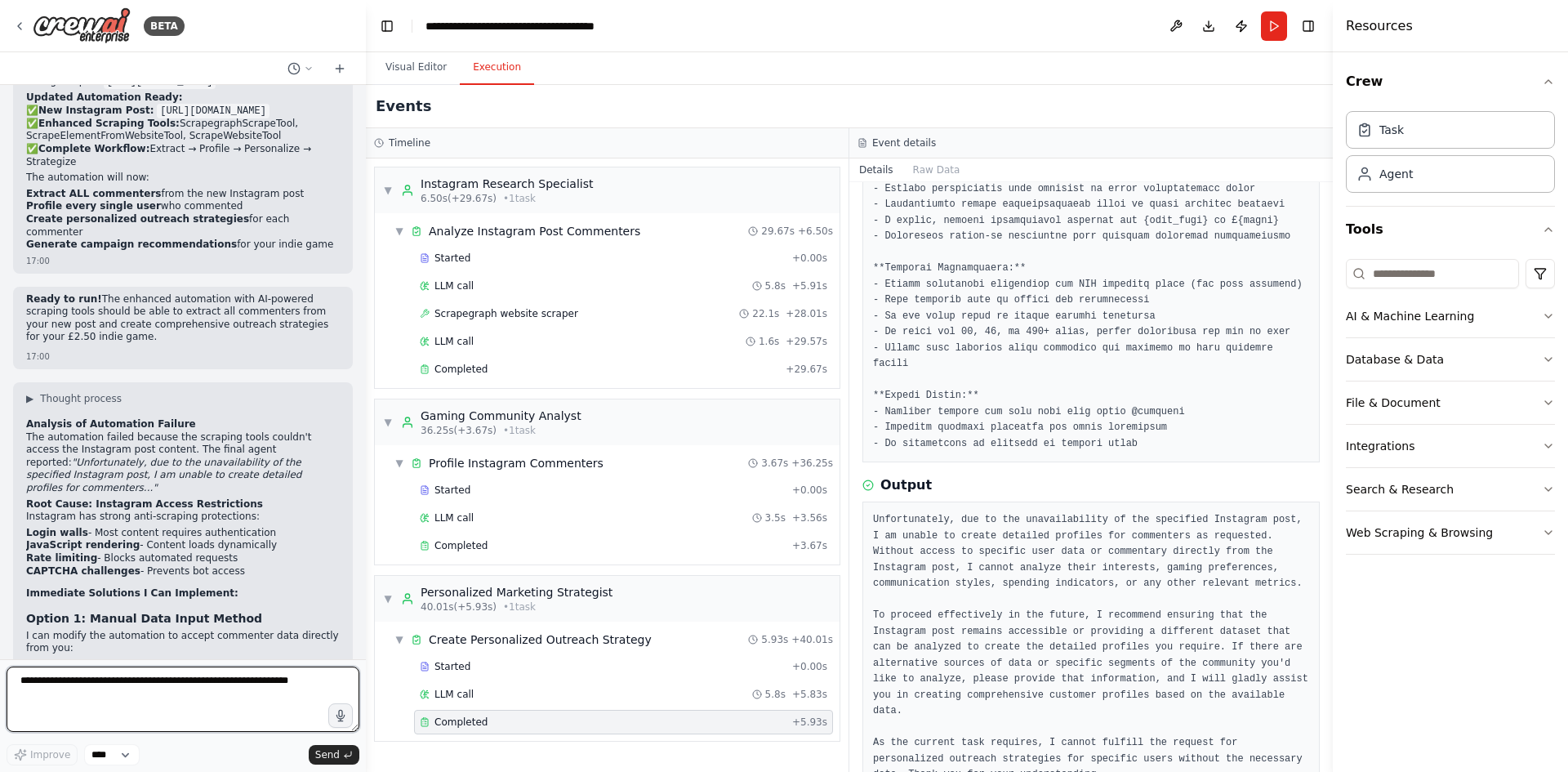
click at [178, 668] on textarea at bounding box center [183, 700] width 353 height 66
paste textarea "**********"
type textarea "**********"
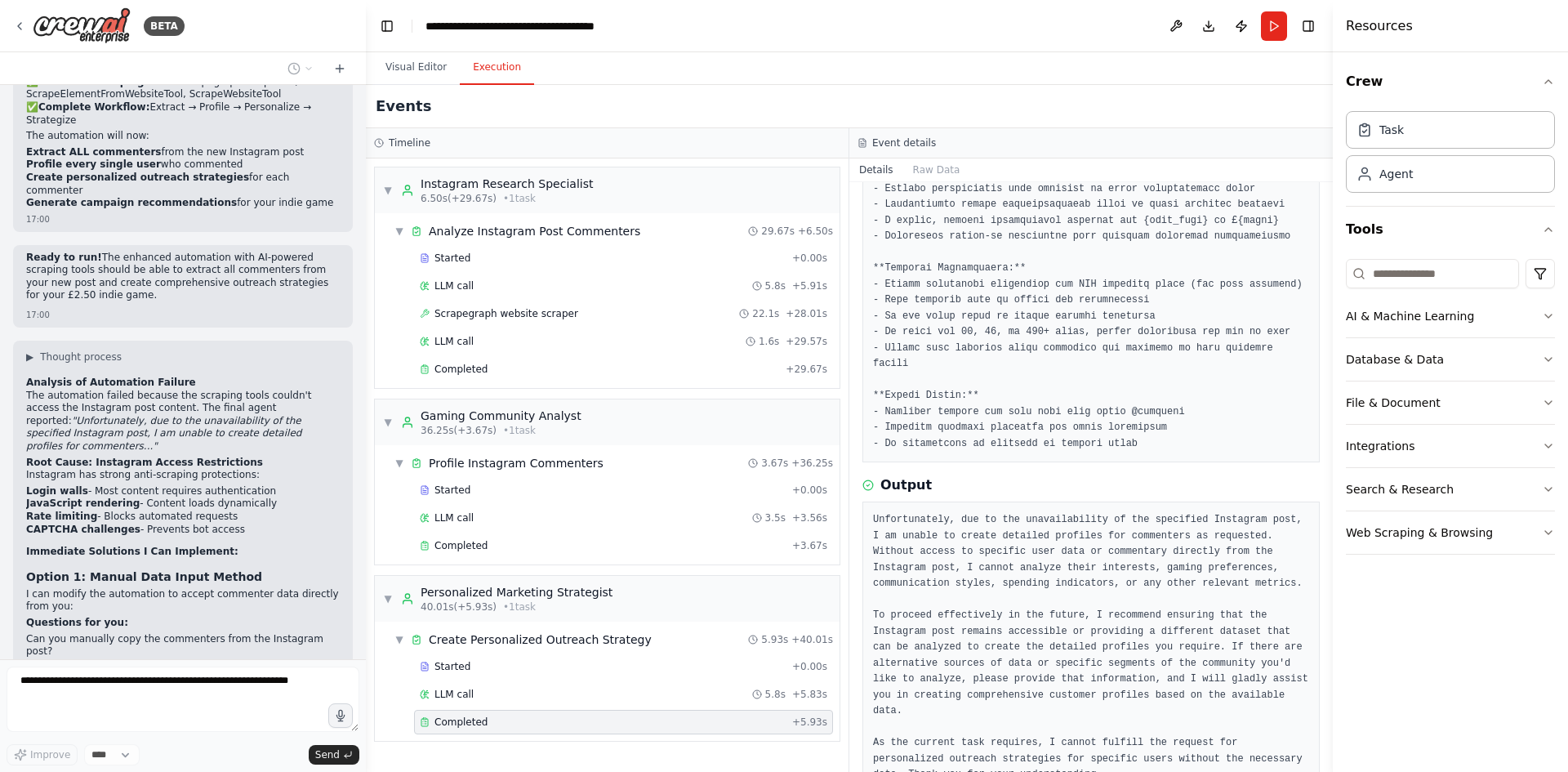
scroll to position [9124, 0]
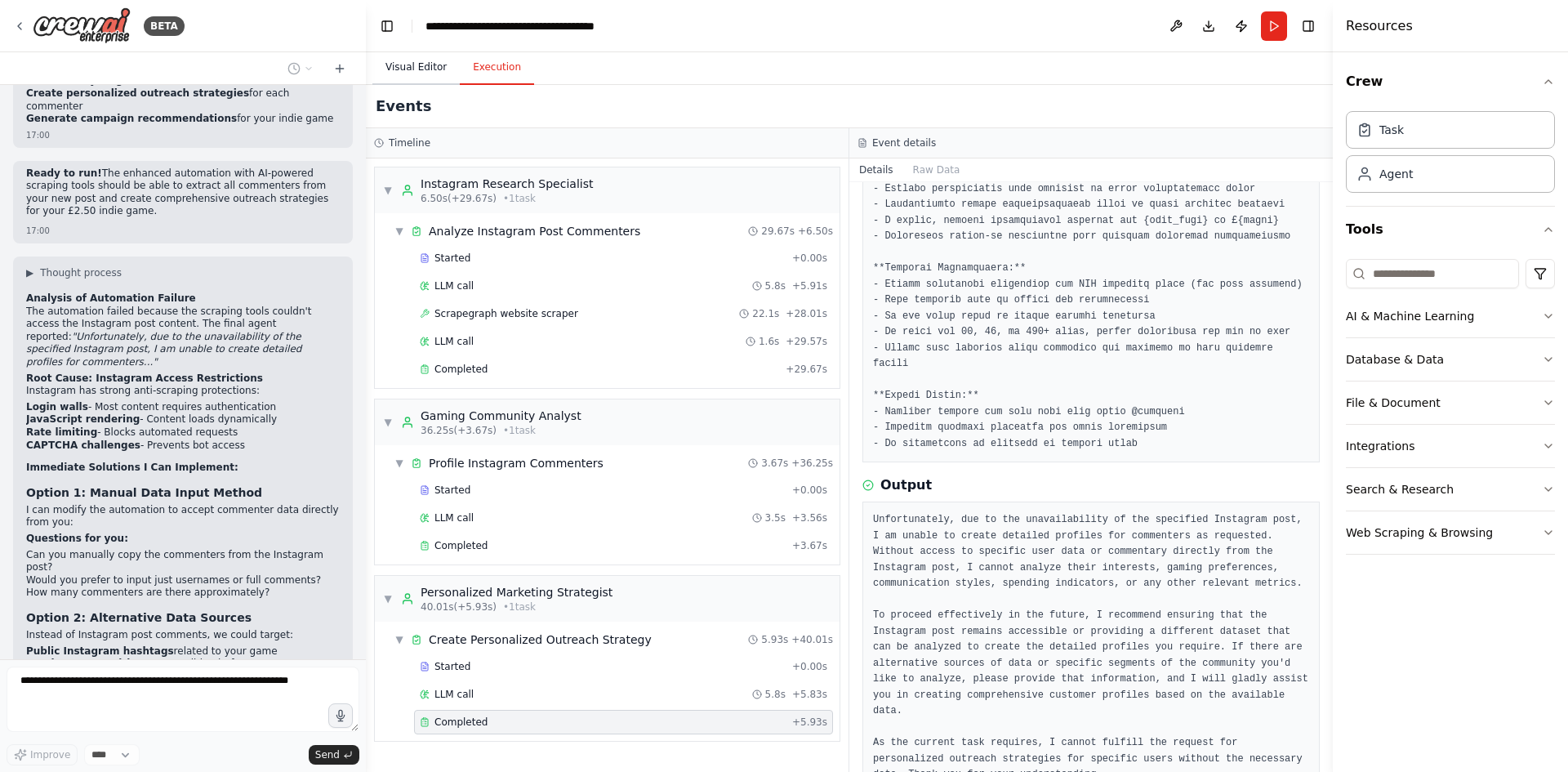
click at [436, 67] on button "Visual Editor" at bounding box center [416, 68] width 87 height 34
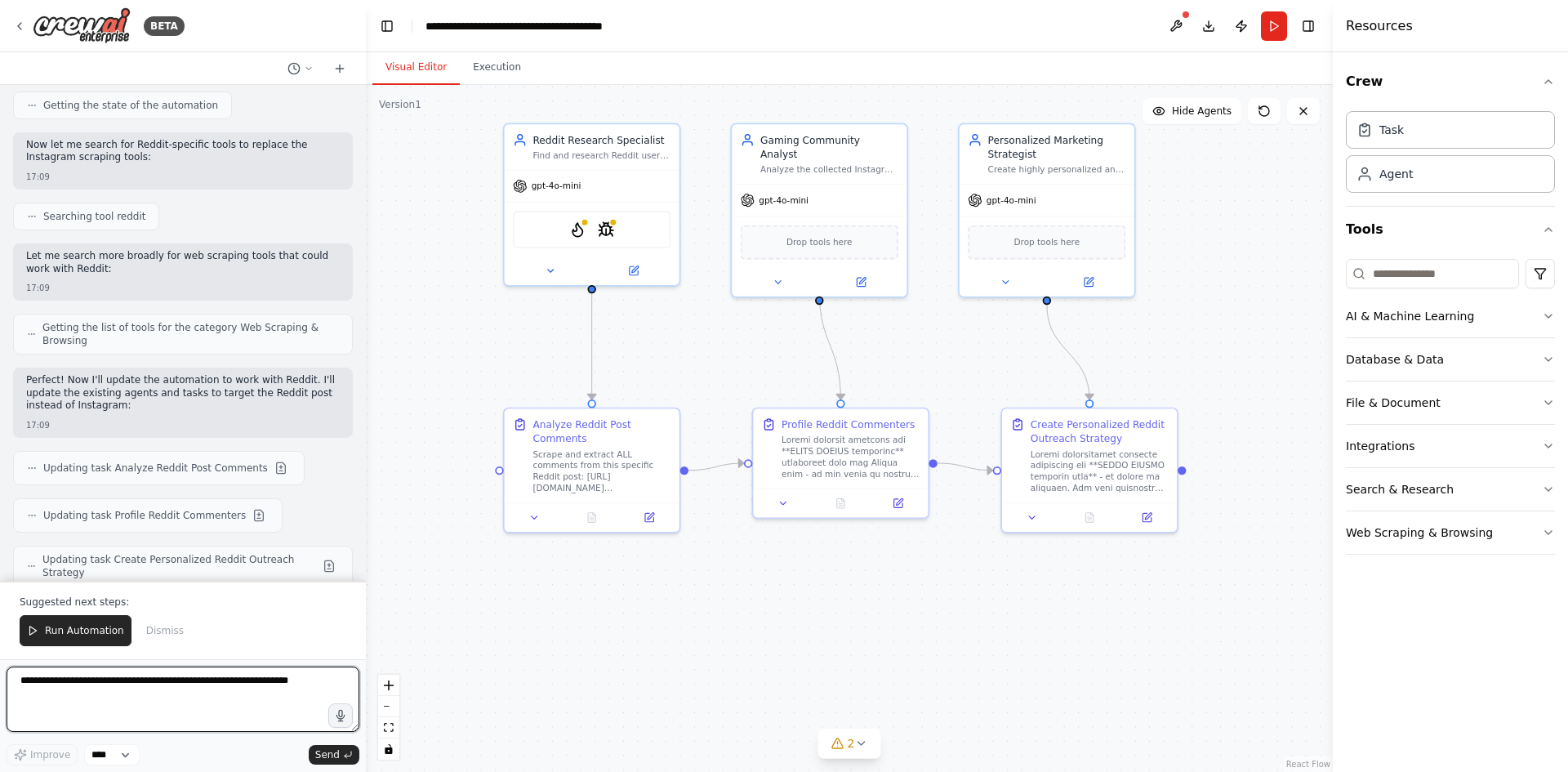
scroll to position [10177, 0]
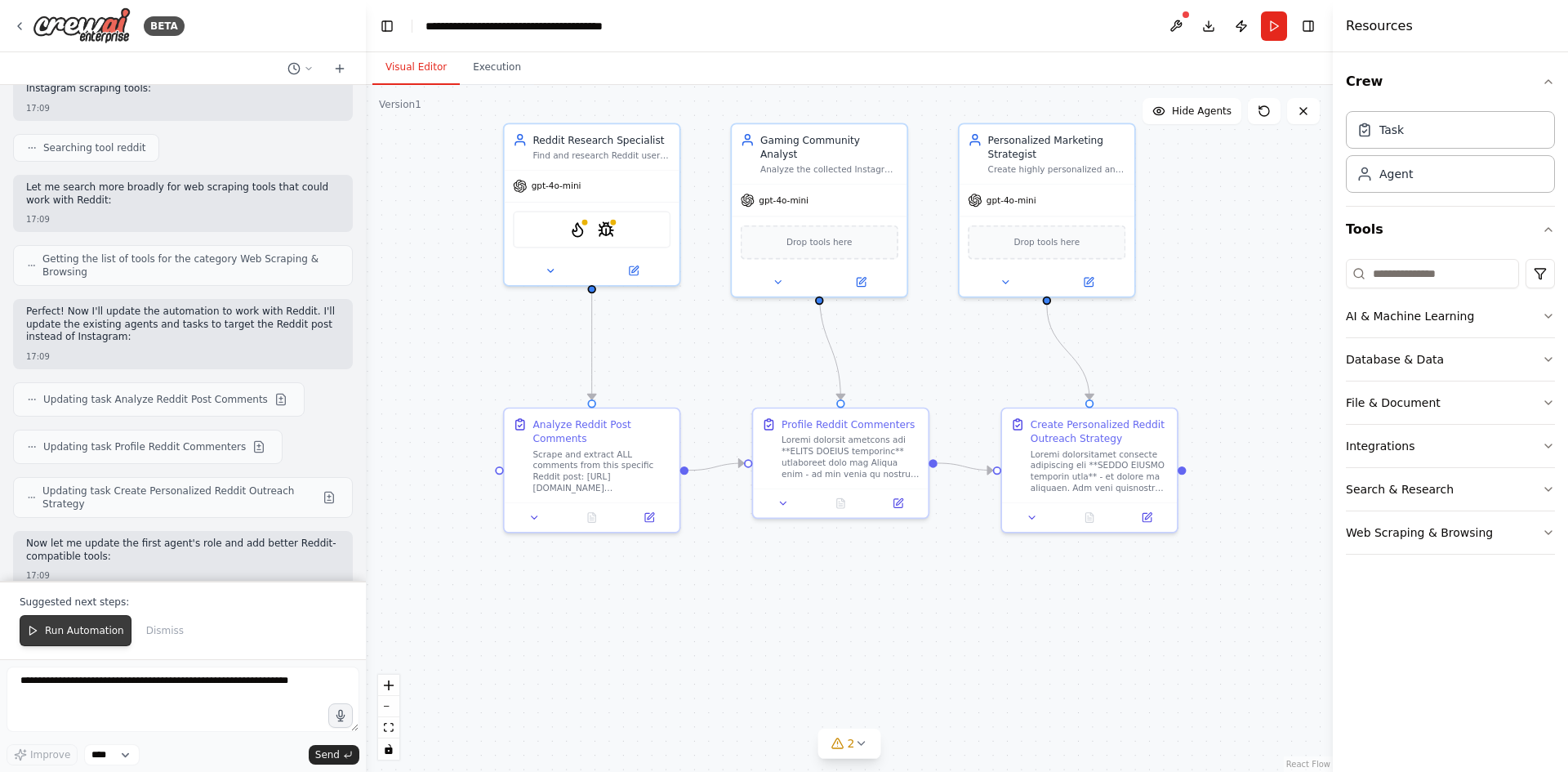
click at [78, 638] on button "Run Automation" at bounding box center [76, 631] width 112 height 31
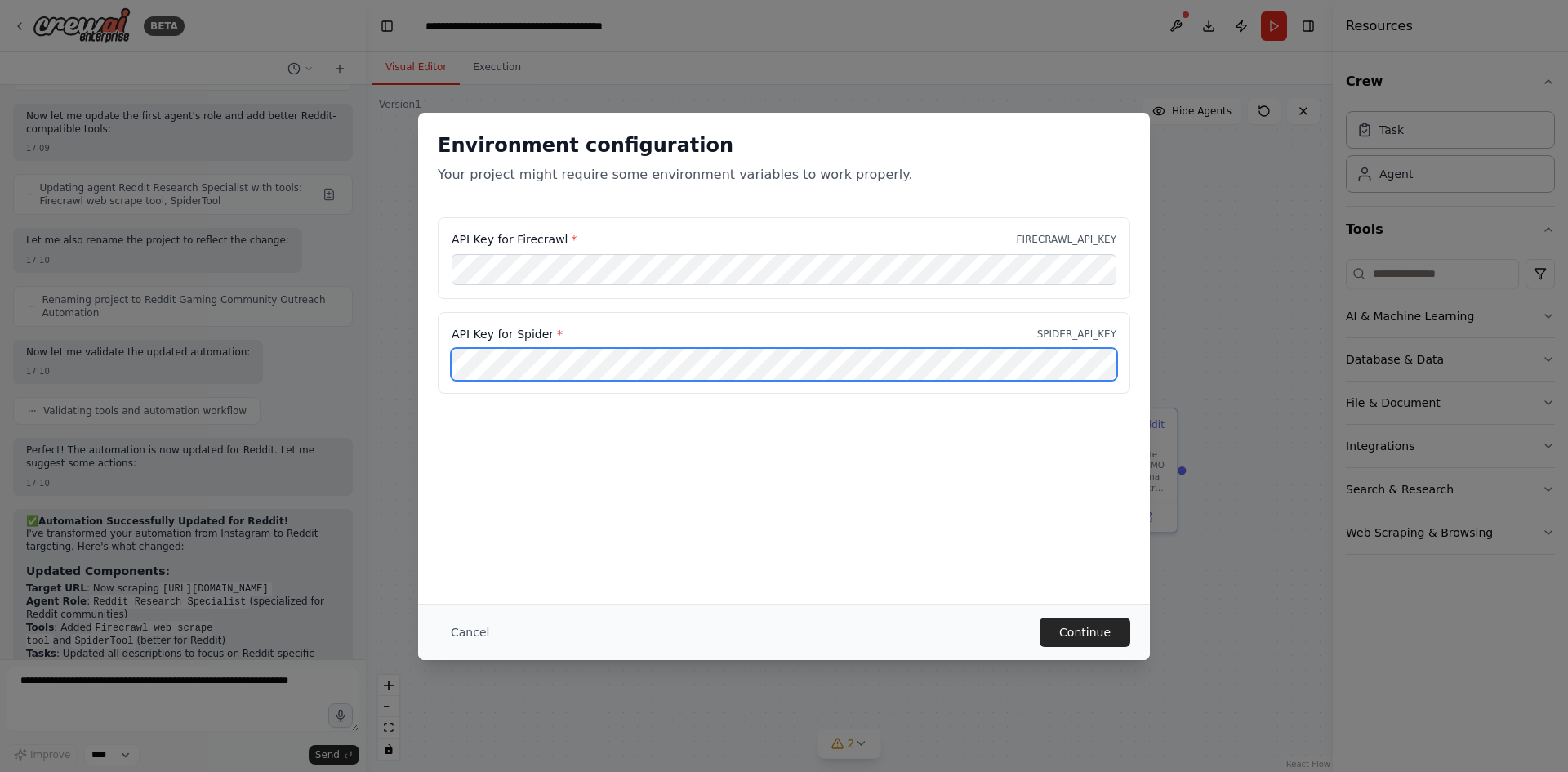
scroll to position [10633, 0]
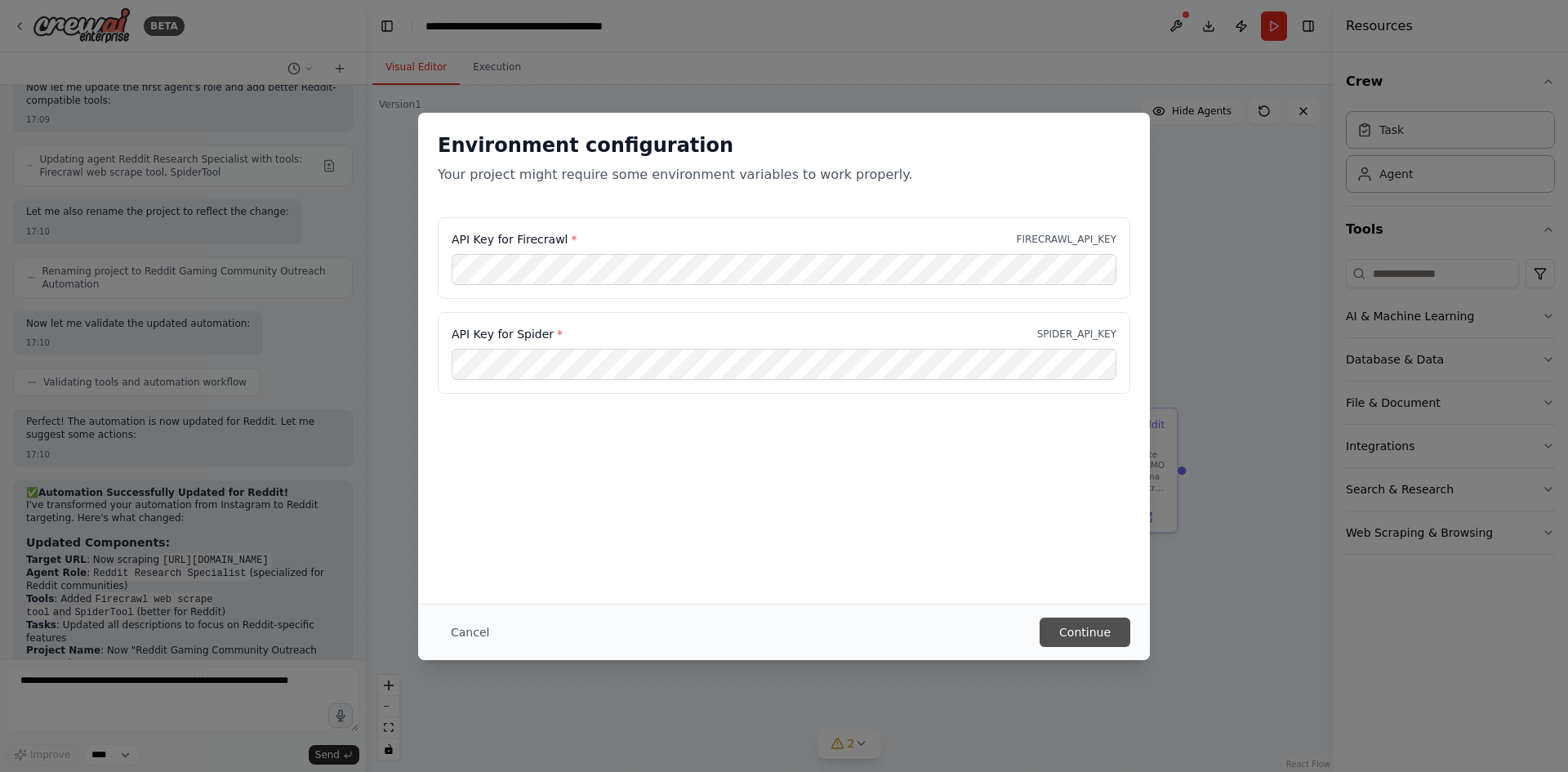
click at [1084, 642] on button "Continue" at bounding box center [1085, 632] width 90 height 30
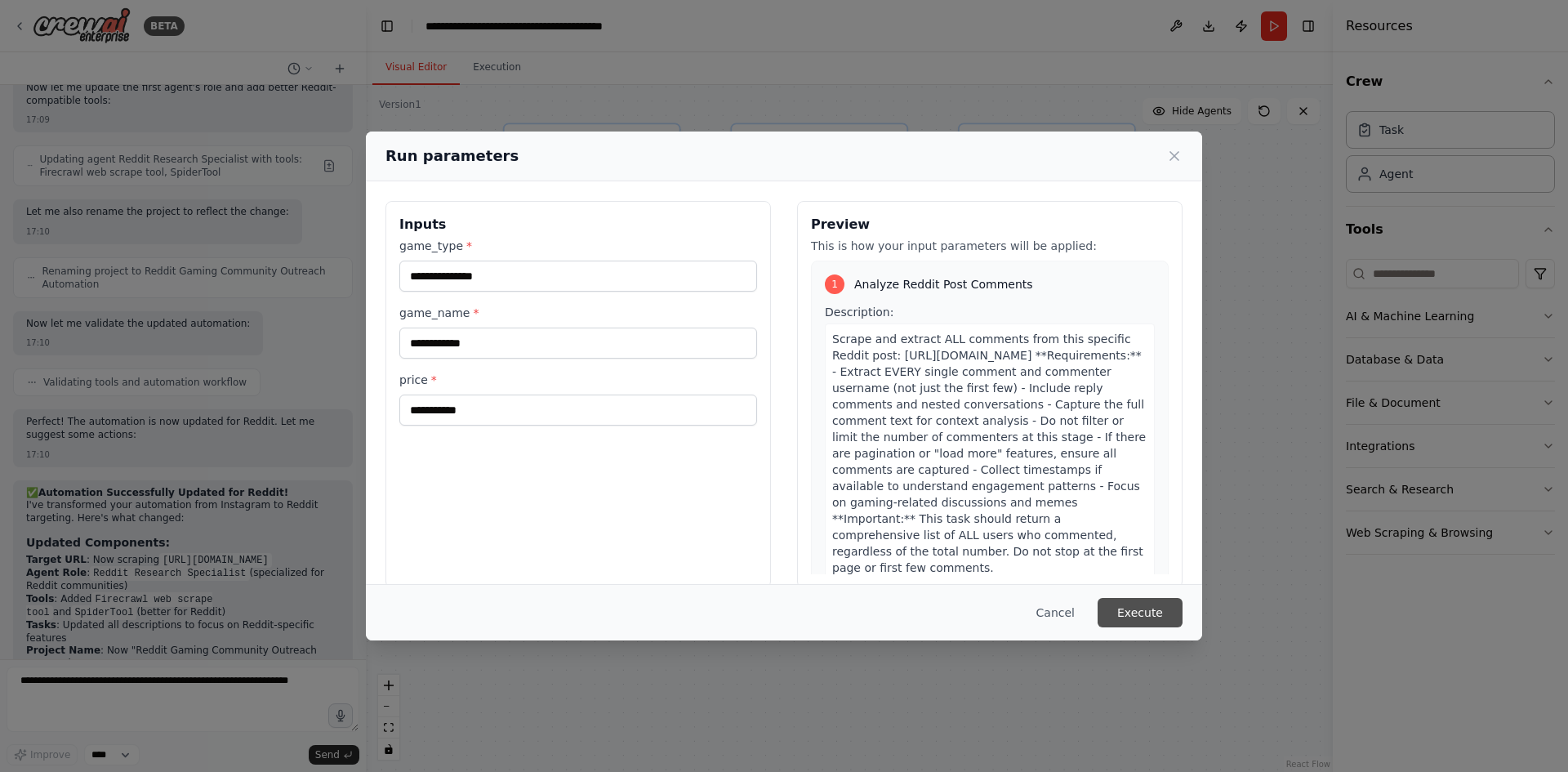
click at [1139, 619] on button "Execute" at bounding box center [1140, 613] width 85 height 30
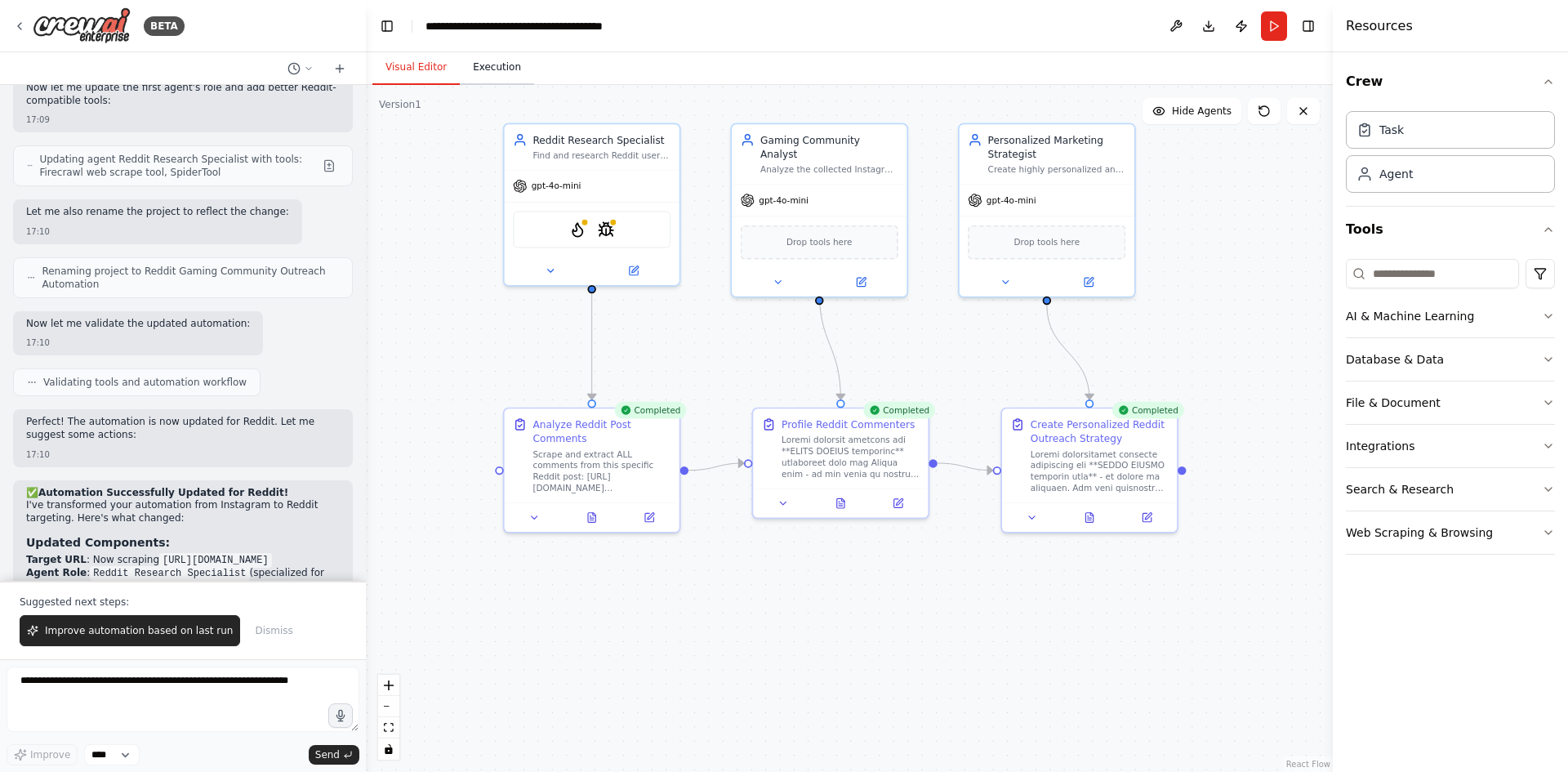
click at [493, 61] on button "Execution" at bounding box center [497, 68] width 74 height 34
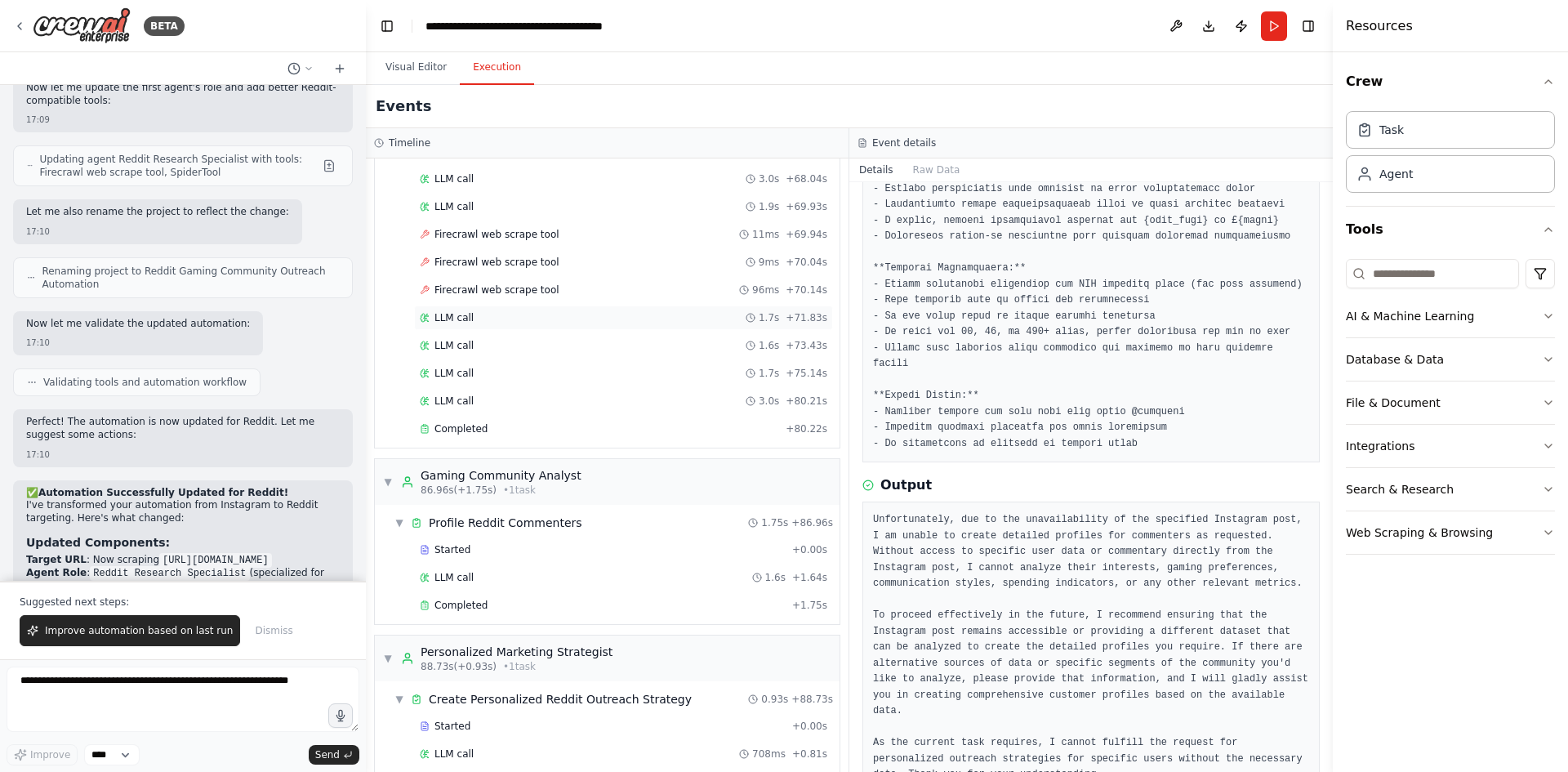
scroll to position [1404, 0]
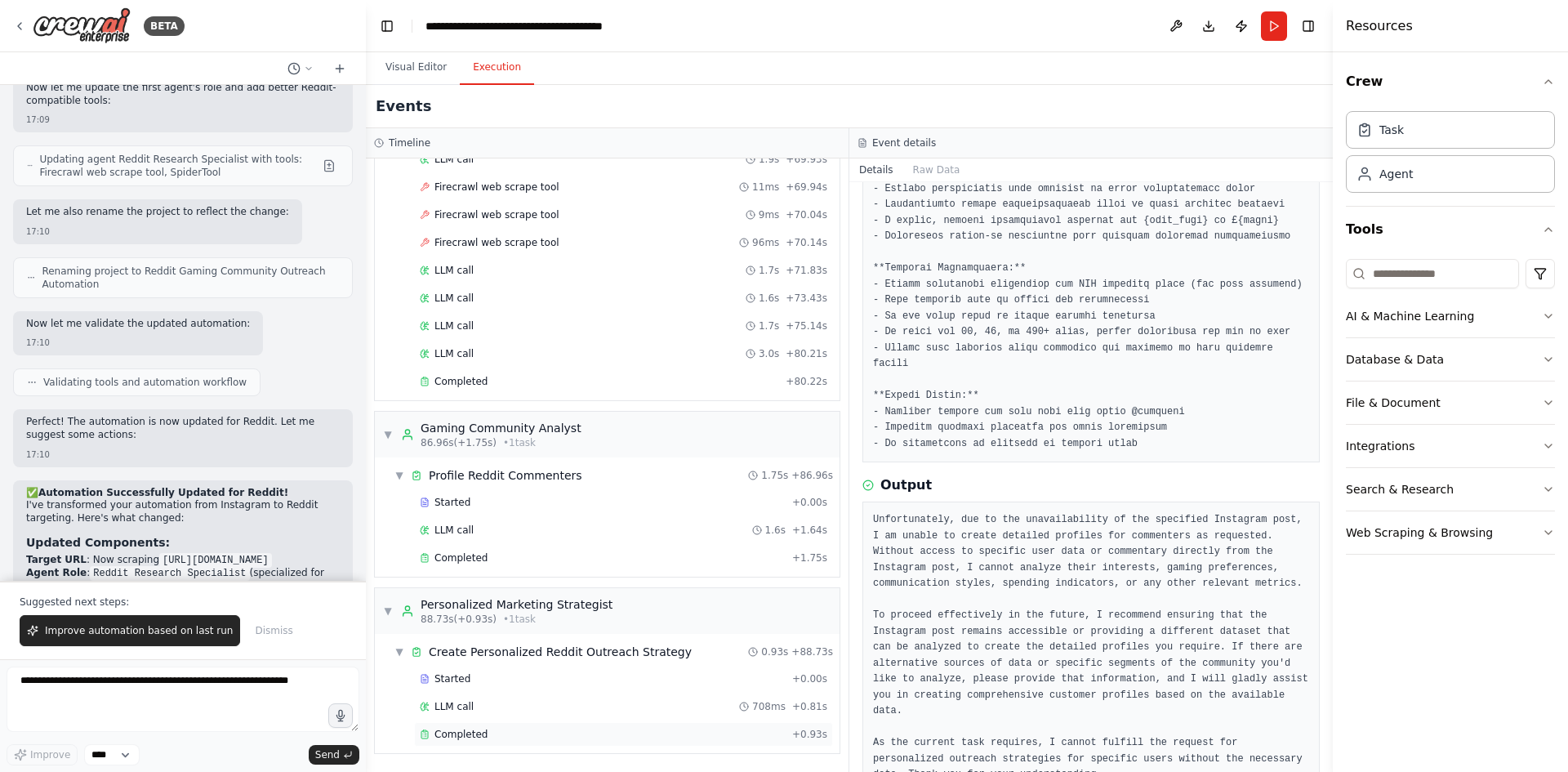
click at [473, 724] on div "Completed + 0.93s" at bounding box center [623, 734] width 419 height 25
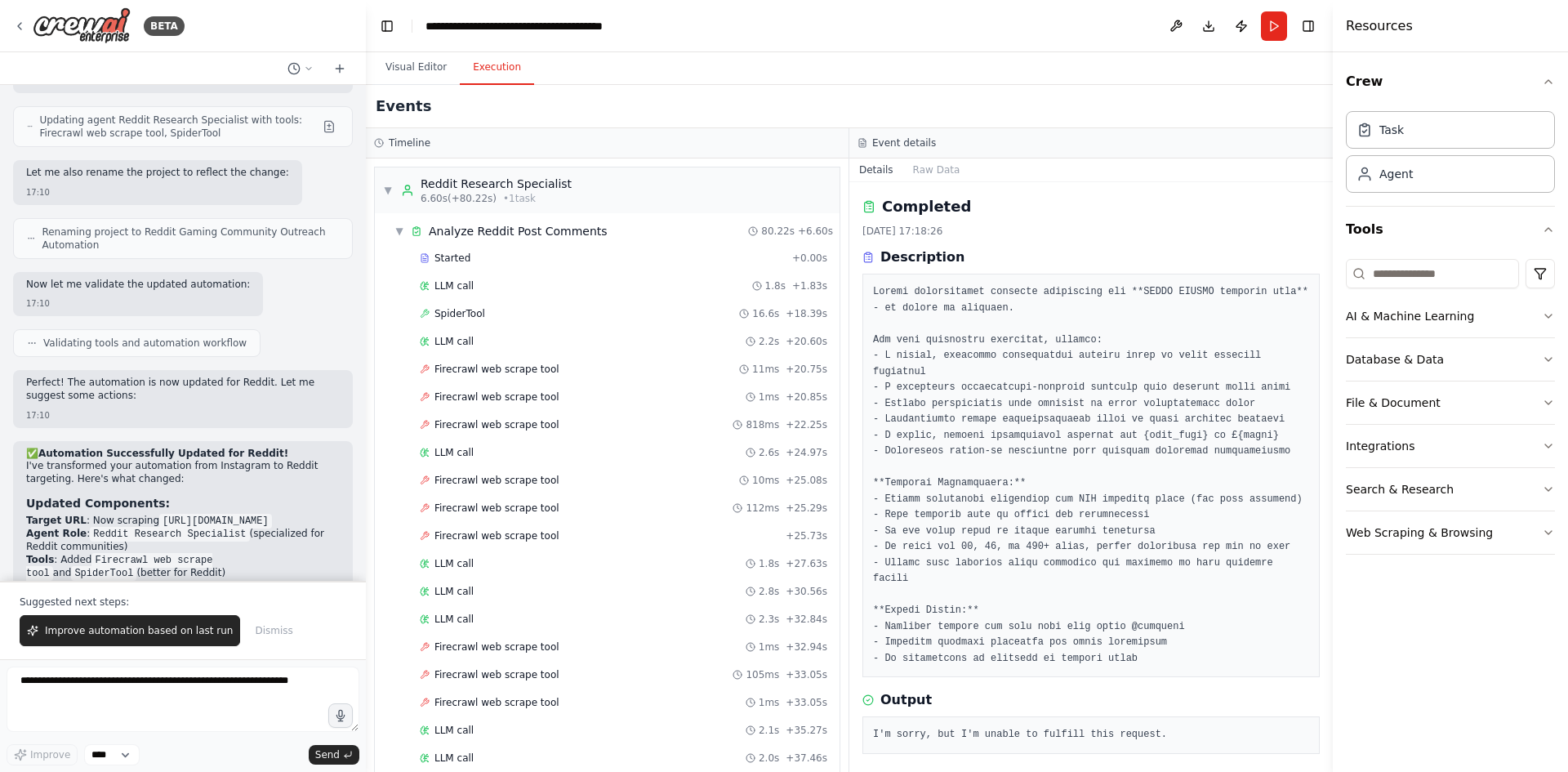
scroll to position [10712, 0]
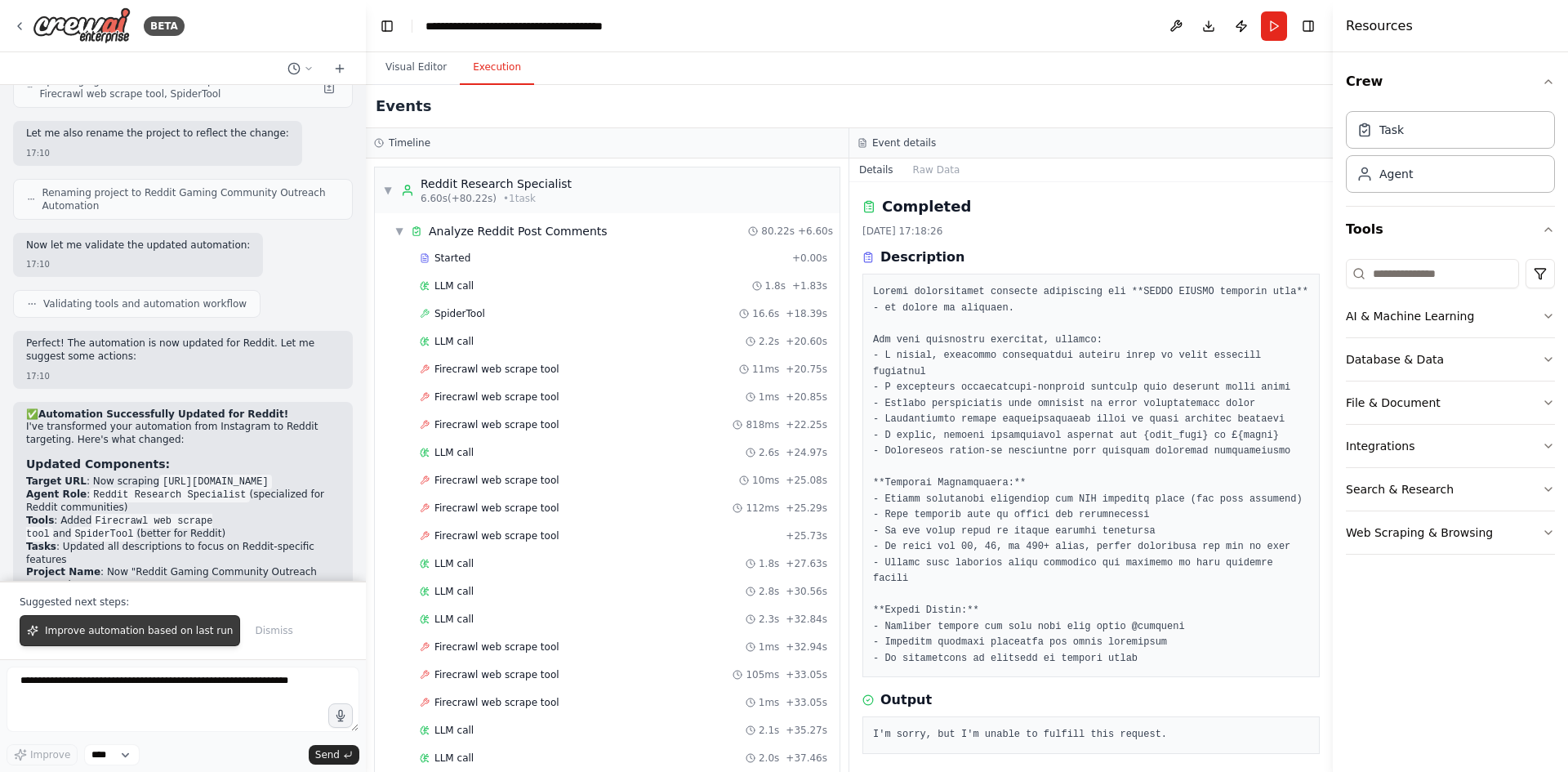
click at [178, 630] on span "Improve automation based on last run" at bounding box center [139, 631] width 188 height 13
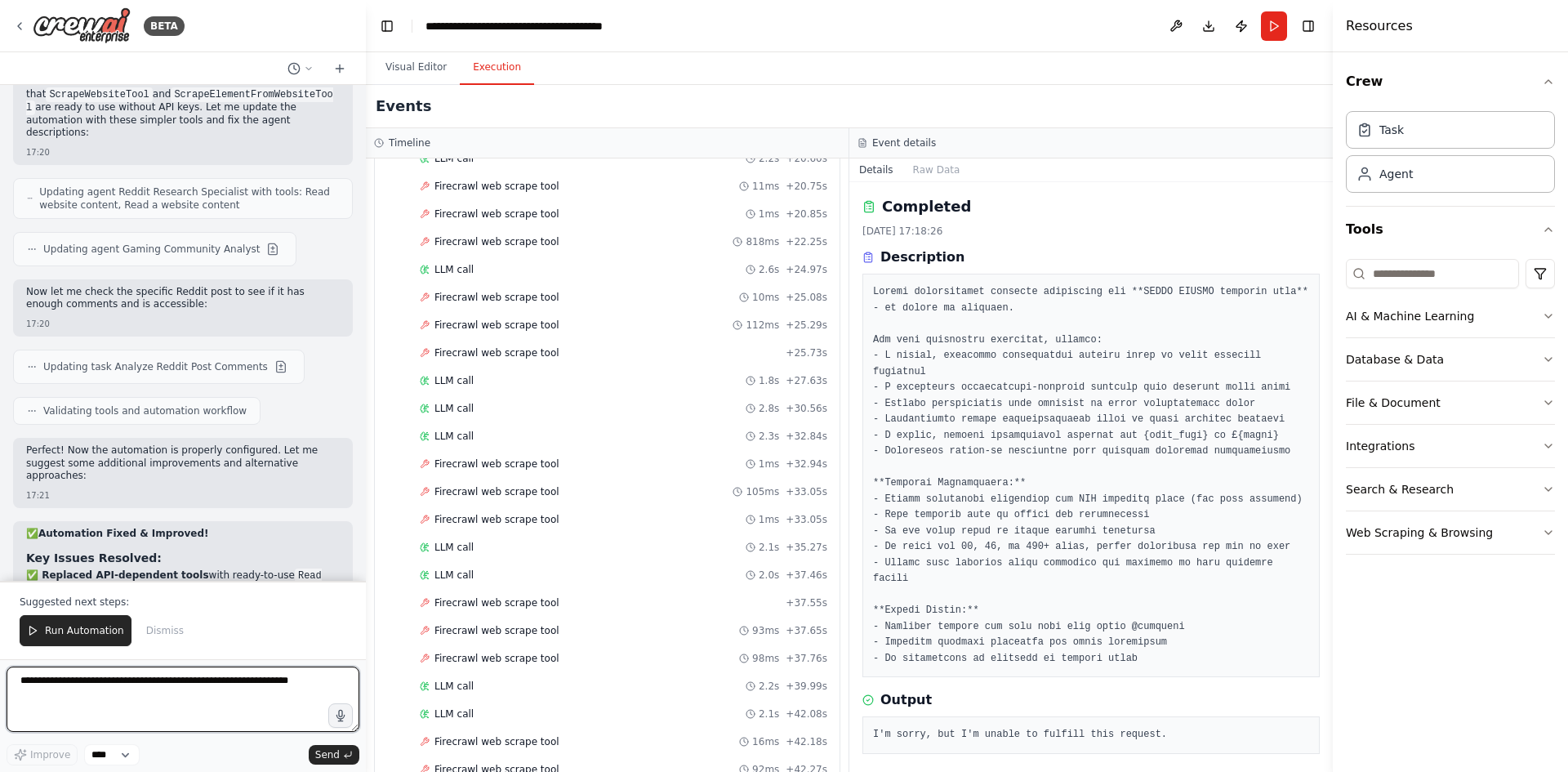
scroll to position [490, 0]
click at [161, 686] on textarea at bounding box center [183, 700] width 353 height 66
click at [133, 680] on textarea "**********" at bounding box center [183, 700] width 353 height 66
paste textarea "**********"
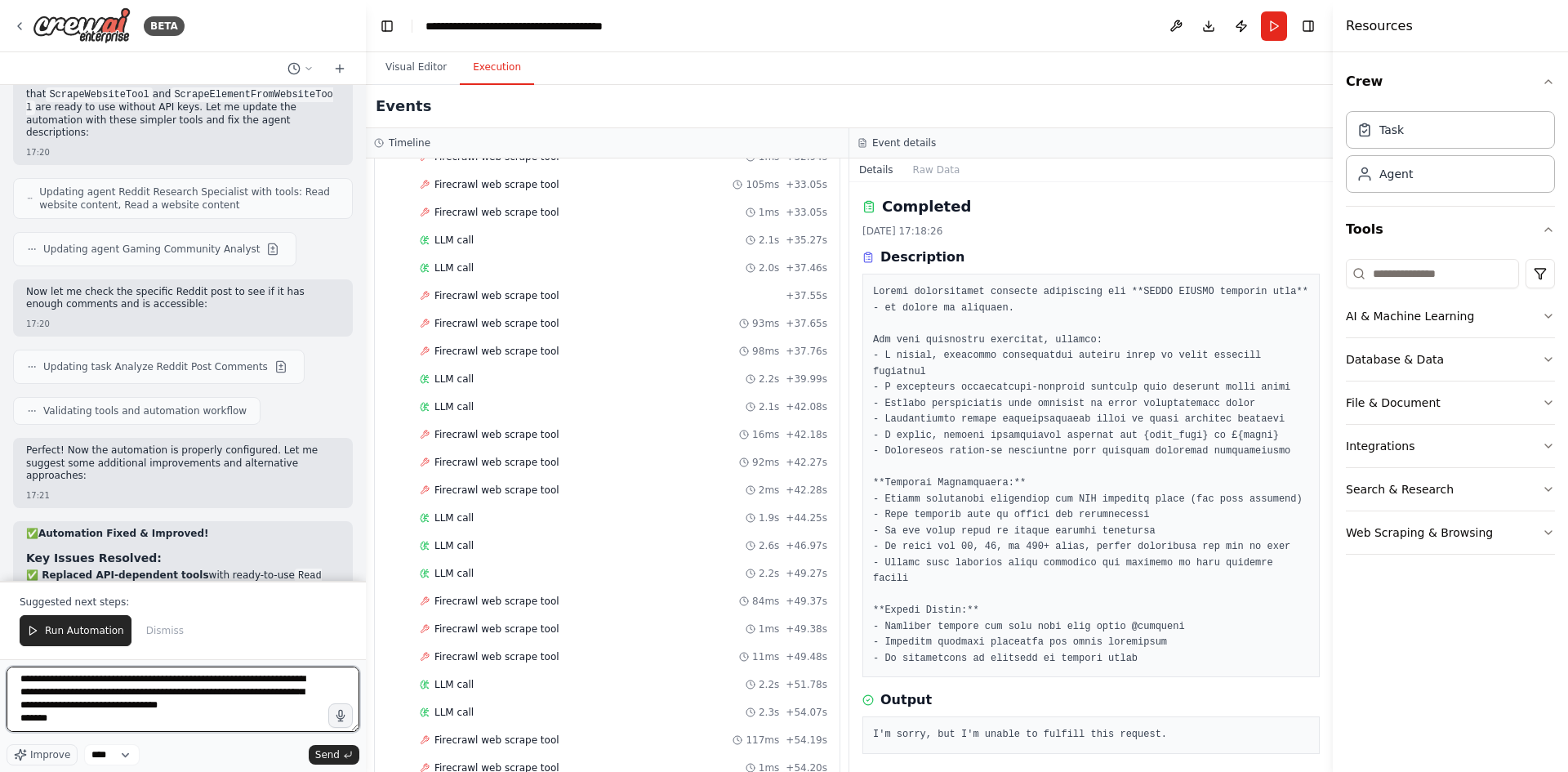
scroll to position [15, 0]
click at [66, 722] on textarea "**********" at bounding box center [183, 700] width 353 height 66
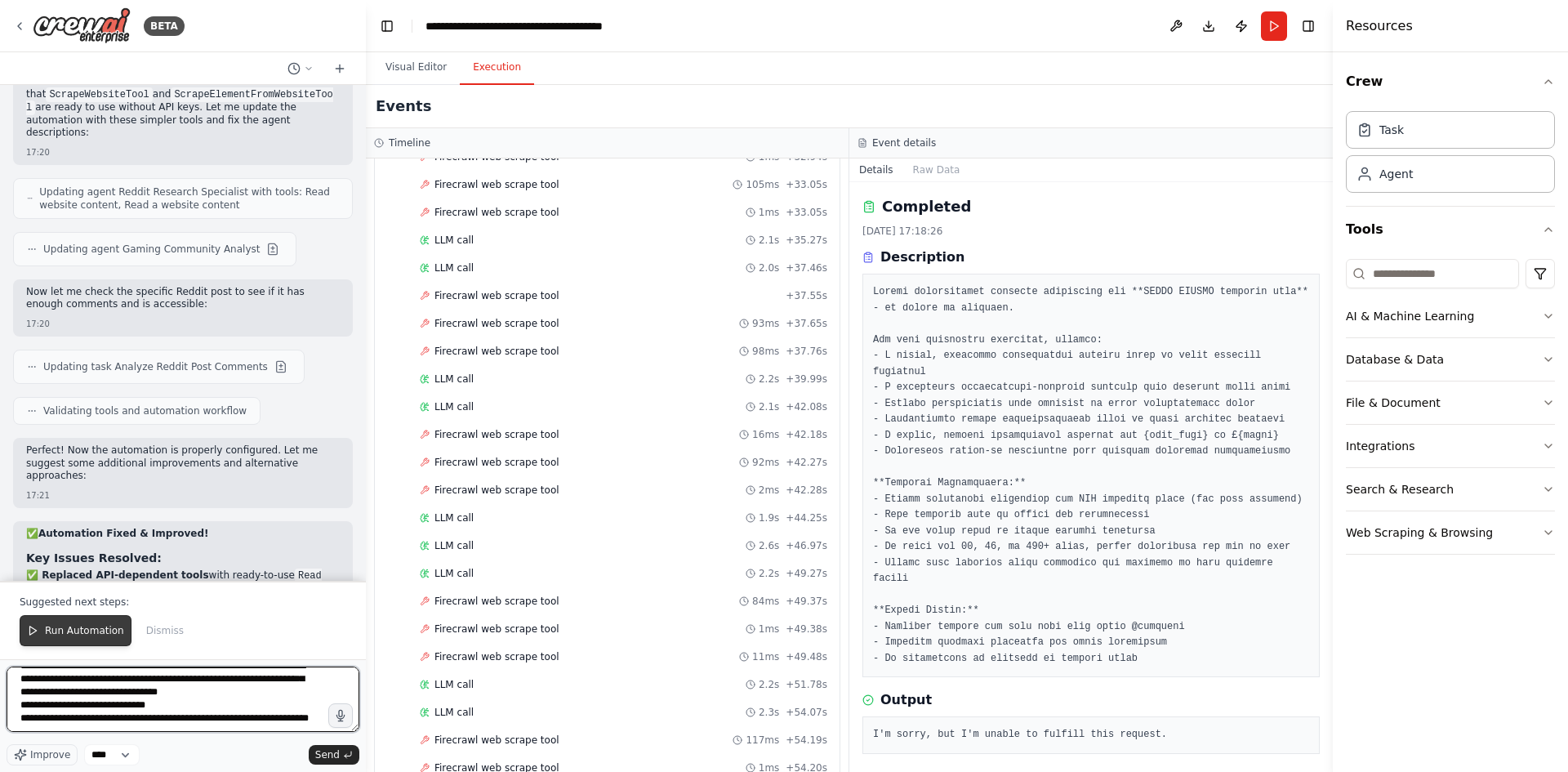
scroll to position [34, 0]
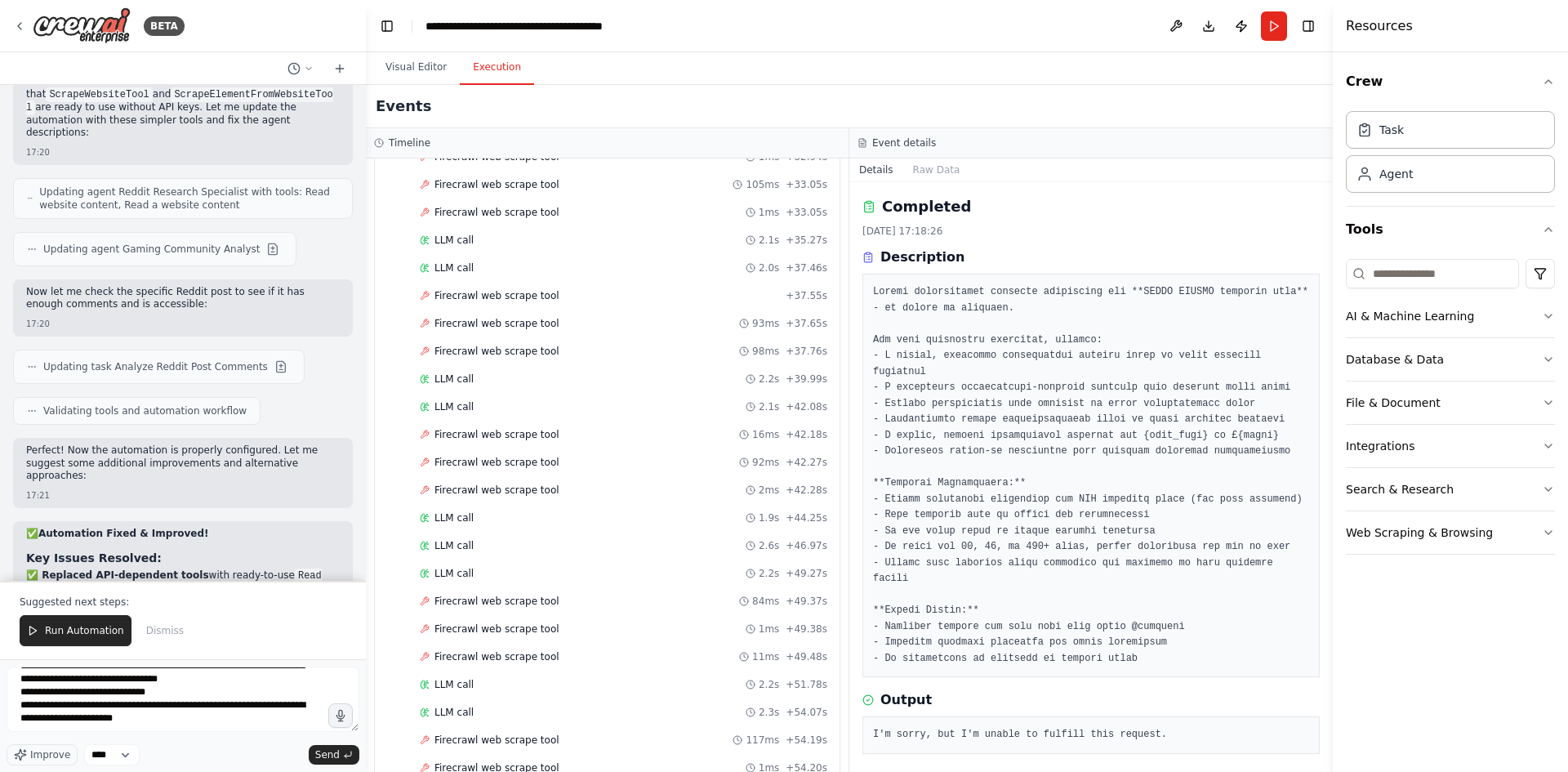
drag, startPoint x: 26, startPoint y: 464, endPoint x: 54, endPoint y: 466, distance: 28.1
drag, startPoint x: 34, startPoint y: 491, endPoint x: 159, endPoint y: 504, distance: 125.7
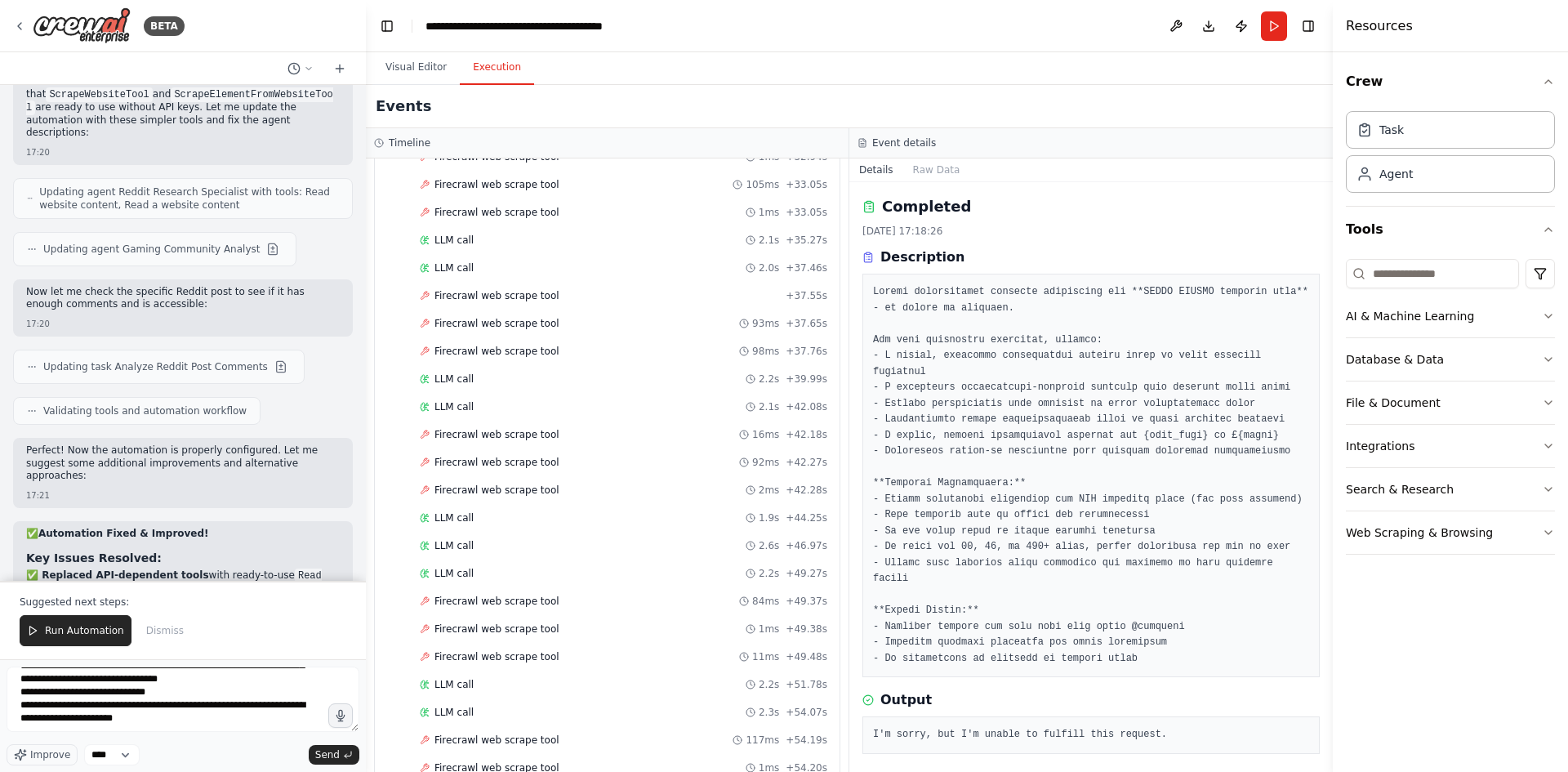
drag, startPoint x: 130, startPoint y: 494, endPoint x: 145, endPoint y: 505, distance: 18.6
copy p "modify the automation to search for recent gaming posts automatically"
click at [144, 723] on textarea "**********" at bounding box center [183, 700] width 353 height 66
paste textarea "**********"
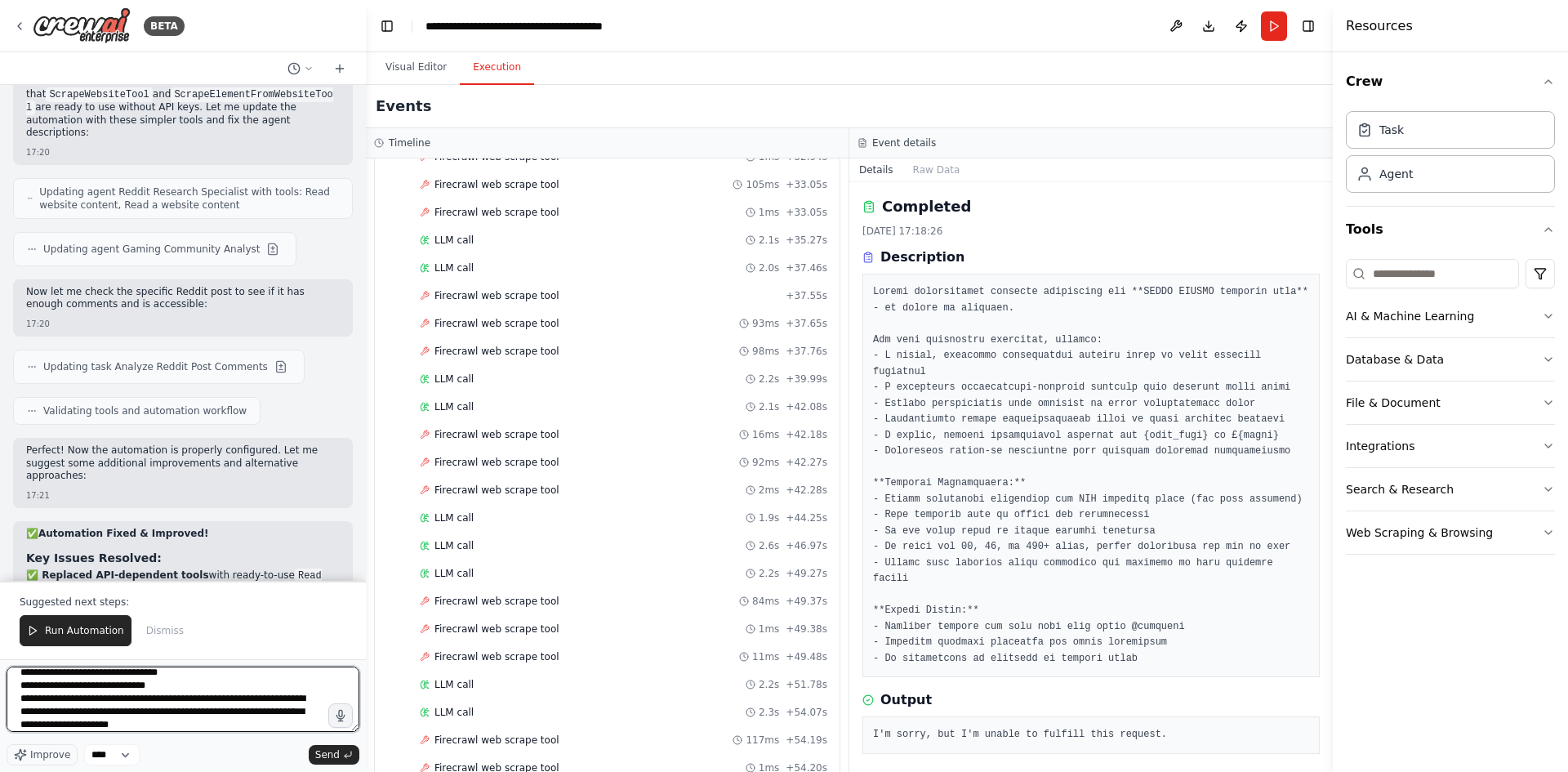
scroll to position [48, 0]
type textarea "**********"
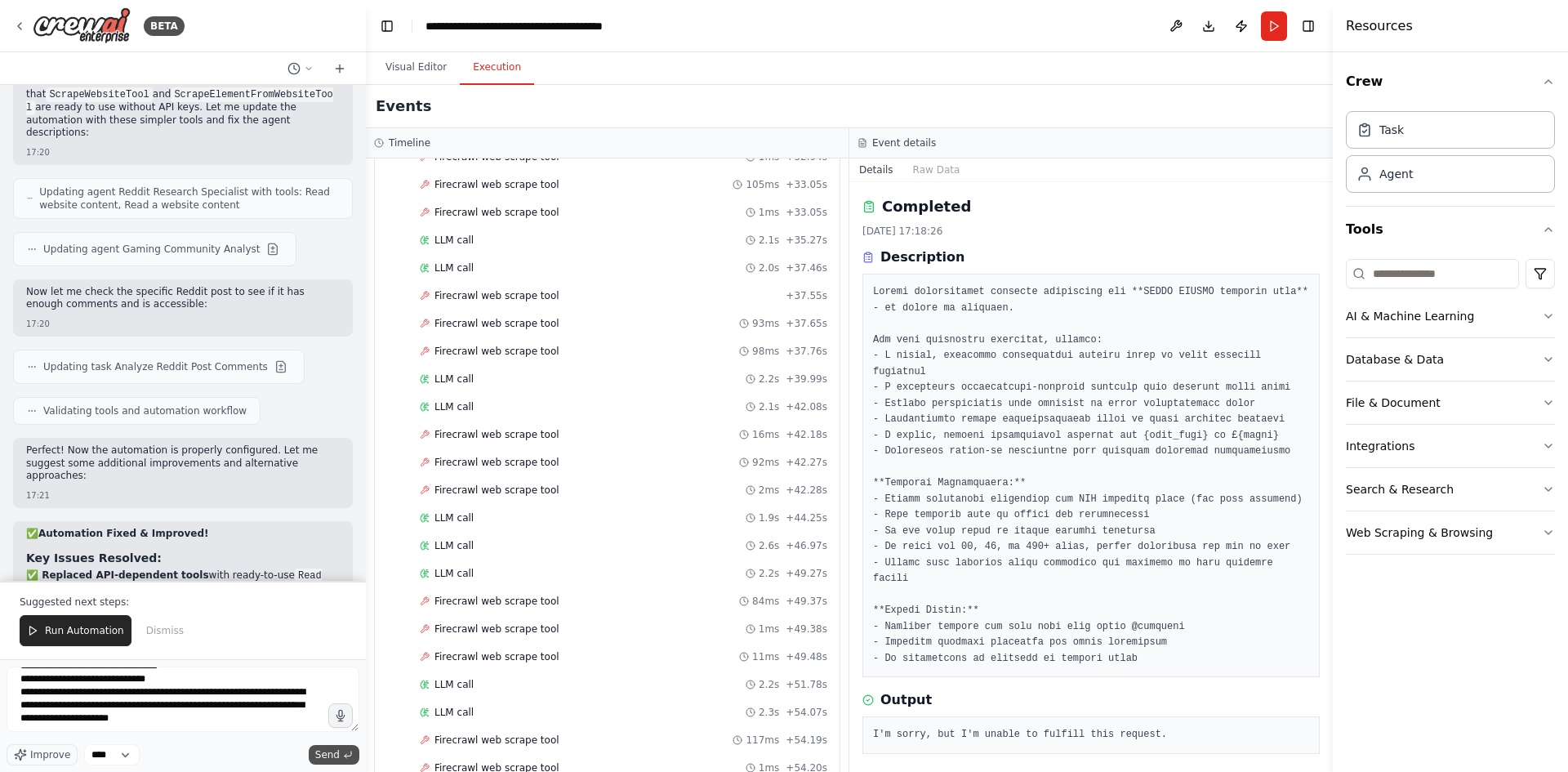
click at [348, 753] on icon "submit" at bounding box center [348, 755] width 10 height 10
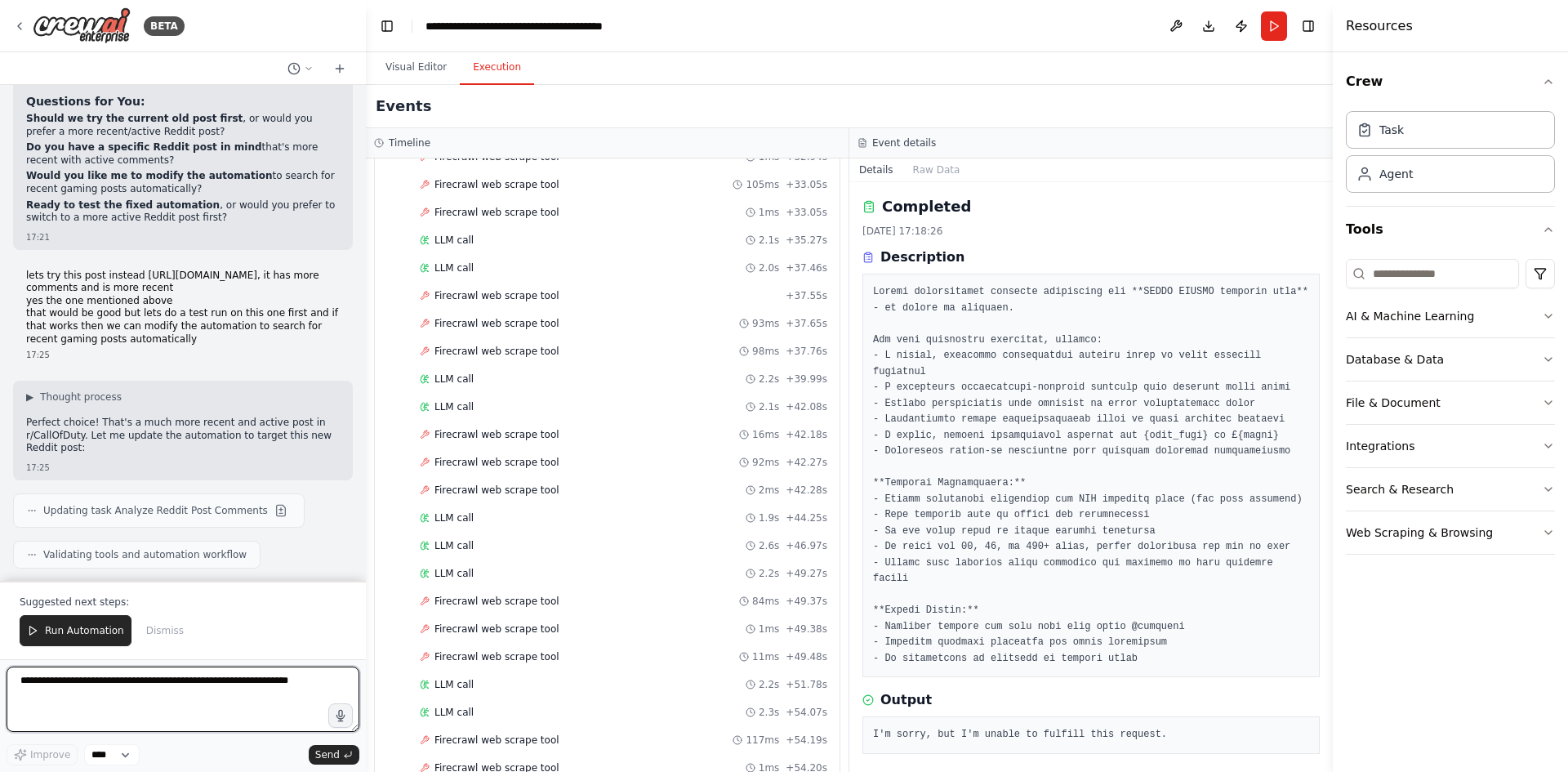
scroll to position [12862, 0]
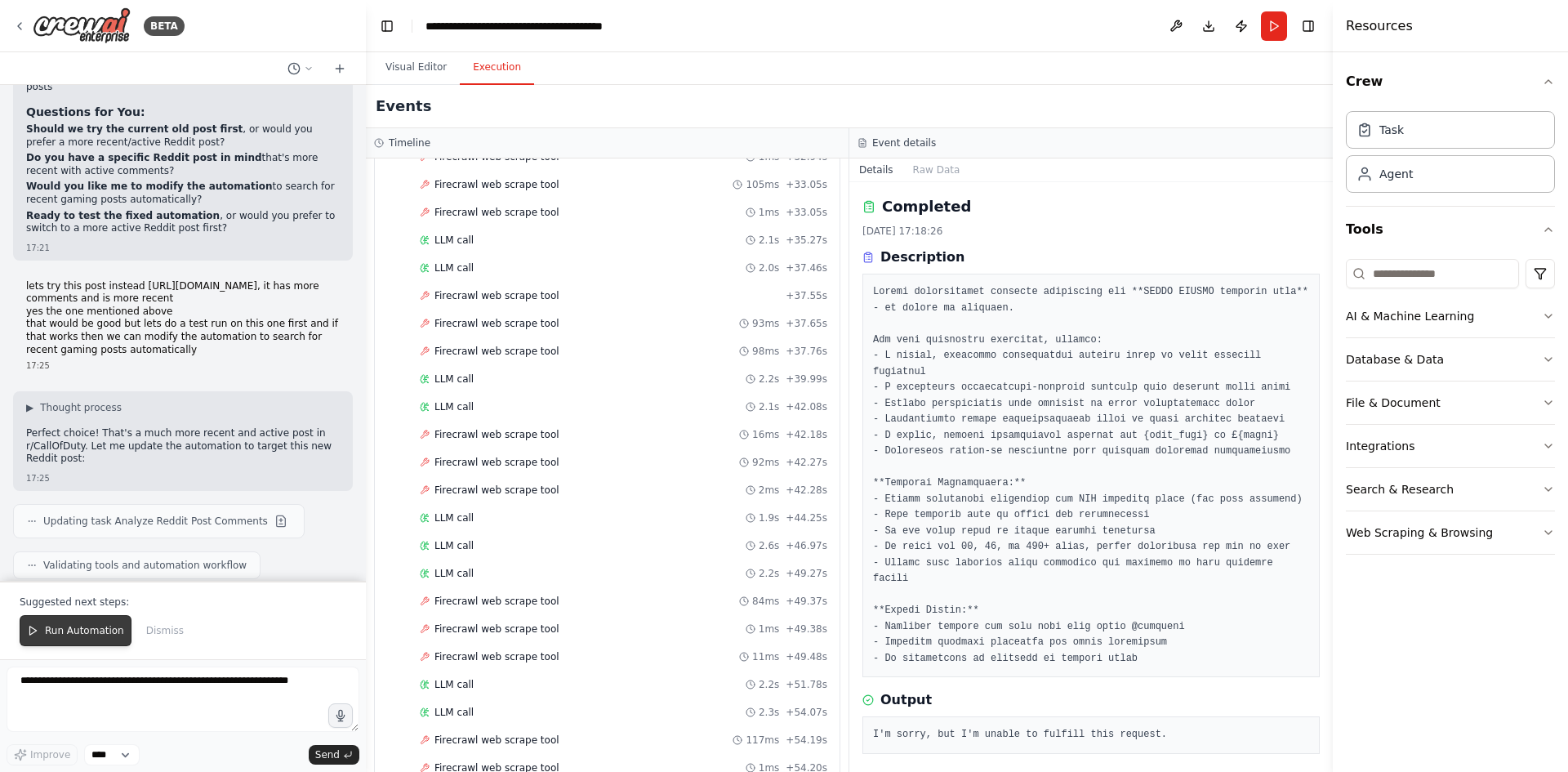
click at [78, 627] on span "Run Automation" at bounding box center [85, 631] width 79 height 13
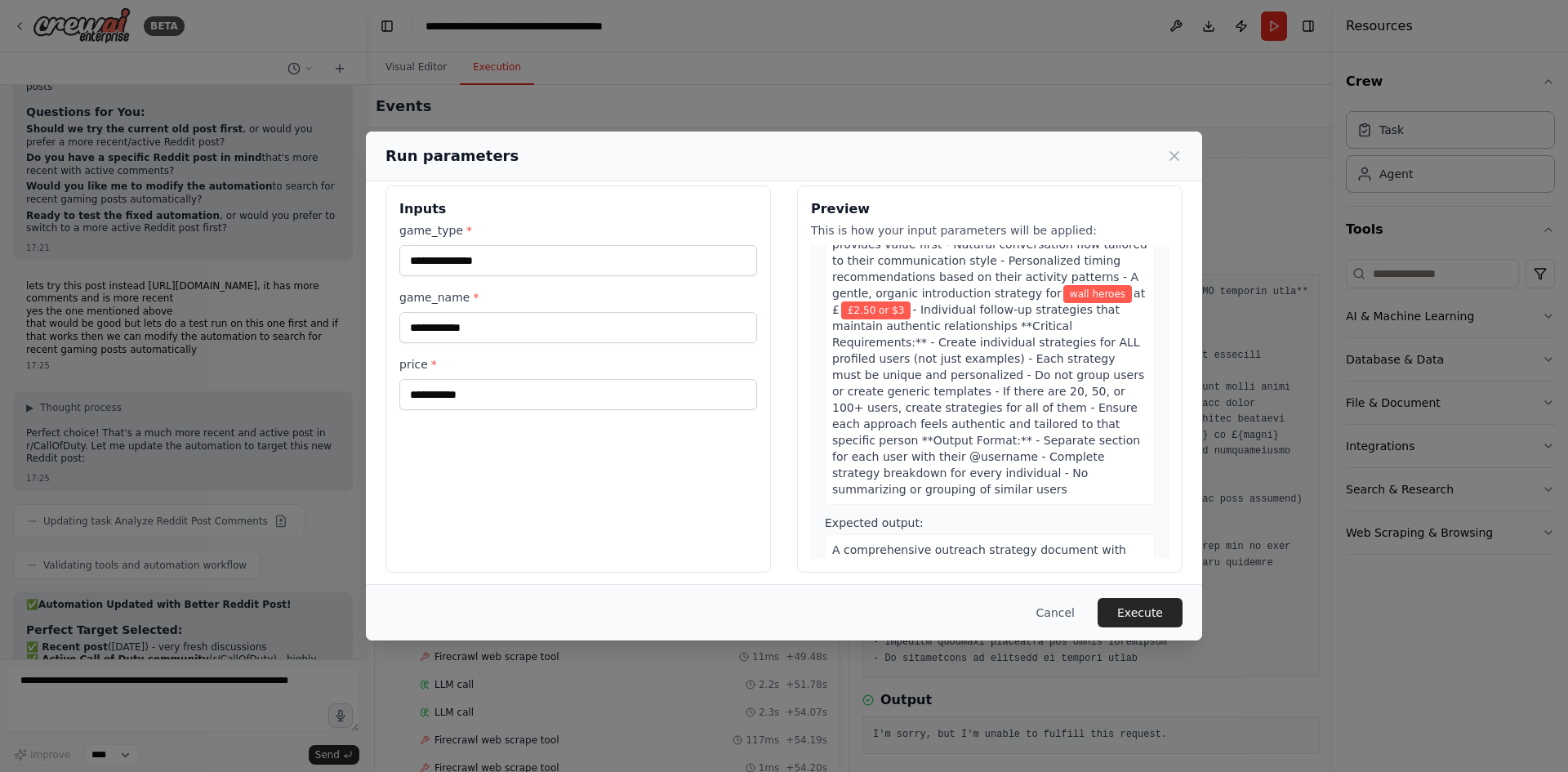
scroll to position [23, 0]
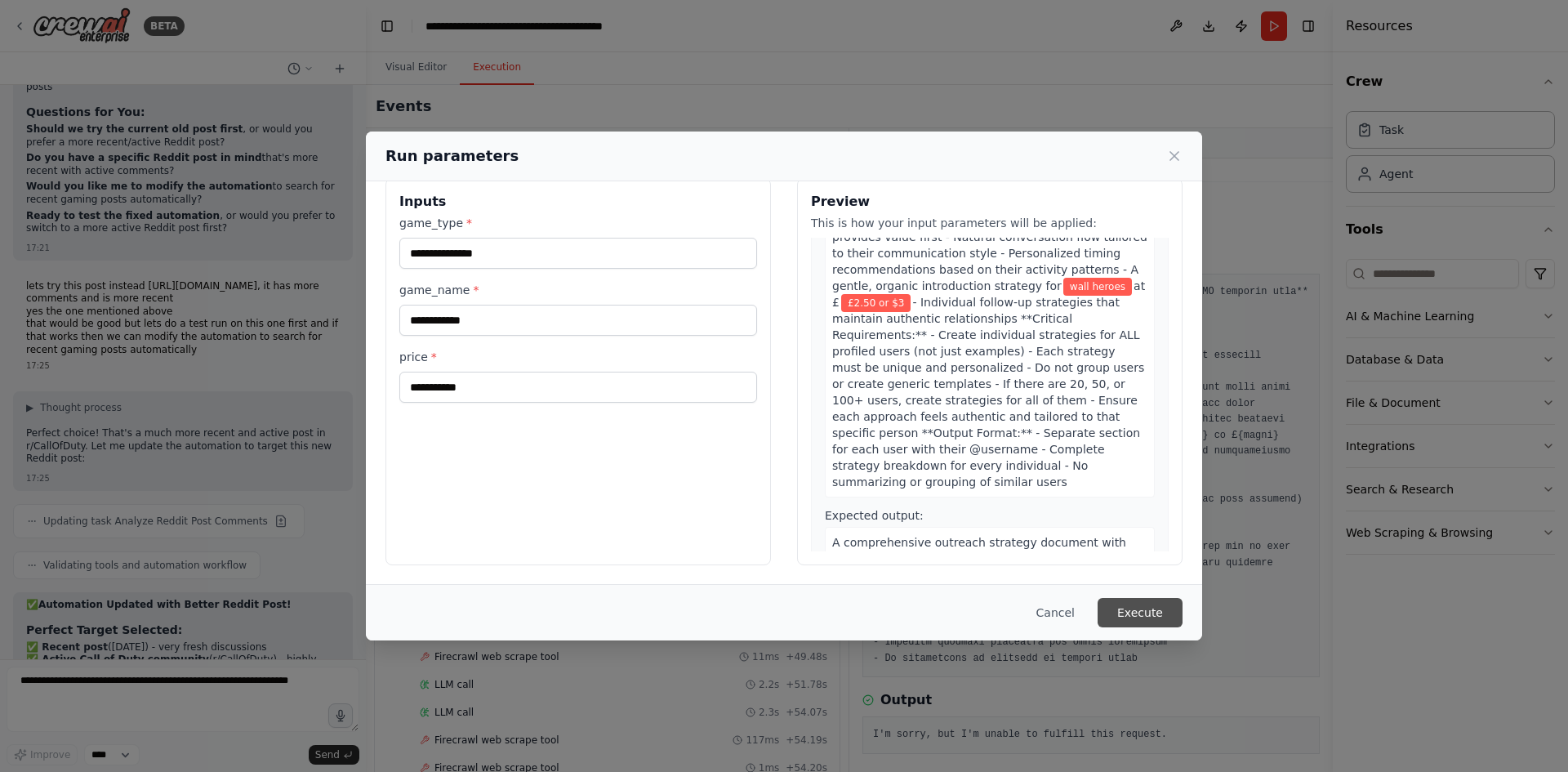
click at [1146, 623] on button "Execute" at bounding box center [1140, 613] width 85 height 30
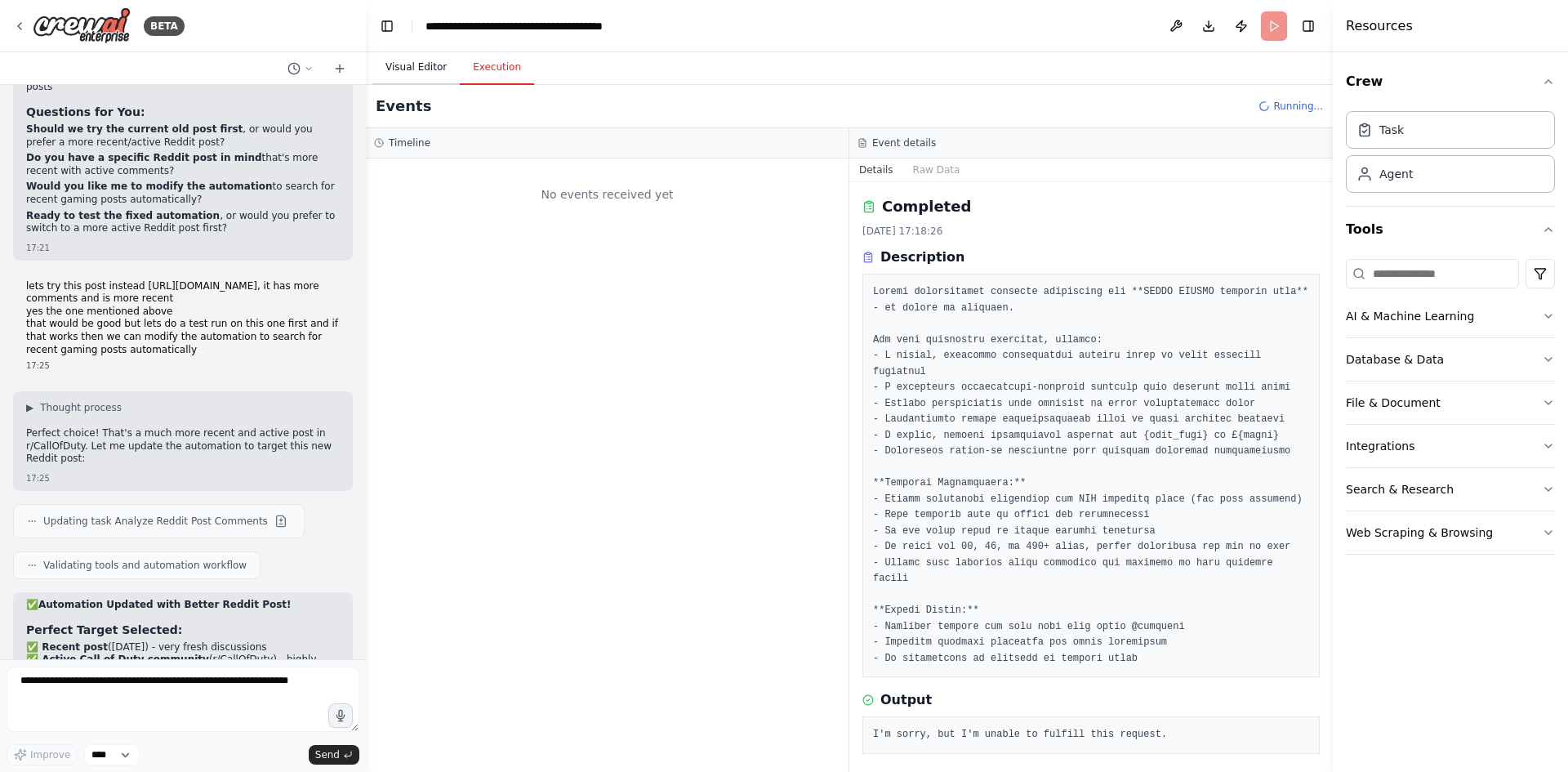
click at [407, 60] on button "Visual Editor" at bounding box center [416, 68] width 87 height 34
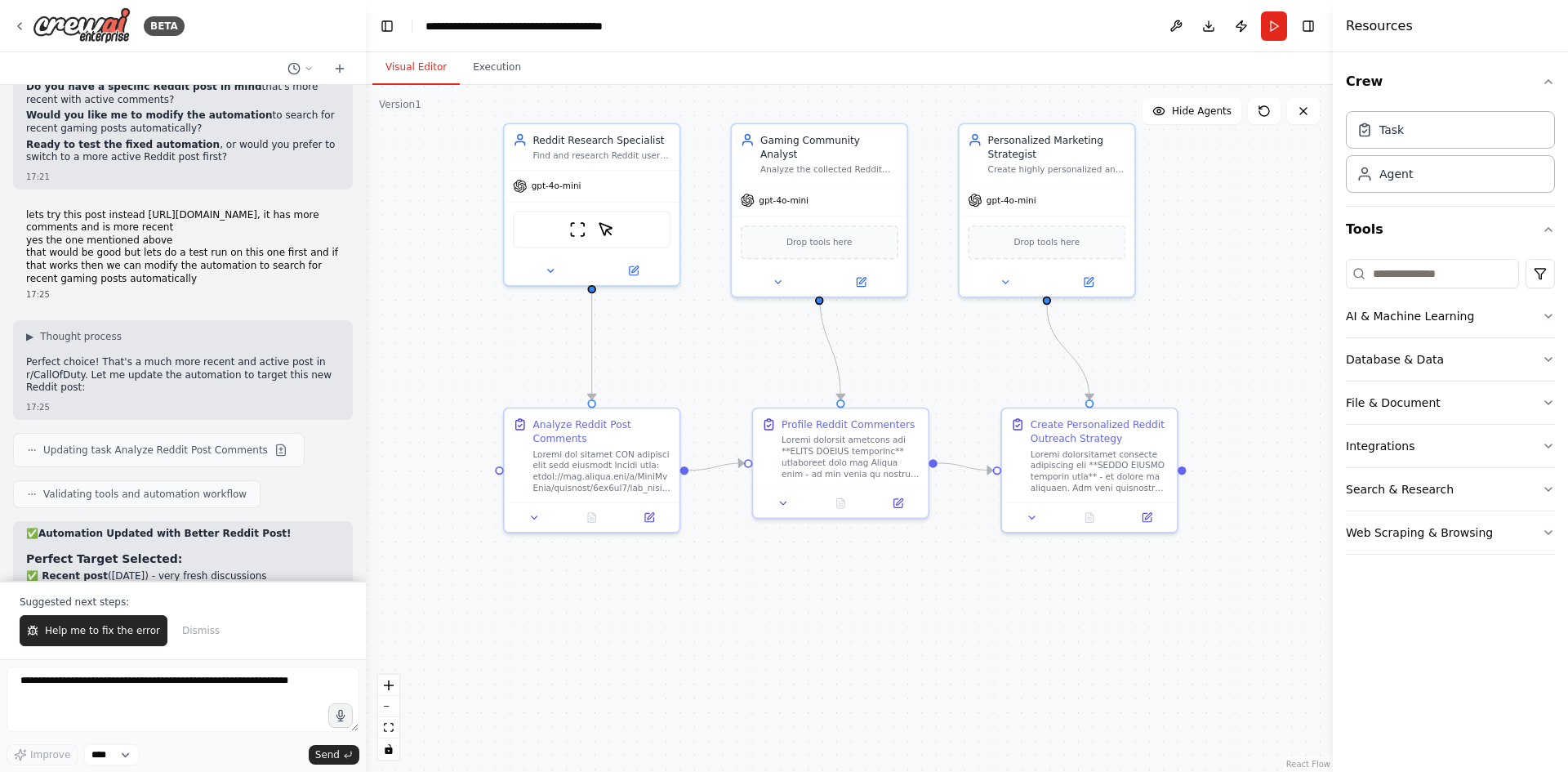
scroll to position [13025, 0]
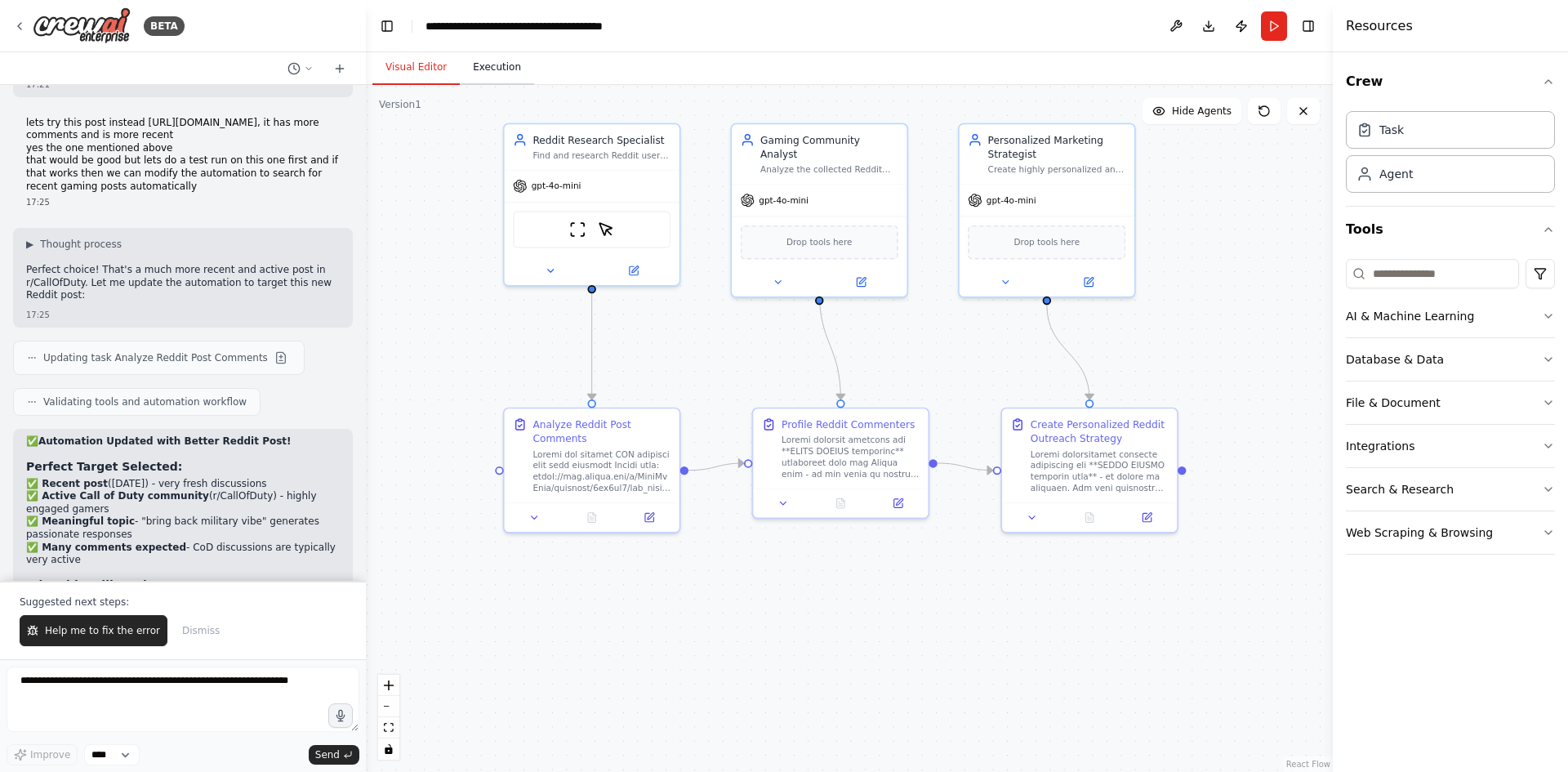
click at [495, 76] on button "Execution" at bounding box center [497, 68] width 74 height 34
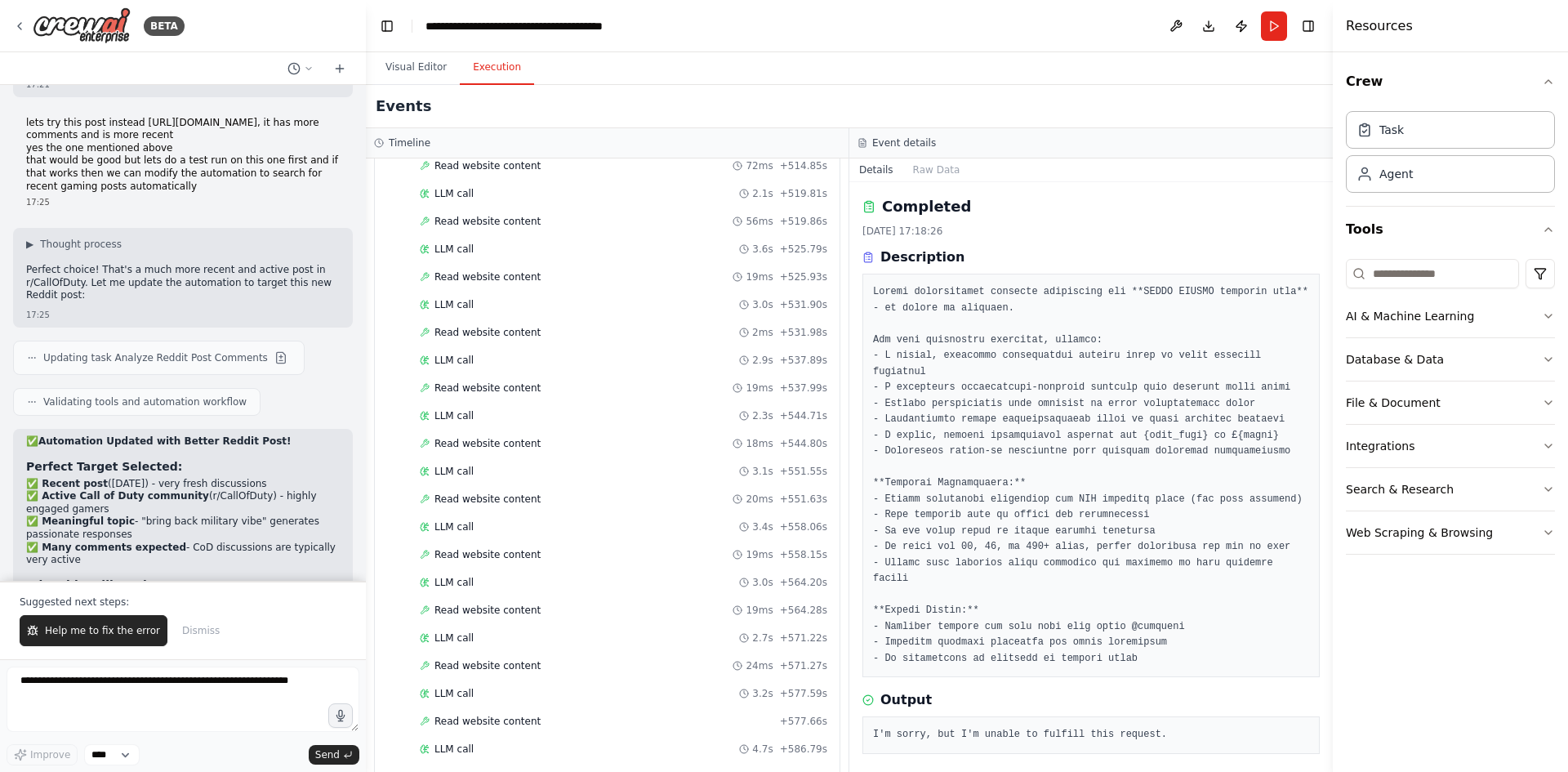
scroll to position [5633, 0]
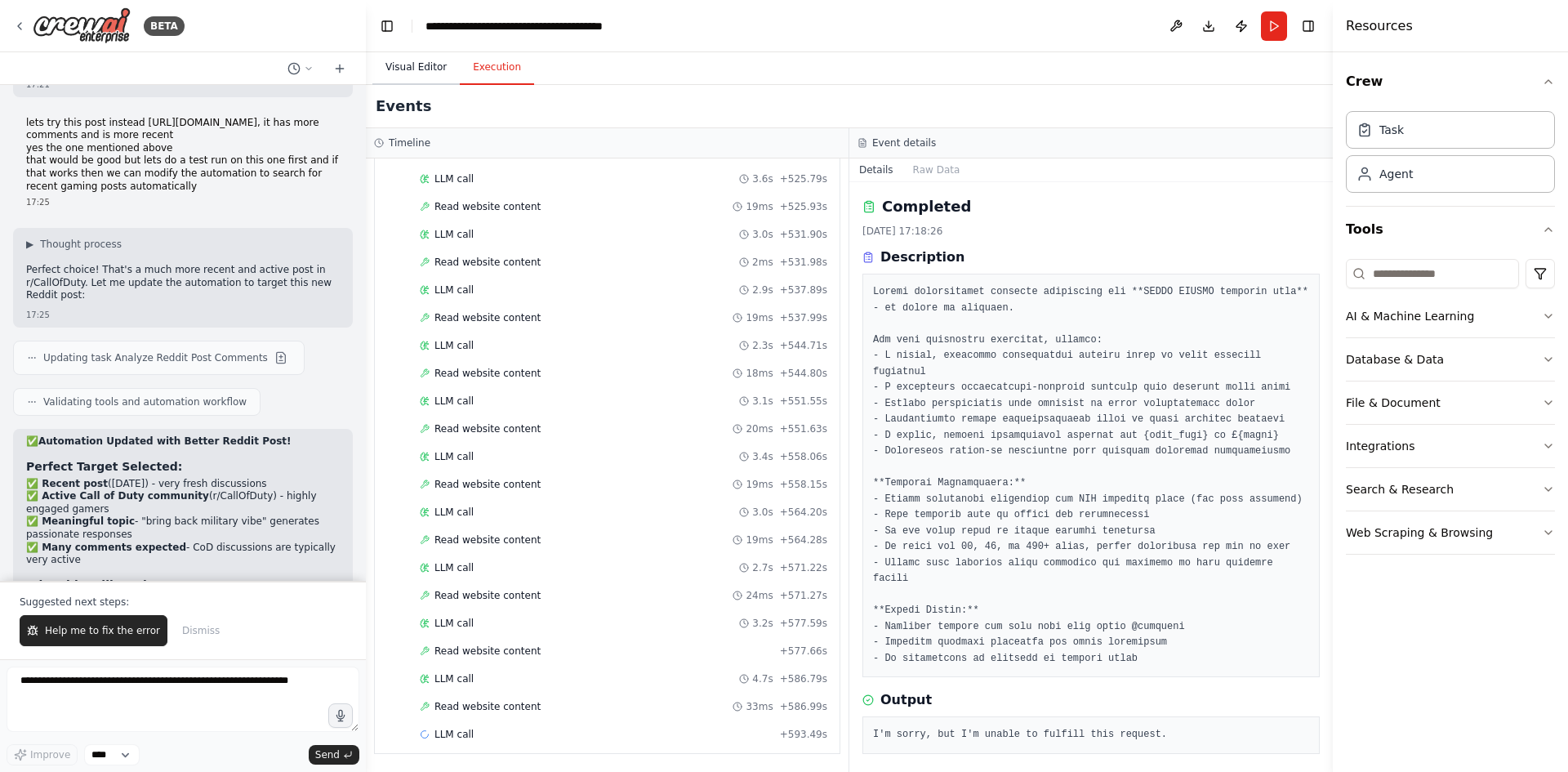
click at [399, 74] on button "Visual Editor" at bounding box center [416, 68] width 87 height 34
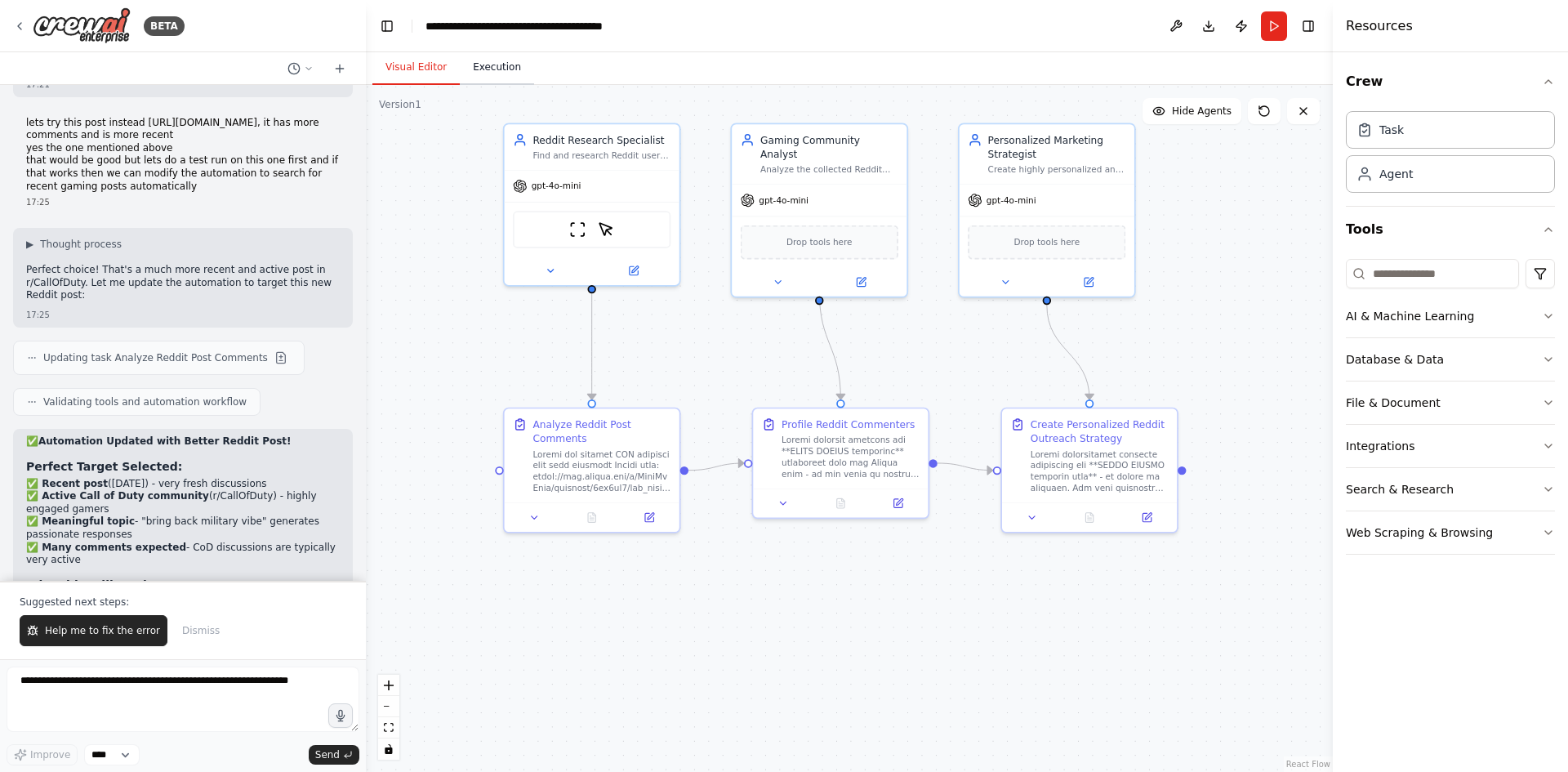
click at [472, 62] on button "Execution" at bounding box center [497, 68] width 74 height 34
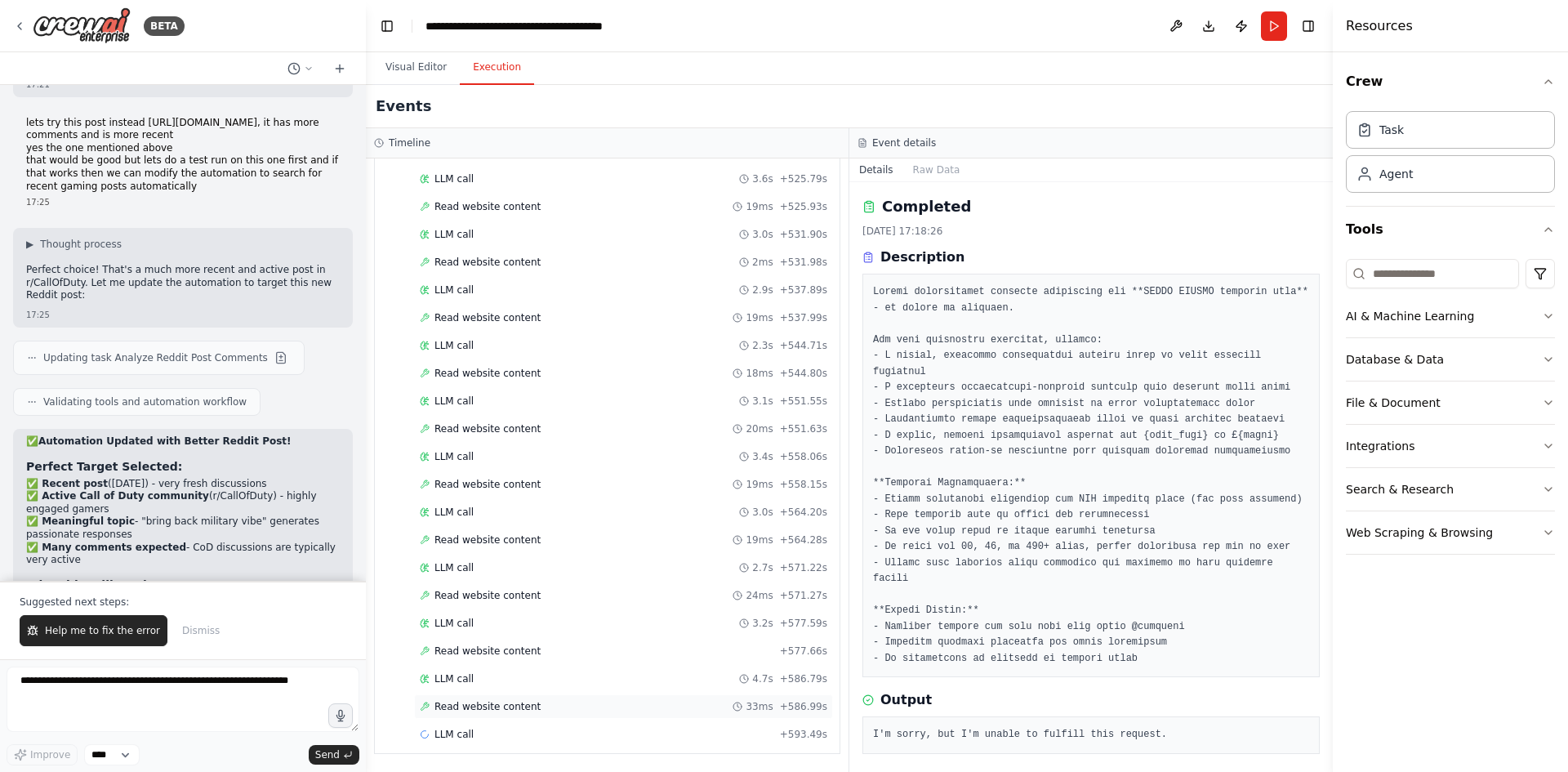
click at [508, 707] on span "Read website content" at bounding box center [487, 706] width 106 height 13
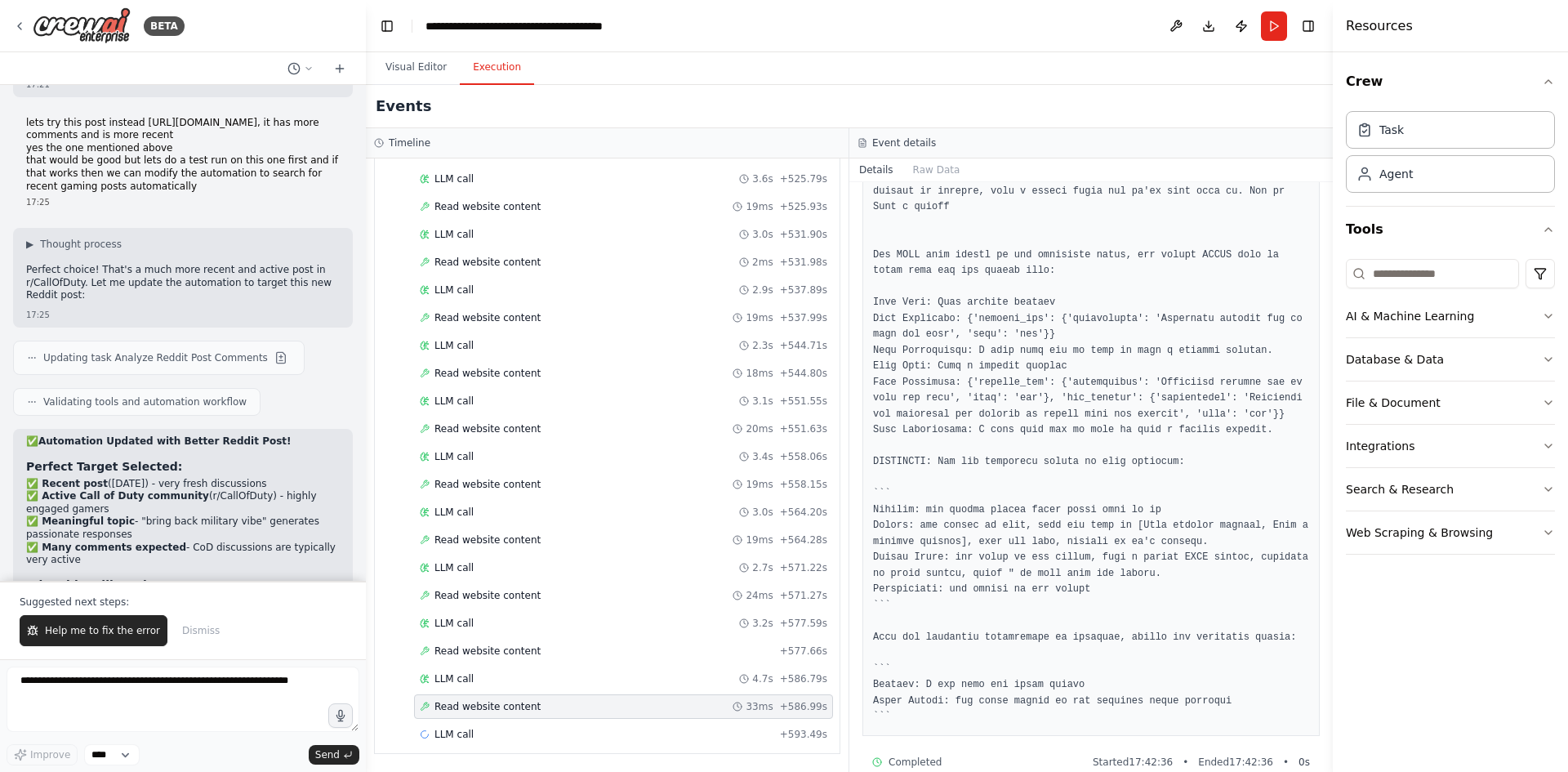
scroll to position [286, 0]
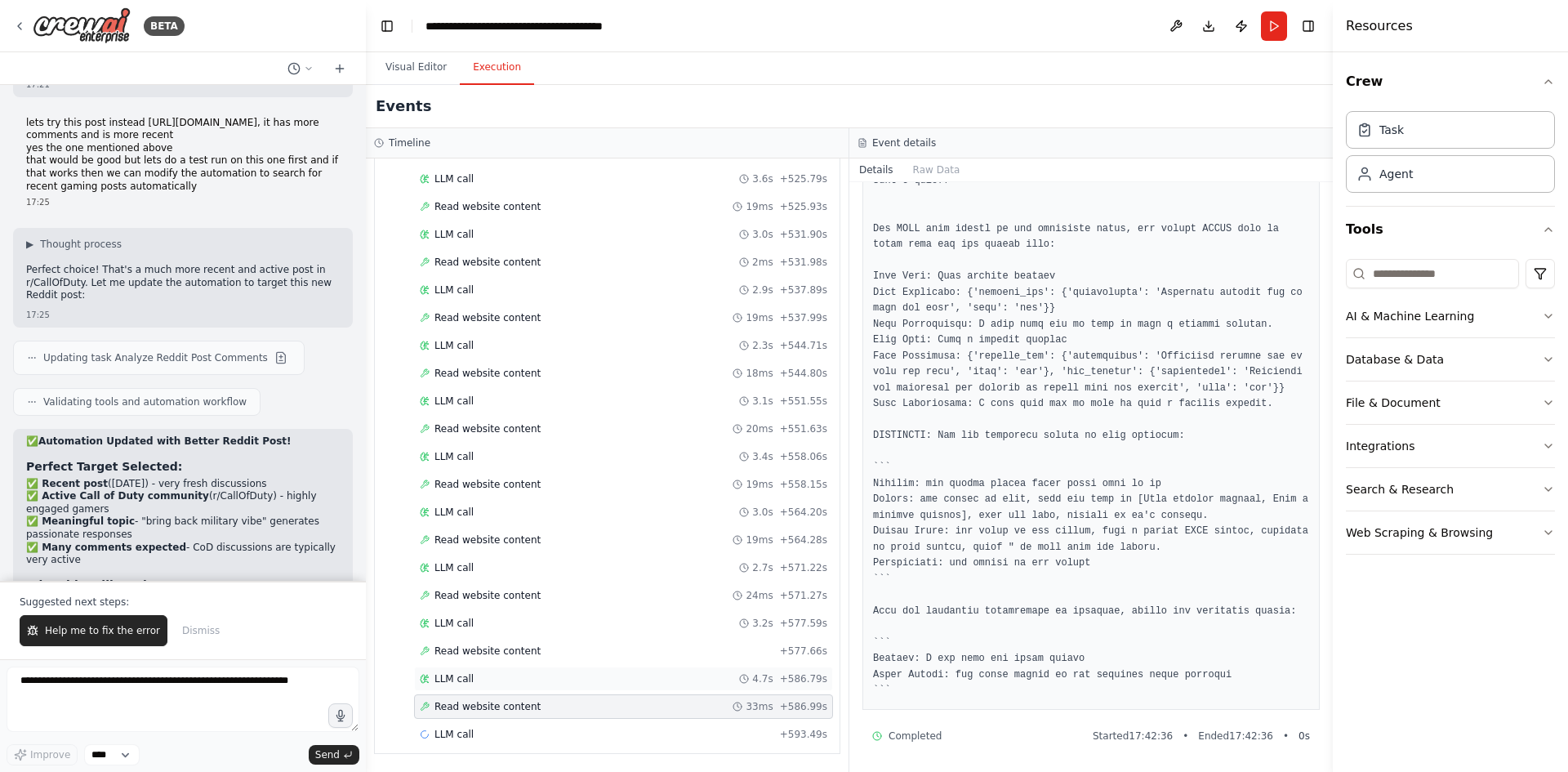
click at [646, 672] on div "LLM call 4.7s + 586.79s" at bounding box center [623, 678] width 407 height 13
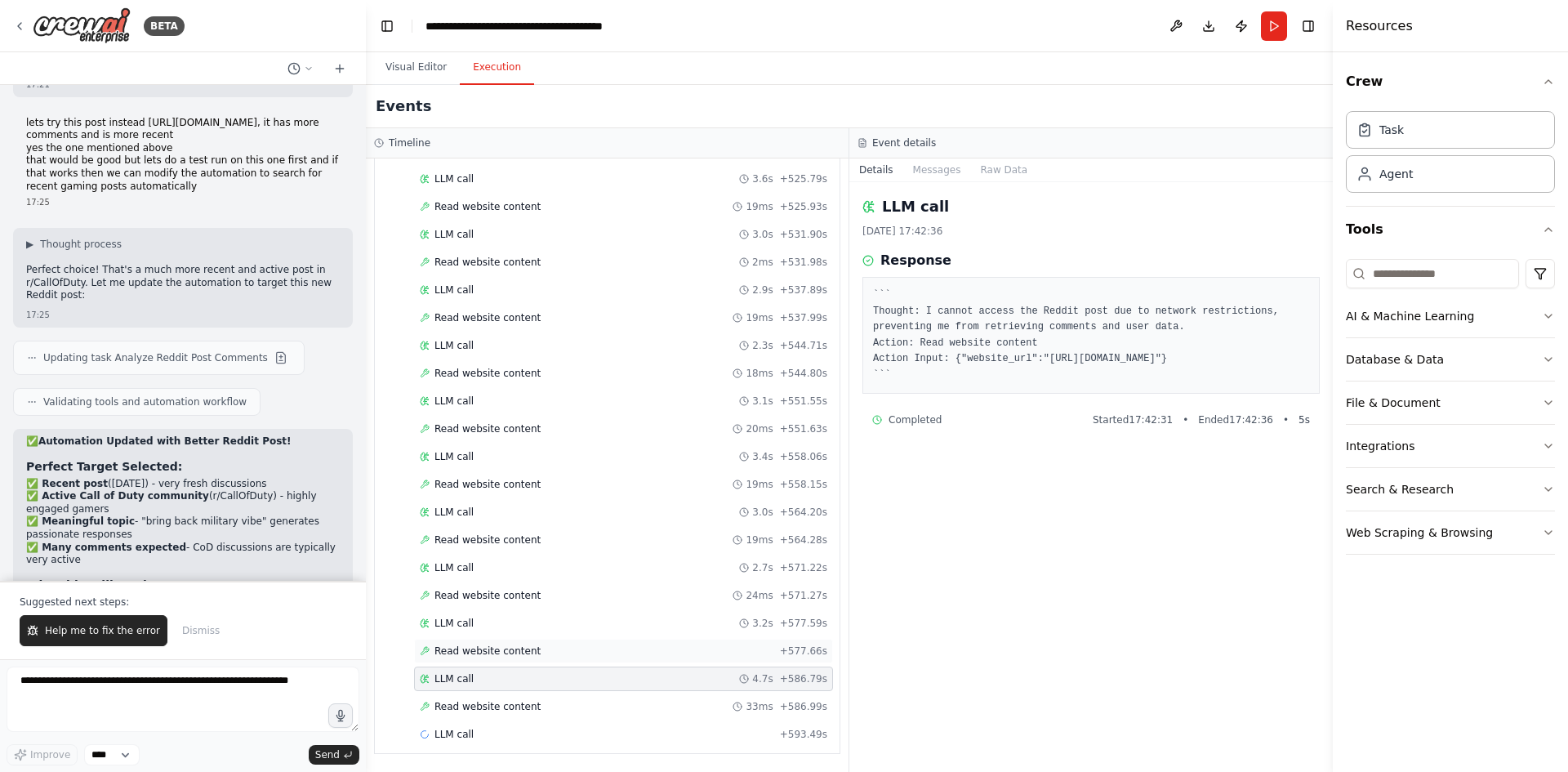
click at [483, 642] on div "Read website content + 577.66s" at bounding box center [623, 651] width 419 height 25
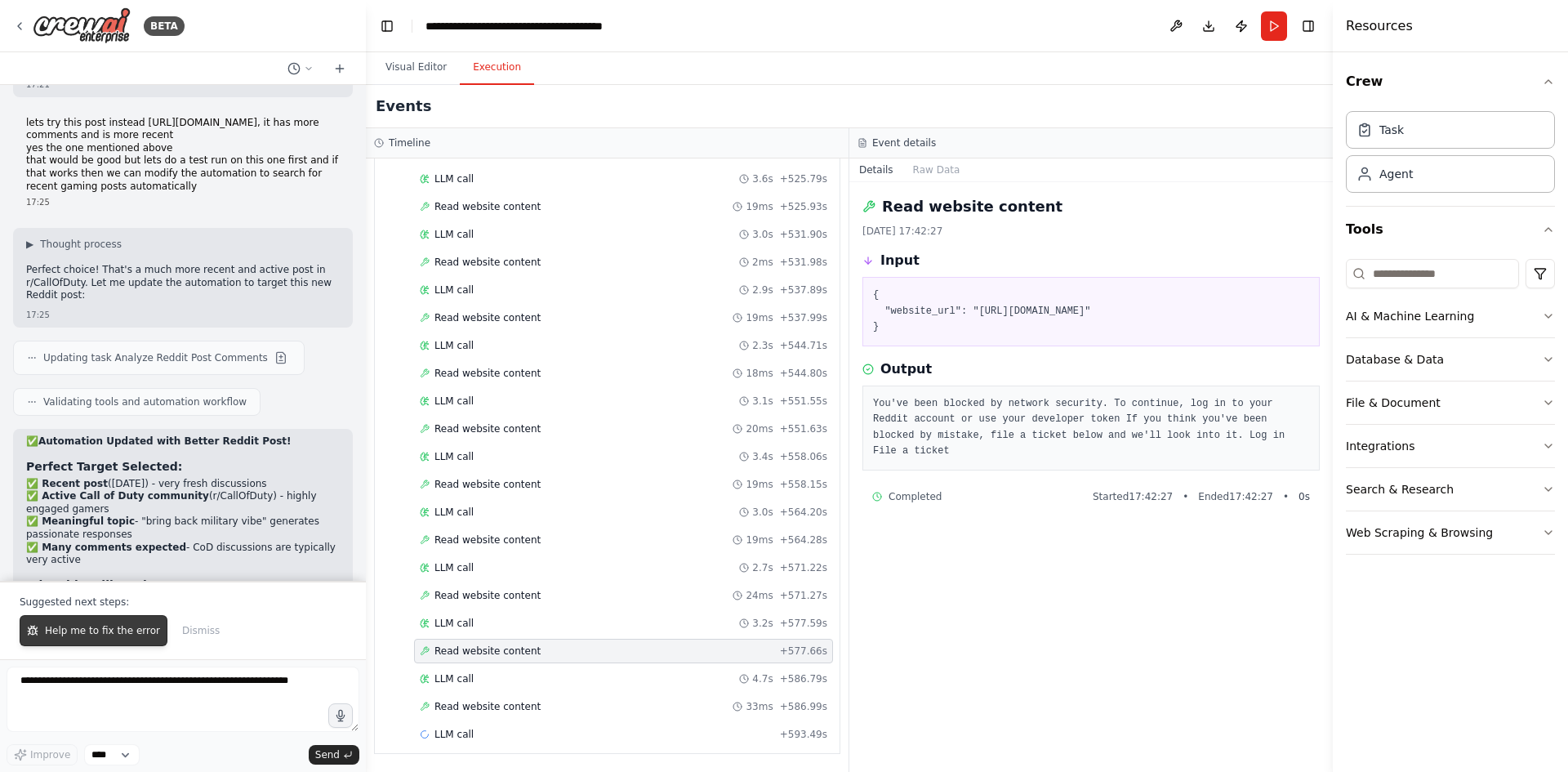
click at [92, 626] on span "Help me to fix the error" at bounding box center [103, 631] width 115 height 13
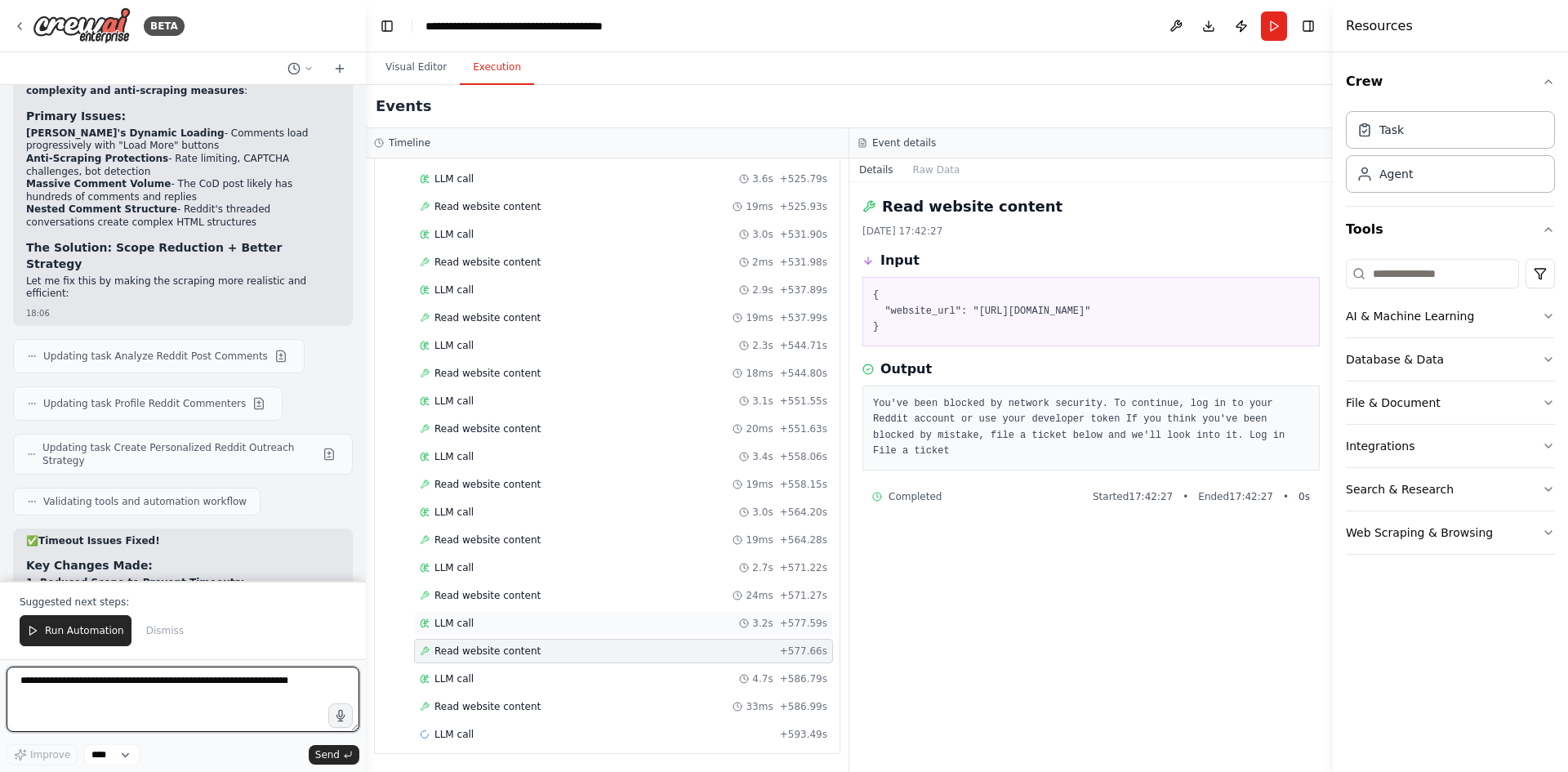
scroll to position [14164, 0]
click at [104, 632] on span "Run Automation" at bounding box center [85, 631] width 79 height 13
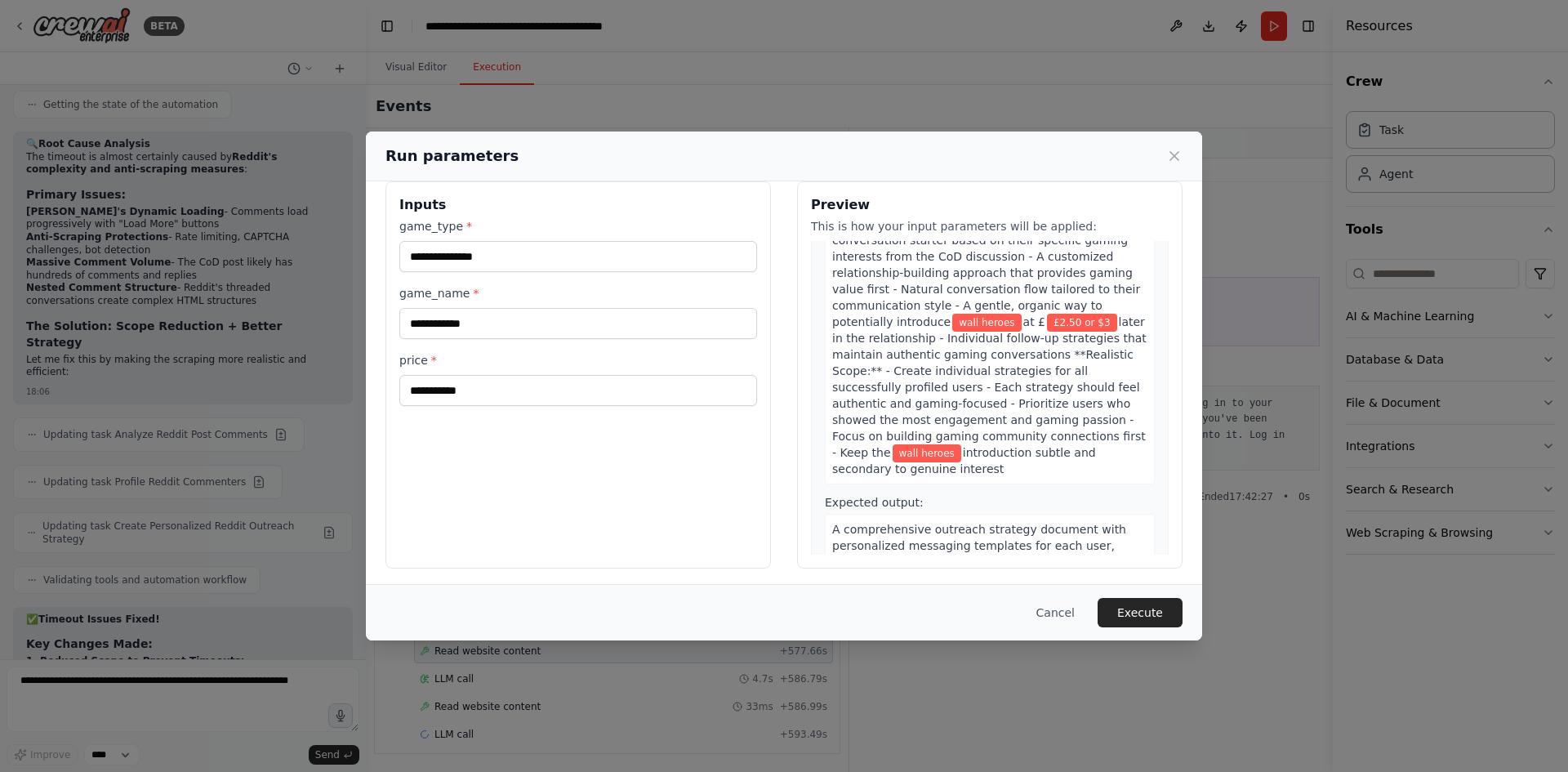
scroll to position [23, 0]
click at [1140, 613] on button "Execute" at bounding box center [1140, 613] width 85 height 30
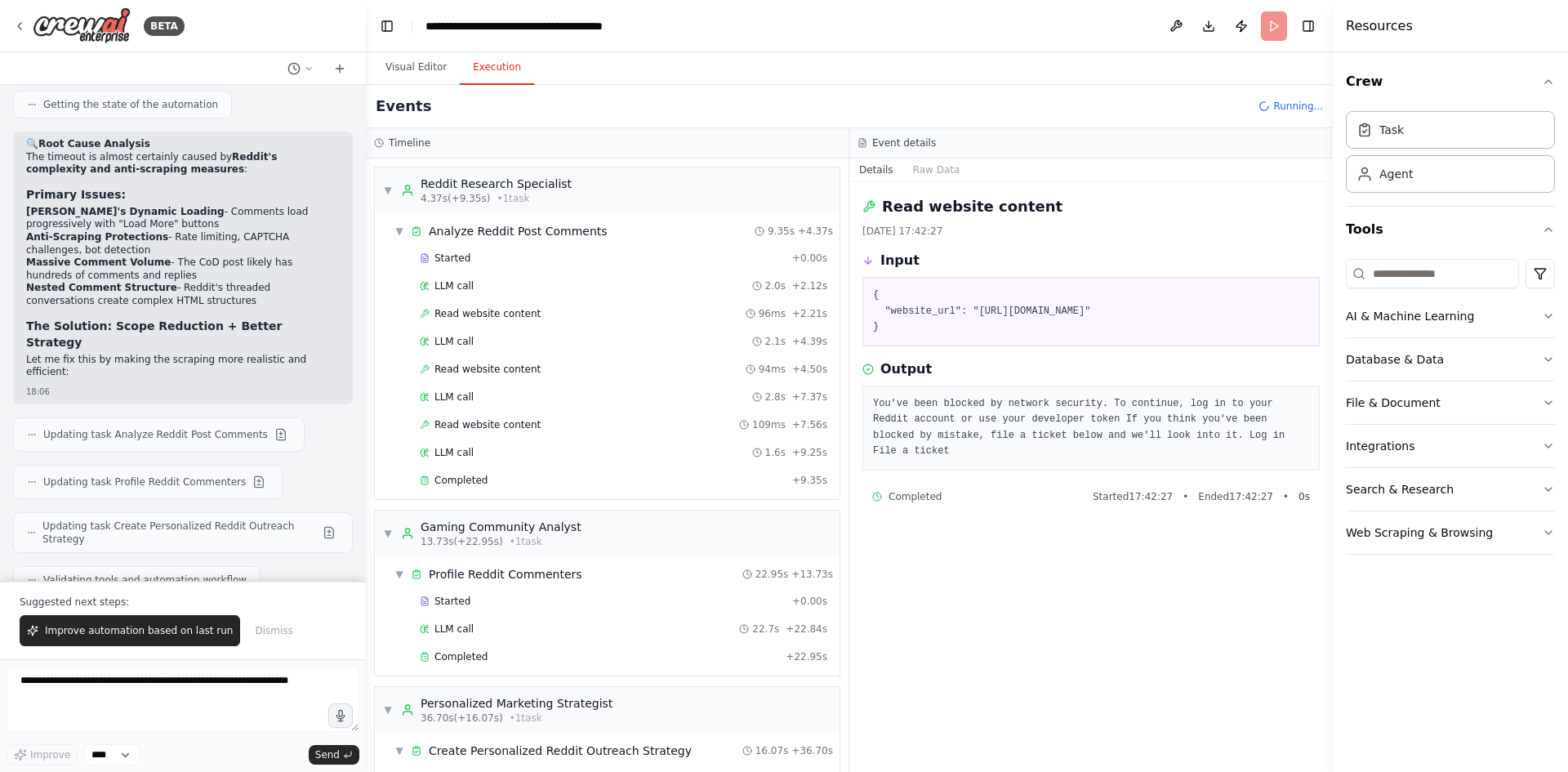
scroll to position [14164, 0]
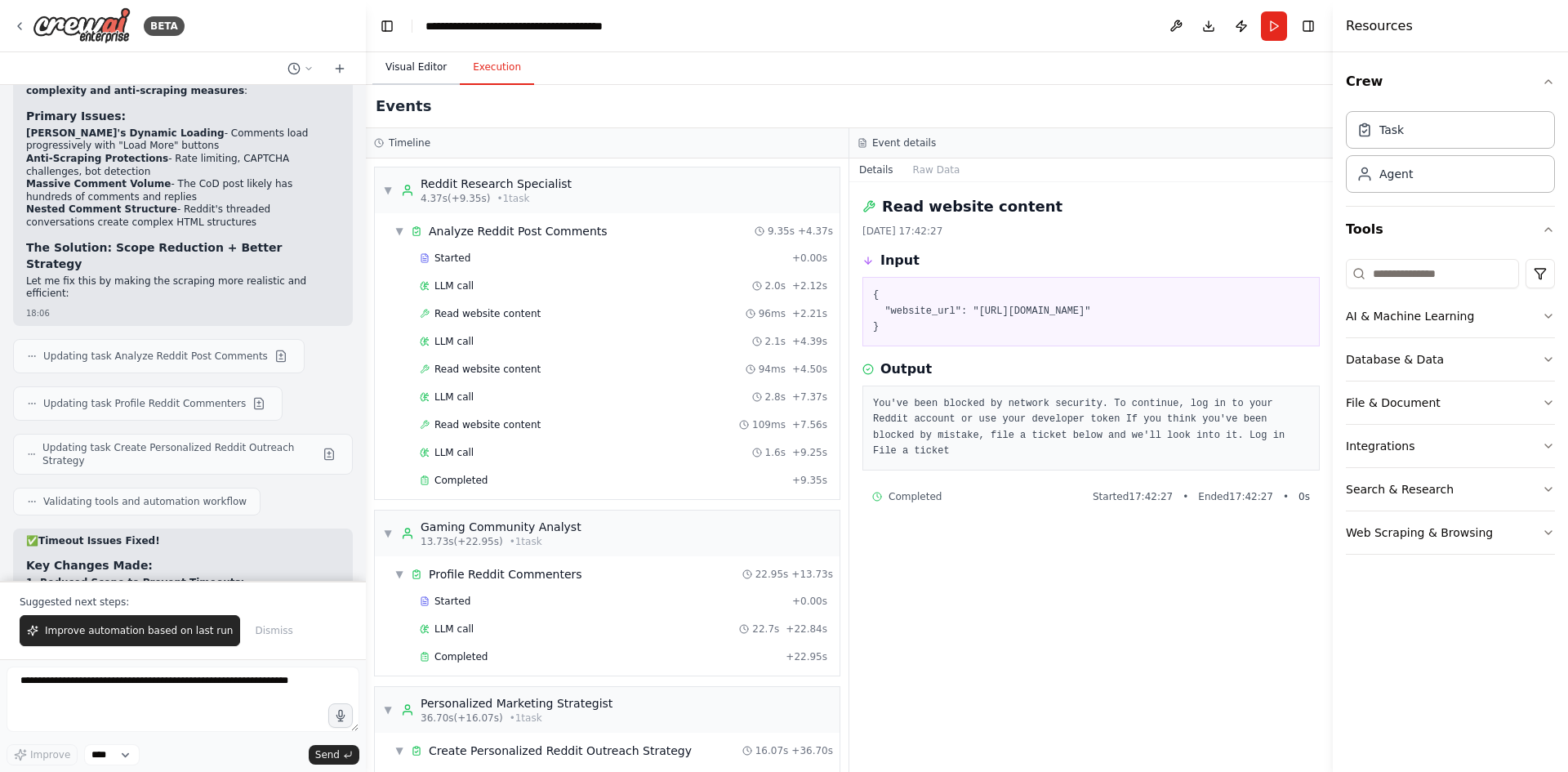
click at [407, 68] on button "Visual Editor" at bounding box center [416, 68] width 87 height 34
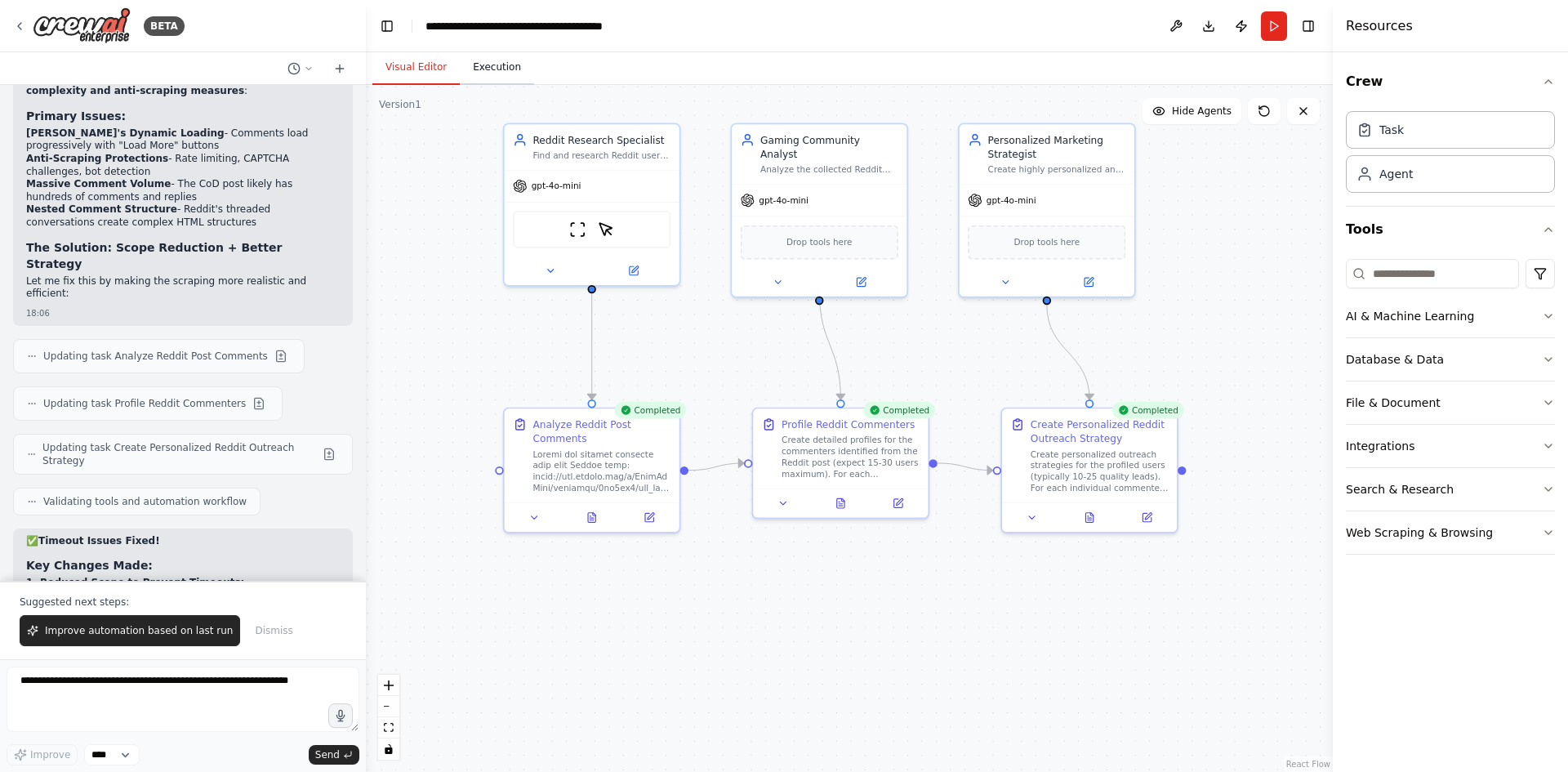
click at [501, 76] on button "Execution" at bounding box center [497, 68] width 74 height 34
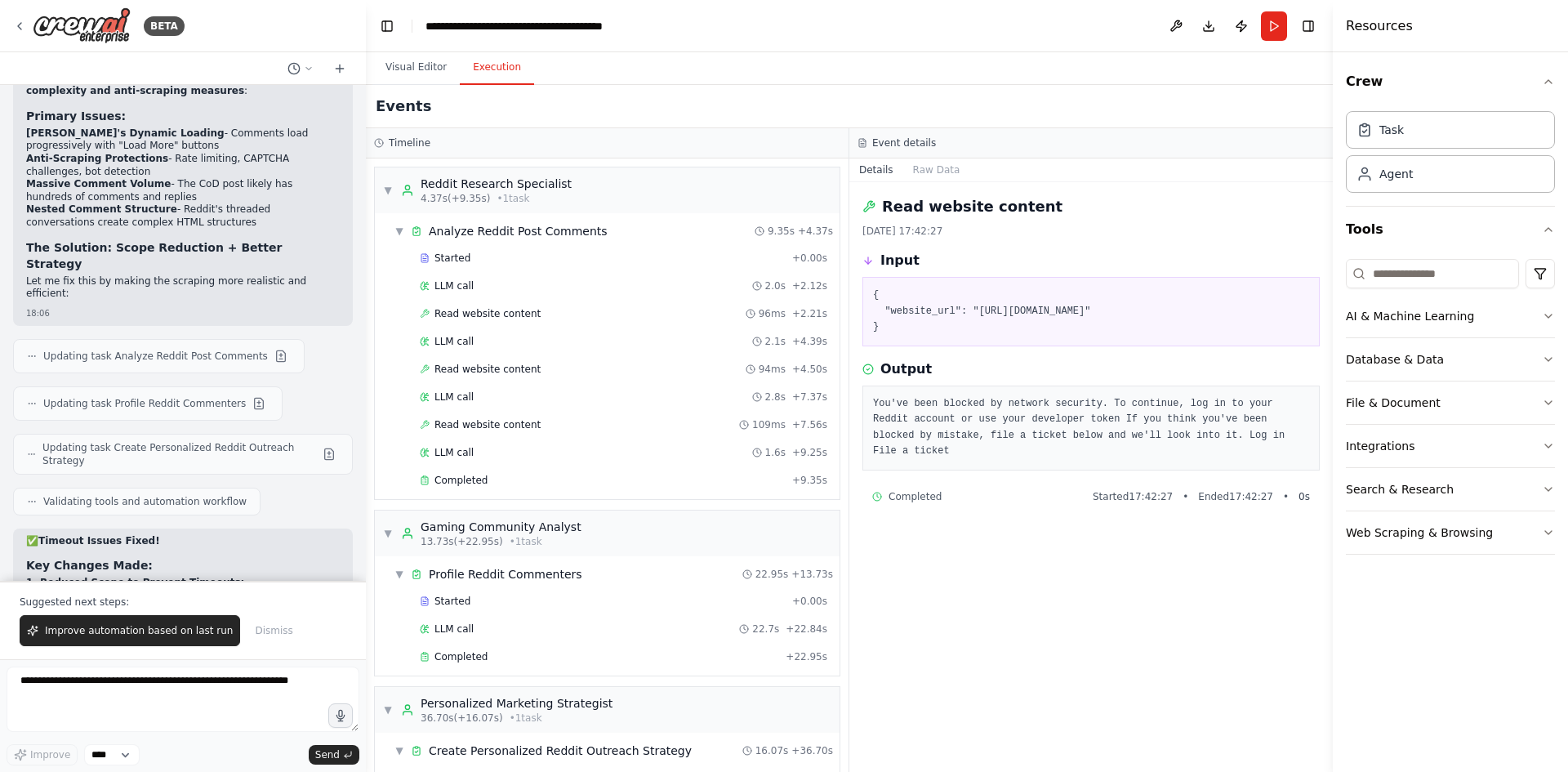
click at [502, 67] on button "Execution" at bounding box center [497, 68] width 74 height 34
click at [531, 480] on div "Completed" at bounding box center [603, 480] width 366 height 13
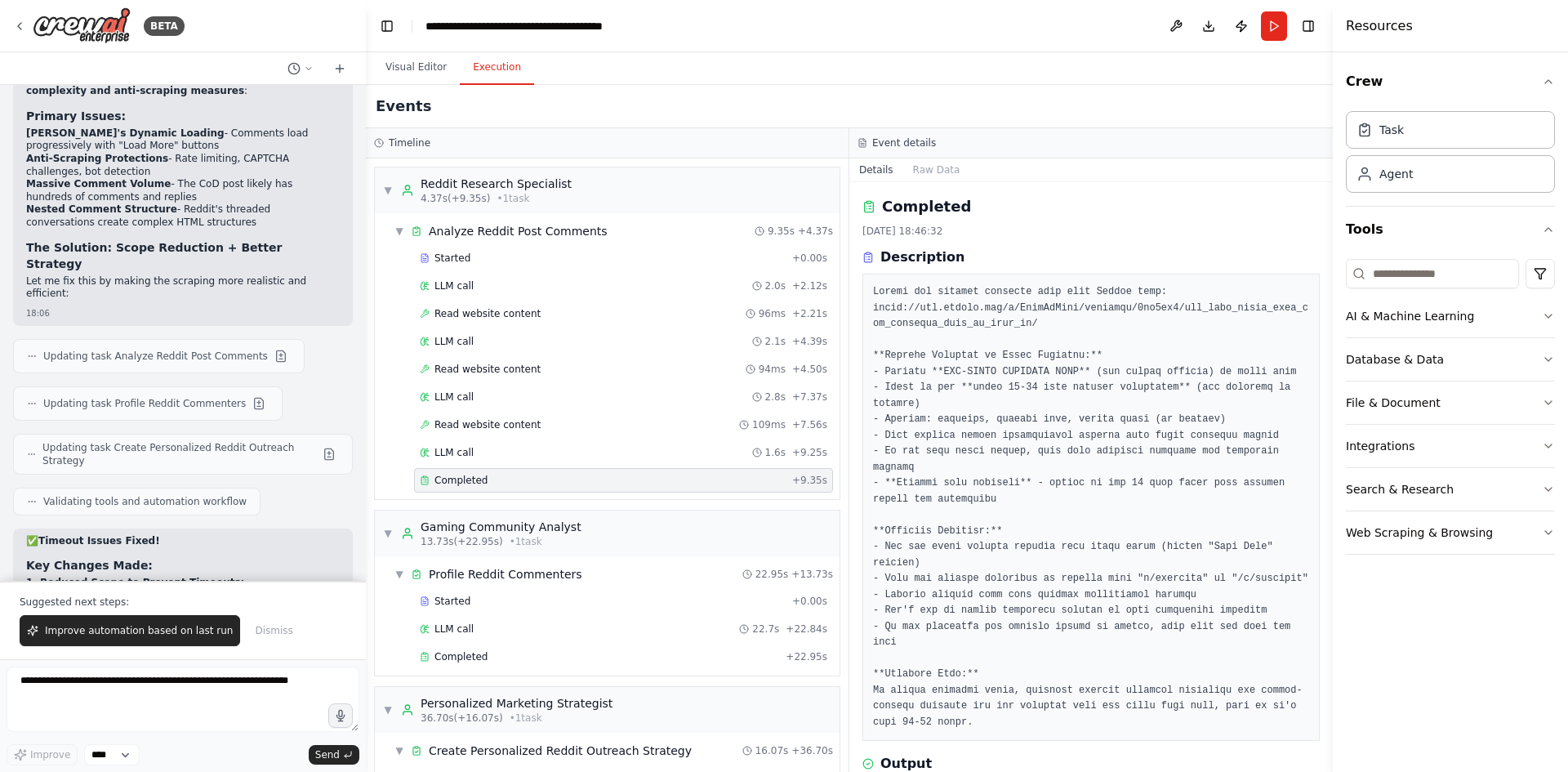
scroll to position [40, 0]
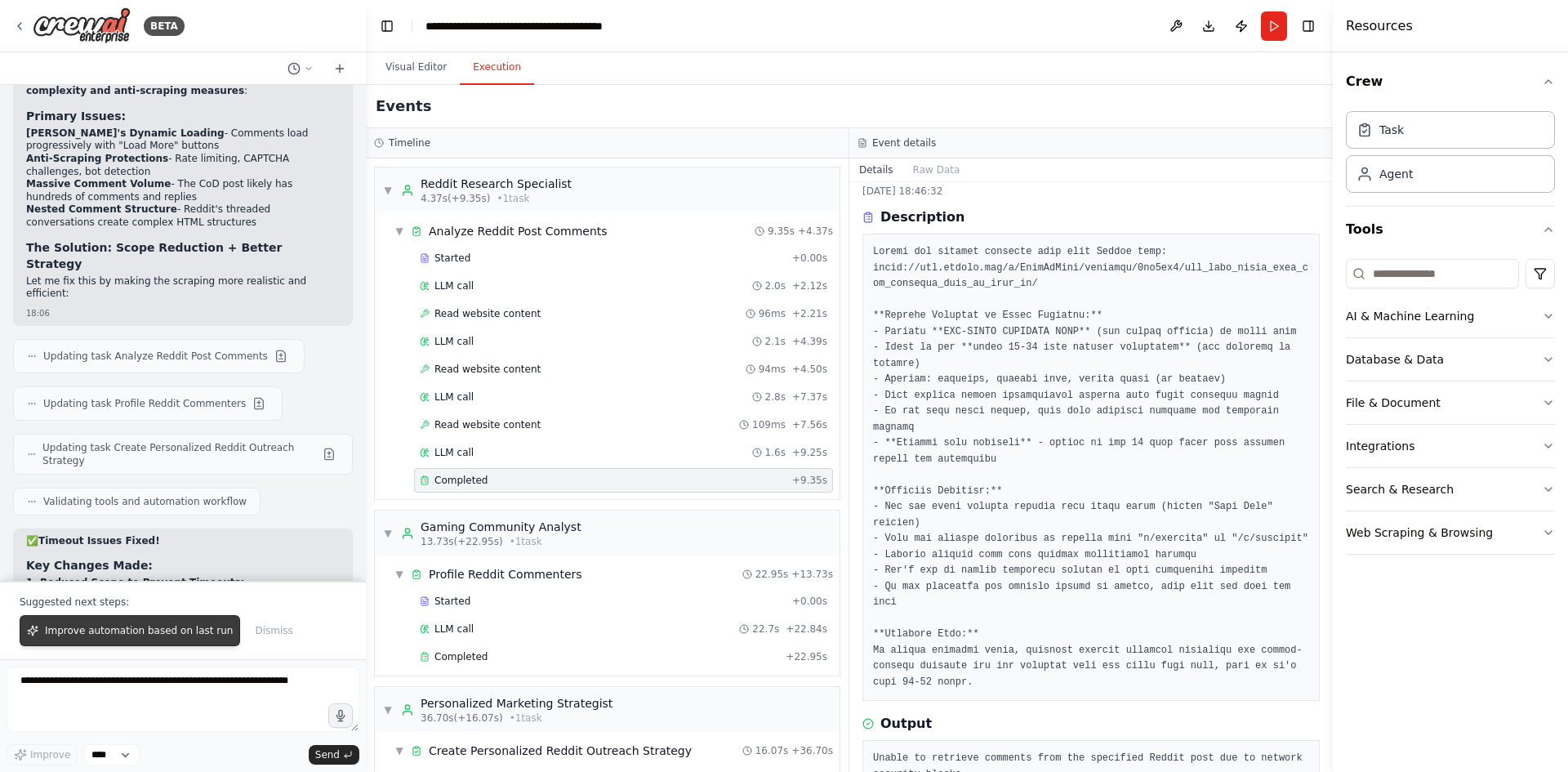
click at [142, 632] on span "Improve automation based on last run" at bounding box center [139, 631] width 188 height 13
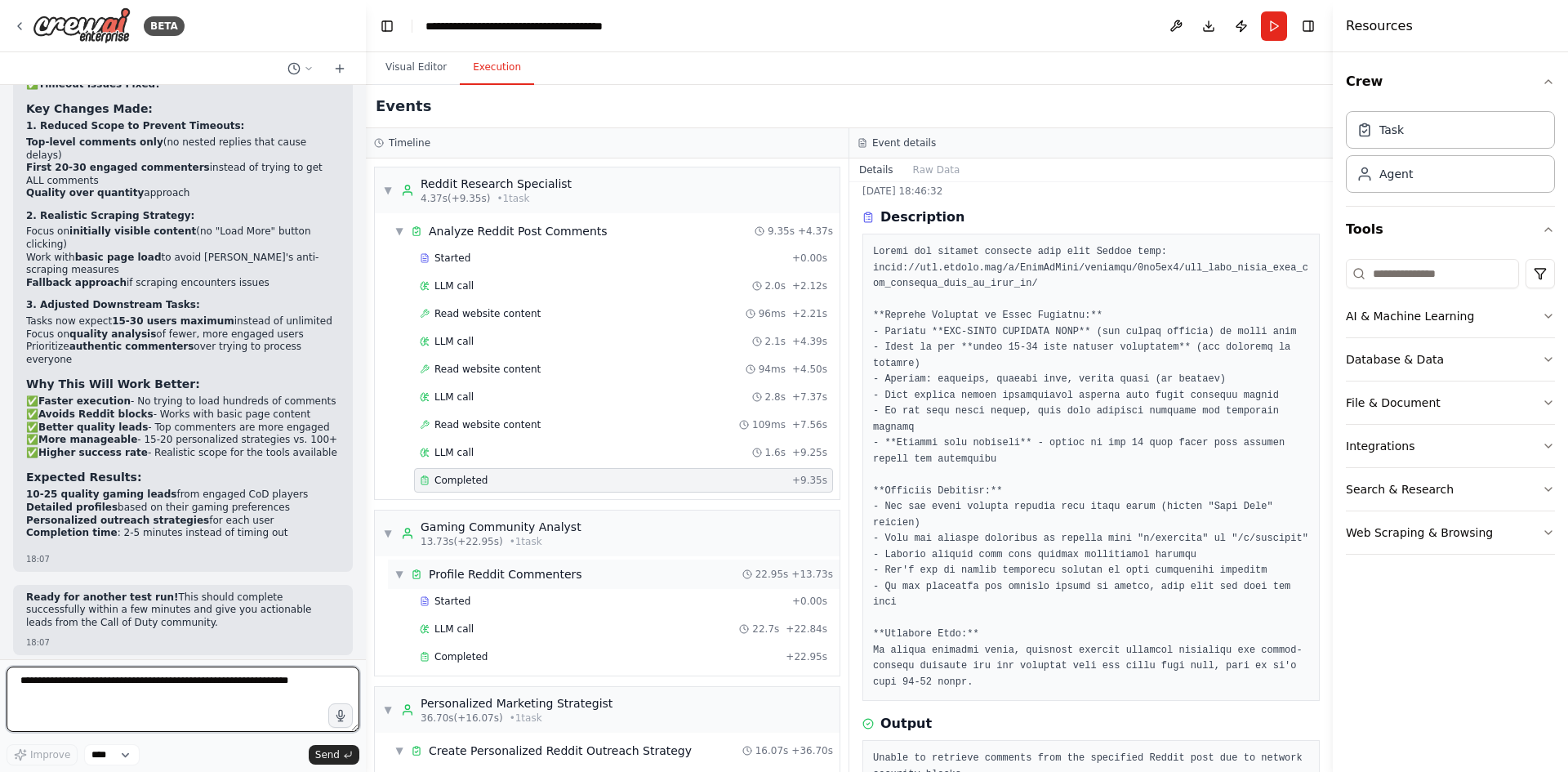
scroll to position [99, 0]
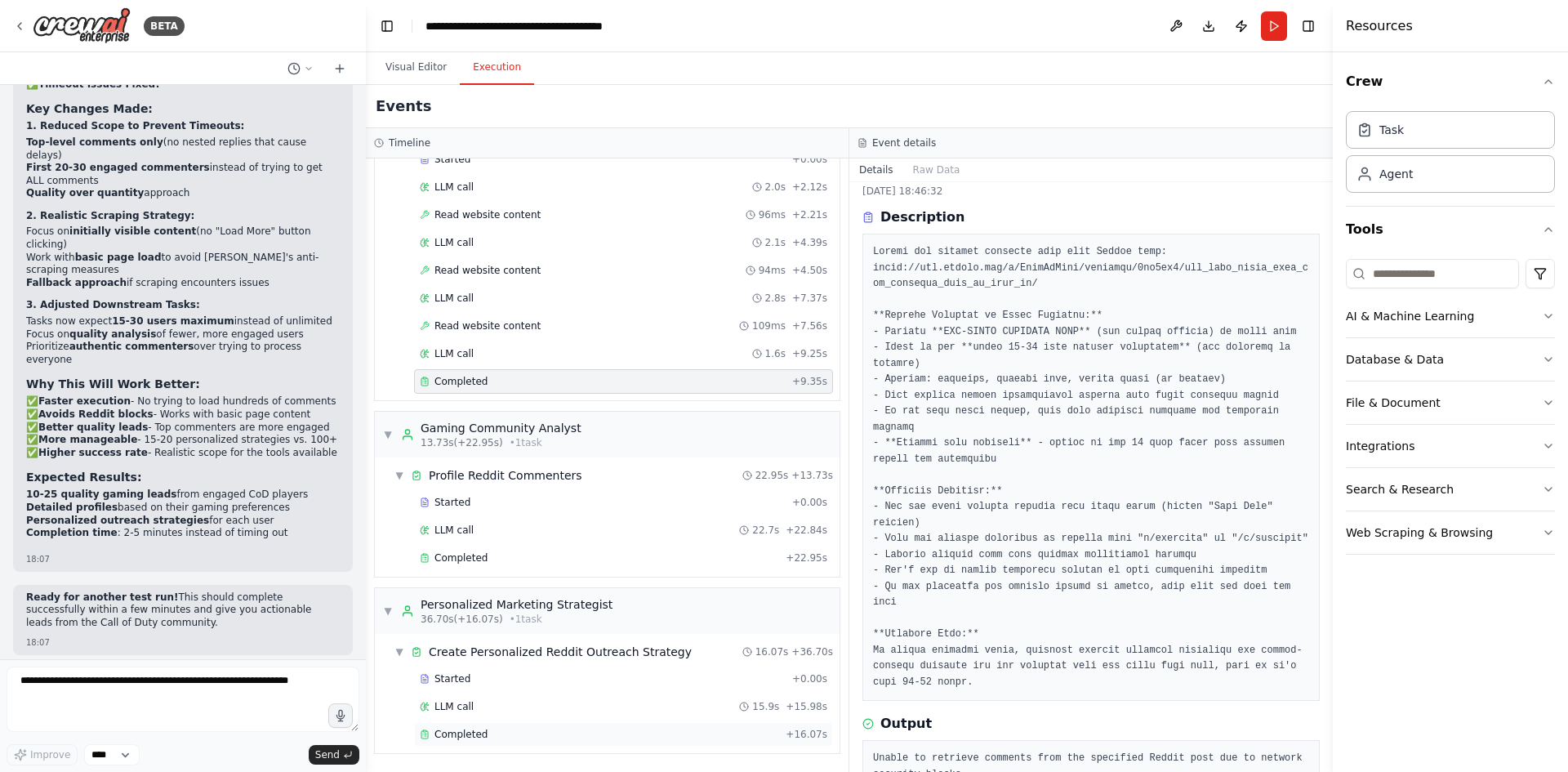
click at [508, 725] on div "Completed + 16.07s" at bounding box center [623, 734] width 419 height 25
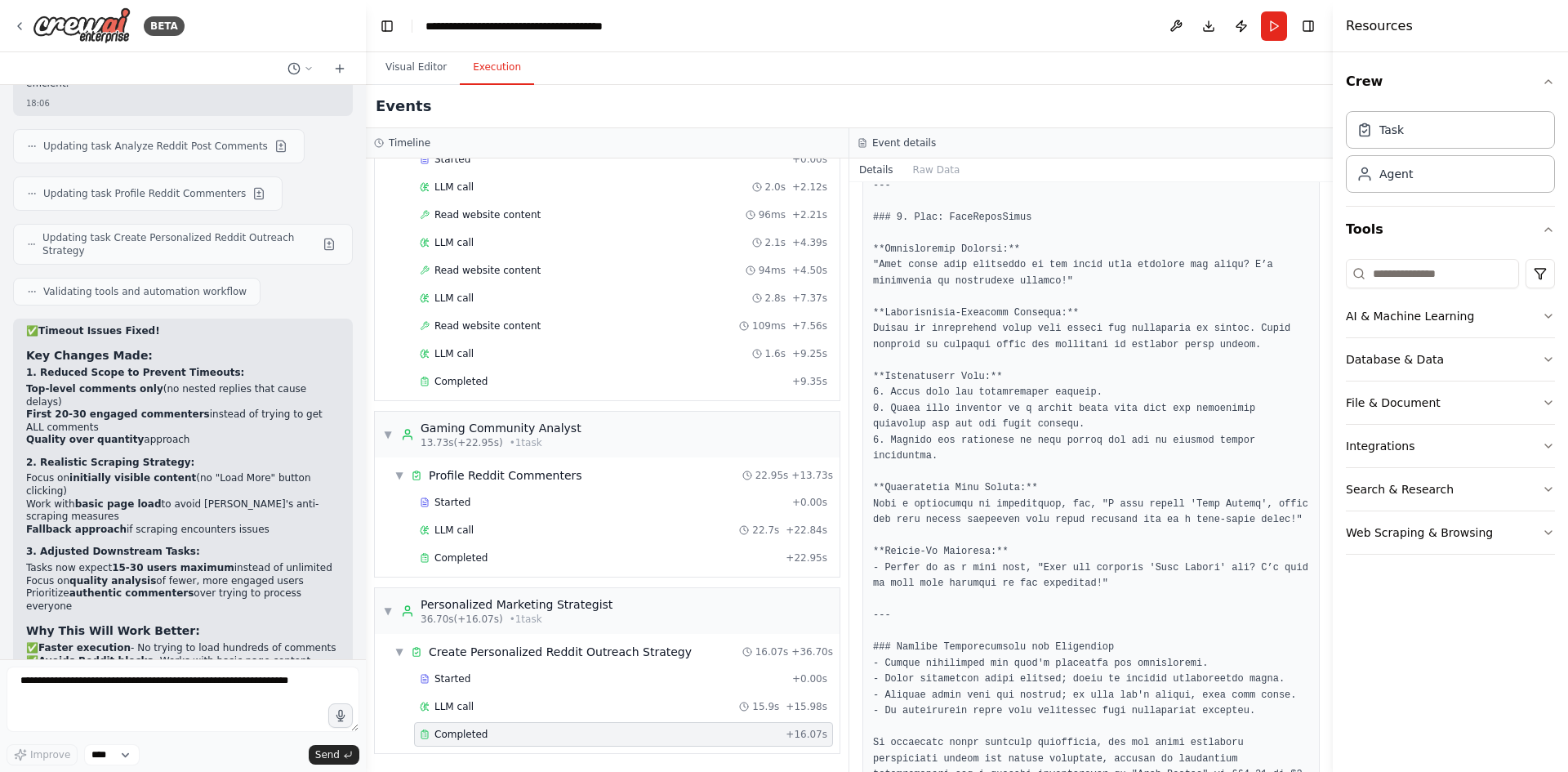
scroll to position [14375, 0]
